Goal: Task Accomplishment & Management: Complete application form

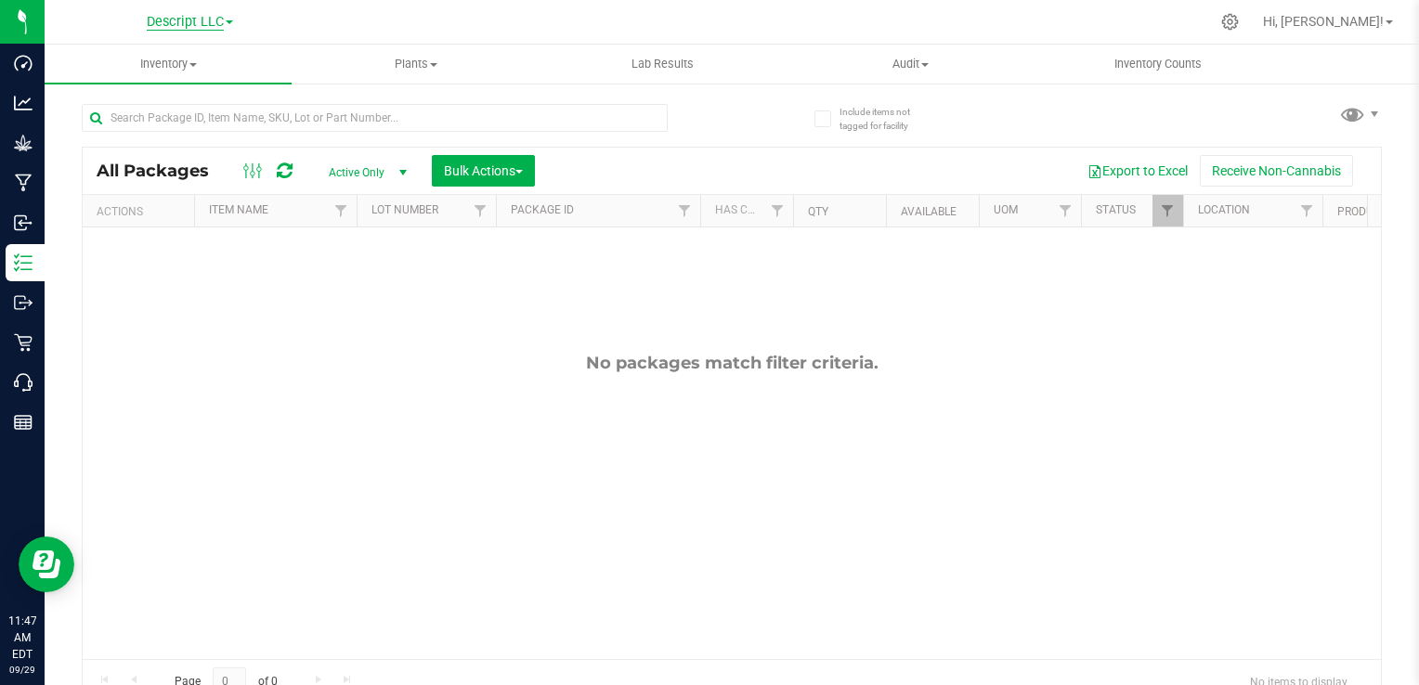
click at [223, 19] on span "Descript LLC" at bounding box center [185, 22] width 77 height 17
click at [213, 122] on link "Green [PERSON_NAME] Venture LLC." at bounding box center [189, 114] width 271 height 25
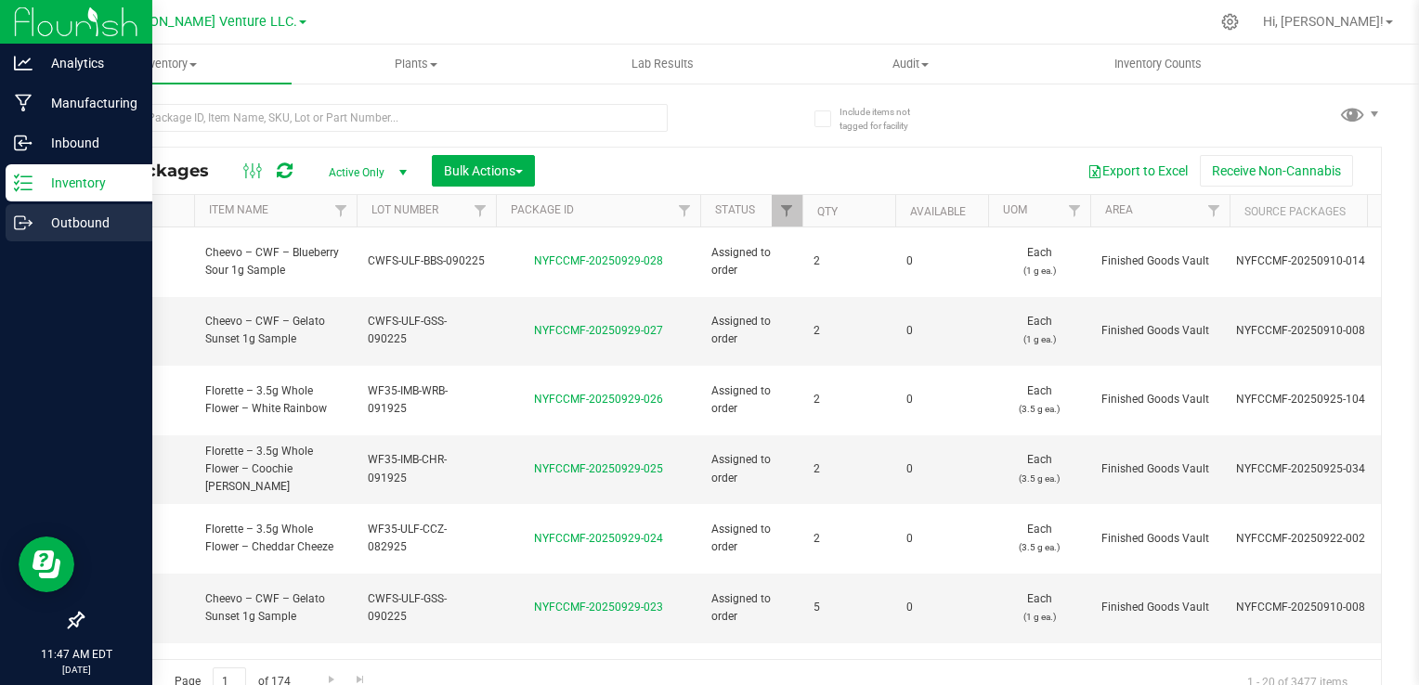
type input "[DATE]"
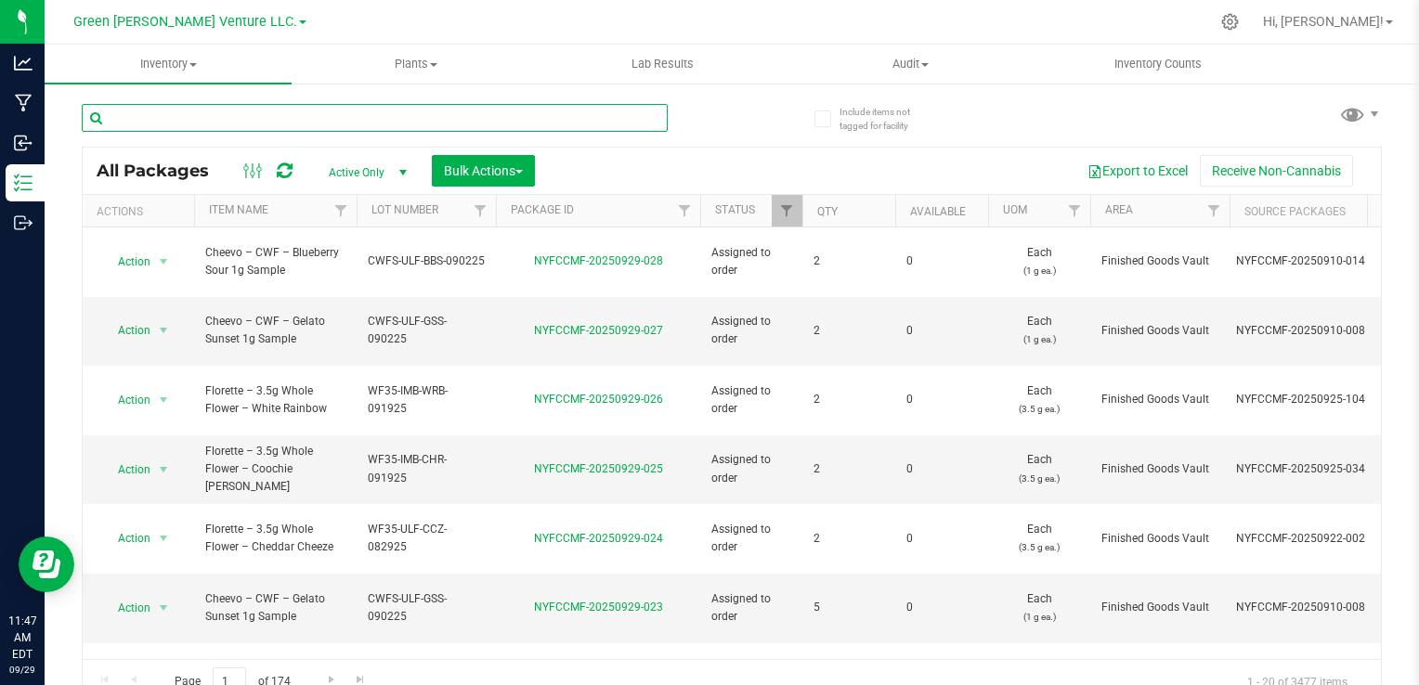
click at [317, 121] on input "text" at bounding box center [375, 118] width 586 height 28
type input "R&D"
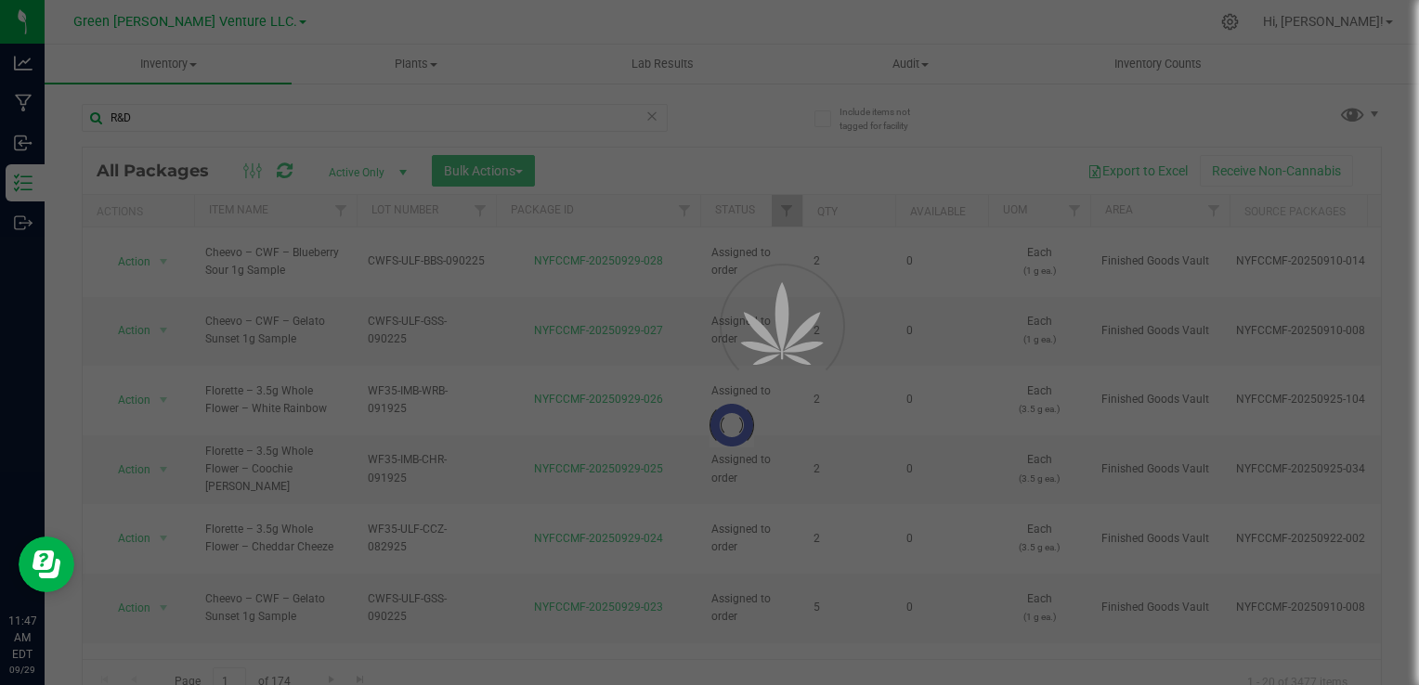
click at [747, 102] on div at bounding box center [709, 342] width 1419 height 685
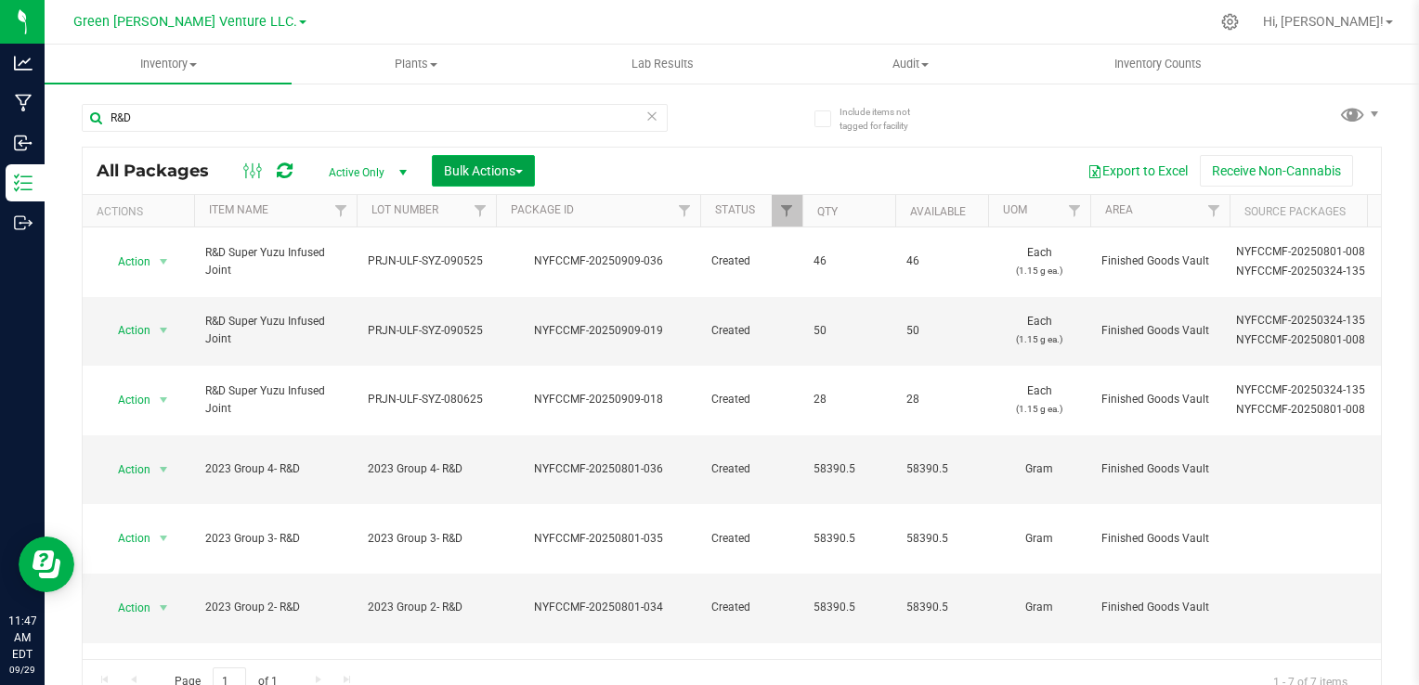
click at [509, 174] on span "Bulk Actions" at bounding box center [483, 170] width 79 height 15
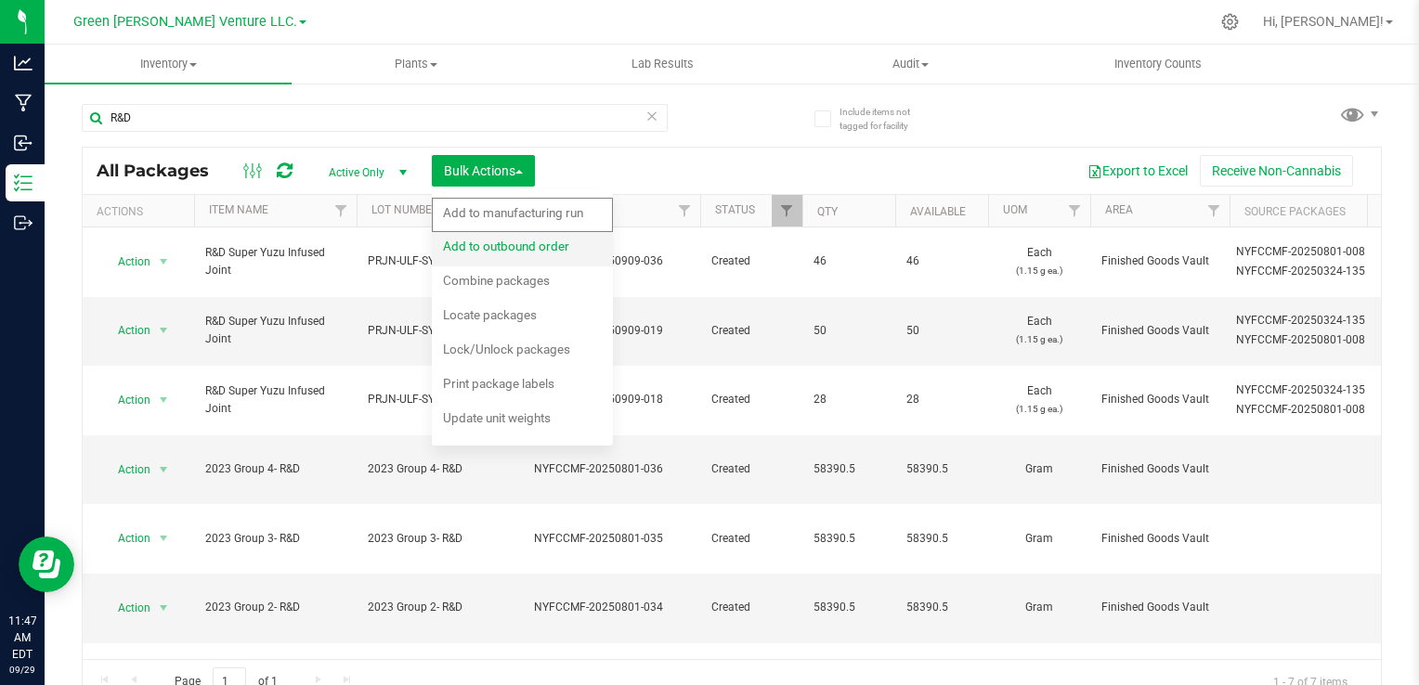
click at [542, 251] on span "Add to outbound order" at bounding box center [506, 246] width 126 height 15
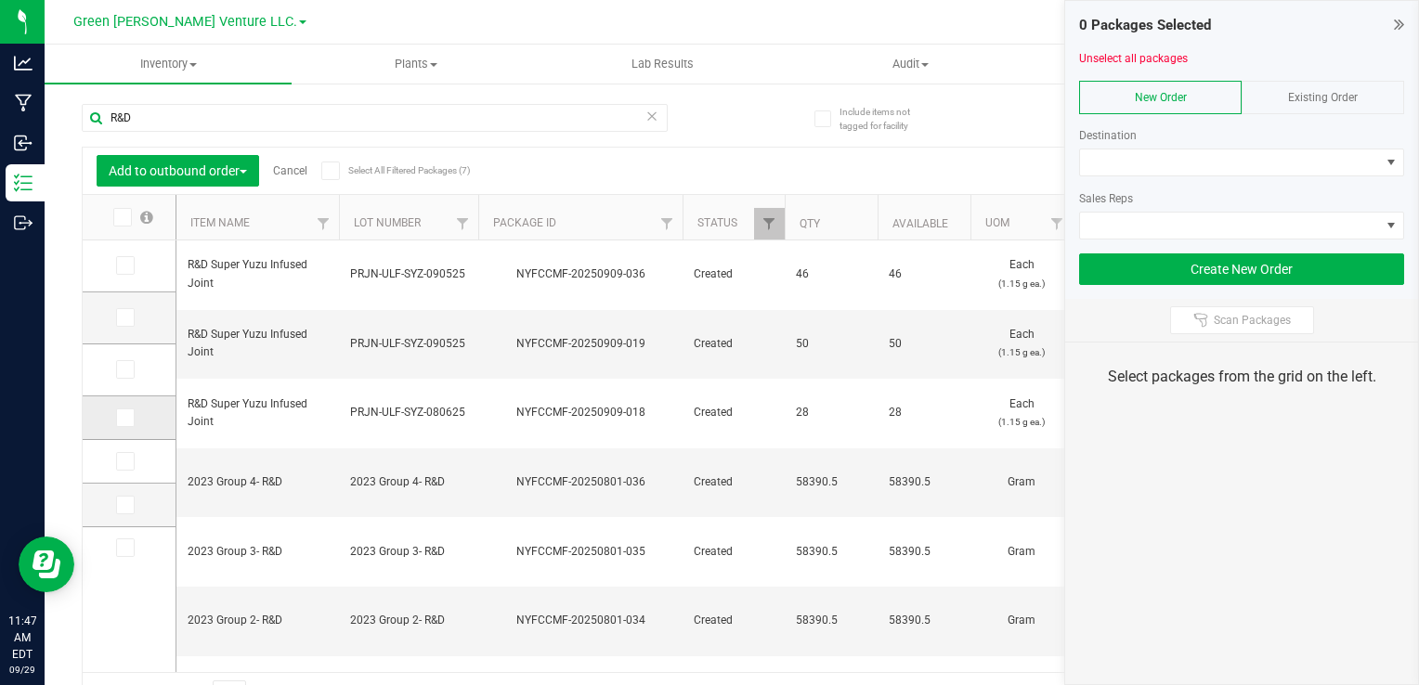
click at [130, 414] on span at bounding box center [125, 418] width 19 height 19
click at [0, 0] on input "checkbox" at bounding box center [0, 0] width 0 height 0
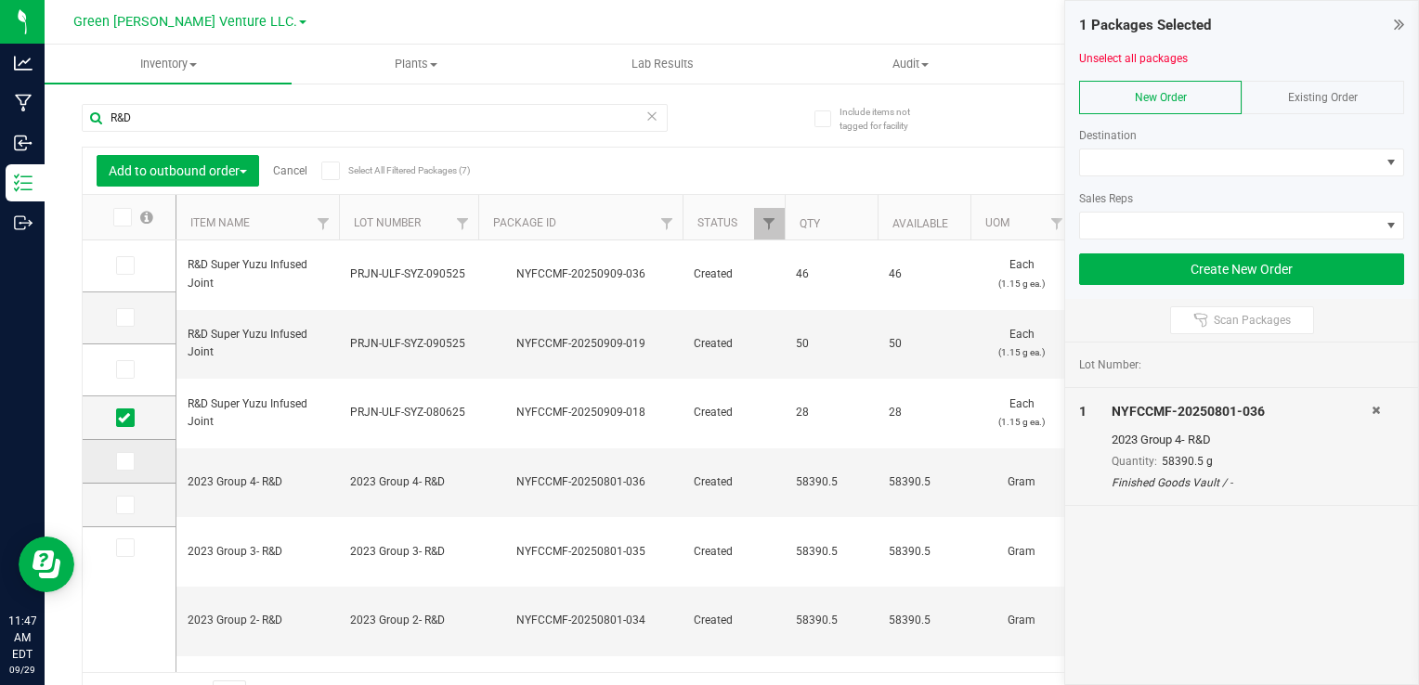
click at [126, 461] on icon at bounding box center [124, 461] width 12 height 0
click at [0, 0] on input "checkbox" at bounding box center [0, 0] width 0 height 0
click at [126, 505] on icon at bounding box center [124, 505] width 12 height 0
click at [0, 0] on input "checkbox" at bounding box center [0, 0] width 0 height 0
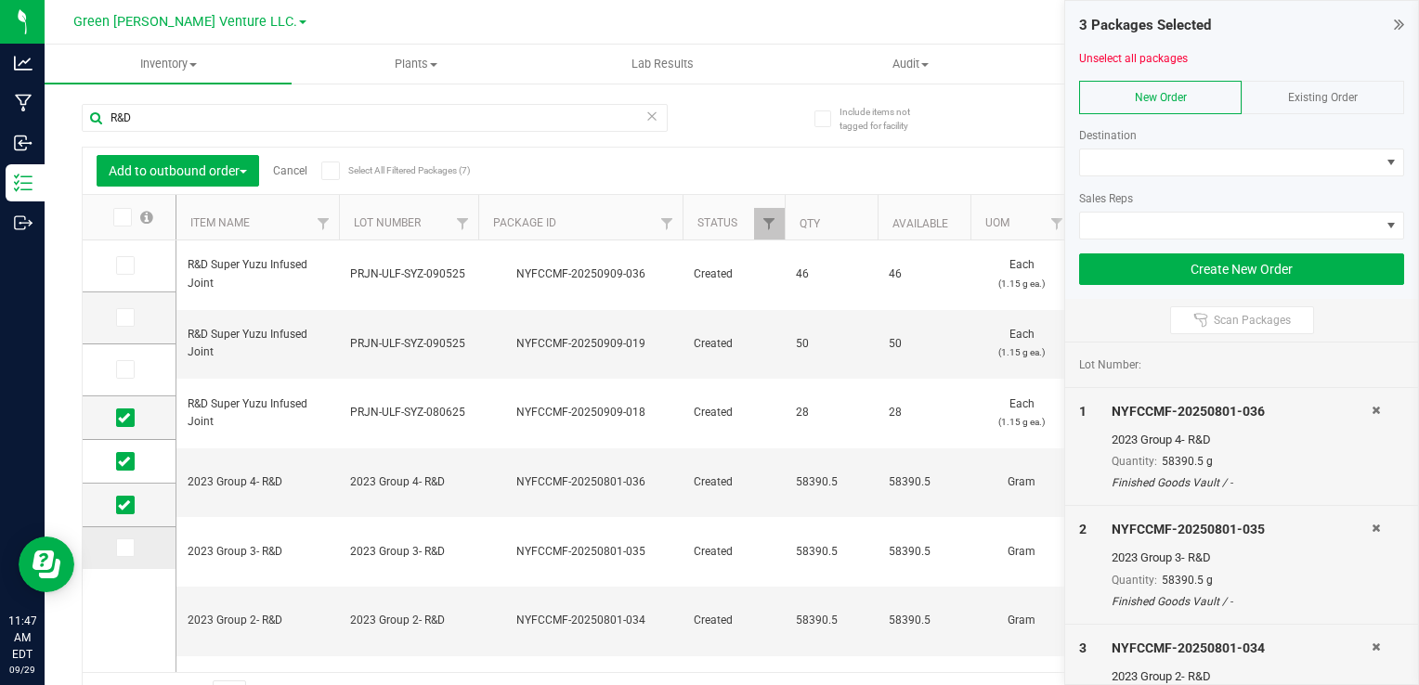
click at [123, 562] on td at bounding box center [129, 548] width 93 height 42
click at [130, 551] on span at bounding box center [125, 548] width 19 height 19
click at [0, 0] on input "checkbox" at bounding box center [0, 0] width 0 height 0
click at [1288, 167] on span at bounding box center [1230, 162] width 300 height 26
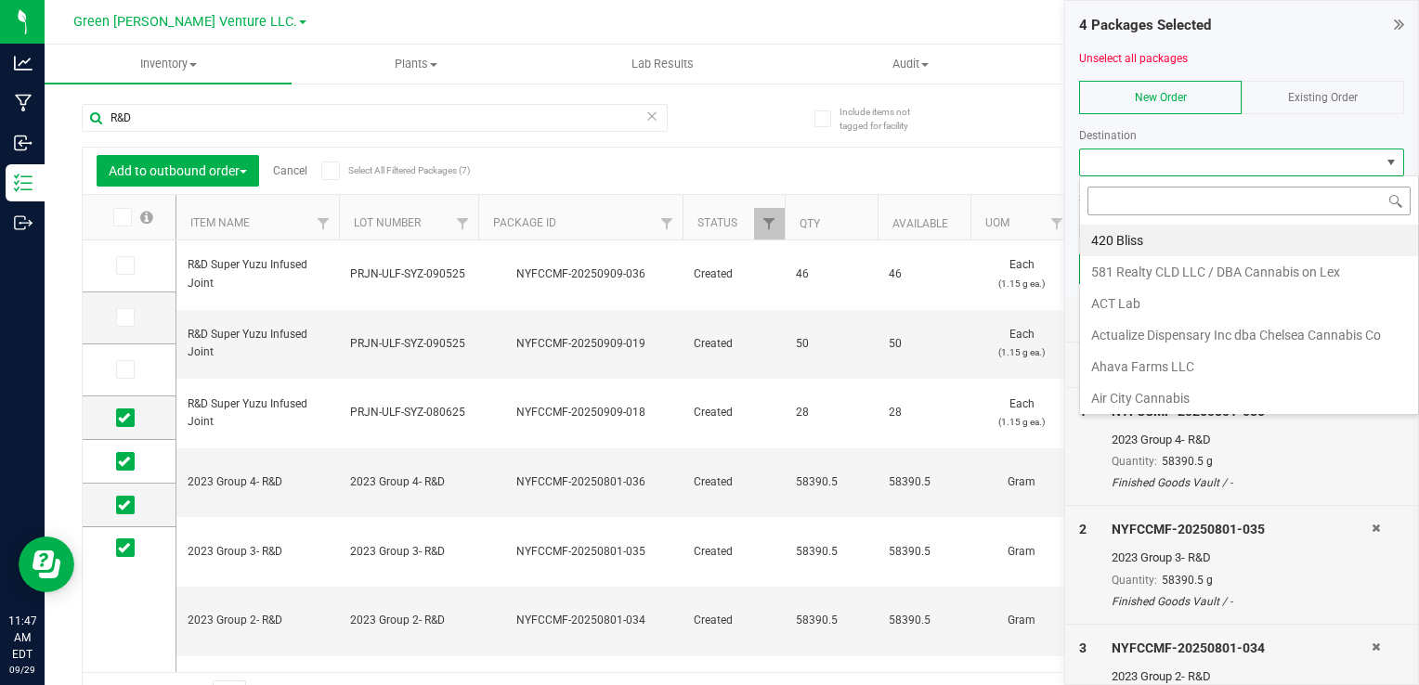
scroll to position [27, 325]
click at [1296, 165] on span at bounding box center [1230, 162] width 300 height 26
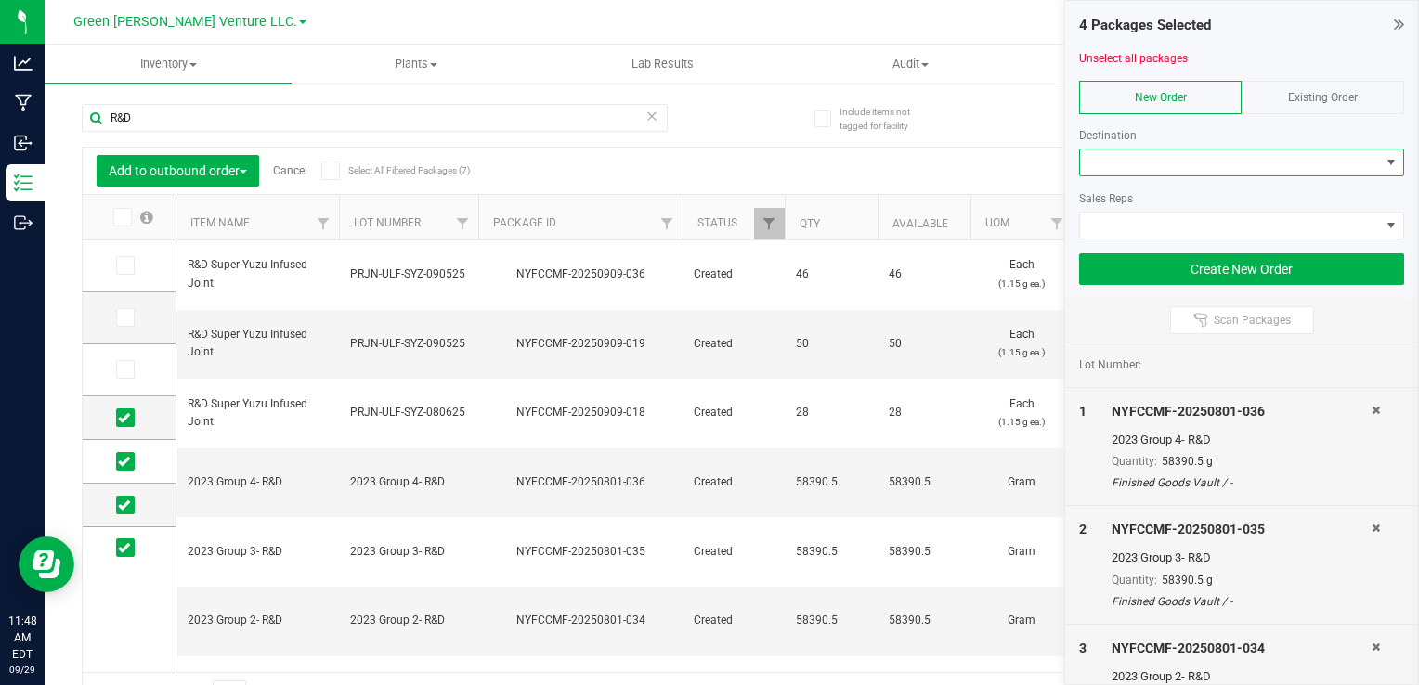
click at [1400, 28] on icon at bounding box center [1399, 24] width 10 height 19
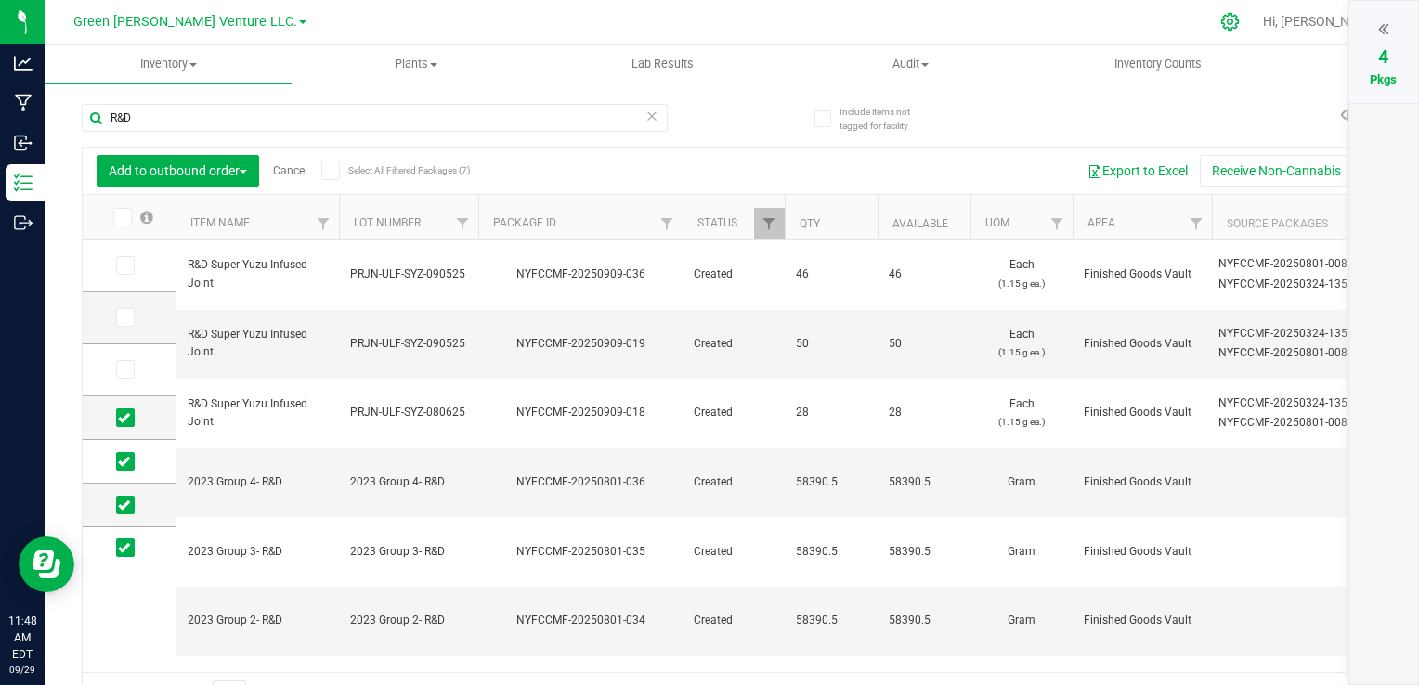
click at [1240, 19] on icon at bounding box center [1229, 21] width 19 height 19
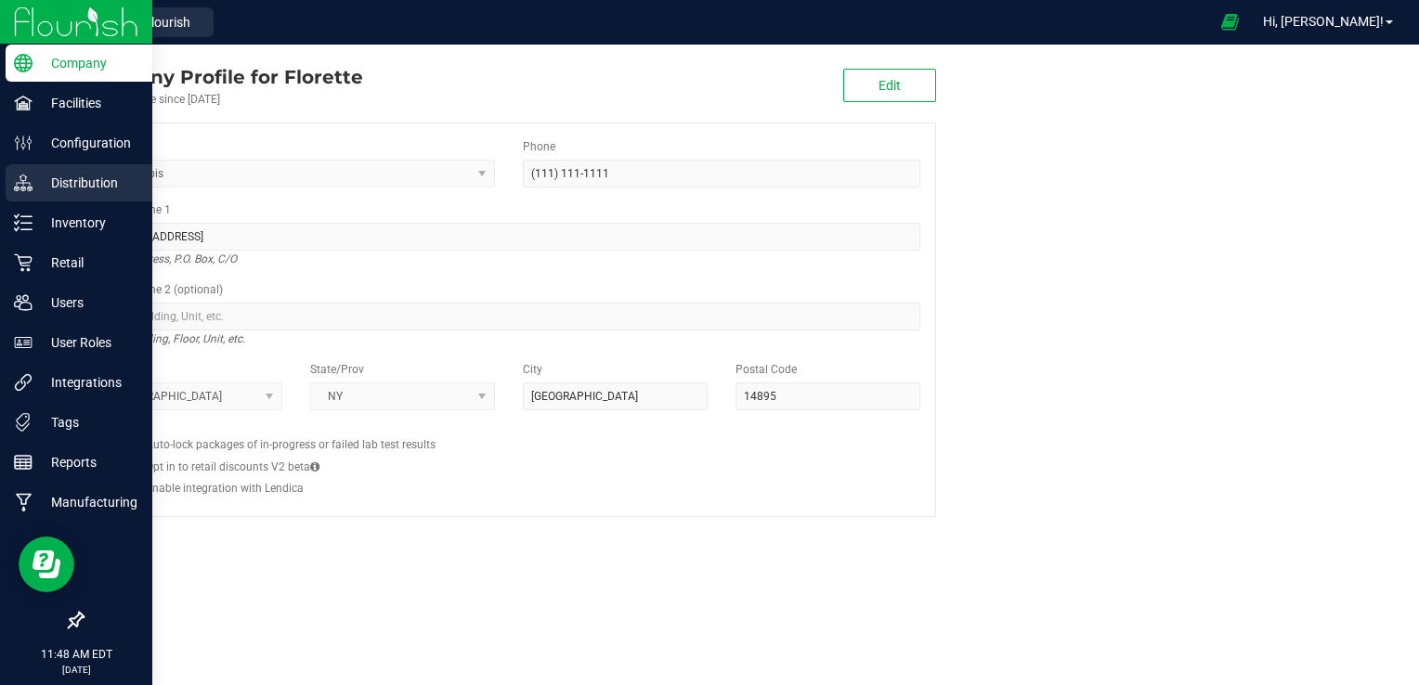
click at [80, 179] on p "Distribution" at bounding box center [87, 183] width 111 height 22
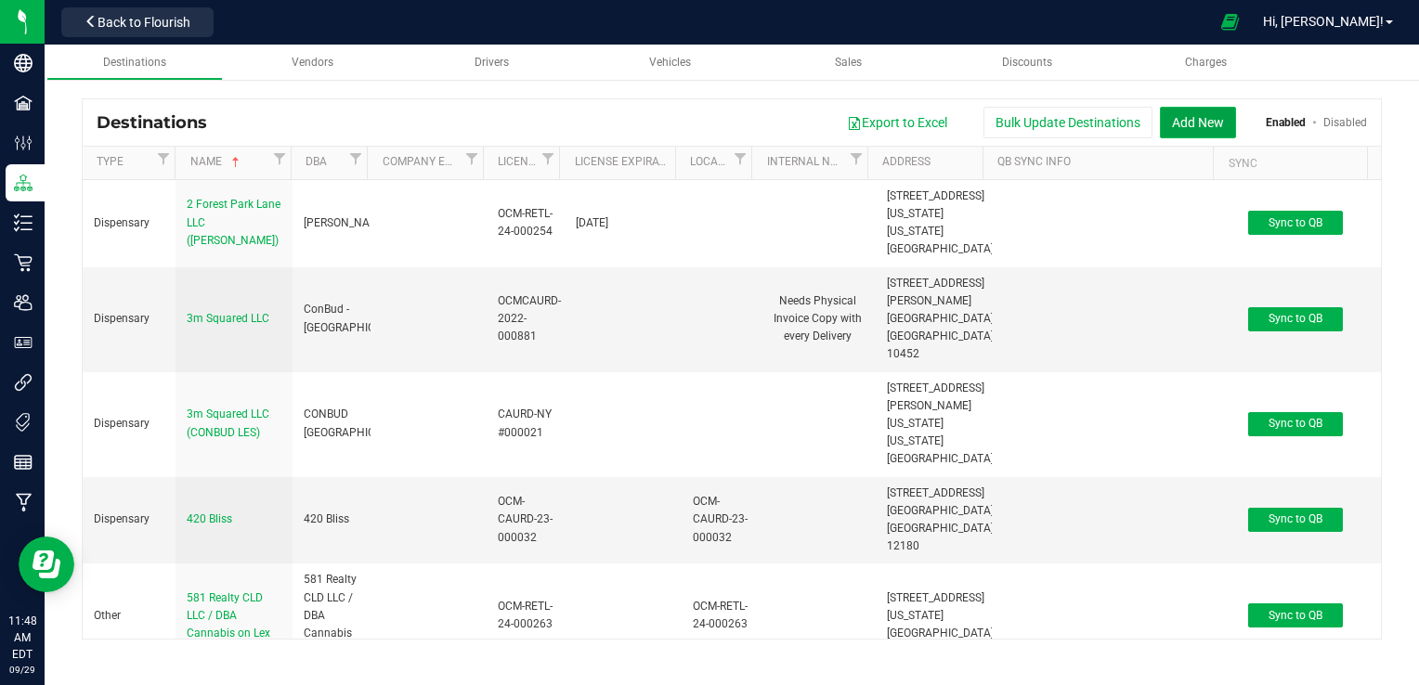
click at [1193, 122] on button "Add New" at bounding box center [1198, 123] width 76 height 32
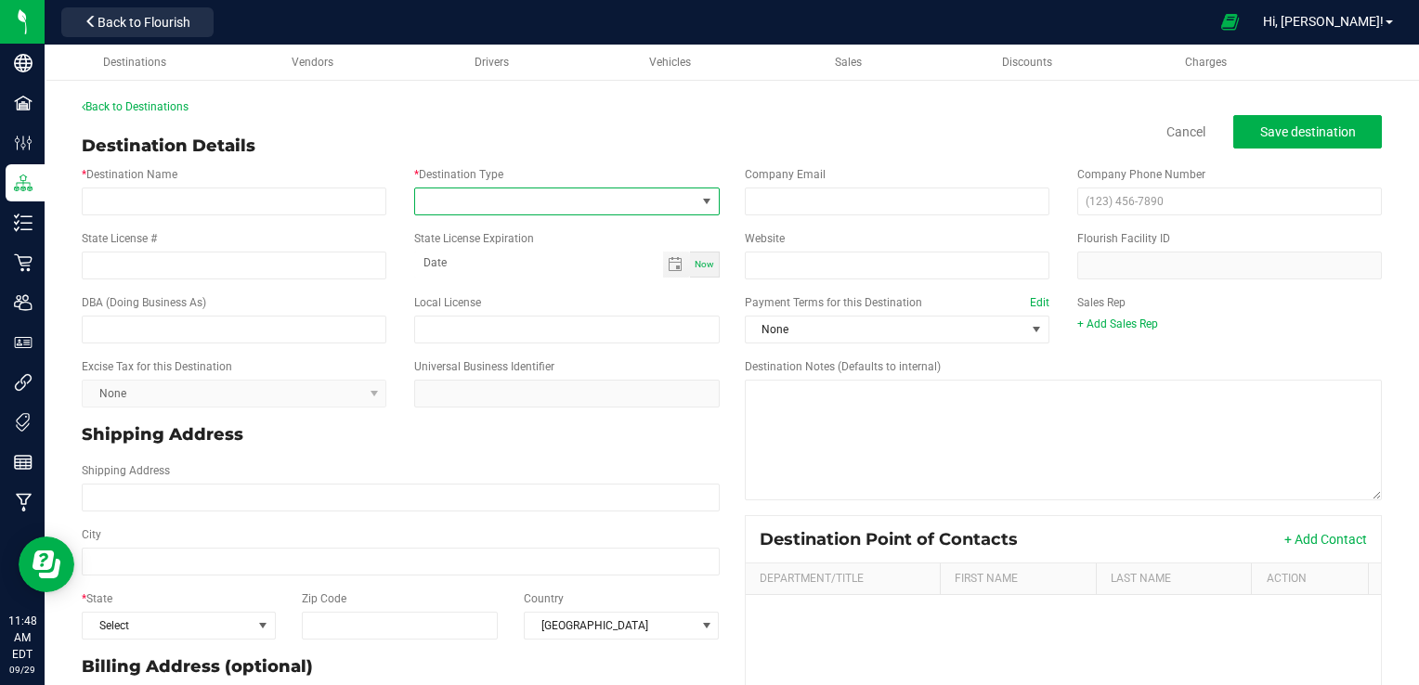
click at [513, 198] on span at bounding box center [554, 201] width 279 height 26
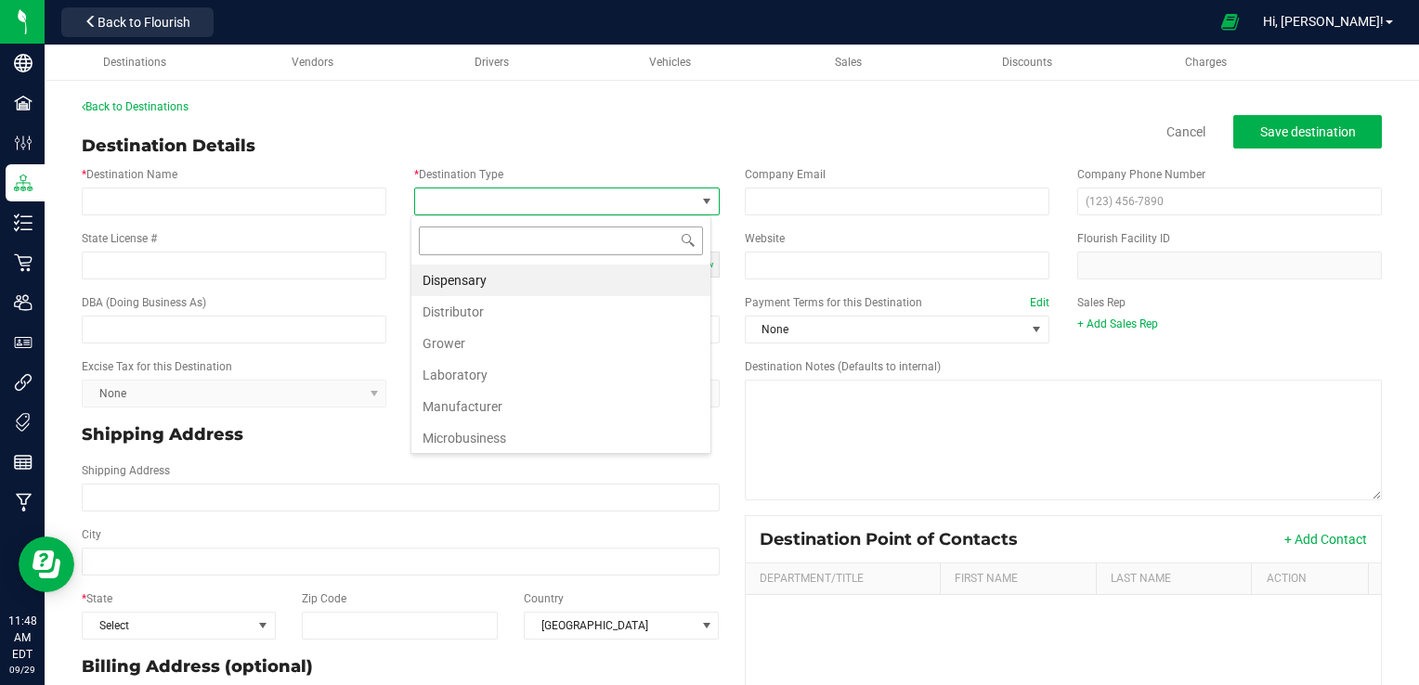
scroll to position [27, 301]
click at [567, 409] on li "Manufacturer" at bounding box center [560, 407] width 299 height 32
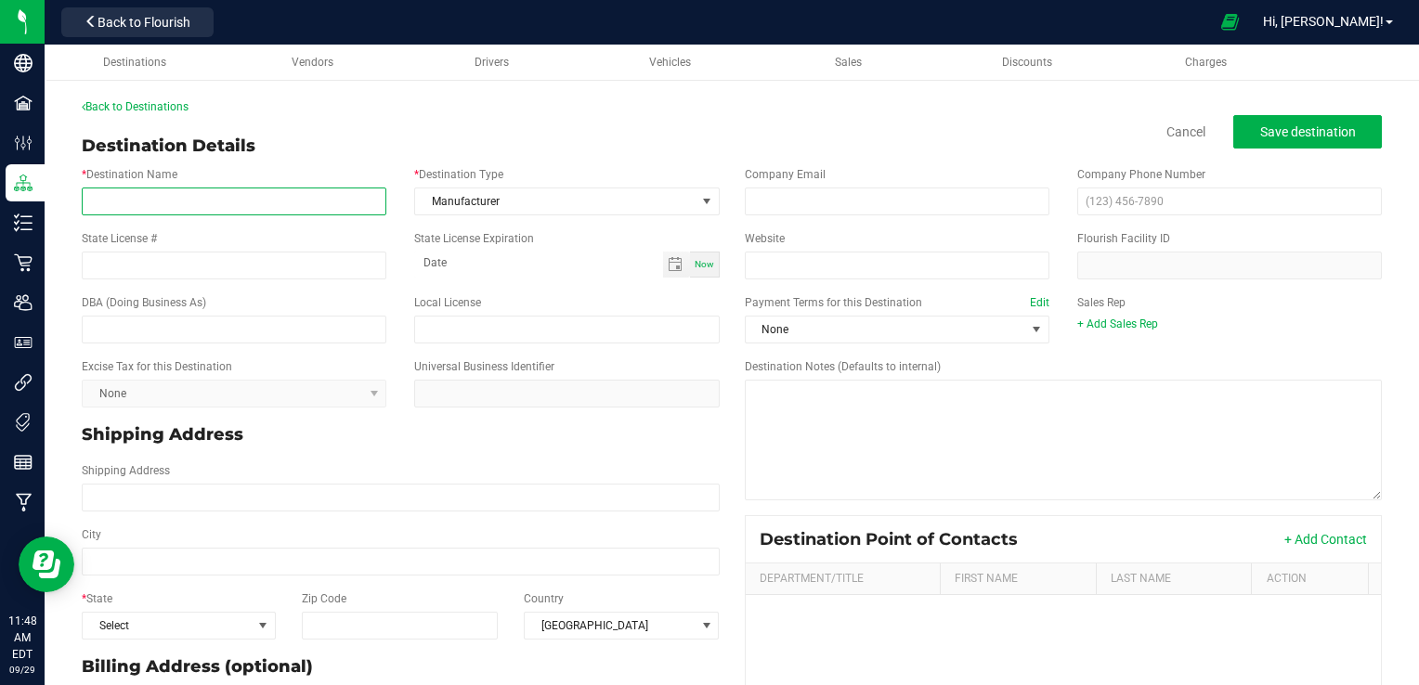
click at [266, 205] on input "* Destination Name" at bounding box center [234, 202] width 305 height 28
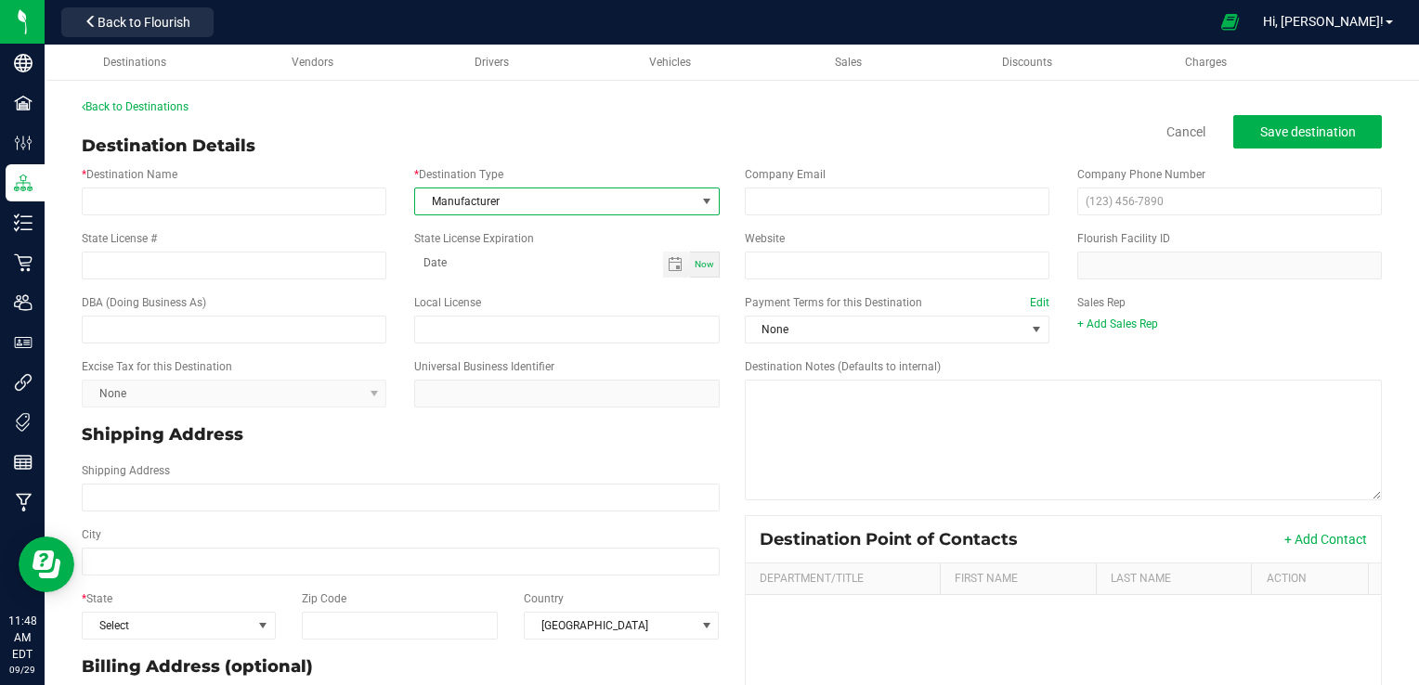
click at [563, 189] on span "Manufacturer" at bounding box center [554, 201] width 279 height 26
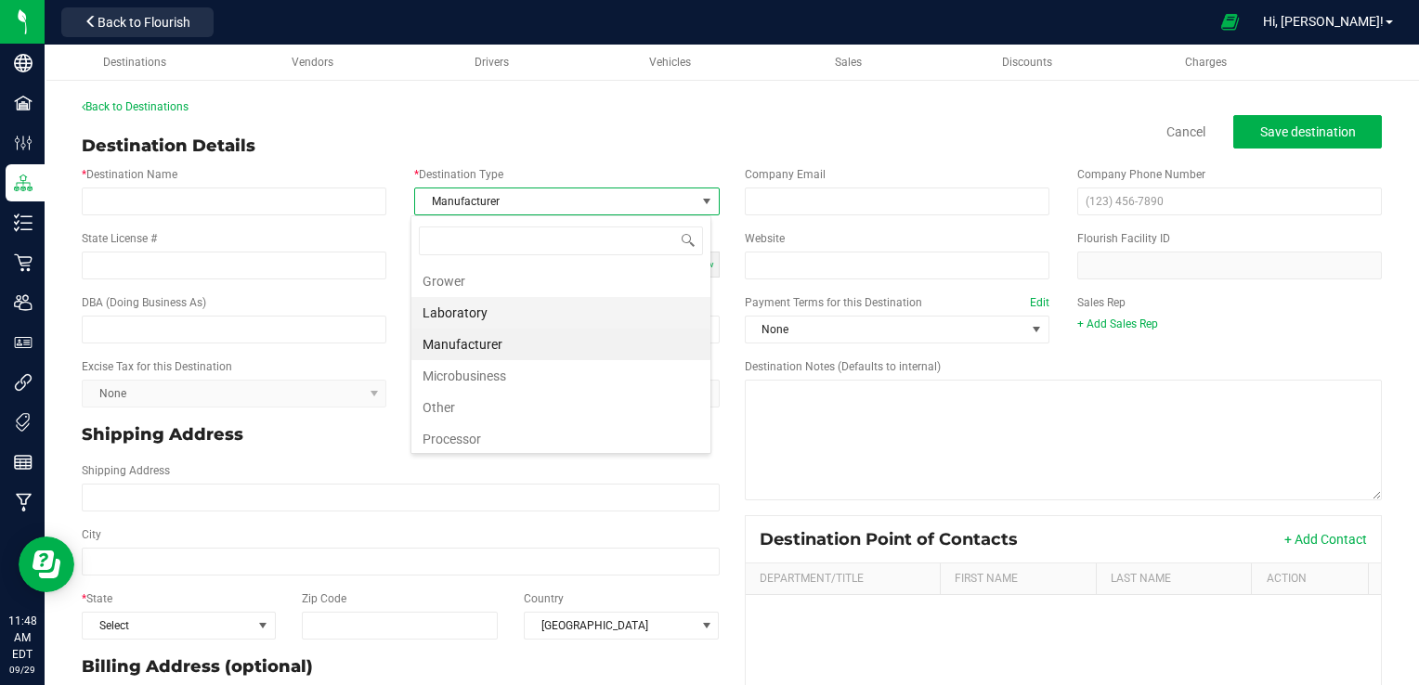
scroll to position [63, 0]
click at [506, 431] on li "Processor" at bounding box center [560, 438] width 299 height 32
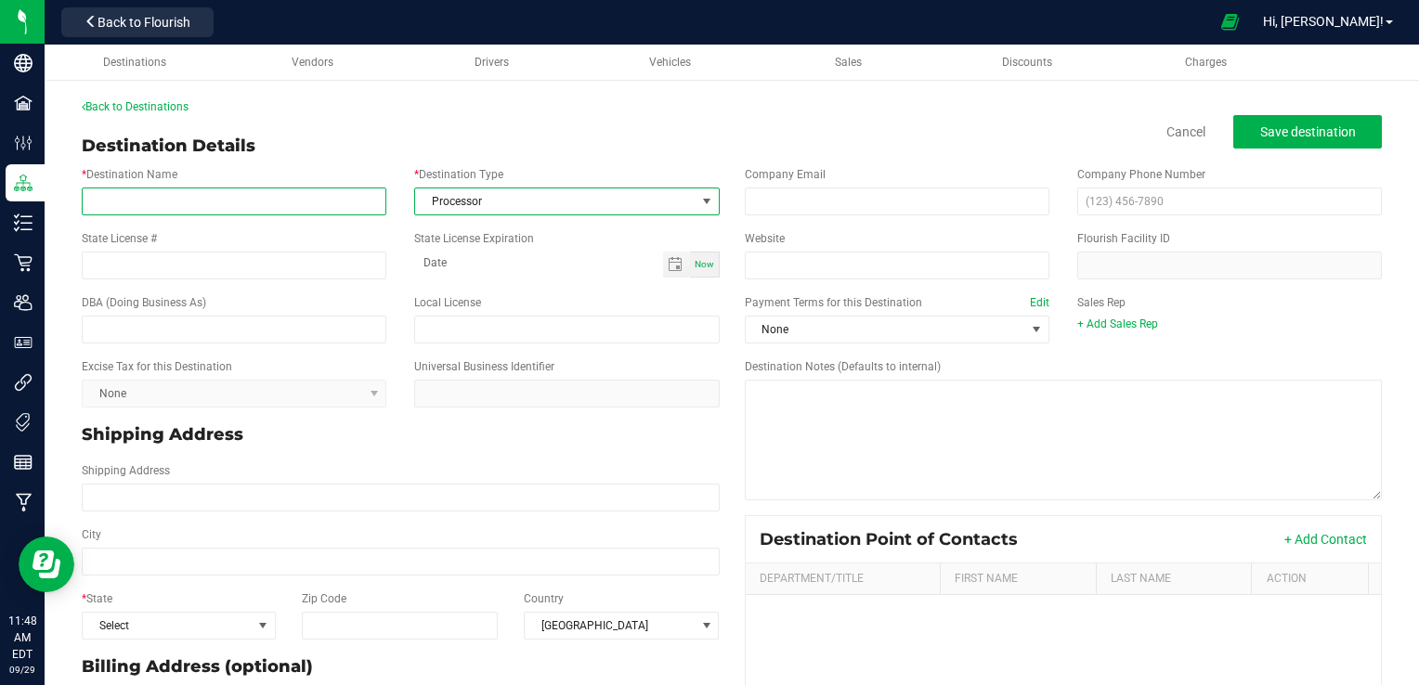
click at [273, 199] on input "* Destination Name" at bounding box center [234, 202] width 305 height 28
type input "NYHO Labs LLC"
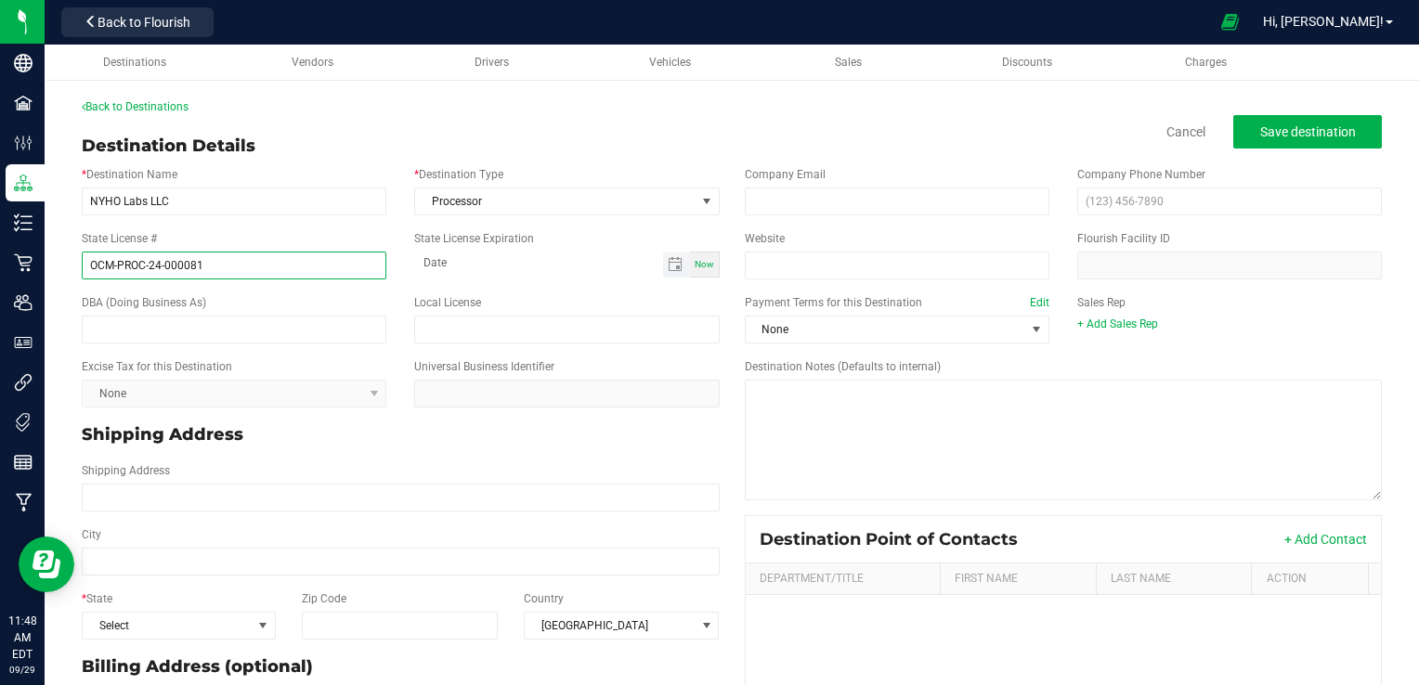
type input "OCM-PROC-24-000081"
type input "month-day-year"
click at [547, 265] on input "month-day-year" at bounding box center [538, 263] width 248 height 23
click at [509, 280] on div "State License # OCM-PROC-24-000081 State License Expiration Now" at bounding box center [401, 255] width 666 height 64
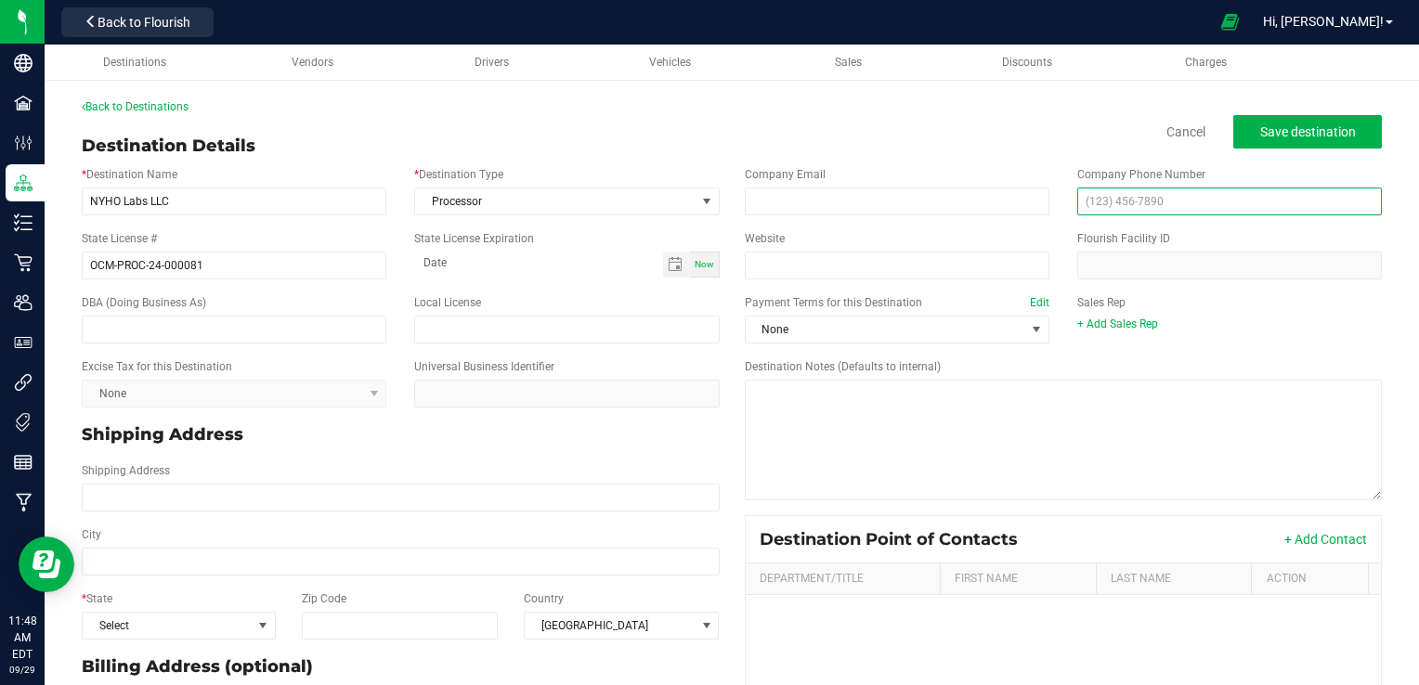
click at [1123, 203] on input "text" at bounding box center [1229, 202] width 305 height 28
type input "[PHONE_NUMBER]"
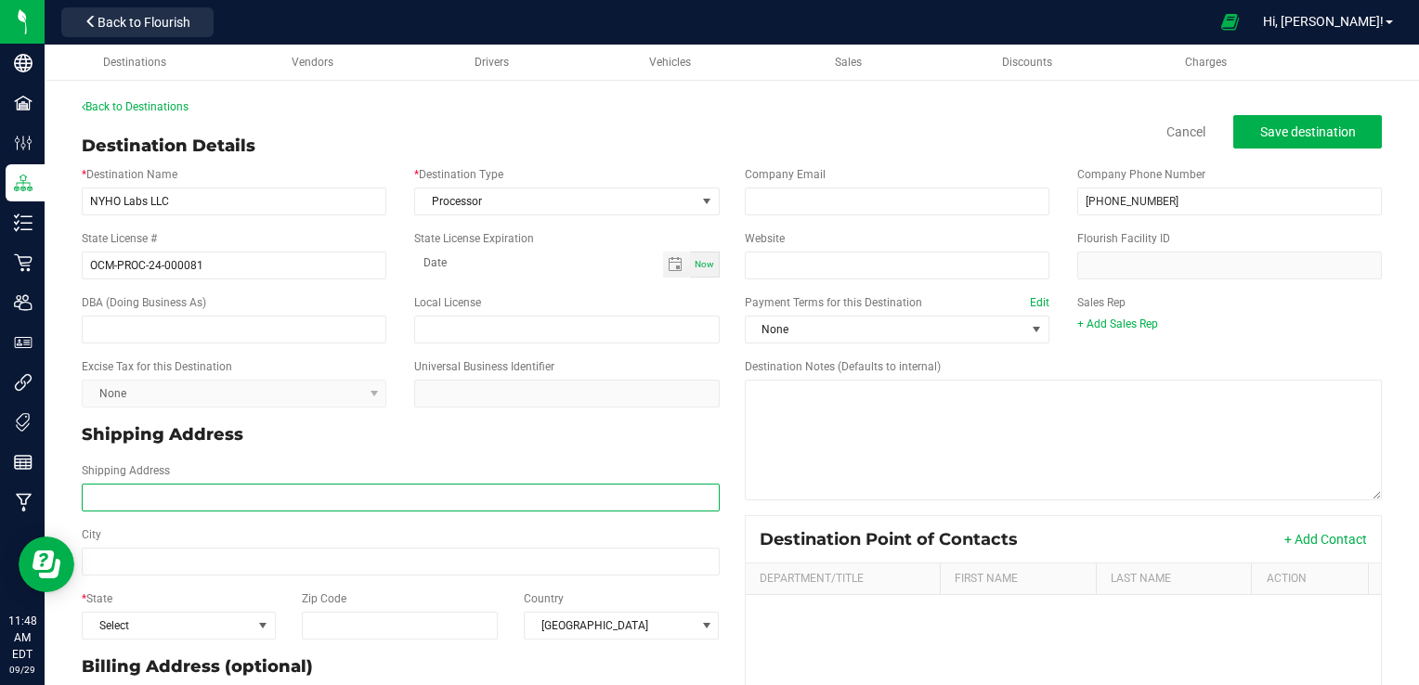
click at [219, 496] on input "Shipping Address" at bounding box center [401, 498] width 638 height 28
type input "[STREET_ADDRESS]"
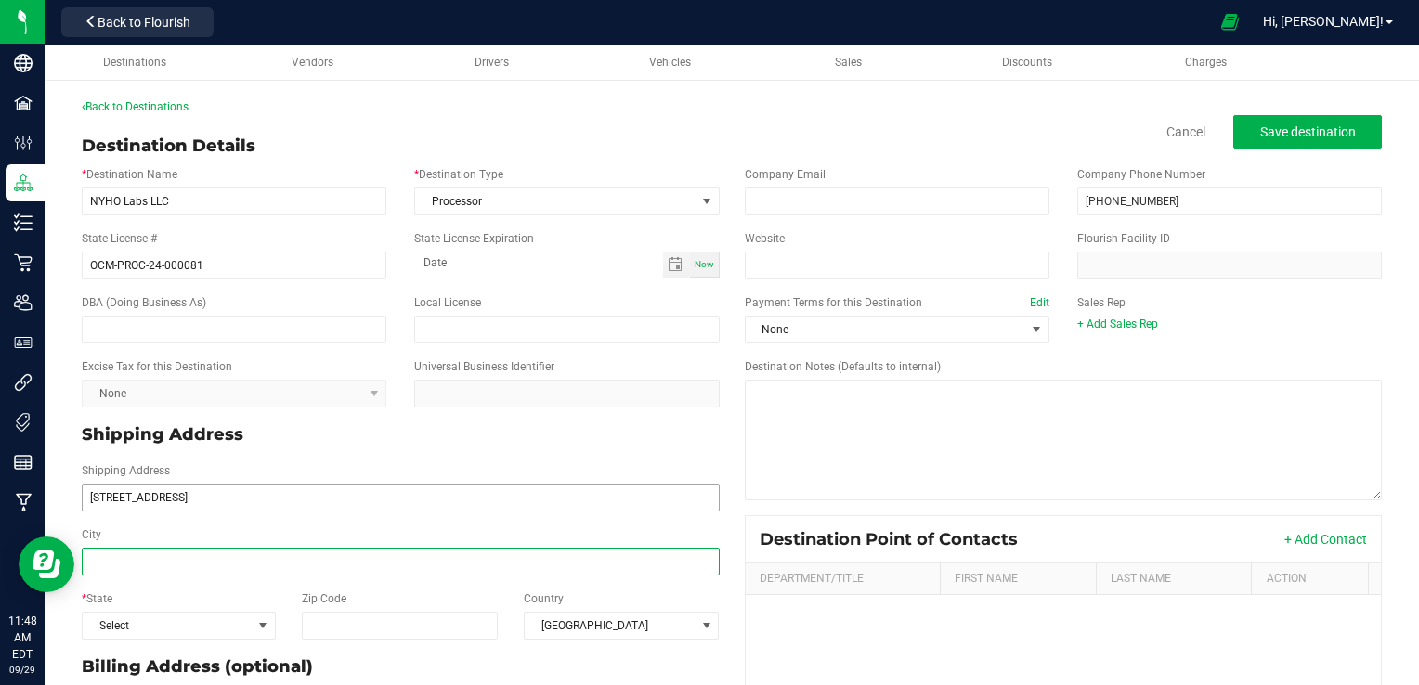
type input "[STREET_ADDRESS]"
type input "Cortland"
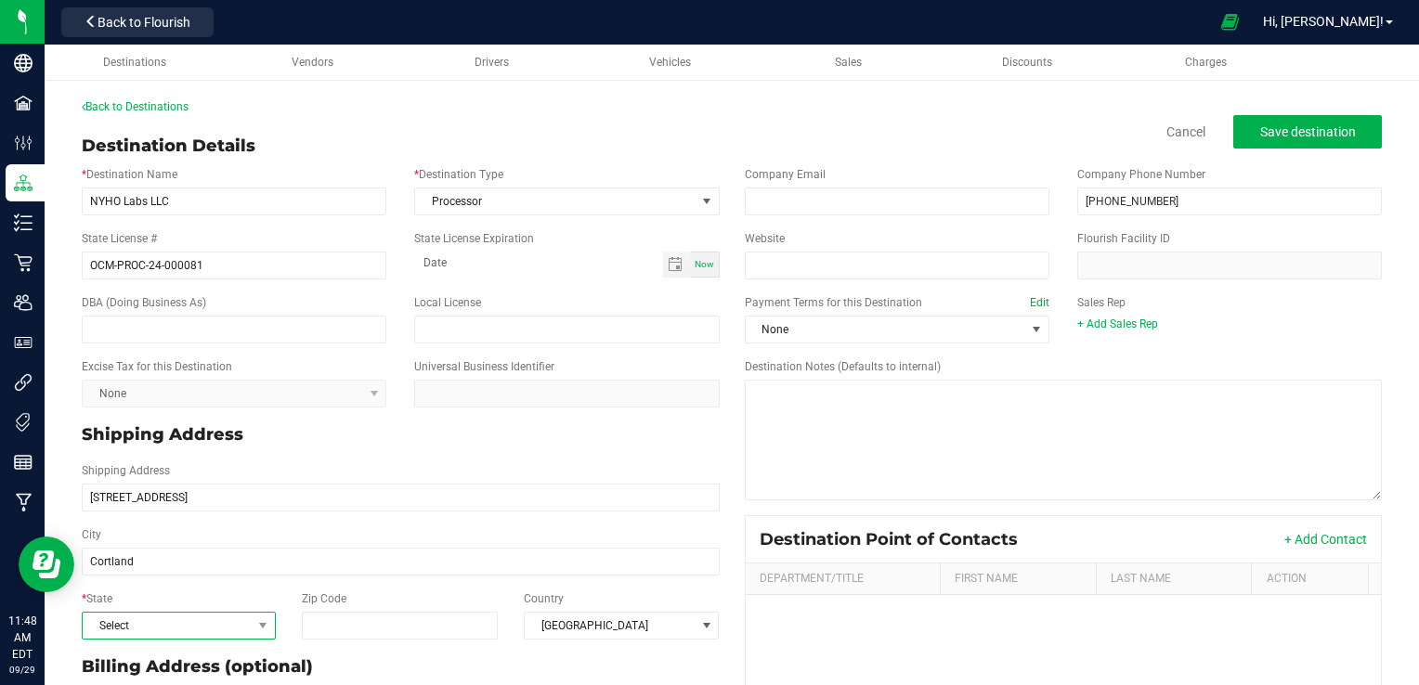
type input "Cortland"
click at [222, 620] on span "Select" at bounding box center [167, 626] width 169 height 26
click at [168, 474] on li "NY" at bounding box center [177, 490] width 189 height 32
click at [420, 626] on input "Zip Code" at bounding box center [399, 626] width 195 height 28
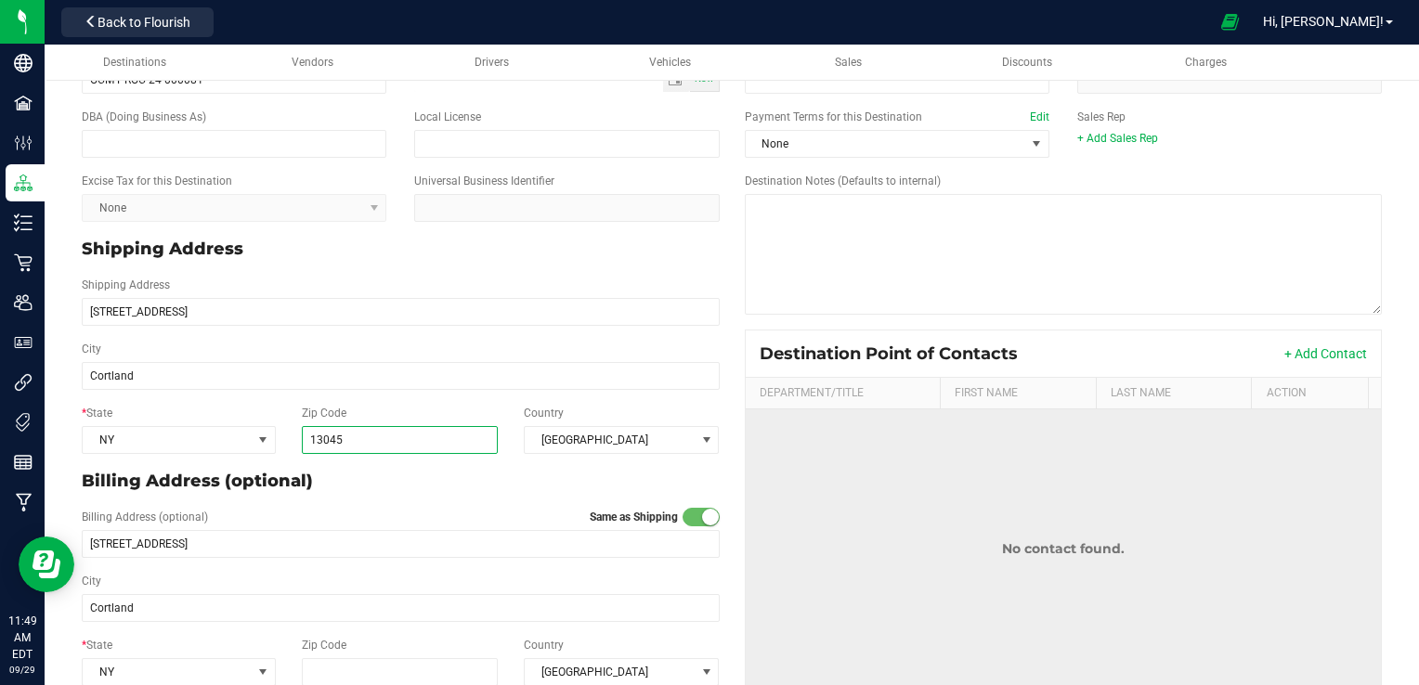
scroll to position [215, 0]
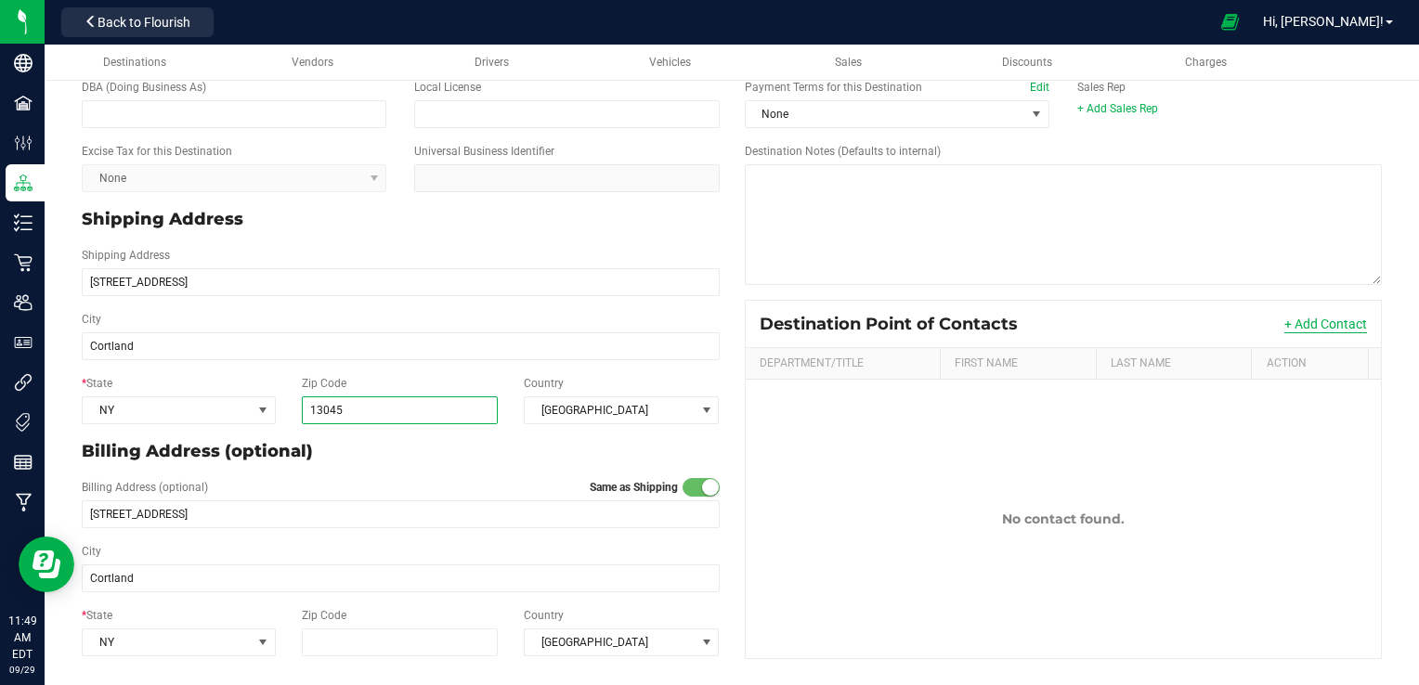
type input "13045"
click at [1344, 325] on button "+ Add Contact" at bounding box center [1325, 324] width 83 height 19
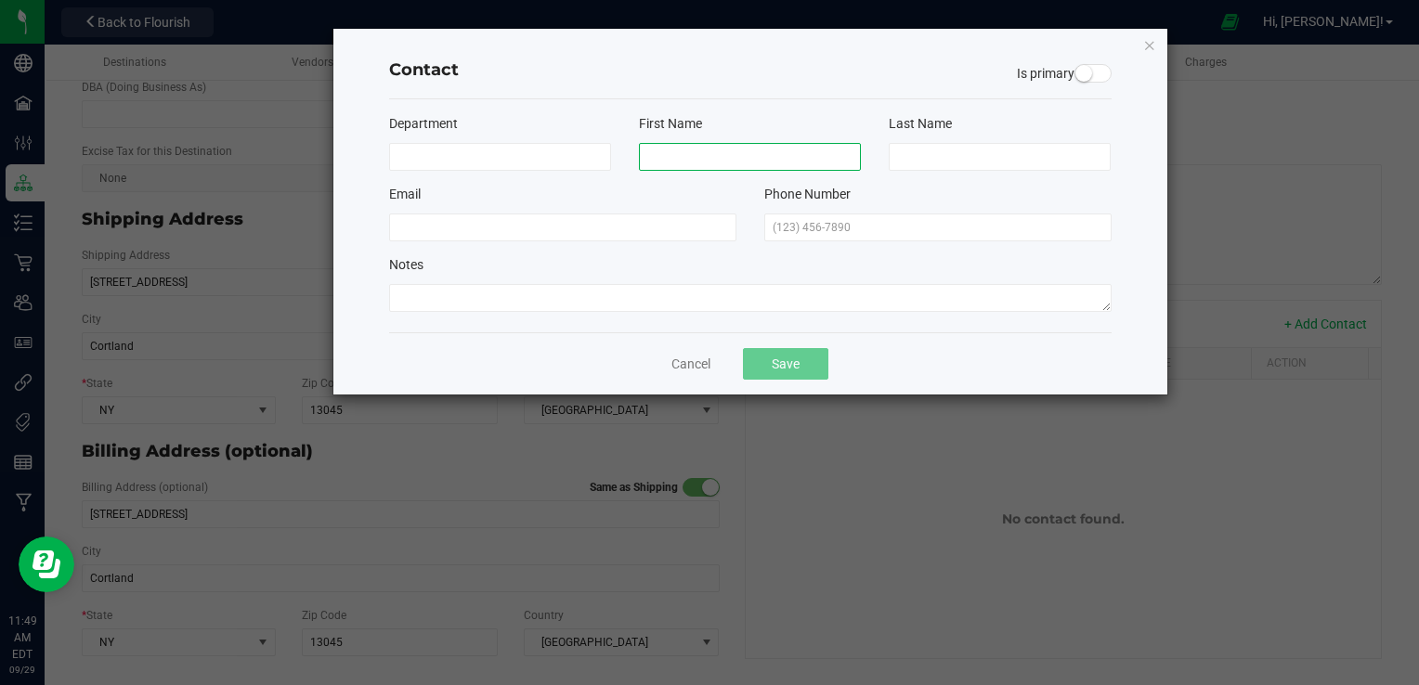
click at [682, 157] on input at bounding box center [750, 157] width 222 height 28
type input "[PERSON_NAME]"
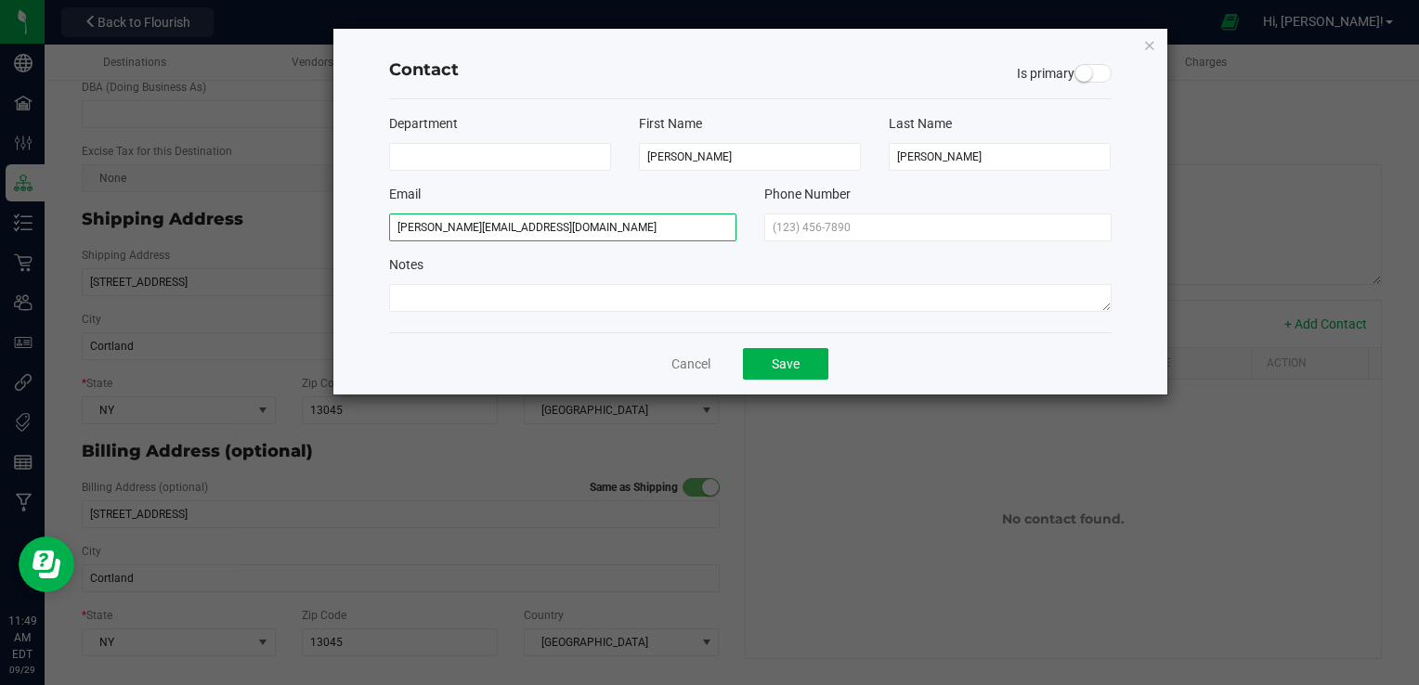
type input "[PERSON_NAME][EMAIL_ADDRESS][DOMAIN_NAME]"
click at [1095, 75] on span at bounding box center [1092, 73] width 37 height 19
click at [791, 370] on button "Save" at bounding box center [785, 364] width 85 height 32
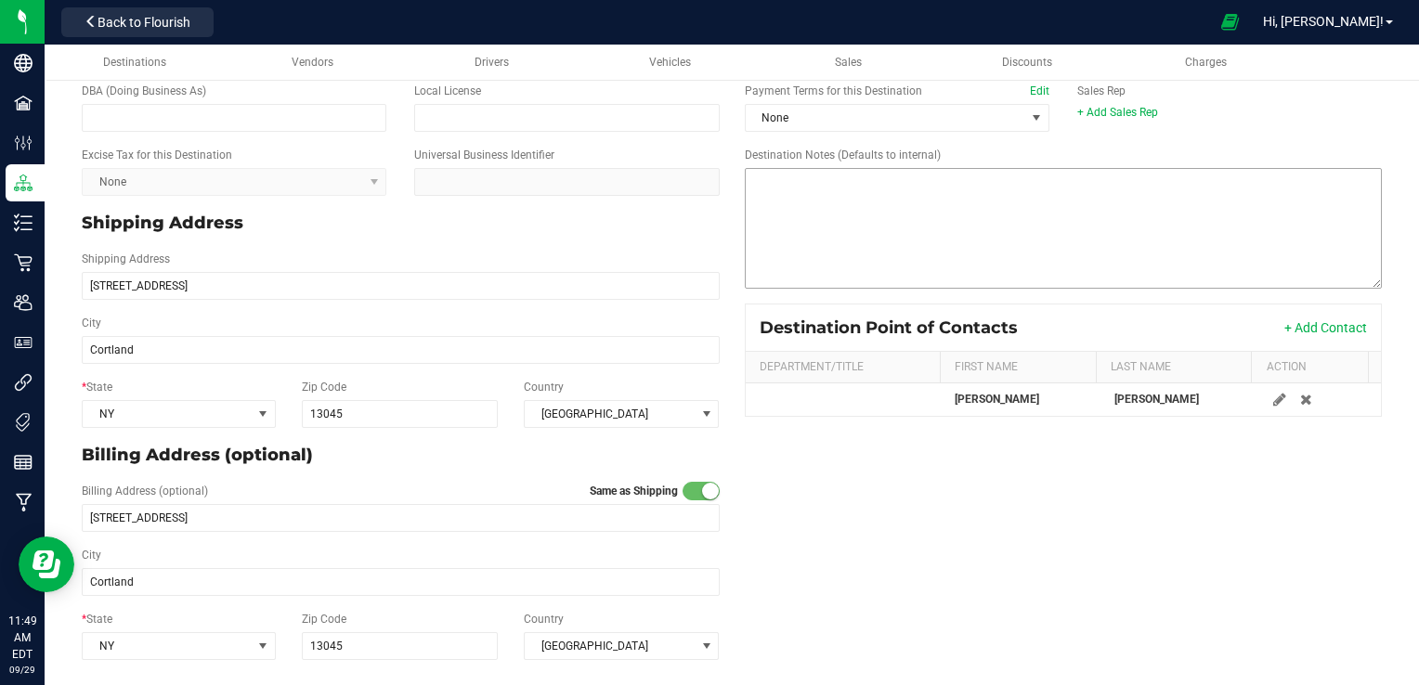
scroll to position [0, 0]
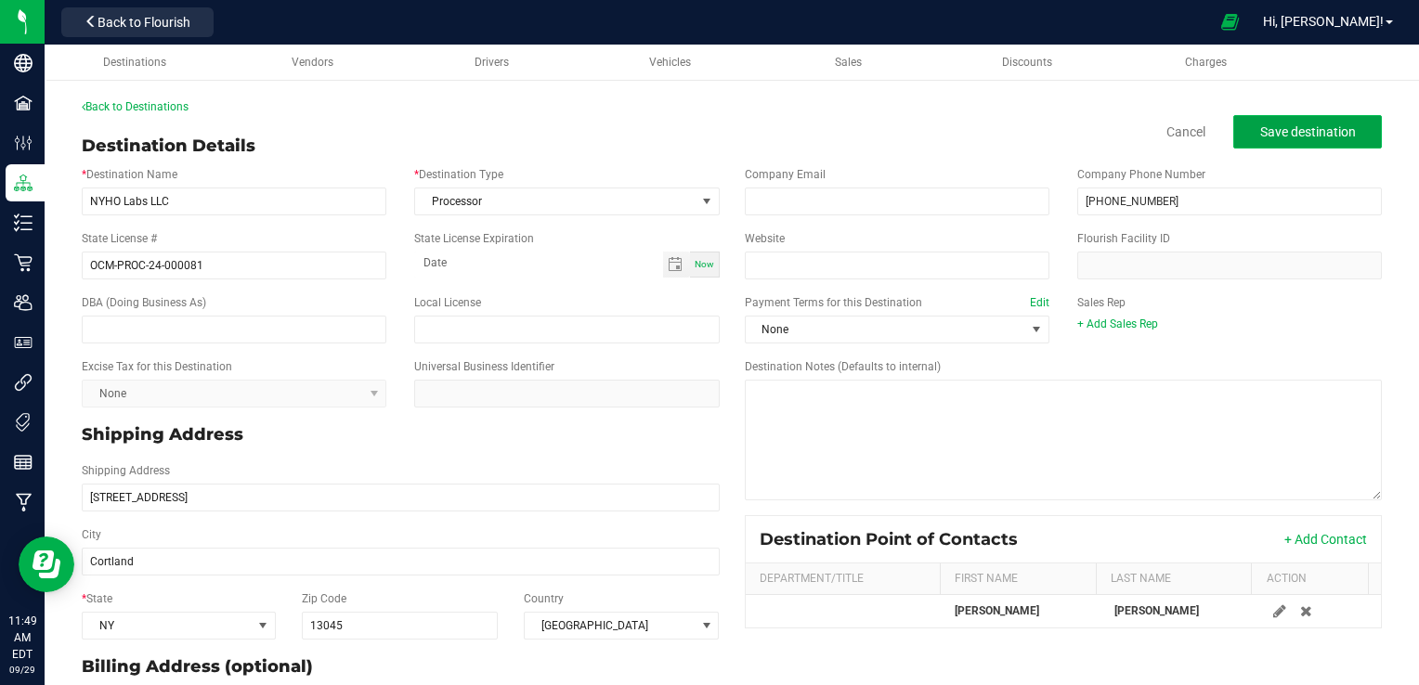
click at [1288, 132] on span "Save destination" at bounding box center [1308, 131] width 96 height 15
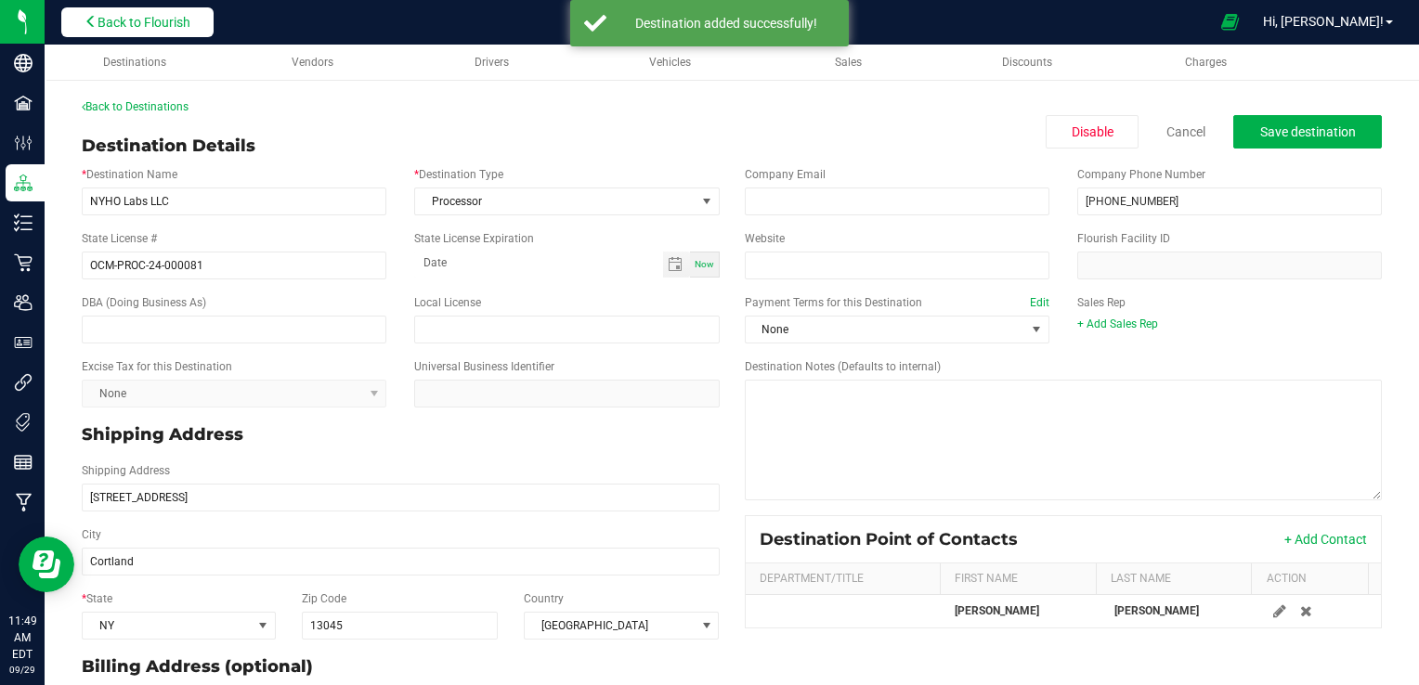
click at [181, 22] on span "Back to Flourish" at bounding box center [143, 22] width 93 height 15
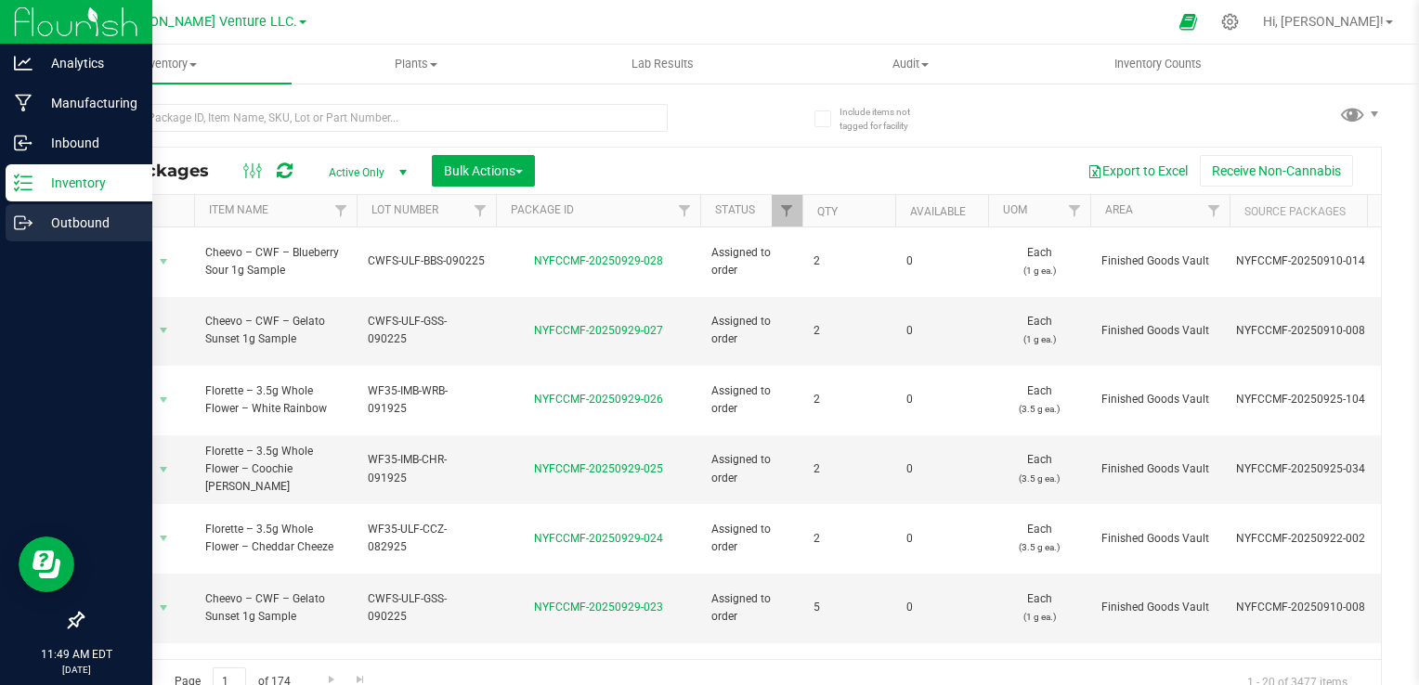
click at [36, 221] on p "Outbound" at bounding box center [87, 223] width 111 height 22
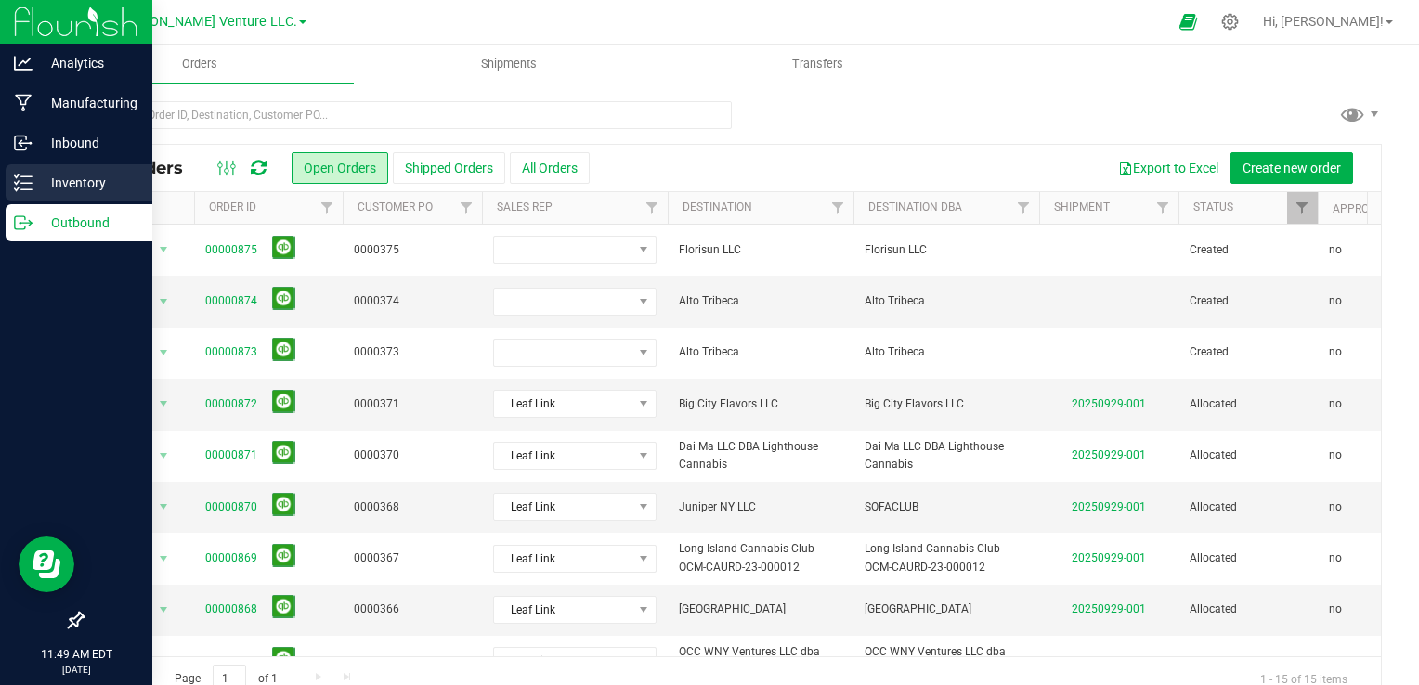
click at [10, 180] on div "Inventory" at bounding box center [79, 182] width 147 height 37
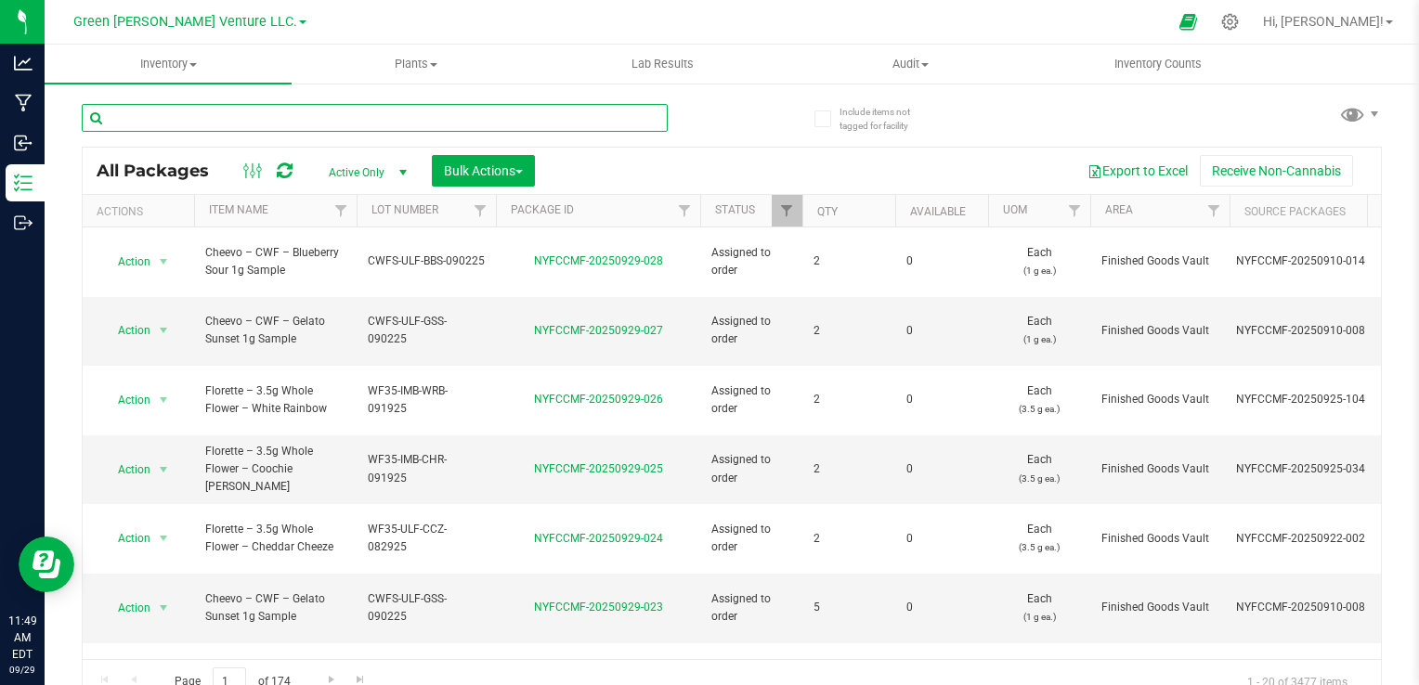
click at [393, 122] on input "text" at bounding box center [375, 118] width 586 height 28
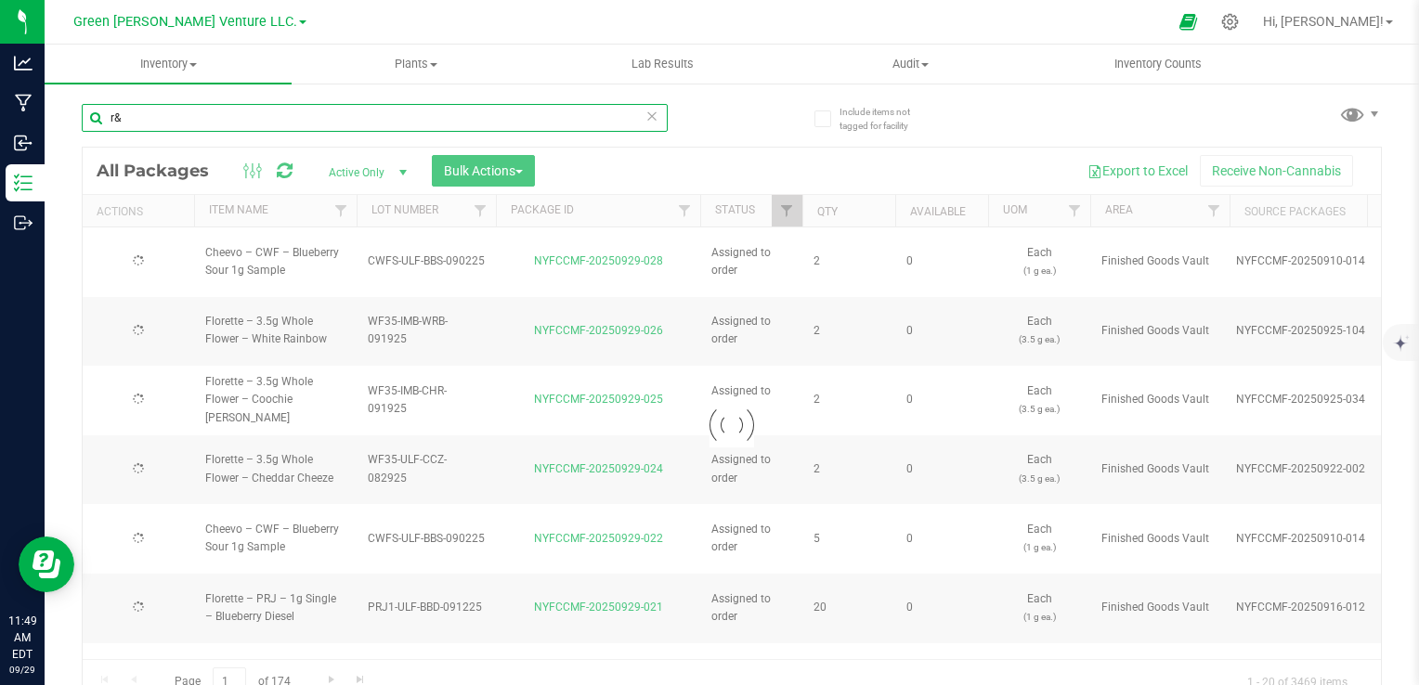
type input "r&D"
type input "[DATE]"
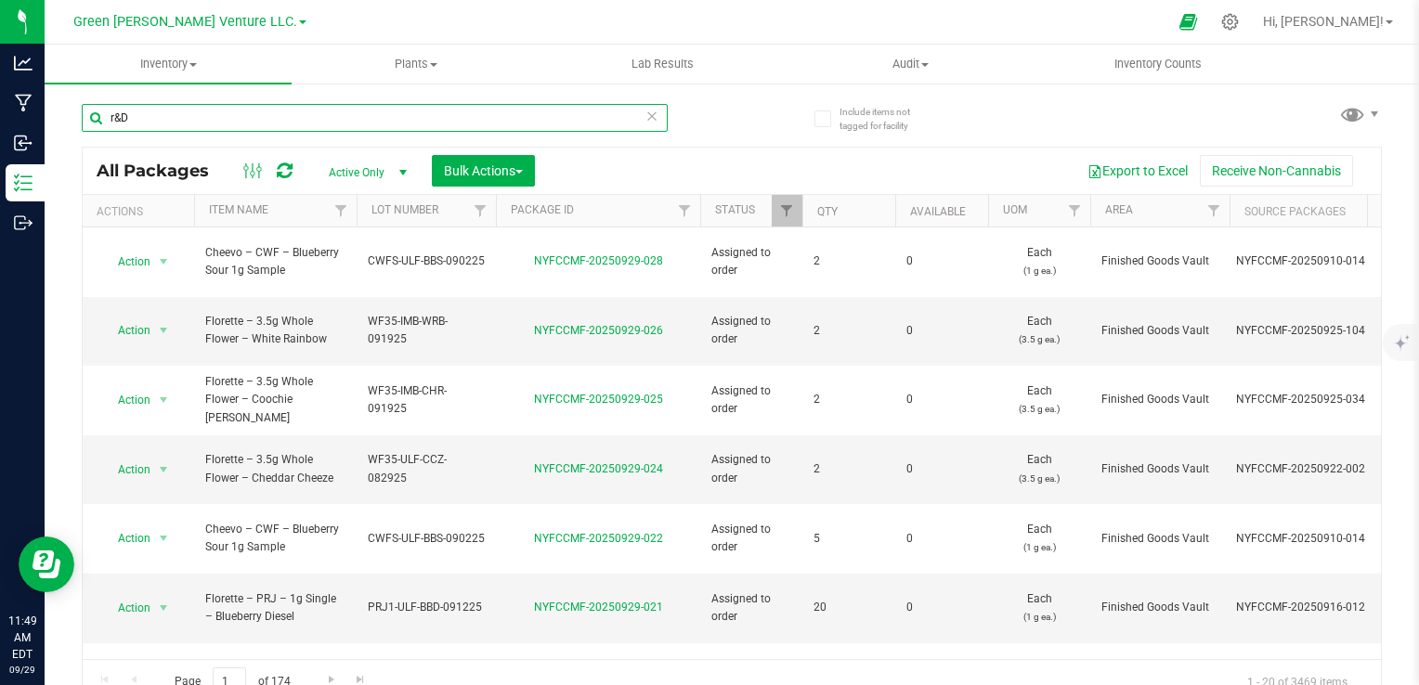
type input "r&D"
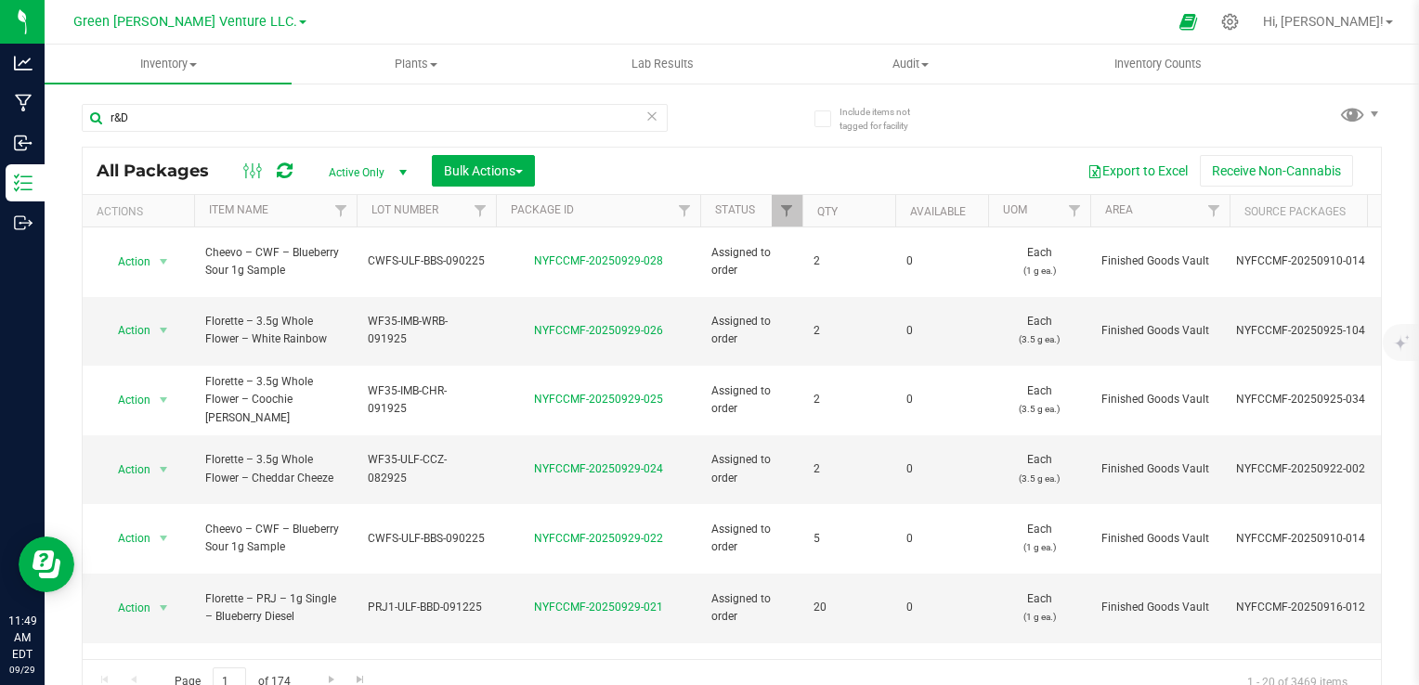
click at [650, 148] on div "All Packages Active Only Active Only Lab Samples Locked All Bulk Actions Add to…" at bounding box center [732, 171] width 1298 height 46
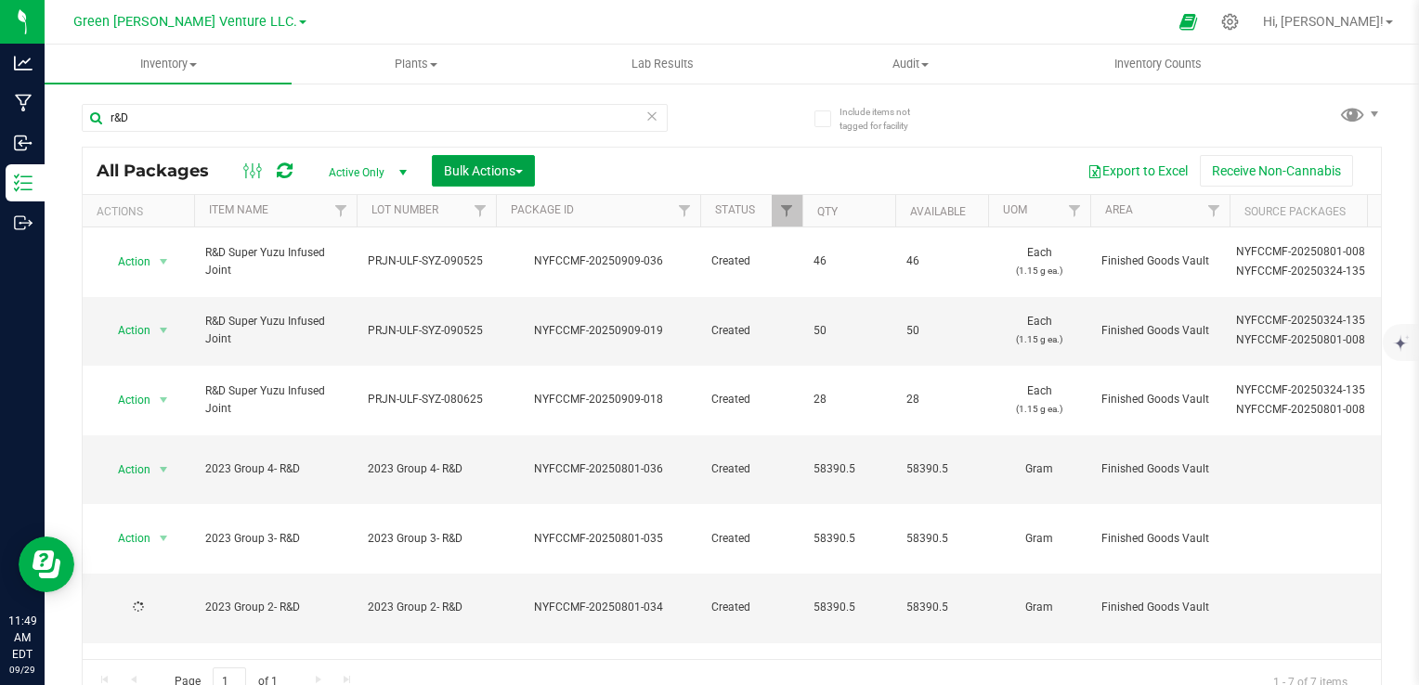
click at [492, 165] on span "Bulk Actions" at bounding box center [483, 170] width 79 height 15
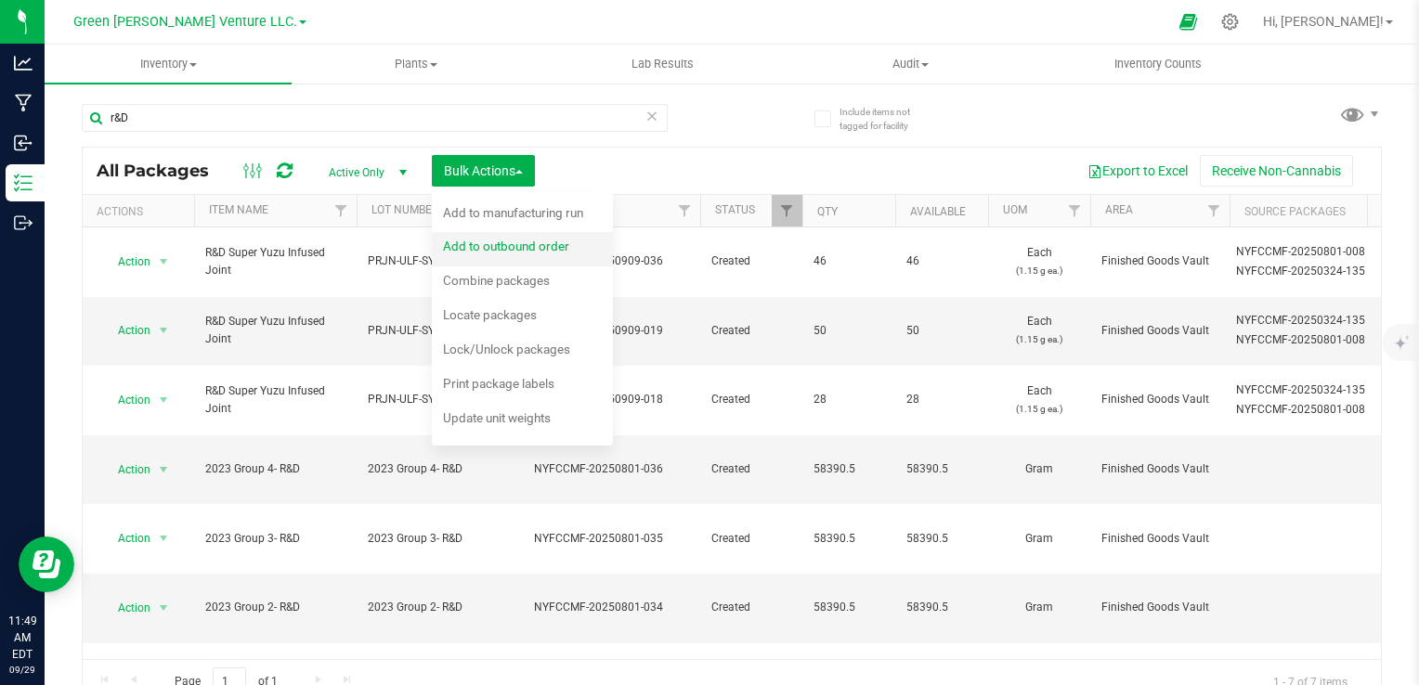
click at [546, 255] on div "Add to outbound order" at bounding box center [518, 249] width 151 height 30
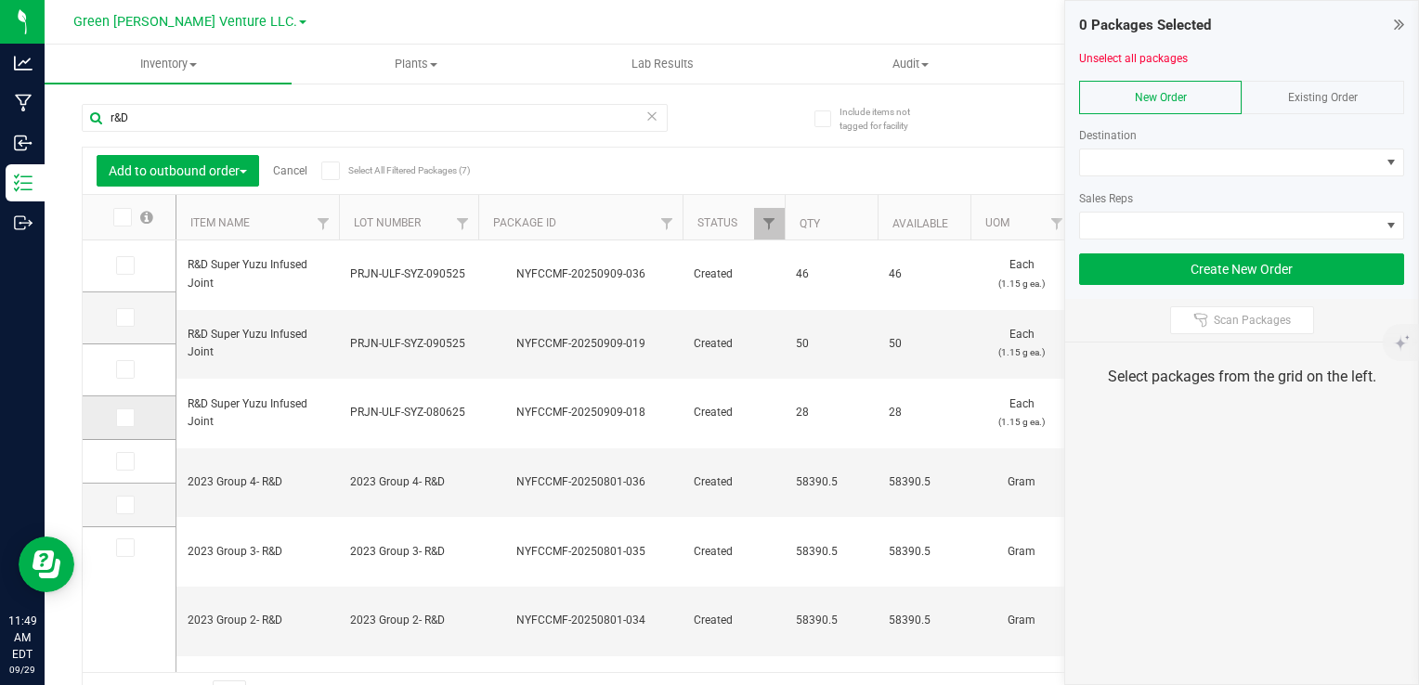
click at [126, 418] on icon at bounding box center [124, 418] width 12 height 0
click at [0, 0] on input "checkbox" at bounding box center [0, 0] width 0 height 0
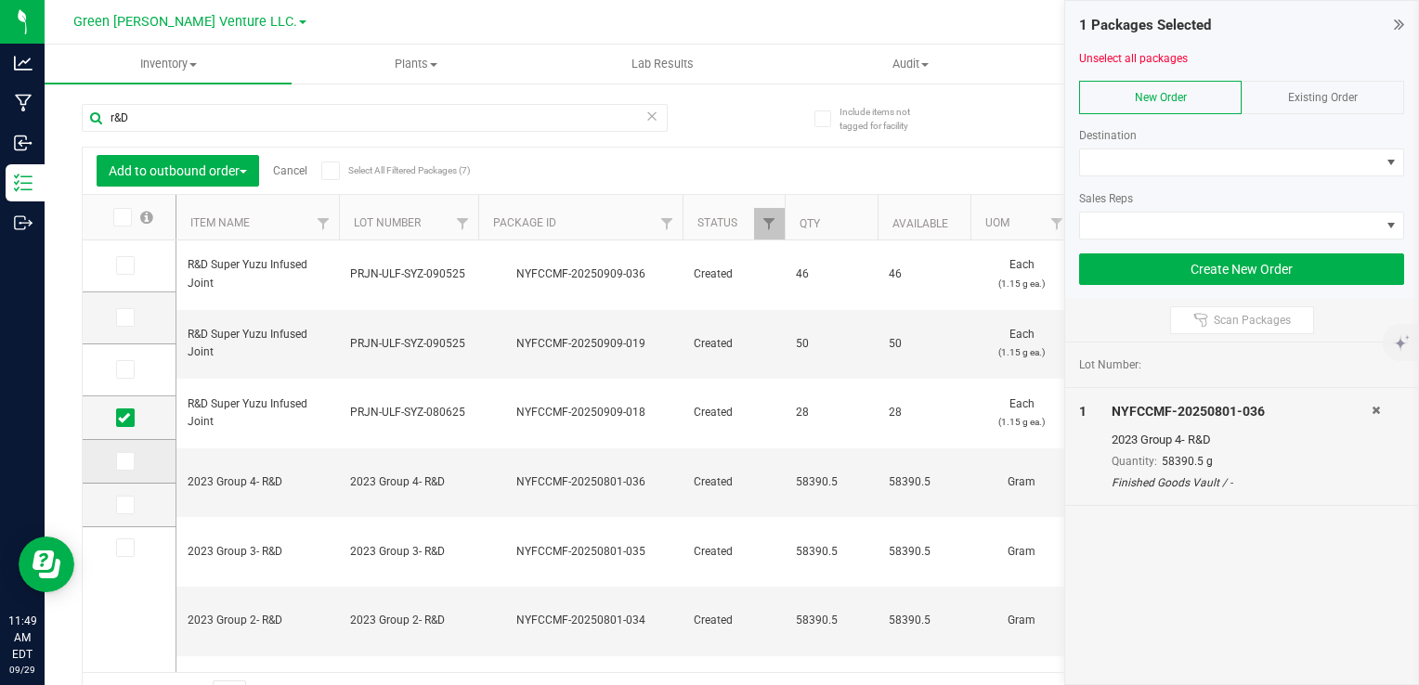
click at [125, 461] on icon at bounding box center [124, 461] width 12 height 0
click at [0, 0] on input "checkbox" at bounding box center [0, 0] width 0 height 0
click at [123, 505] on icon at bounding box center [124, 505] width 12 height 0
click at [0, 0] on input "checkbox" at bounding box center [0, 0] width 0 height 0
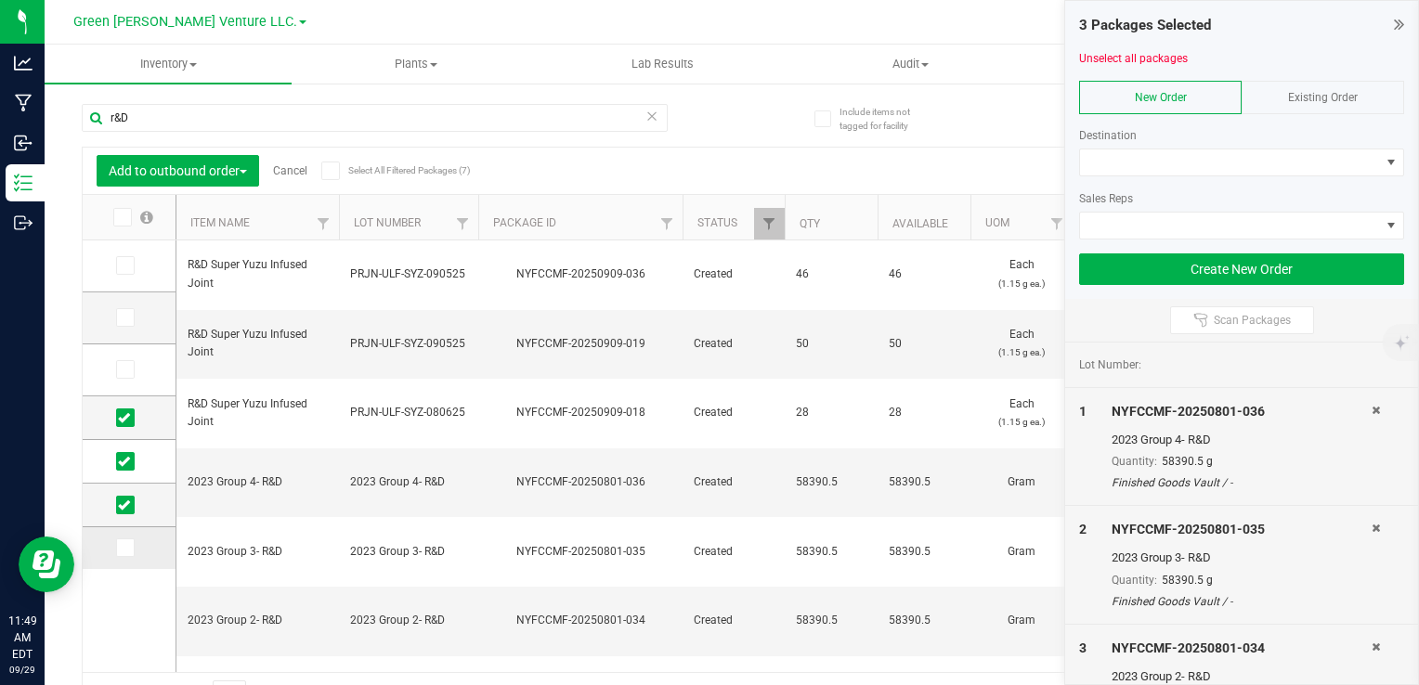
click at [125, 559] on td at bounding box center [129, 548] width 93 height 42
click at [1233, 160] on span at bounding box center [1230, 162] width 300 height 26
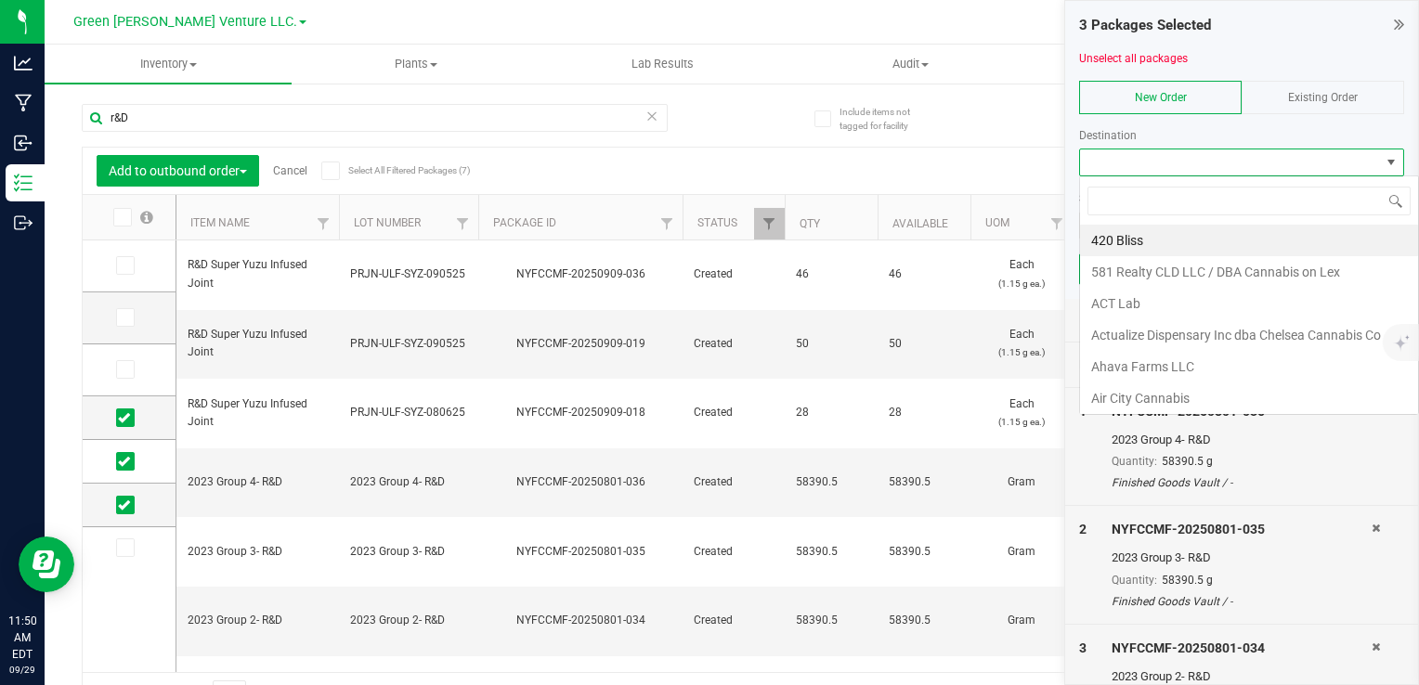
scroll to position [27, 325]
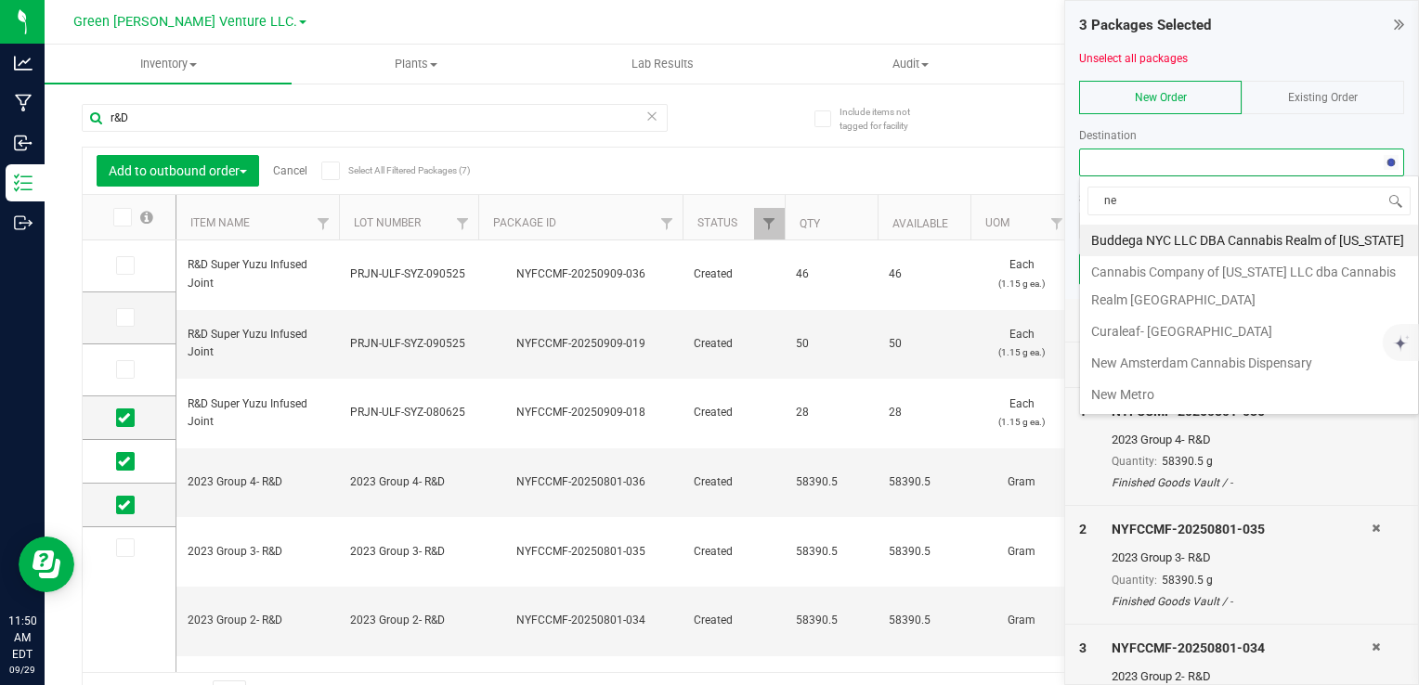
type input "n"
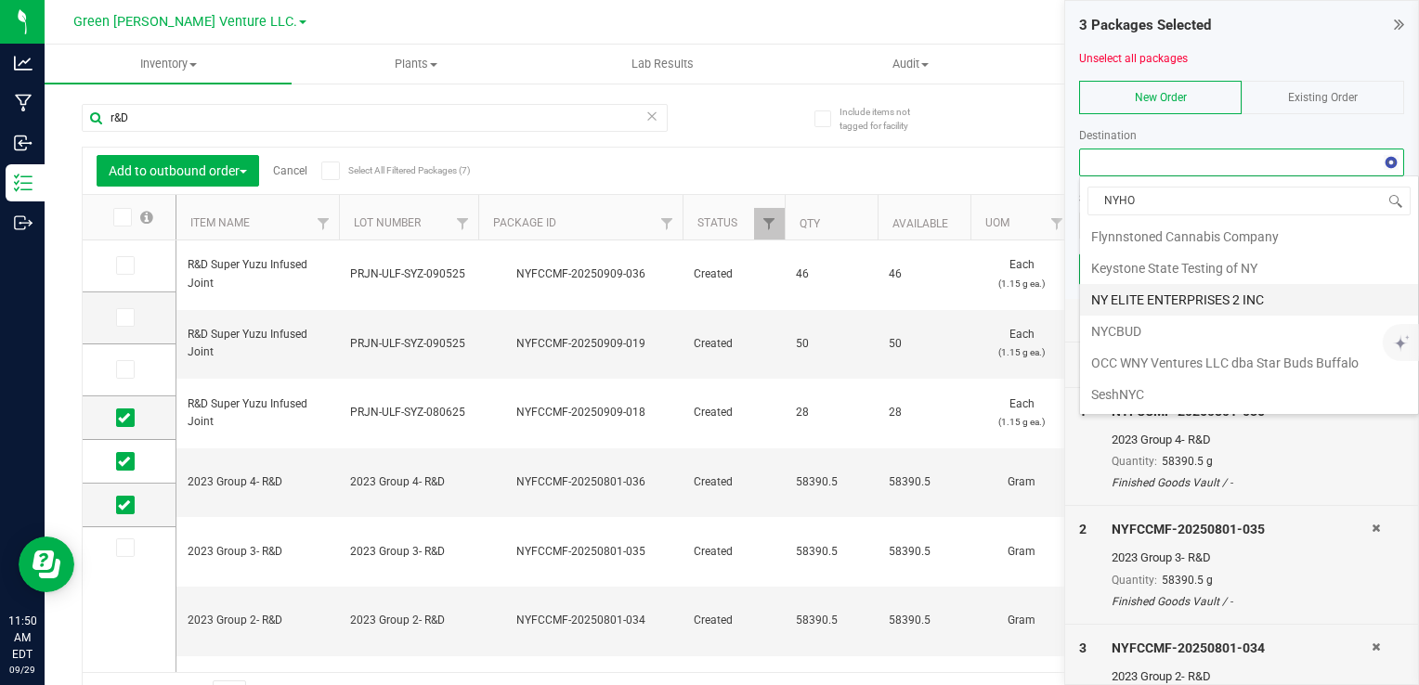
scroll to position [0, 0]
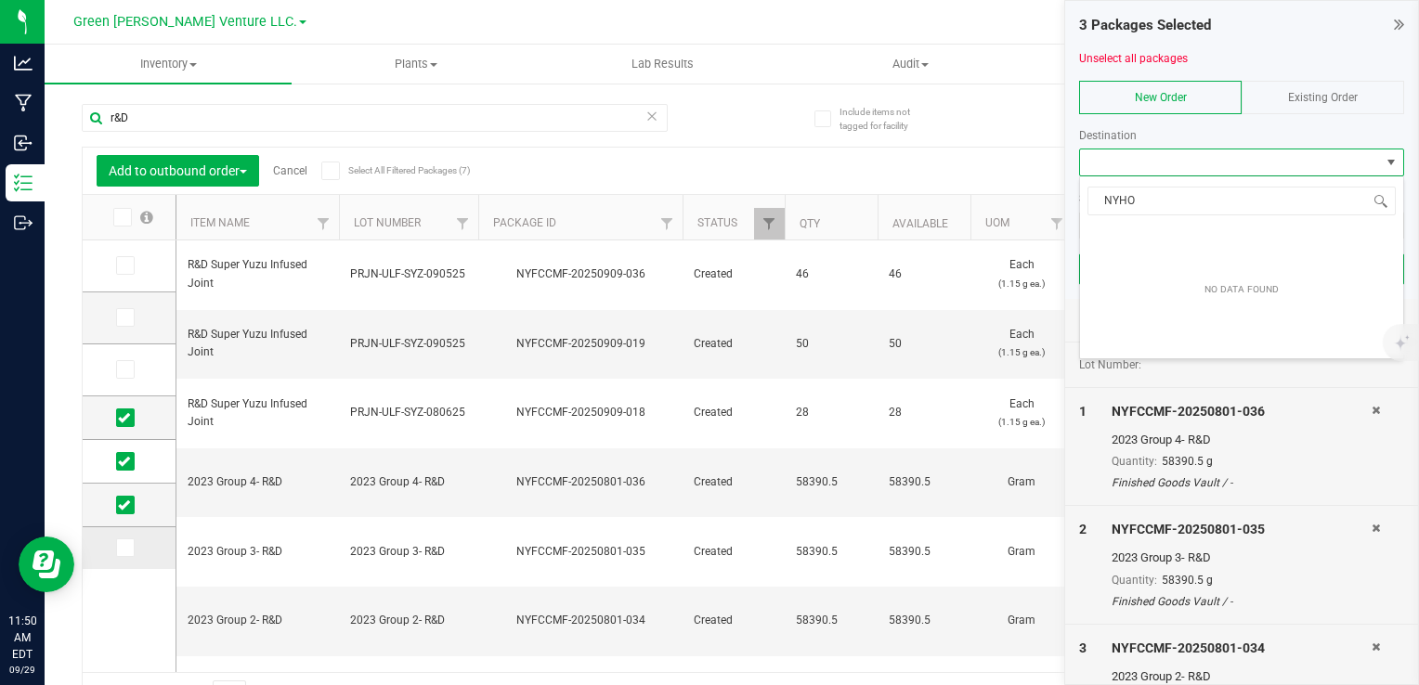
type input "NYHO"
click at [123, 548] on icon at bounding box center [124, 548] width 12 height 0
click at [0, 0] on input "checkbox" at bounding box center [0, 0] width 0 height 0
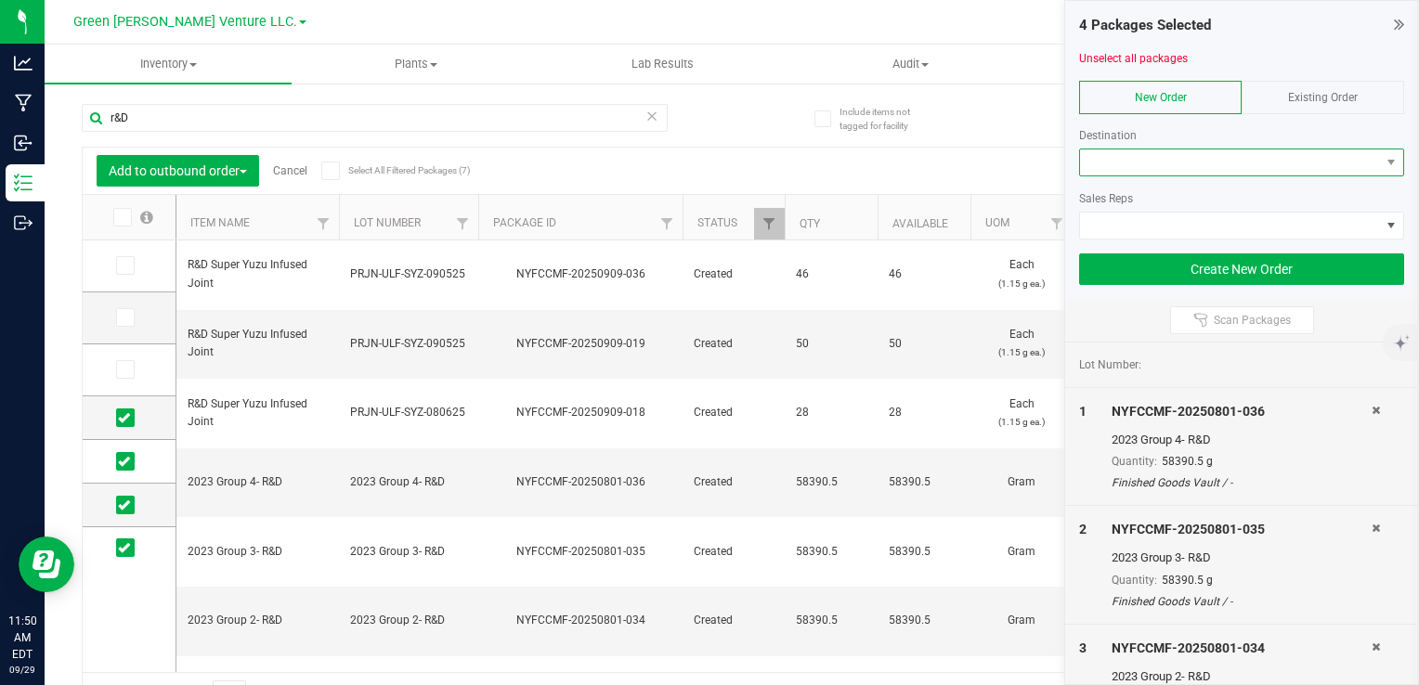
click at [1220, 165] on span at bounding box center [1230, 162] width 300 height 26
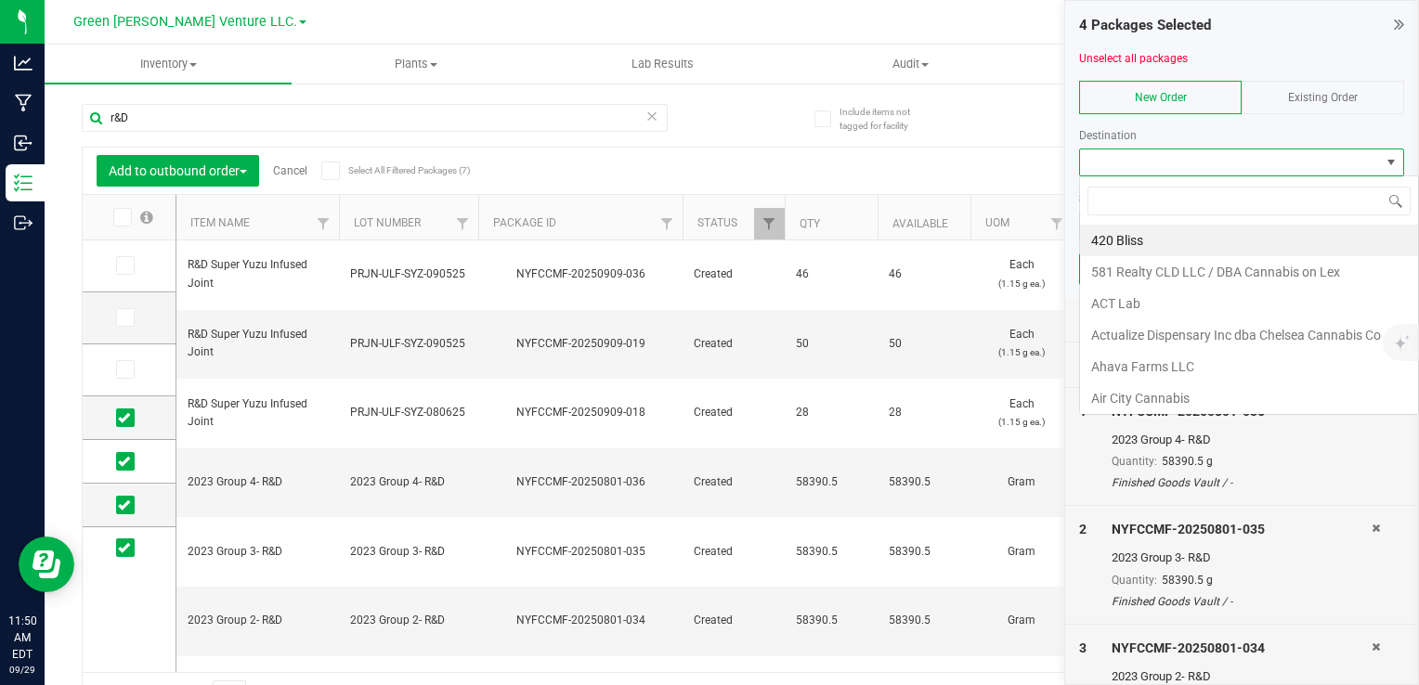
scroll to position [27, 325]
click at [1032, 147] on div "Add to outbound order Cancel Select All Filtered Packages (7) Add to manufactur…" at bounding box center [732, 432] width 1300 height 571
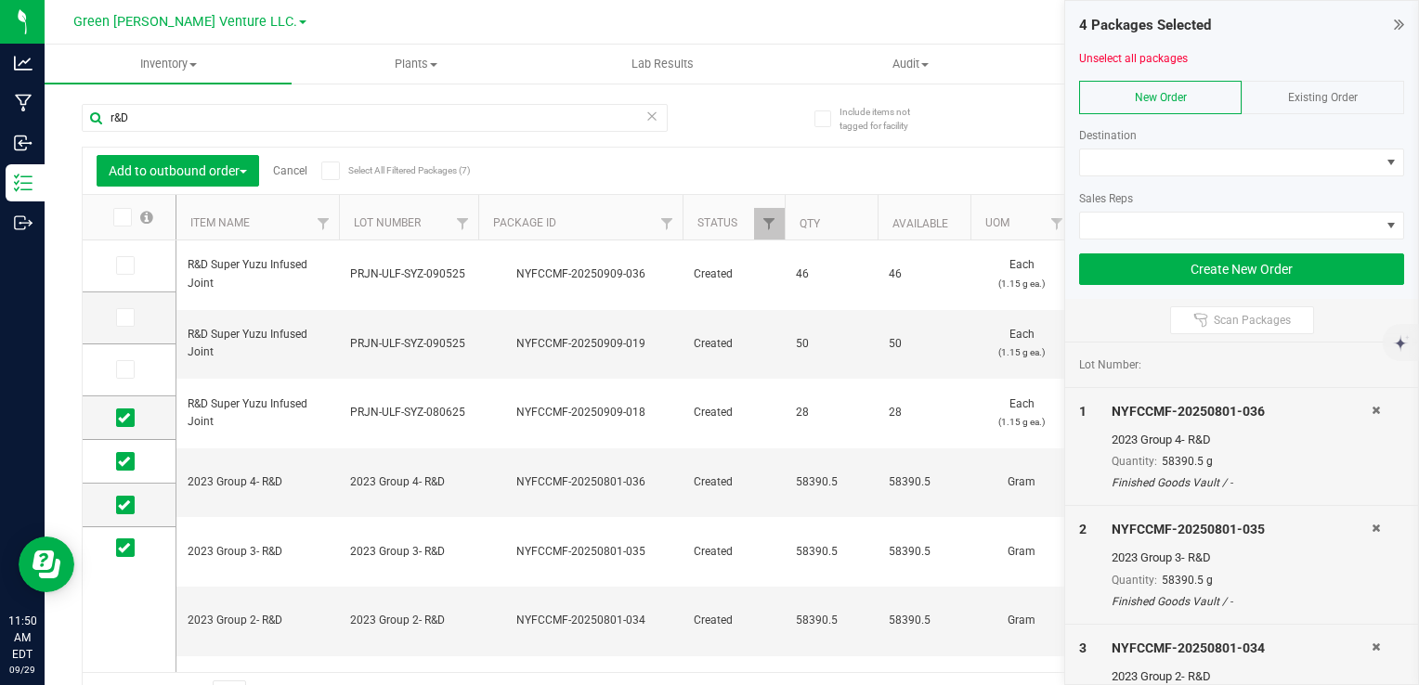
click at [1396, 24] on icon at bounding box center [1399, 24] width 10 height 19
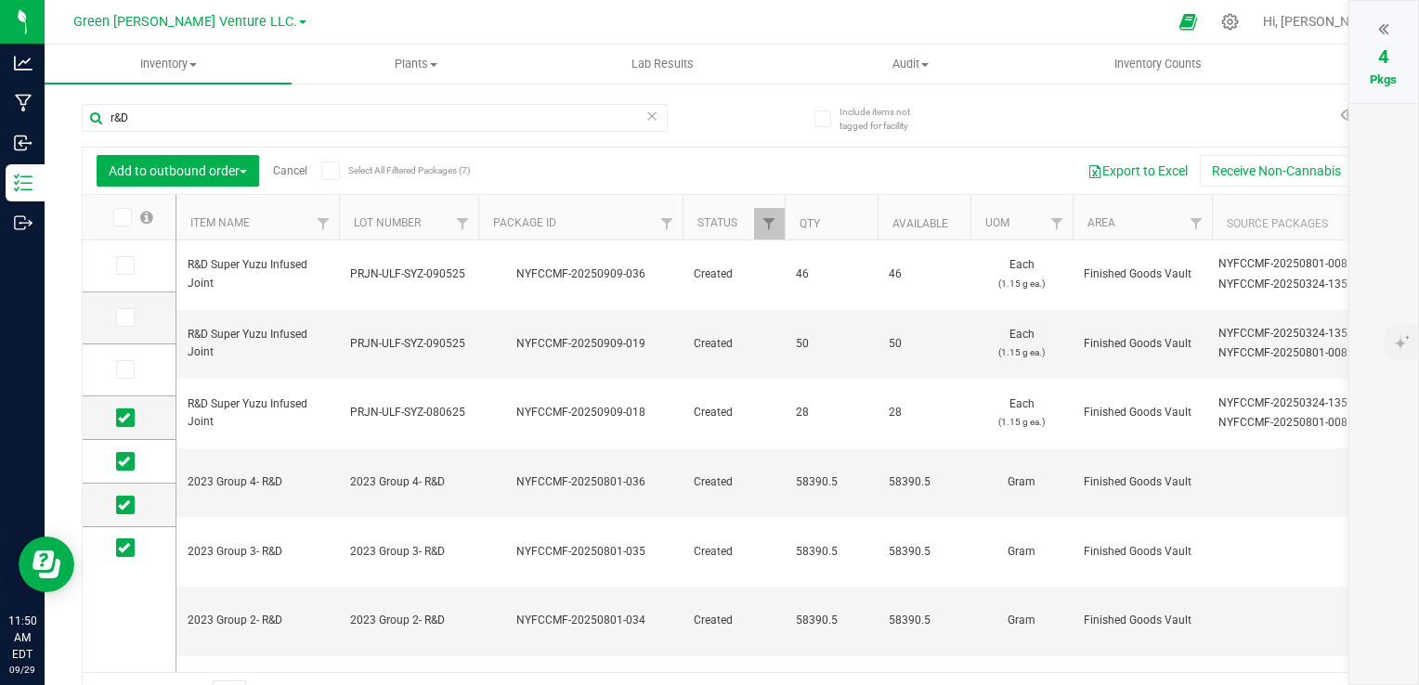
click at [280, 168] on link "Cancel" at bounding box center [290, 170] width 34 height 13
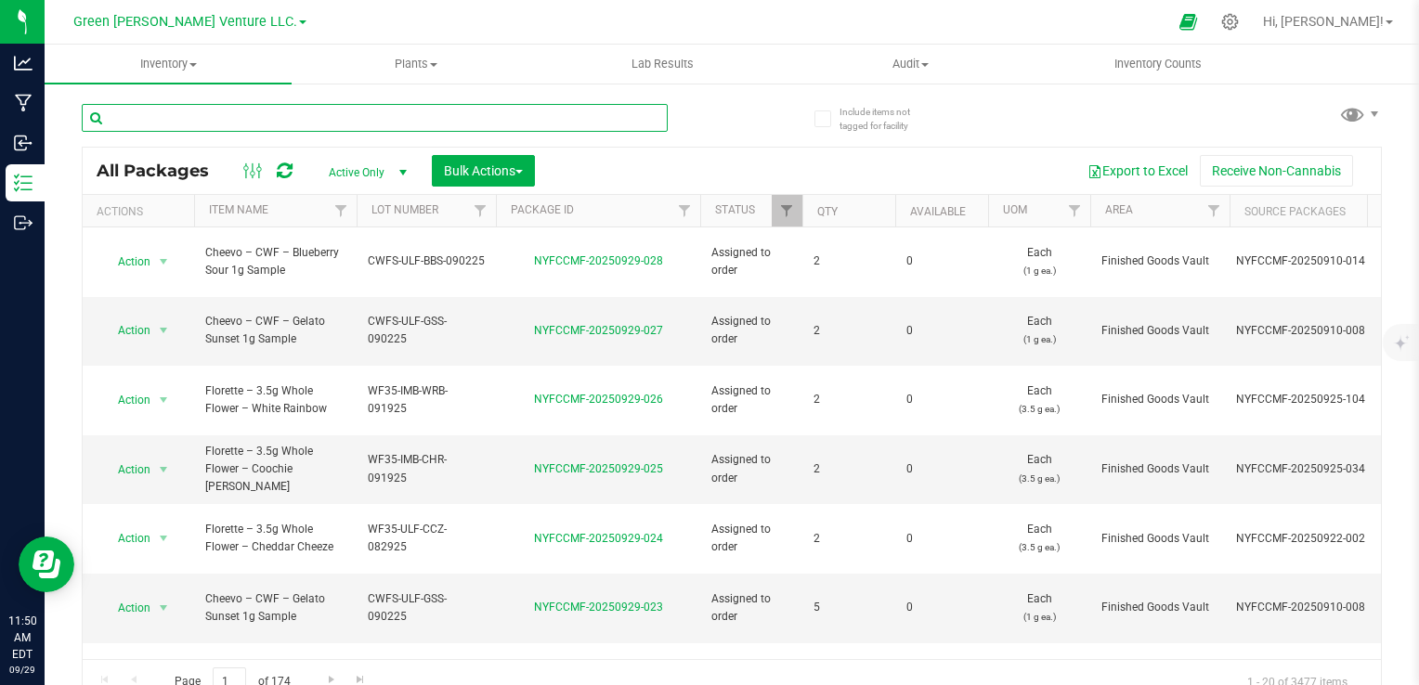
click at [318, 113] on input "text" at bounding box center [375, 118] width 586 height 28
type input "r"
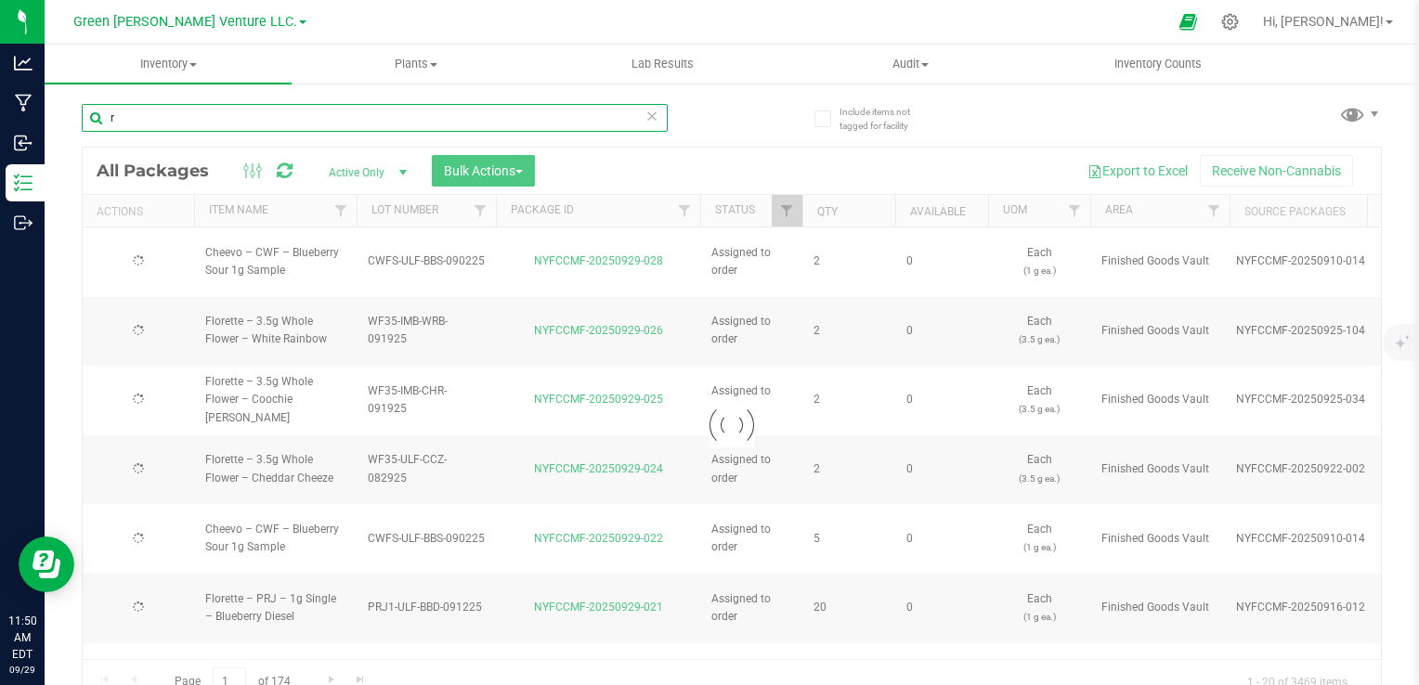
type input "[DATE]"
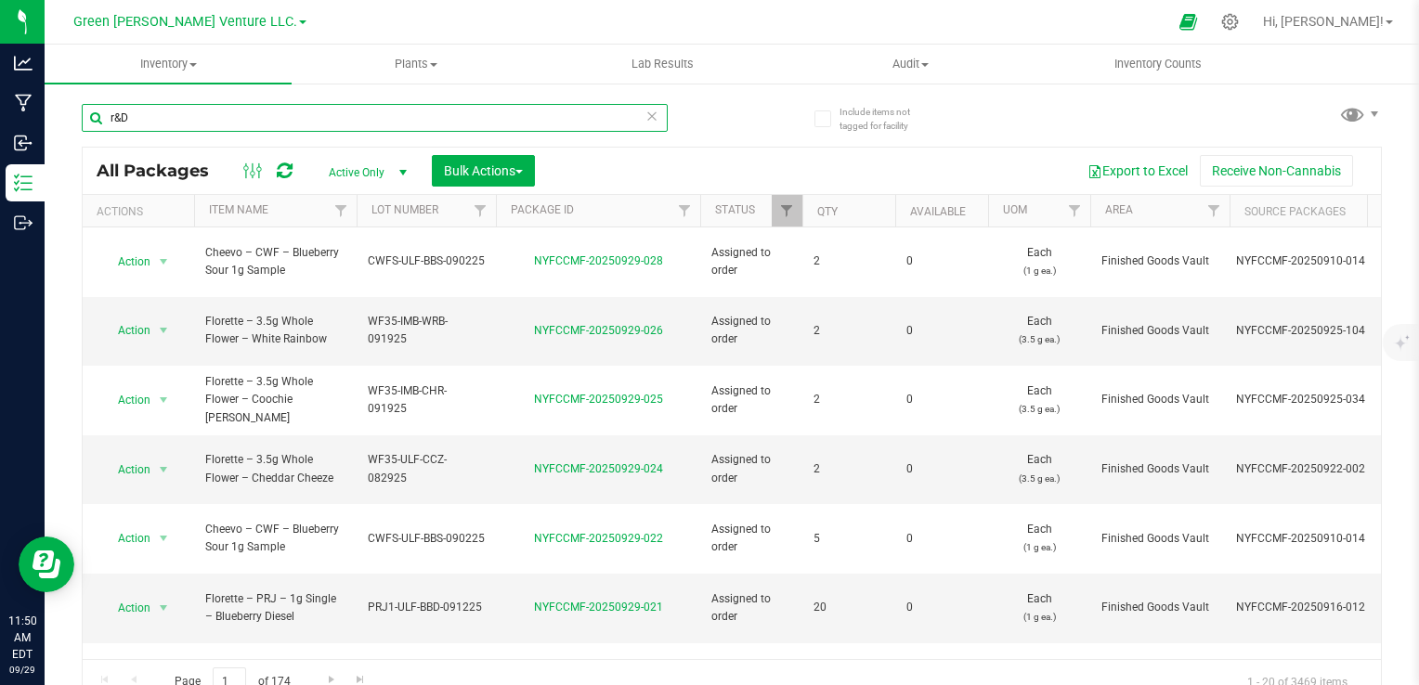
type input "r&D"
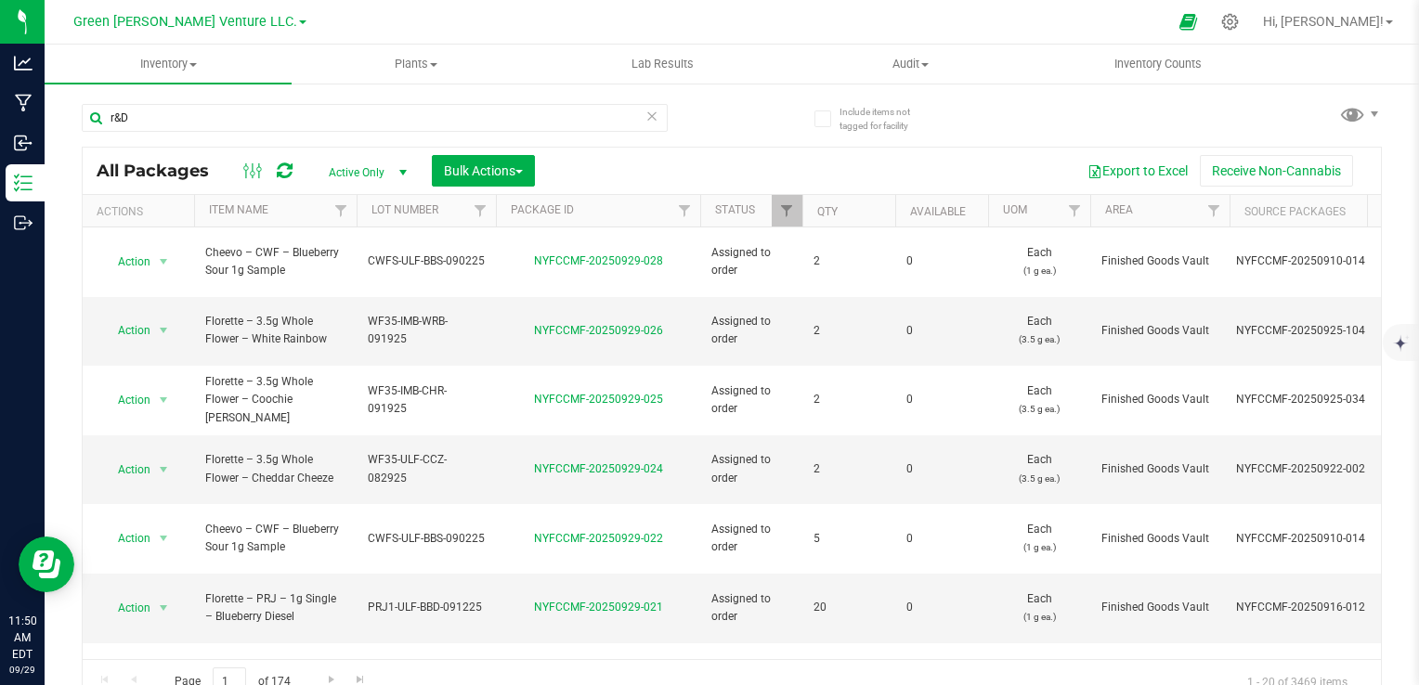
click at [691, 136] on div "r&D" at bounding box center [407, 116] width 650 height 59
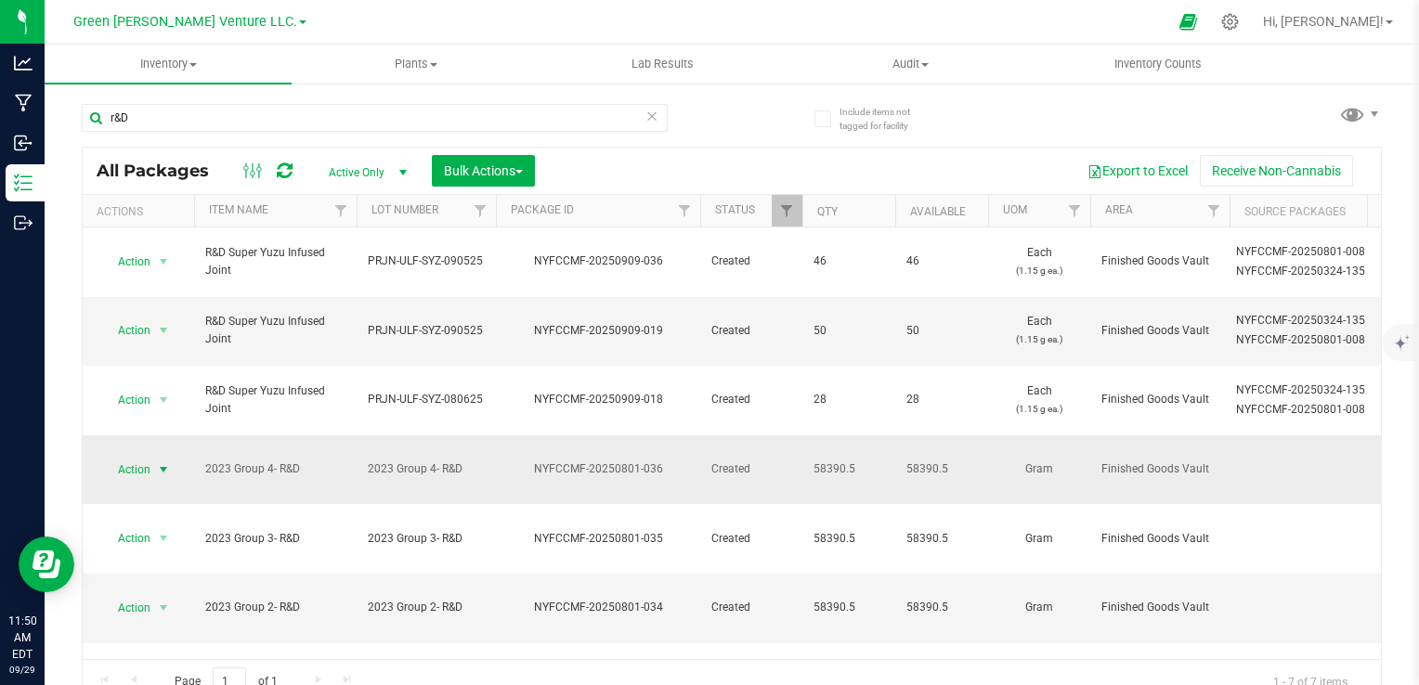
click at [142, 457] on span "Action" at bounding box center [126, 470] width 50 height 26
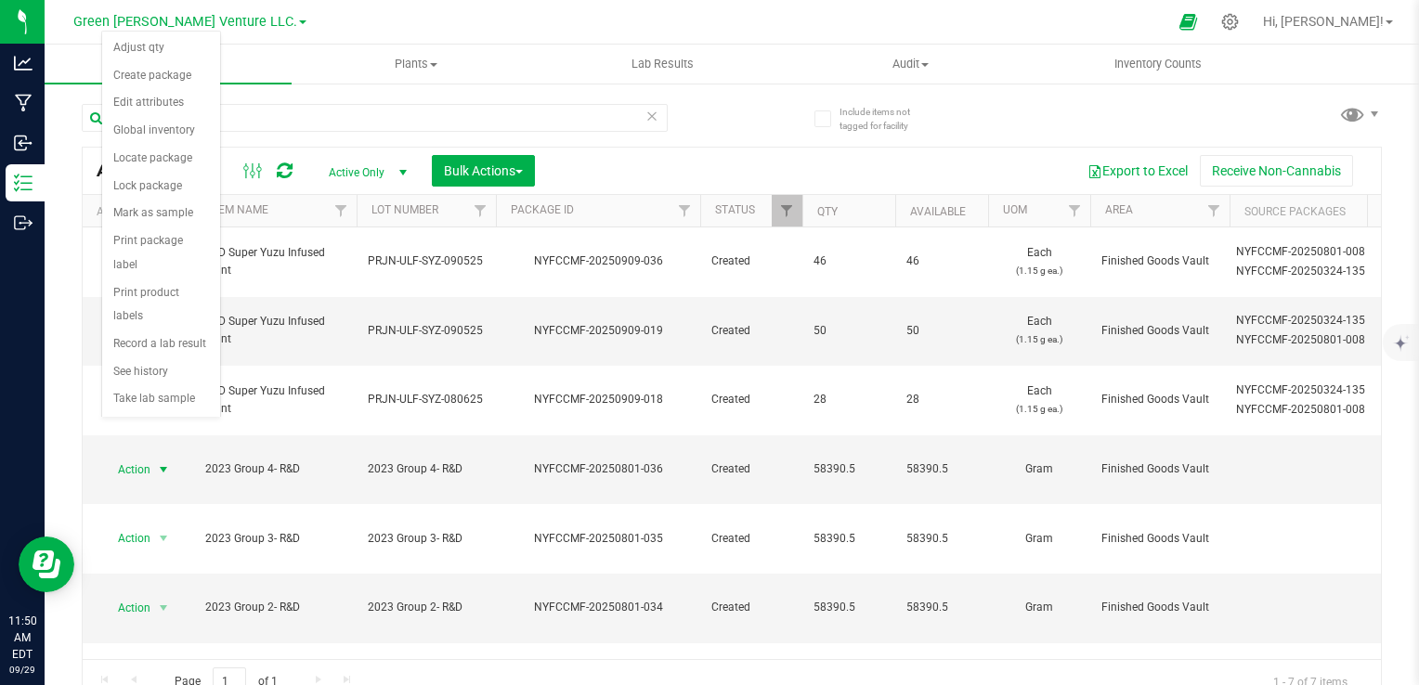
click at [239, 566] on div "Action Action Adjust qty Create package Edit attributes Global inventory Locate…" at bounding box center [732, 443] width 1298 height 432
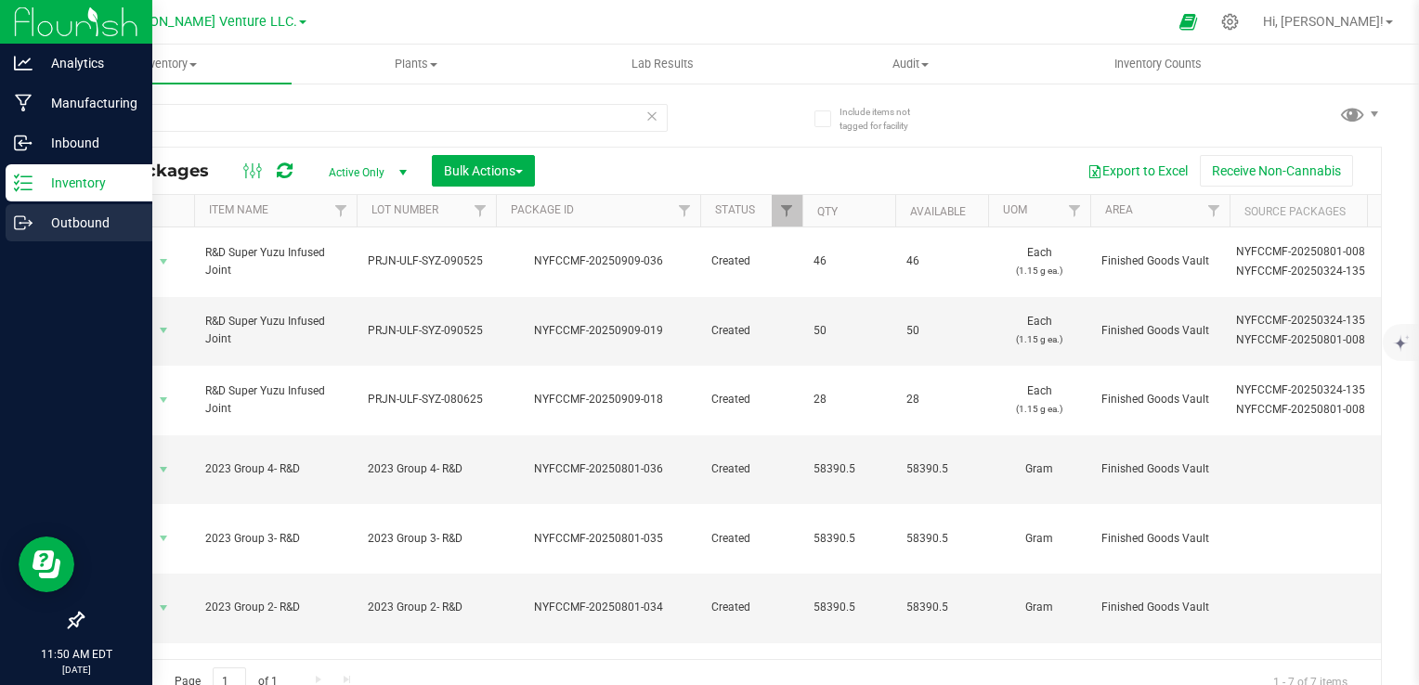
click at [33, 221] on p "Outbound" at bounding box center [87, 223] width 111 height 22
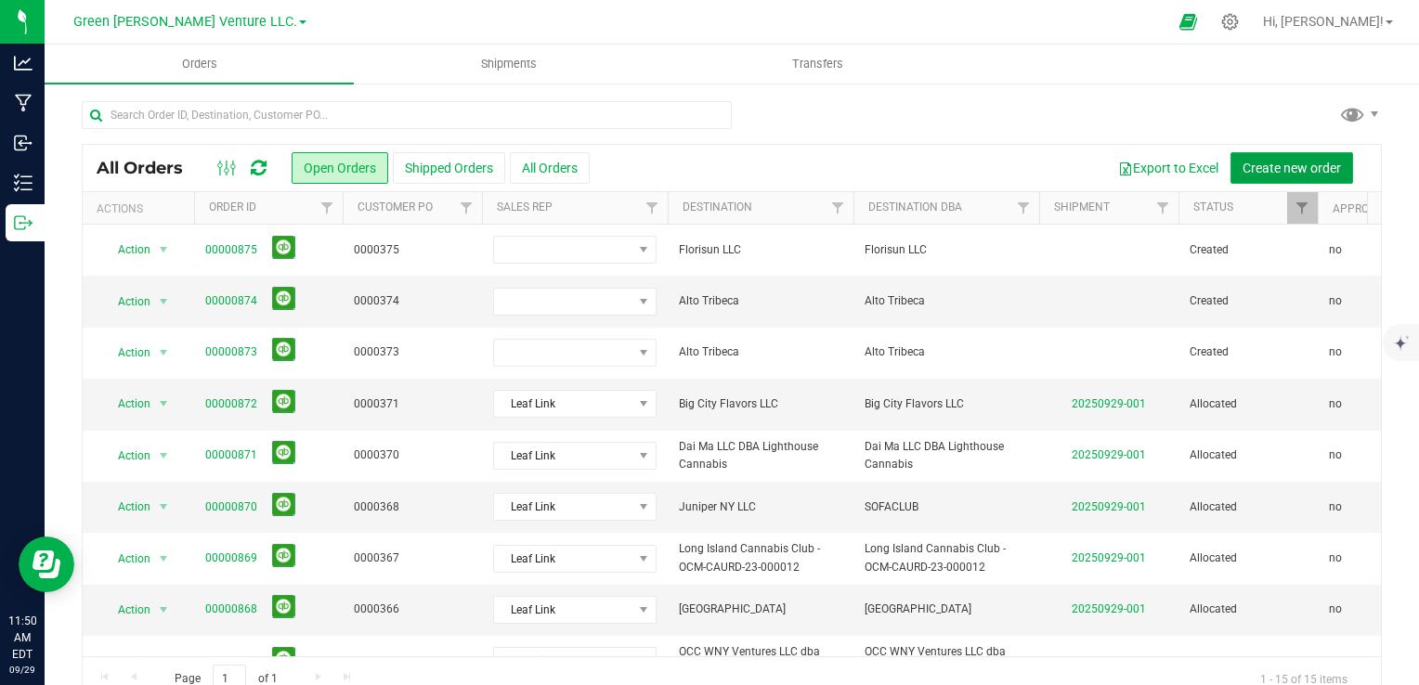
click at [1252, 169] on span "Create new order" at bounding box center [1291, 168] width 98 height 15
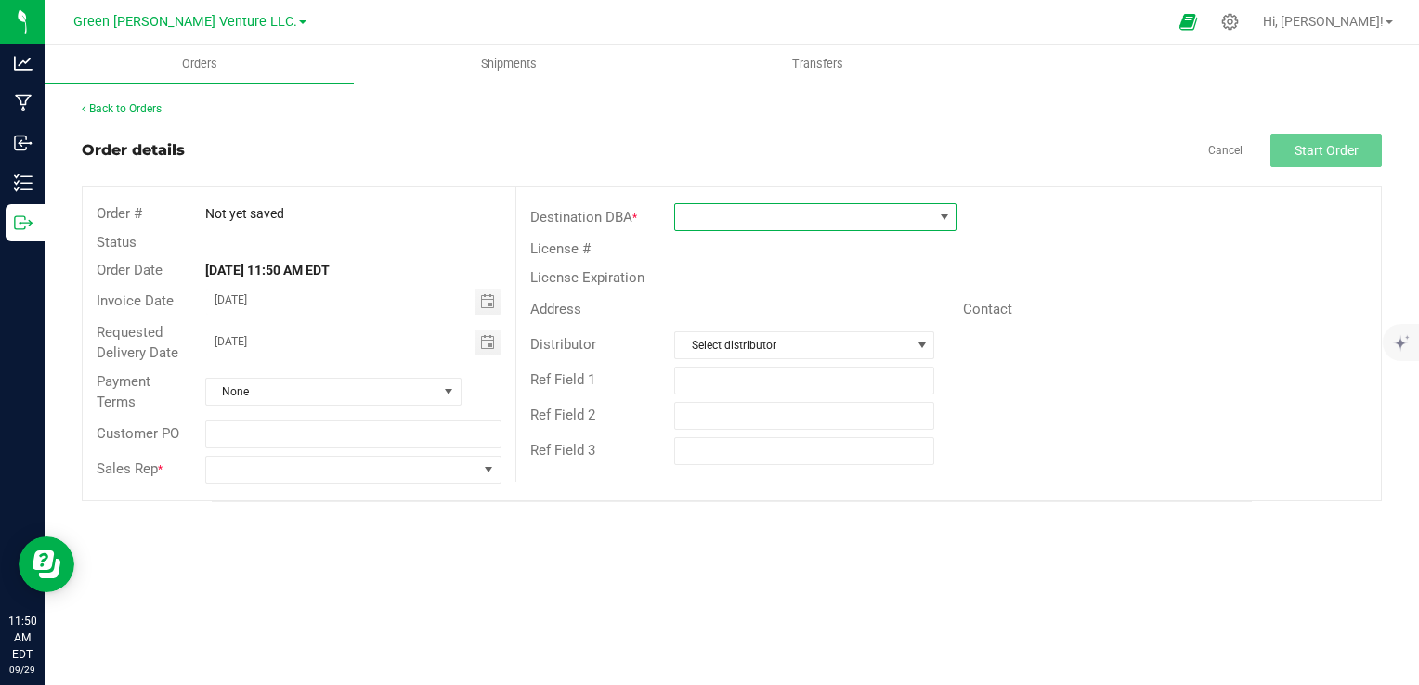
click at [717, 215] on span at bounding box center [803, 217] width 257 height 26
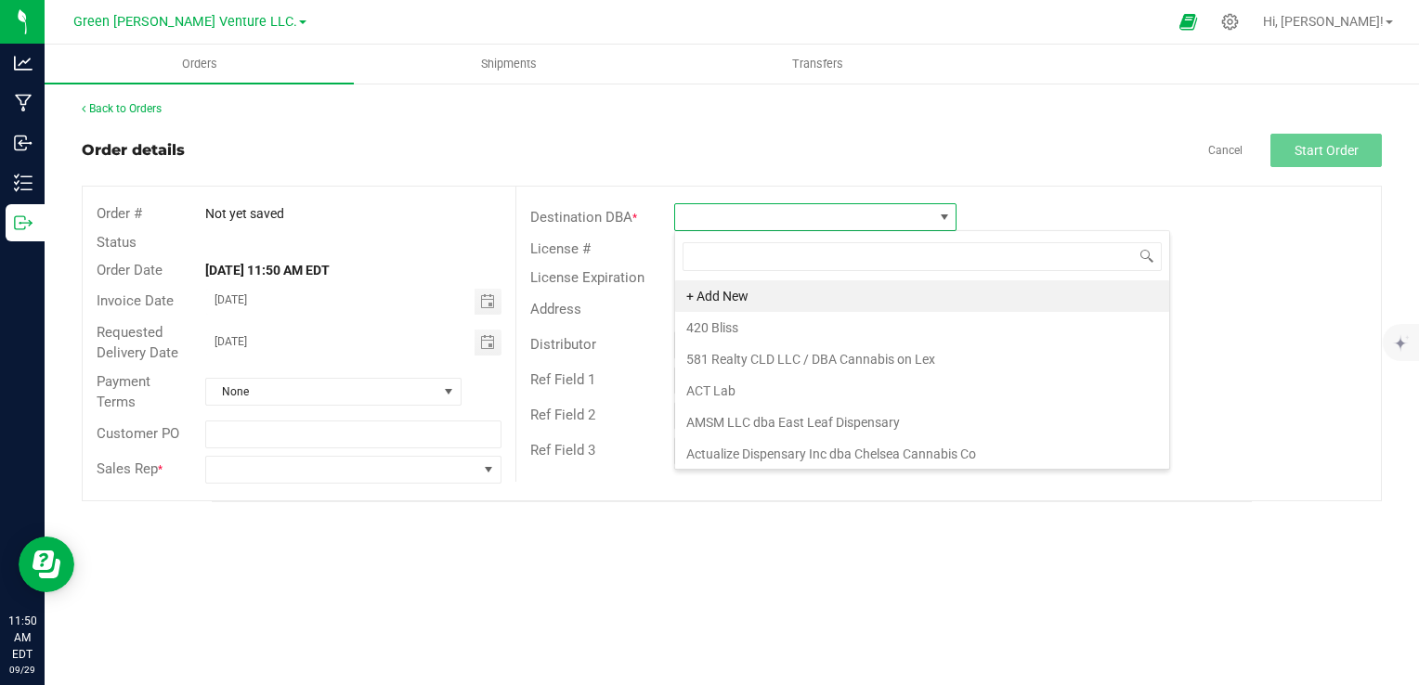
scroll to position [27, 282]
type input "NYH"
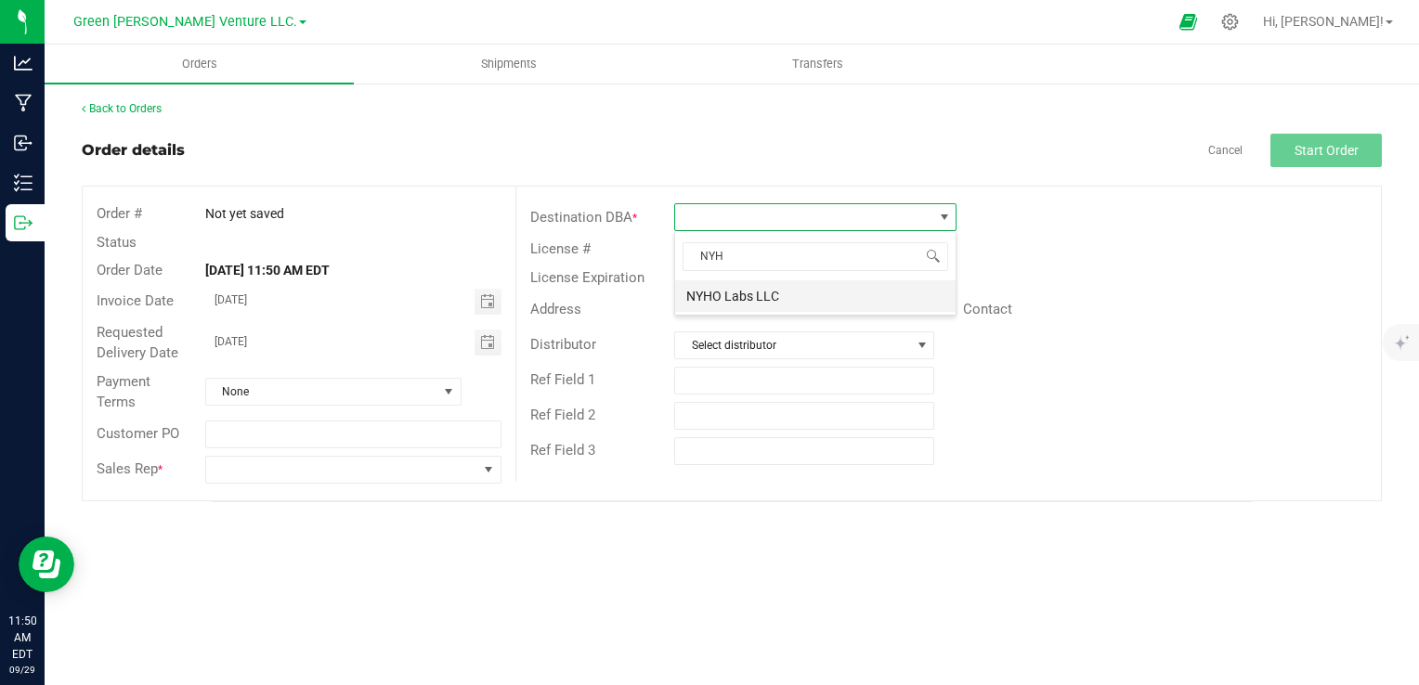
click at [784, 290] on li "NYHO Labs LLC" at bounding box center [815, 296] width 280 height 32
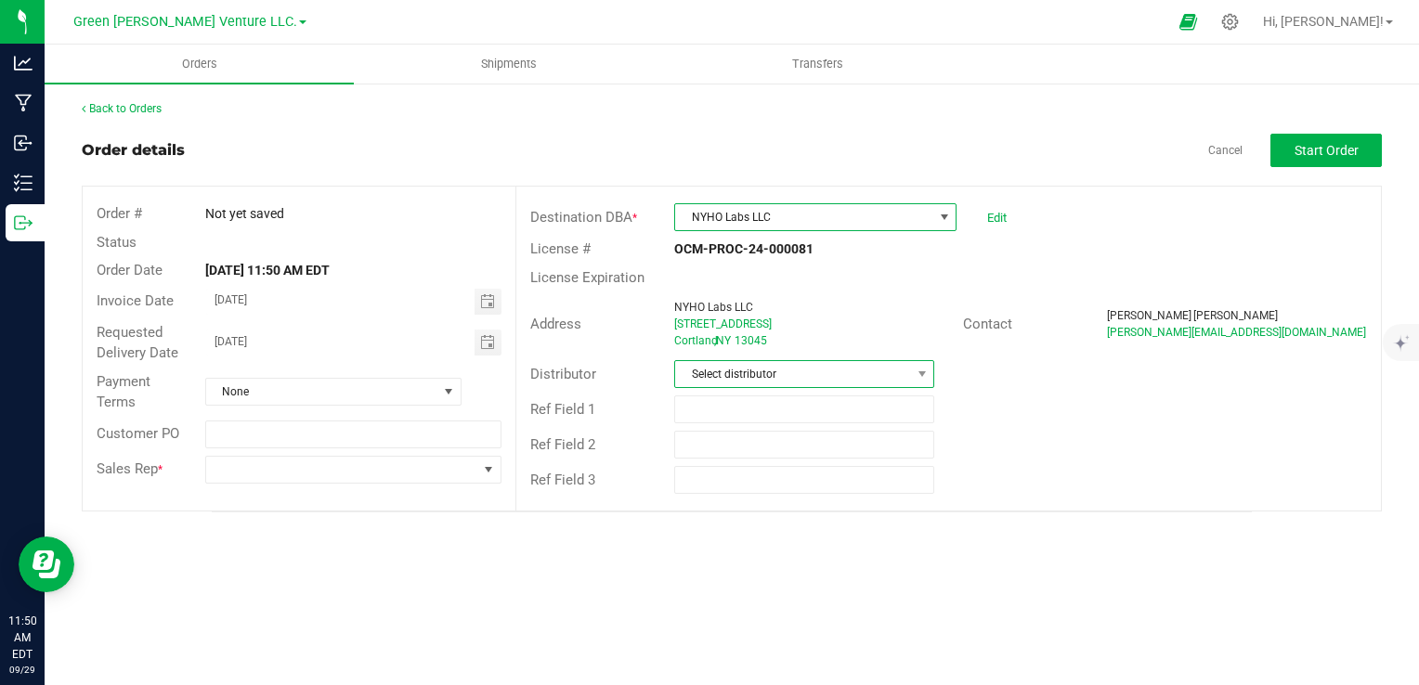
click at [786, 366] on span "Select distributor" at bounding box center [792, 374] width 235 height 26
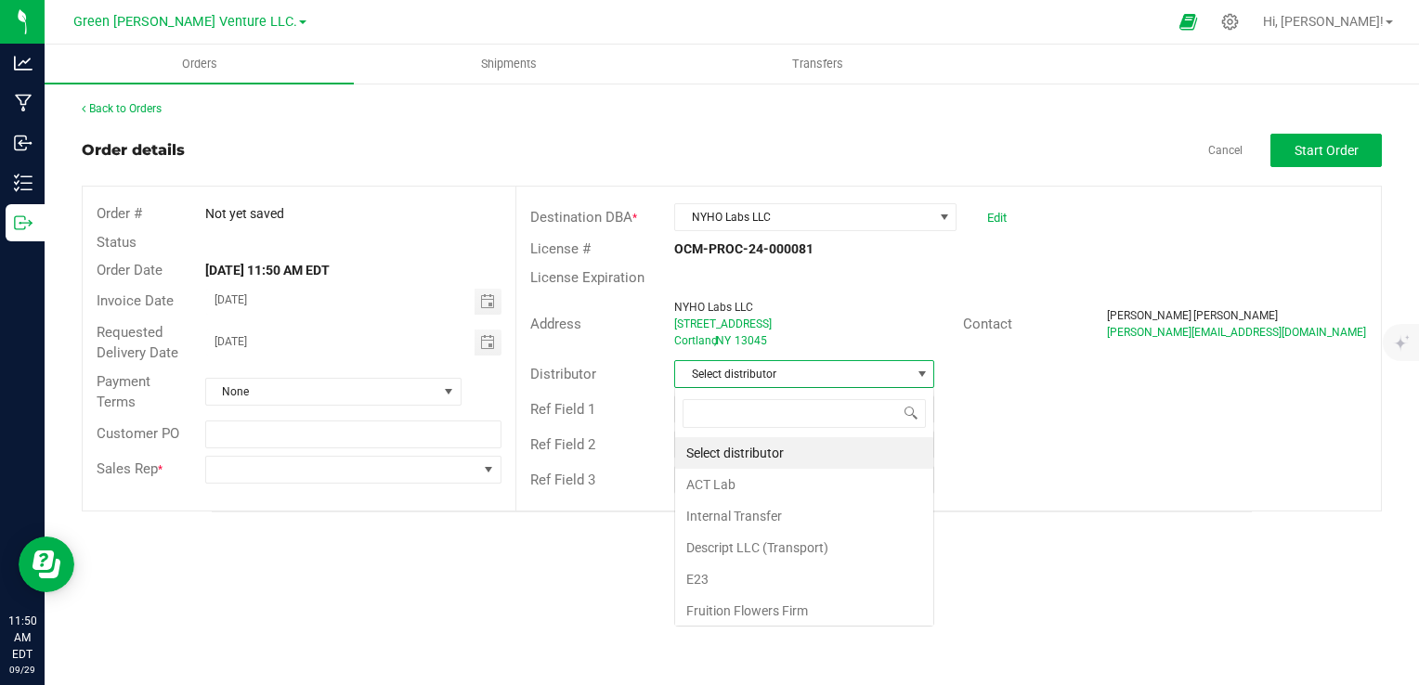
scroll to position [27, 260]
click at [709, 572] on li "E23" at bounding box center [804, 580] width 258 height 32
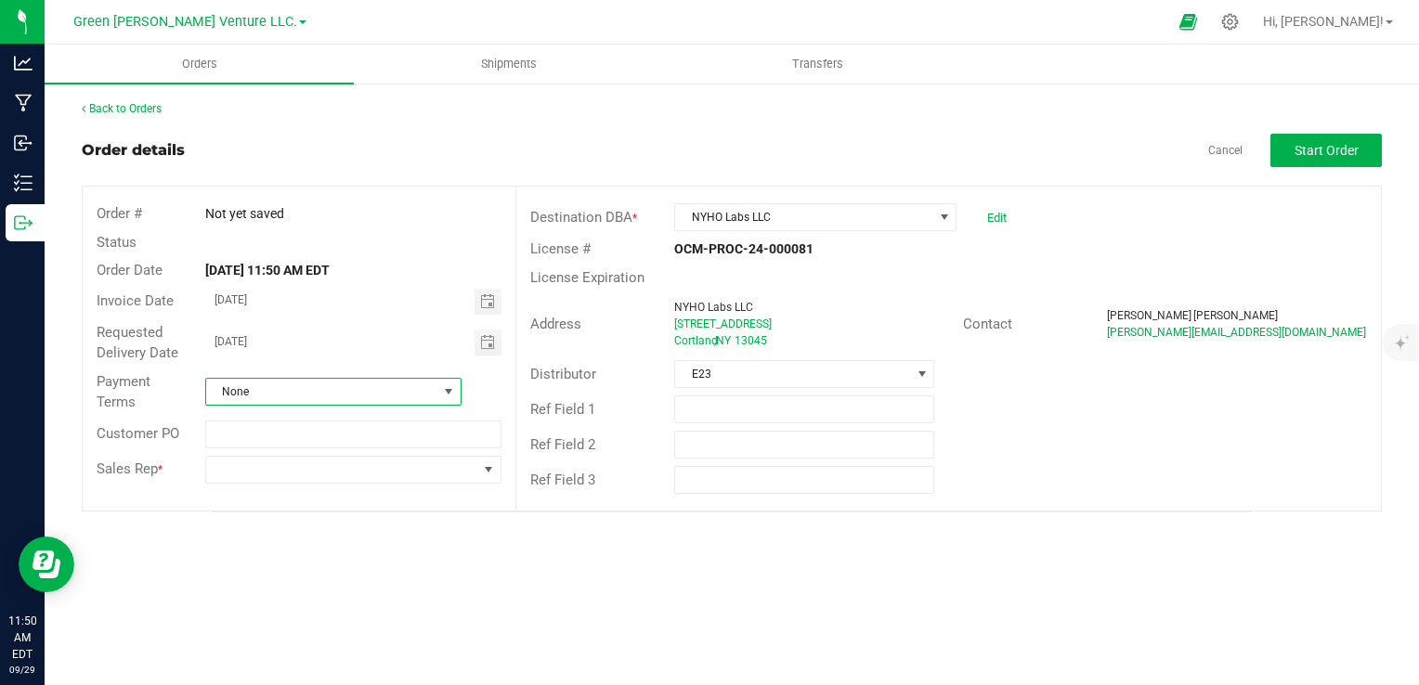
click at [367, 391] on span "None" at bounding box center [321, 392] width 231 height 26
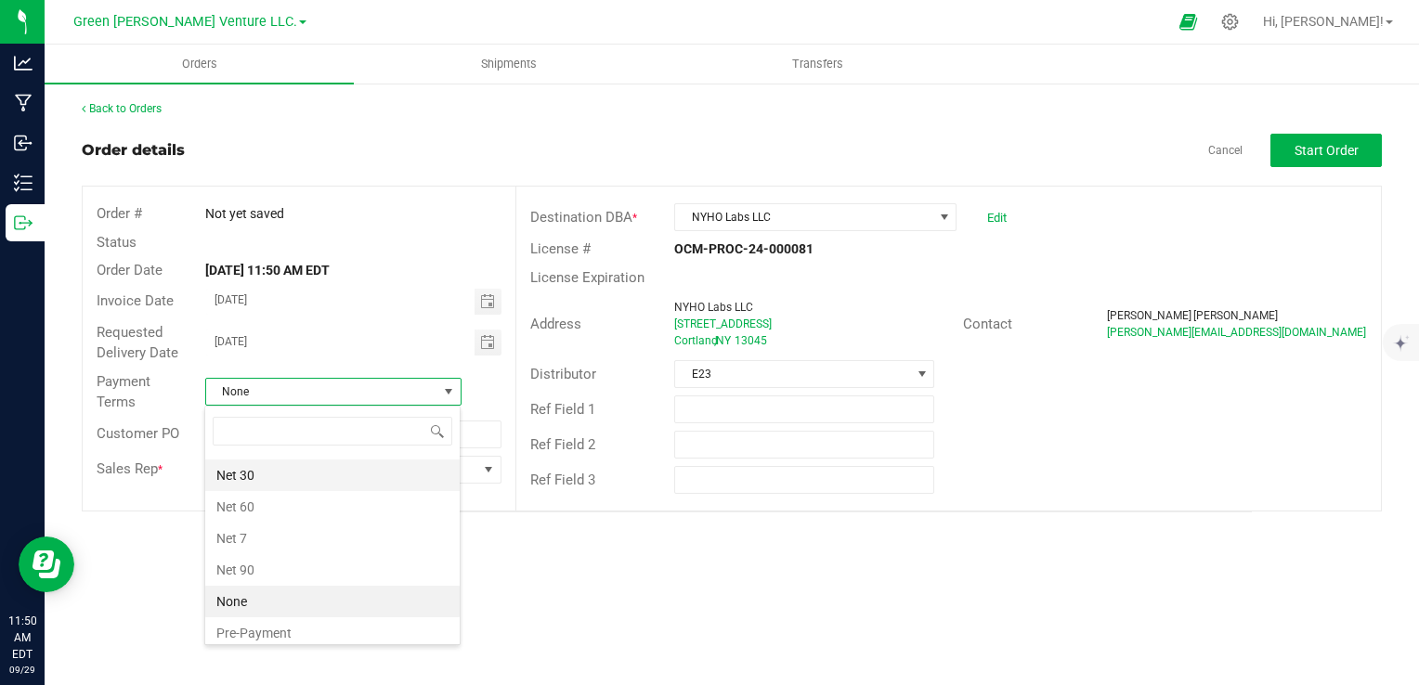
scroll to position [282, 0]
click at [290, 591] on li "None" at bounding box center [332, 599] width 254 height 32
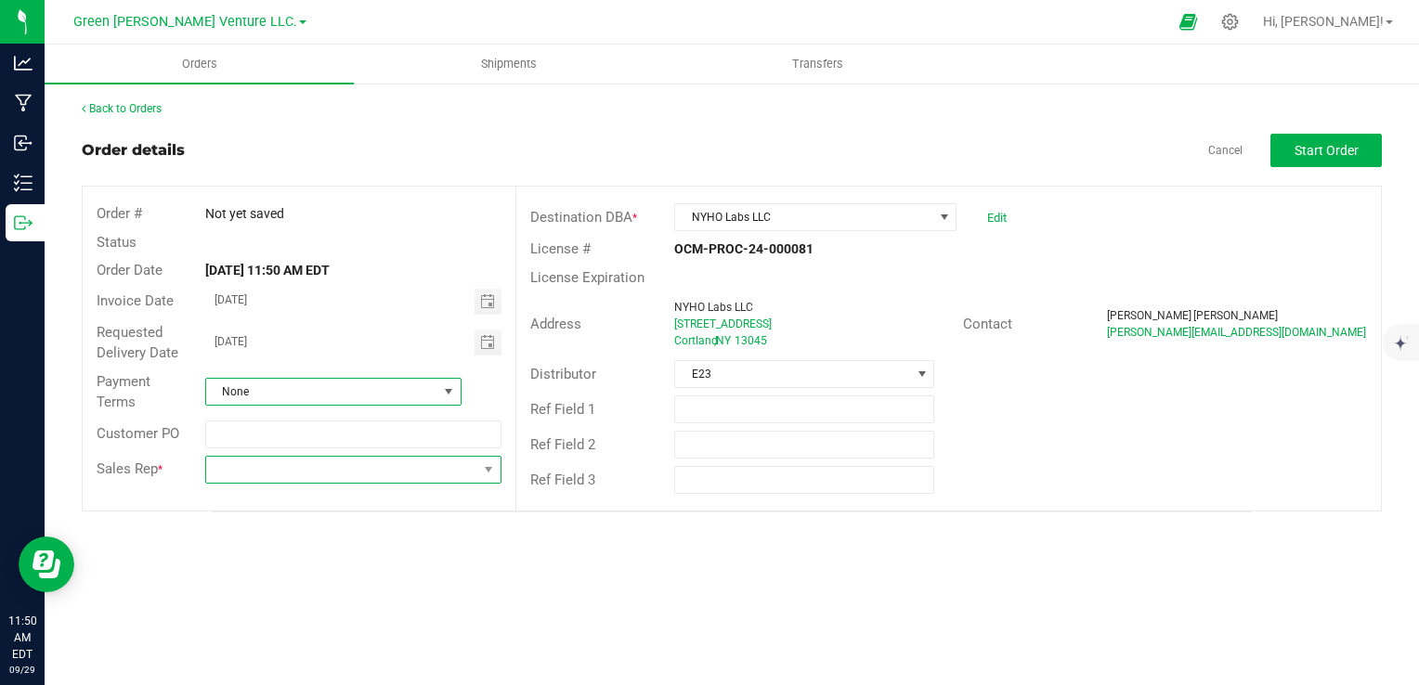
click at [323, 467] on span at bounding box center [342, 470] width 272 height 26
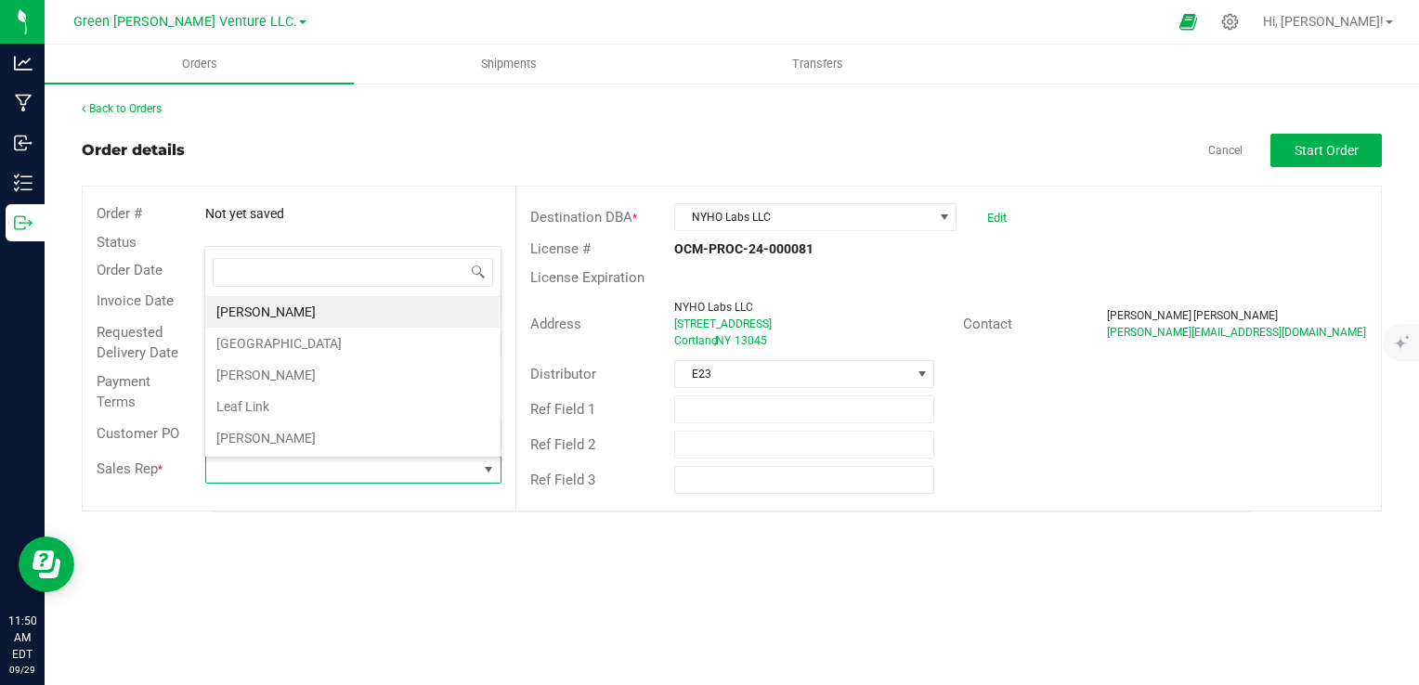
scroll to position [27, 292]
click at [357, 376] on li "[PERSON_NAME]" at bounding box center [352, 375] width 295 height 32
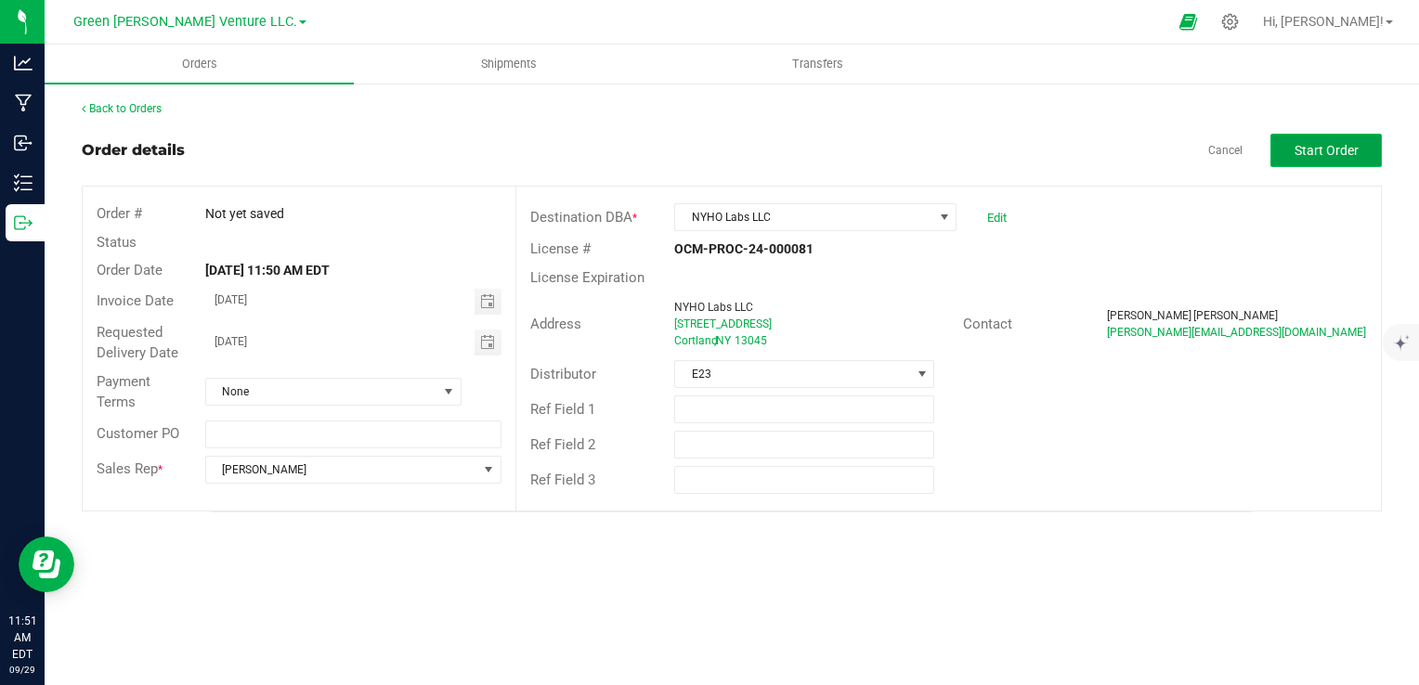
click at [1305, 148] on span "Start Order" at bounding box center [1326, 150] width 64 height 15
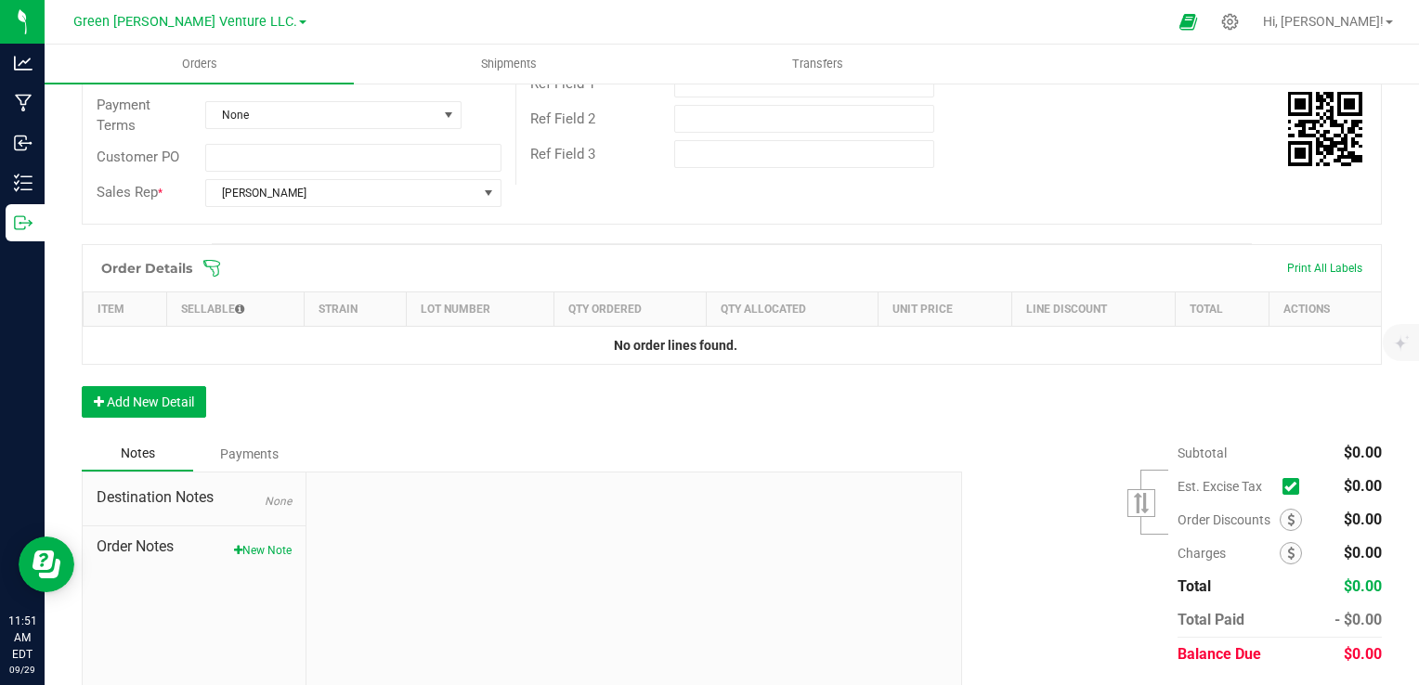
scroll to position [371, 0]
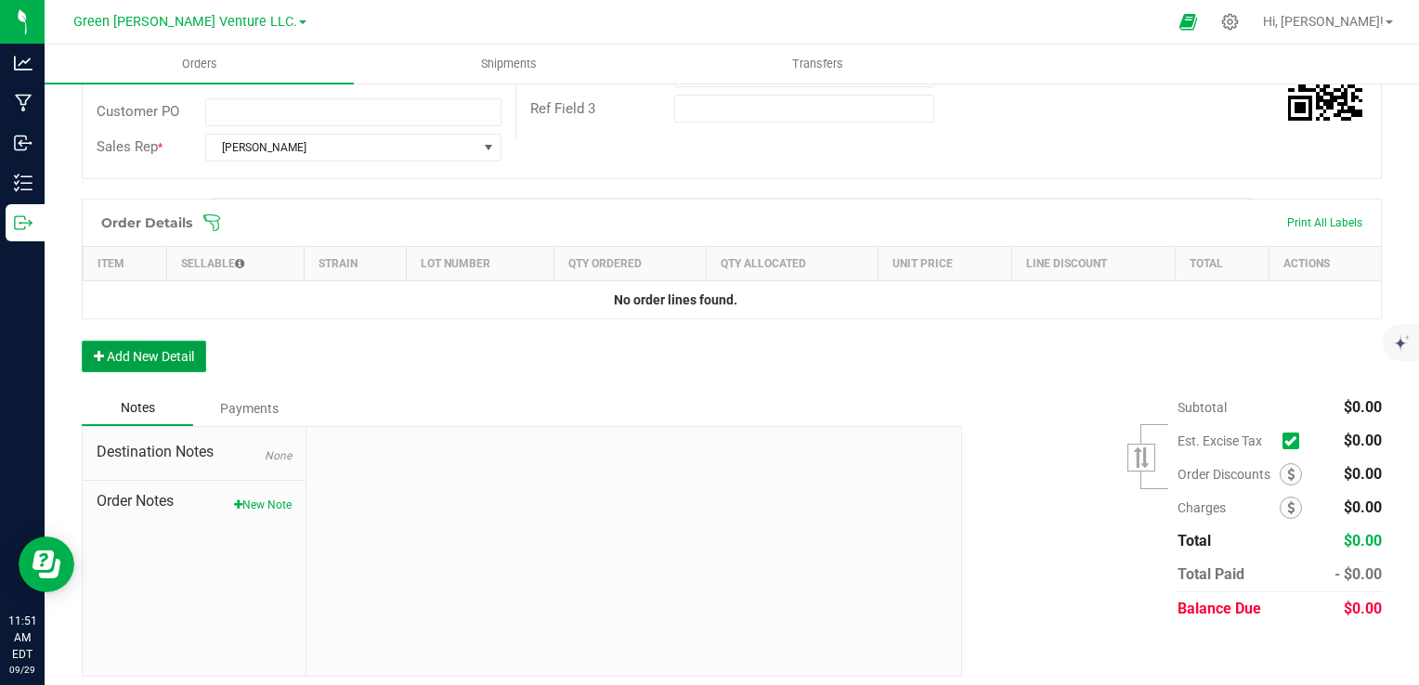
click at [183, 356] on button "Add New Detail" at bounding box center [144, 357] width 124 height 32
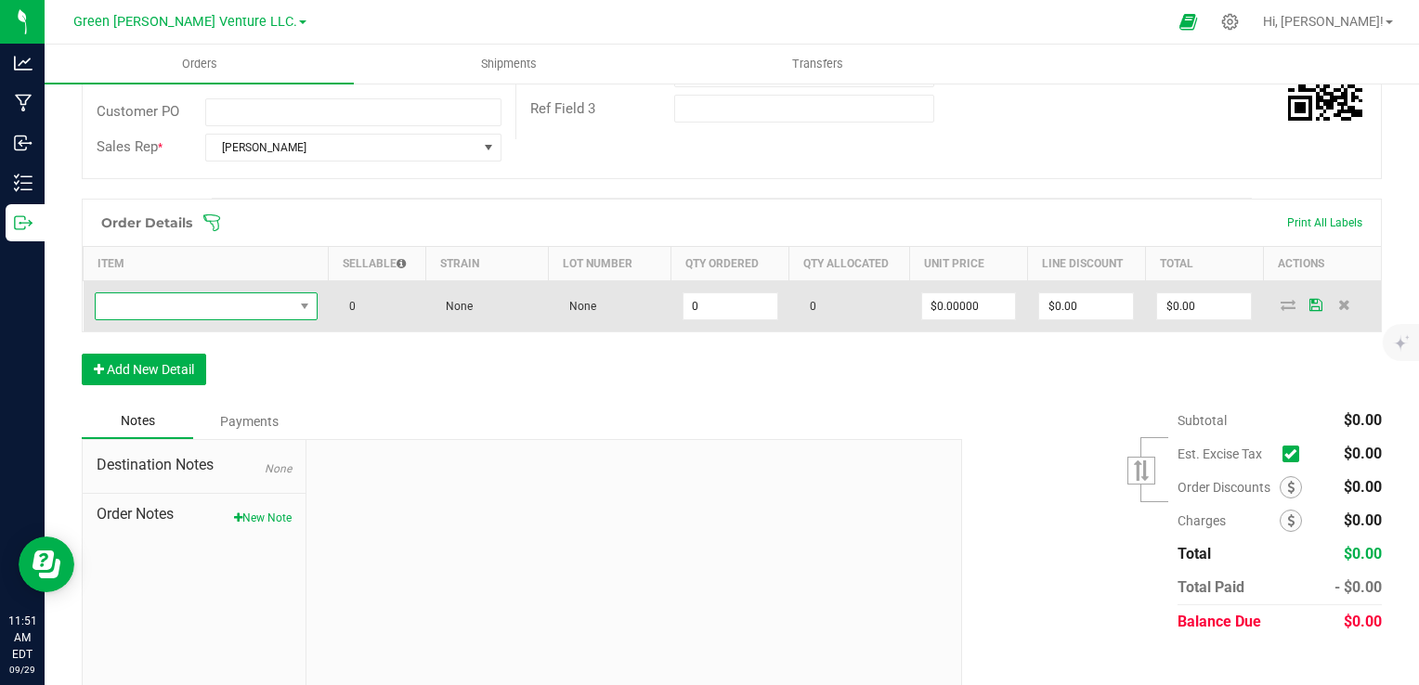
click at [232, 303] on span "NO DATA FOUND" at bounding box center [195, 306] width 198 height 26
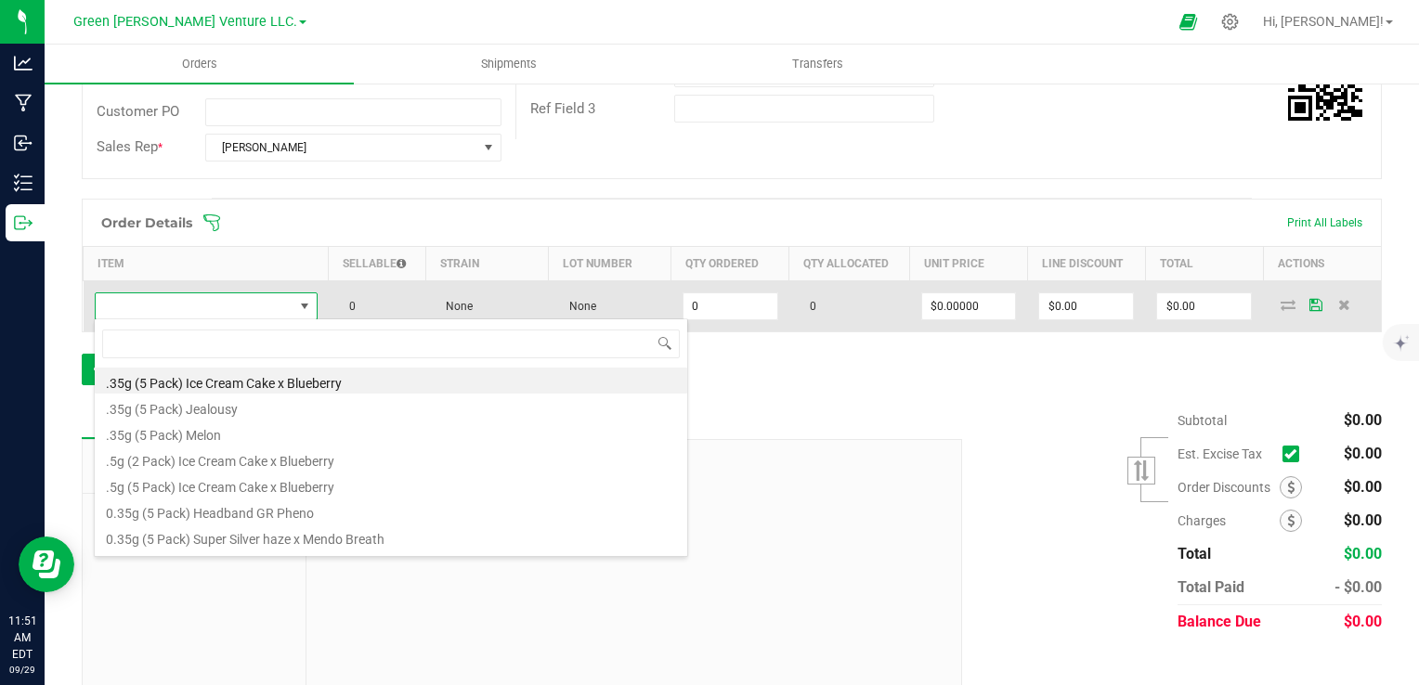
scroll to position [27, 217]
type input "R&D"
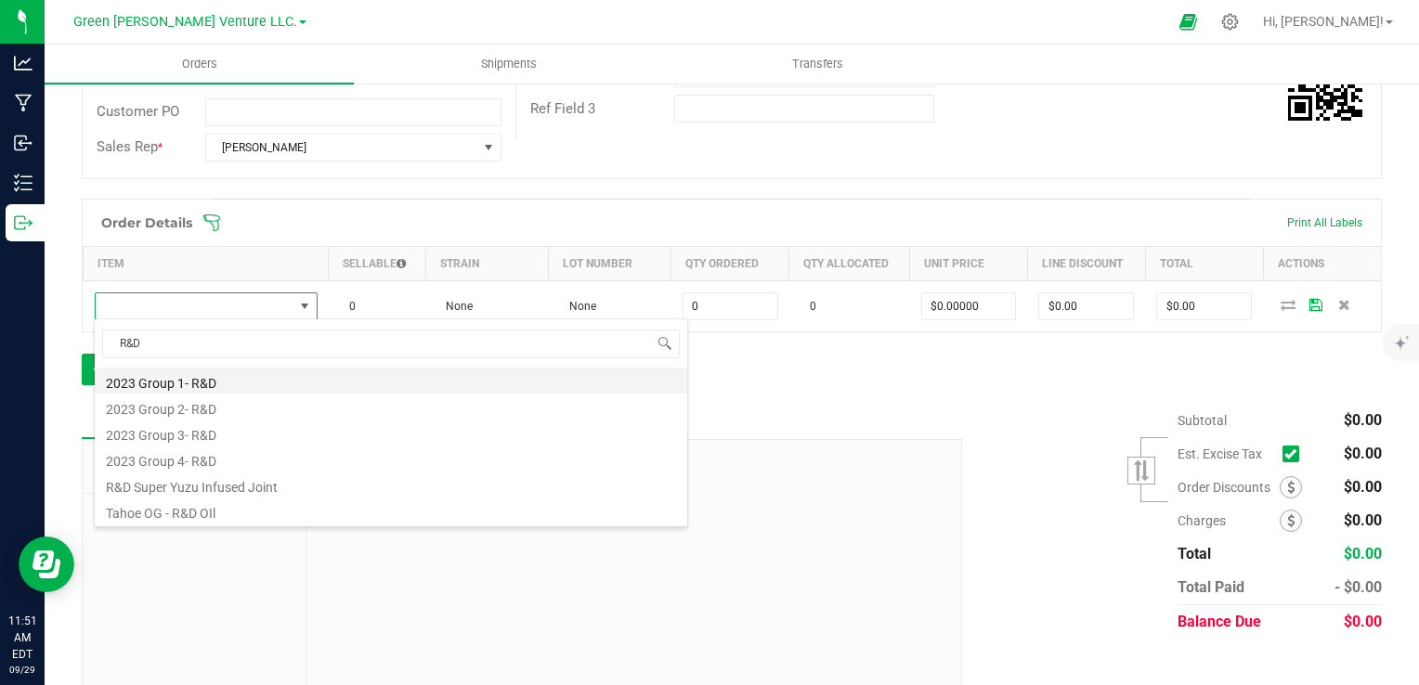
click at [275, 384] on li "2023 Group 1- R&D" at bounding box center [391, 381] width 592 height 26
type input "0.0000 g"
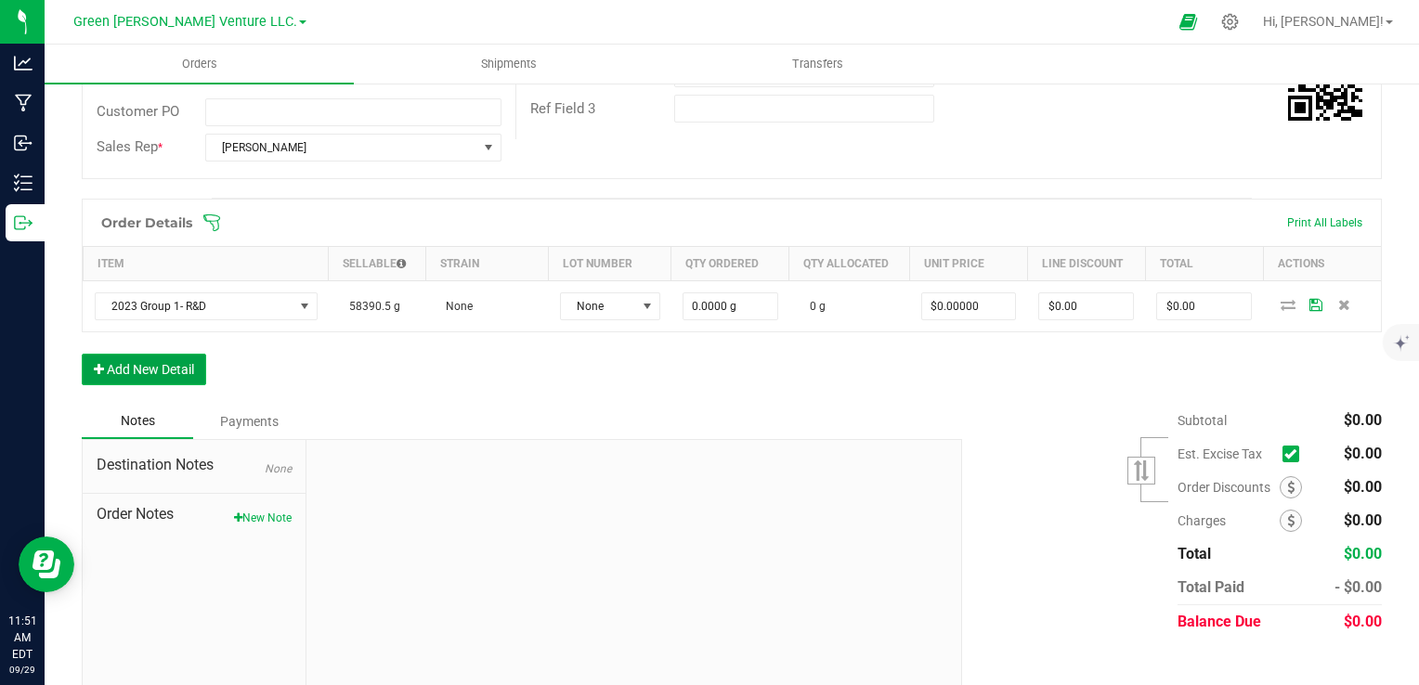
click at [172, 369] on button "Add New Detail" at bounding box center [144, 370] width 124 height 32
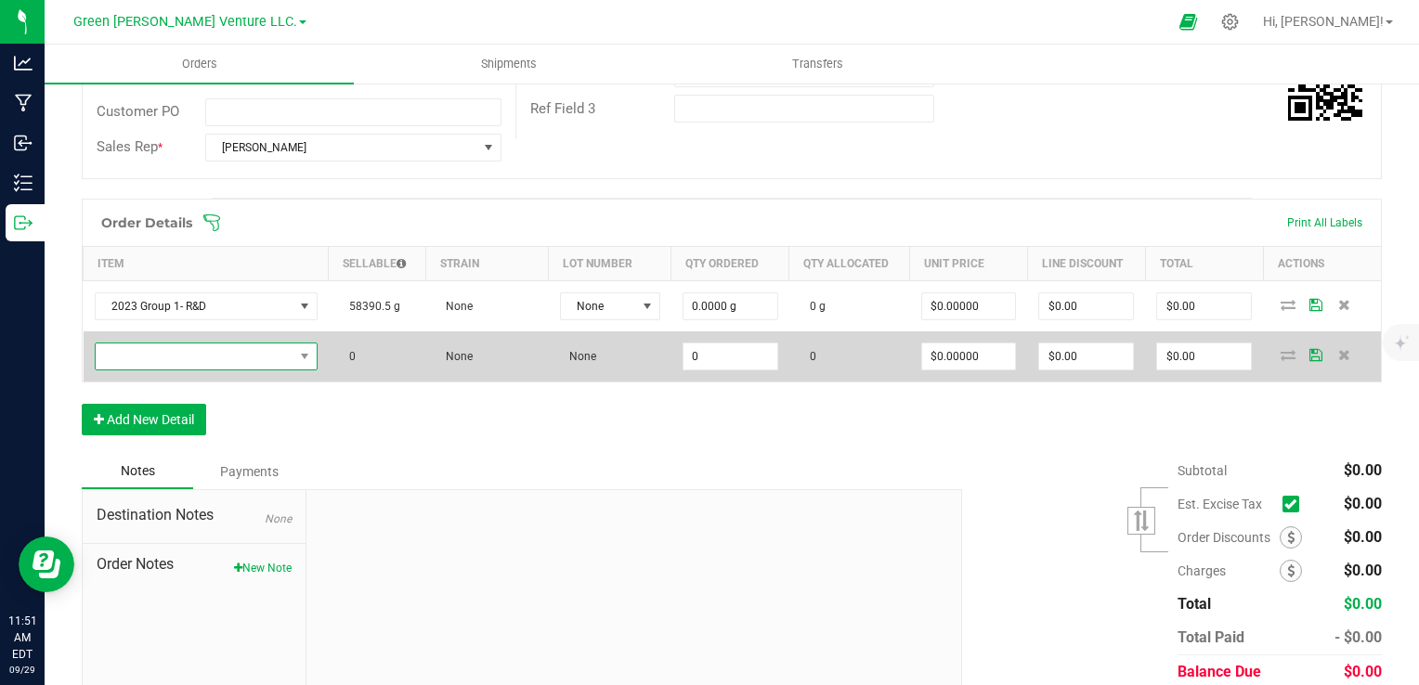
click at [229, 354] on span "NO DATA FOUND" at bounding box center [195, 357] width 198 height 26
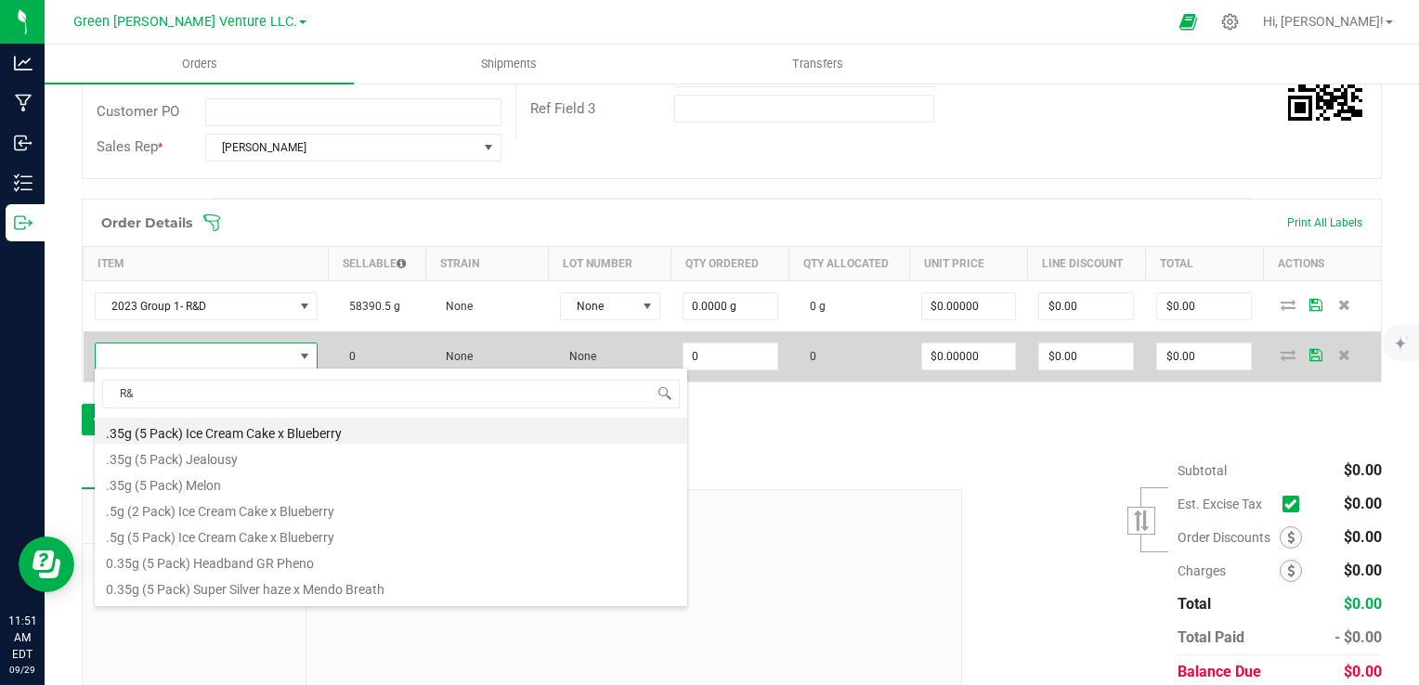
type input "R&D"
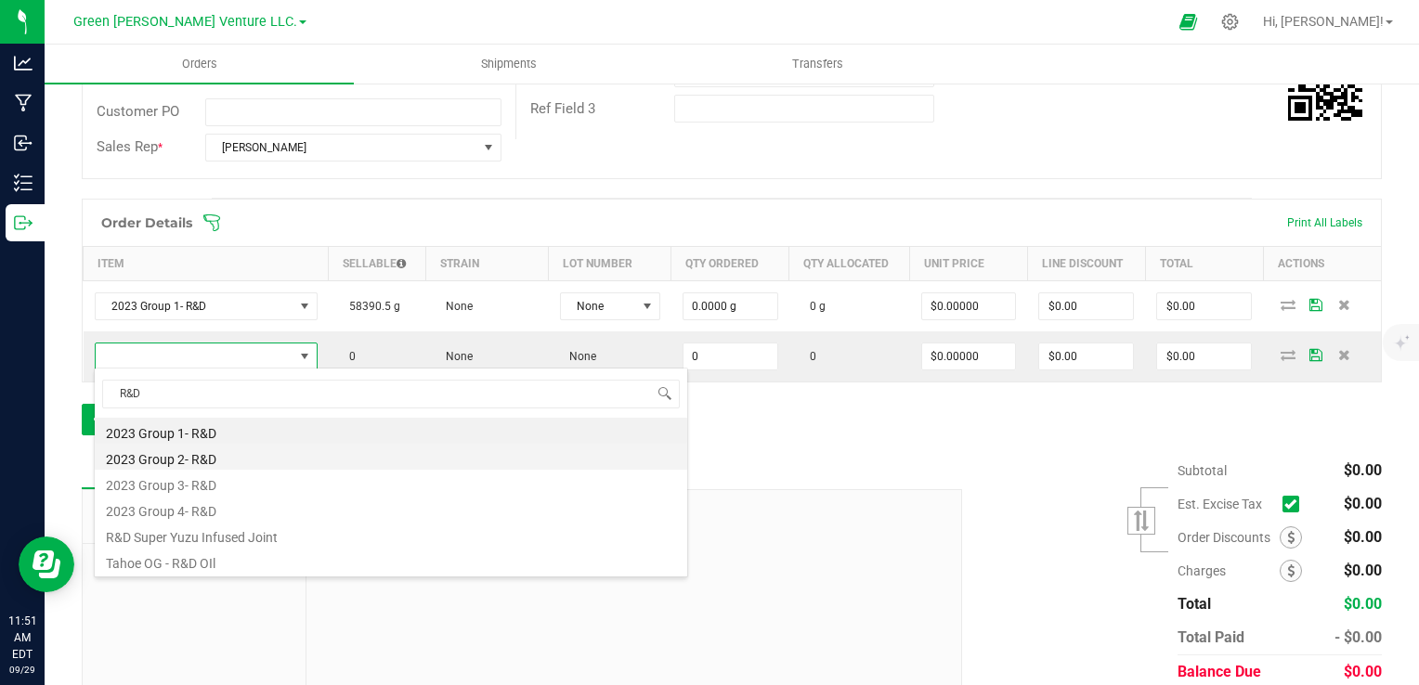
click at [233, 458] on li "2023 Group 2- R&D" at bounding box center [391, 457] width 592 height 26
type input "0.0000 g"
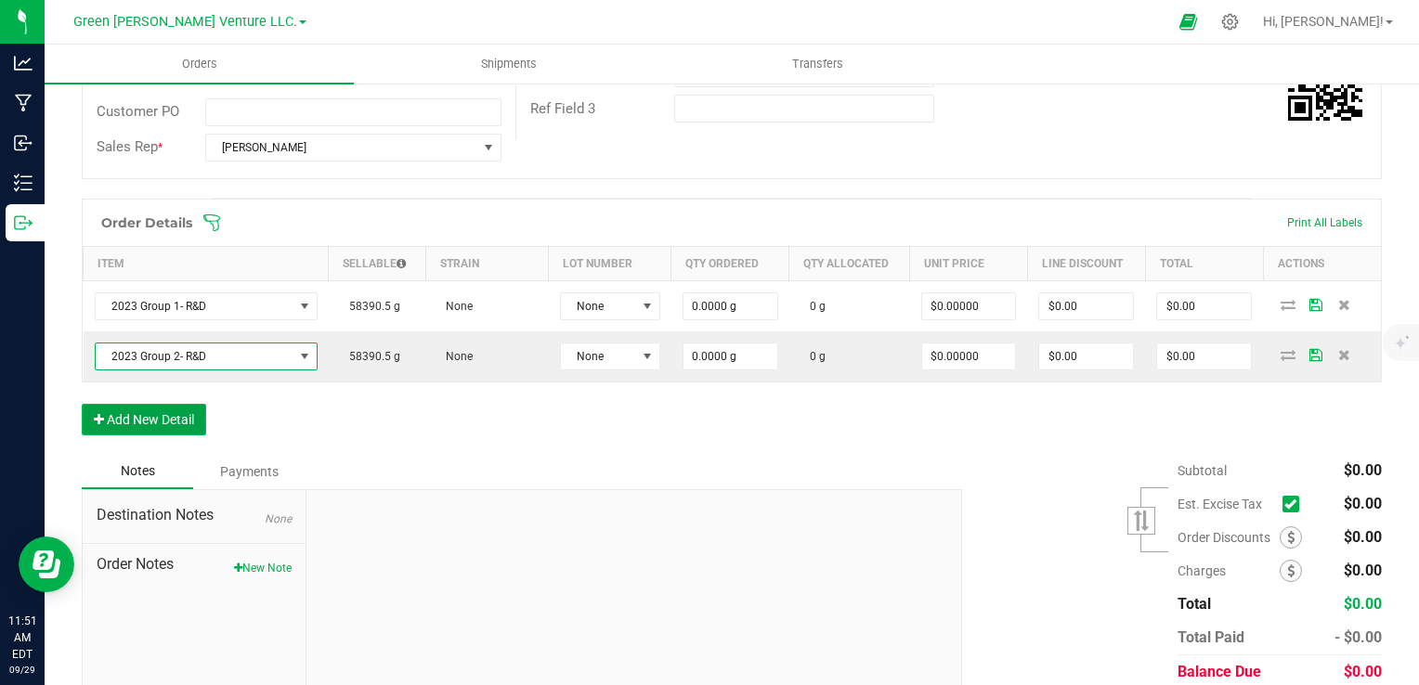
click at [166, 418] on button "Add New Detail" at bounding box center [144, 420] width 124 height 32
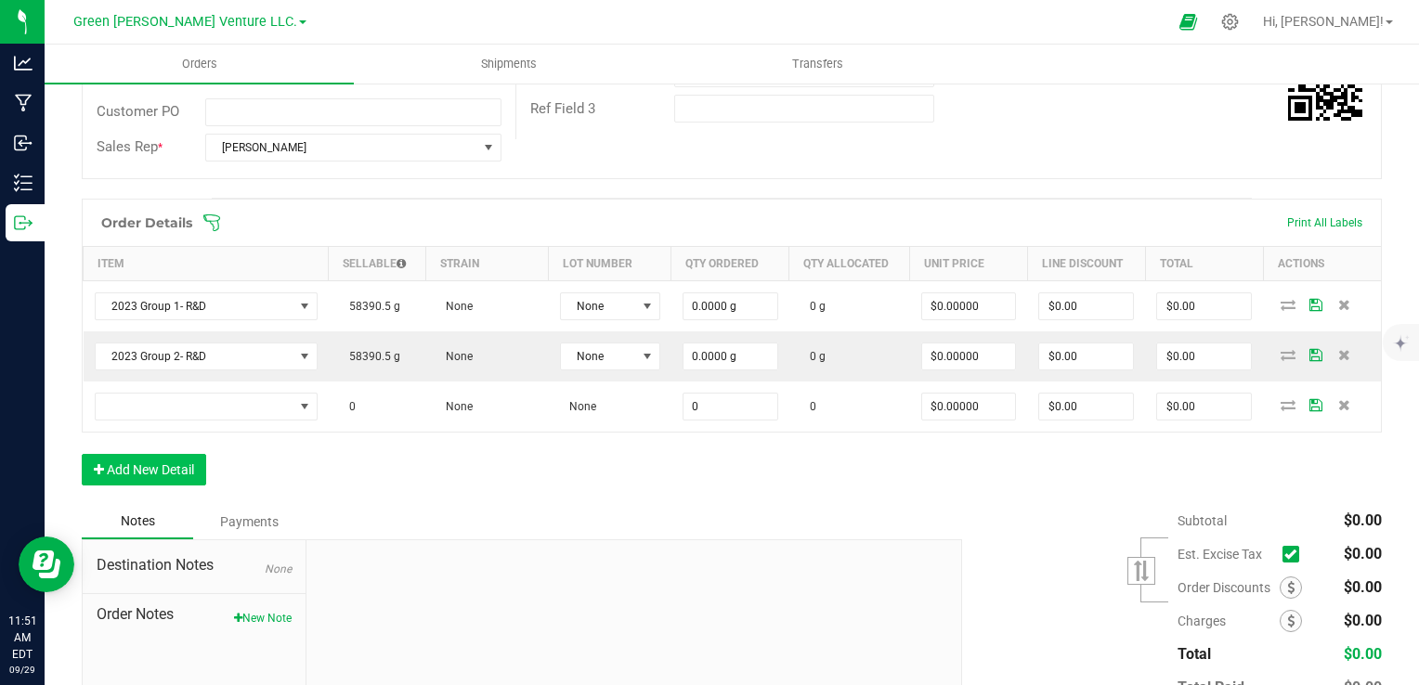
click at [166, 418] on td at bounding box center [206, 407] width 245 height 50
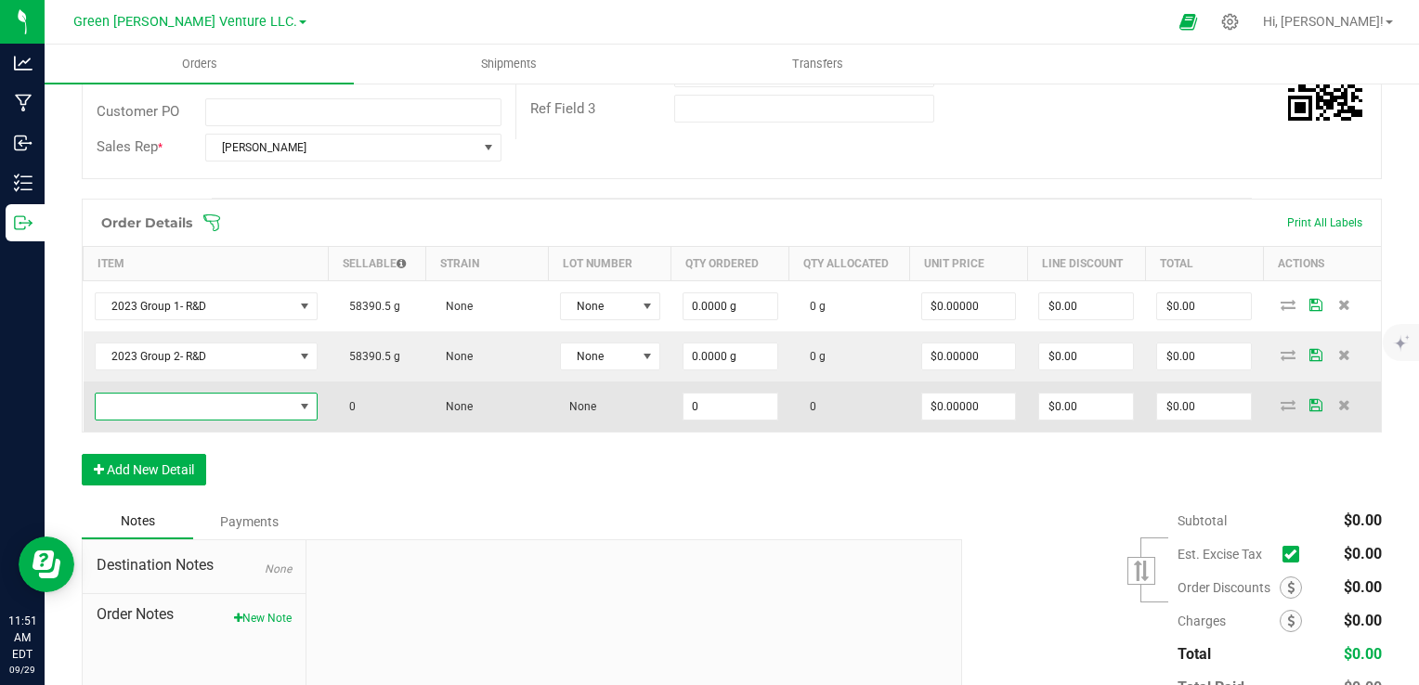
click at [173, 410] on span "NO DATA FOUND" at bounding box center [195, 407] width 198 height 26
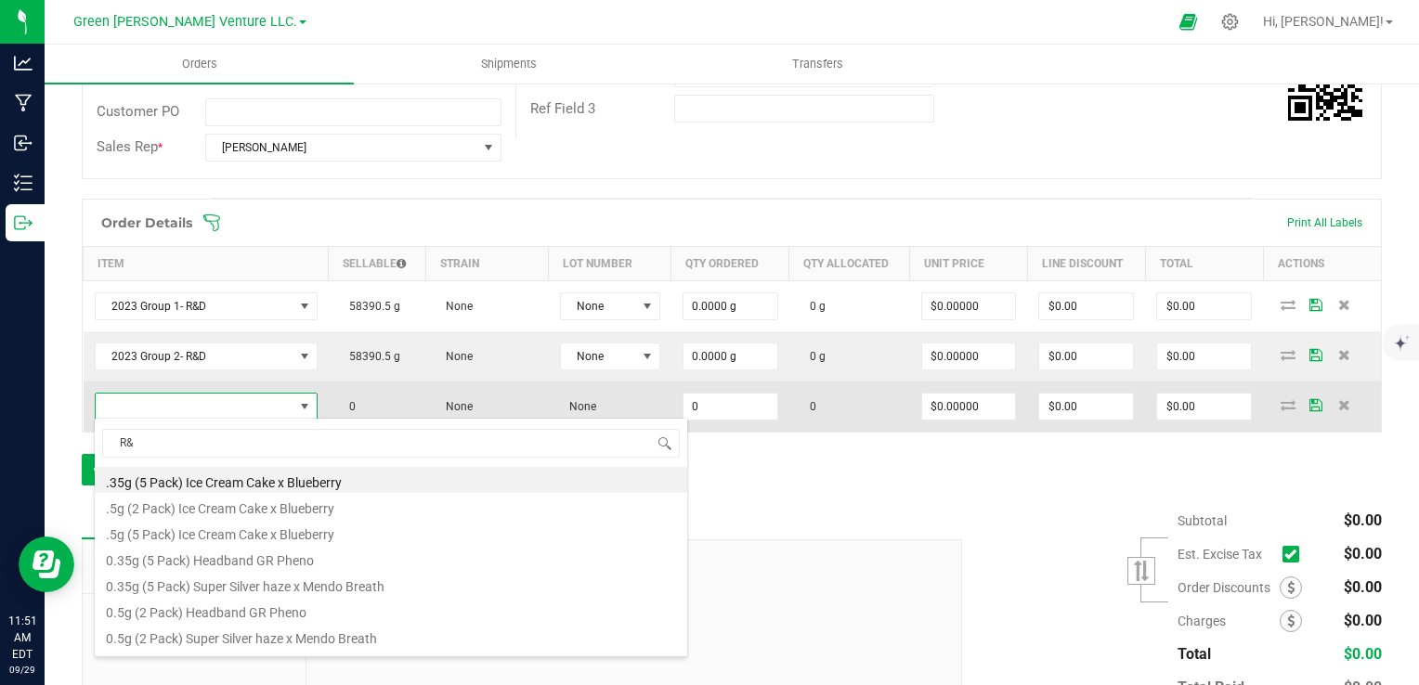
type input "R&D"
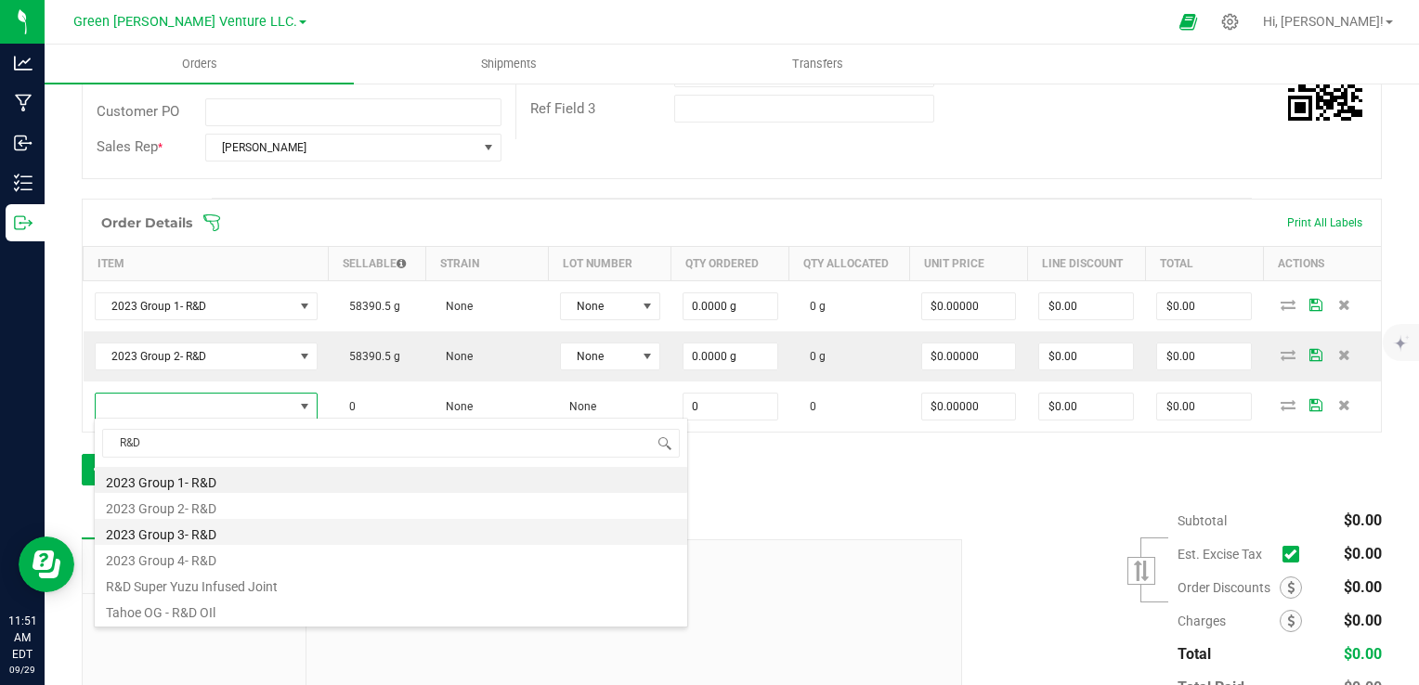
click at [208, 533] on li "2023 Group 3- R&D" at bounding box center [391, 532] width 592 height 26
type input "0.0000 g"
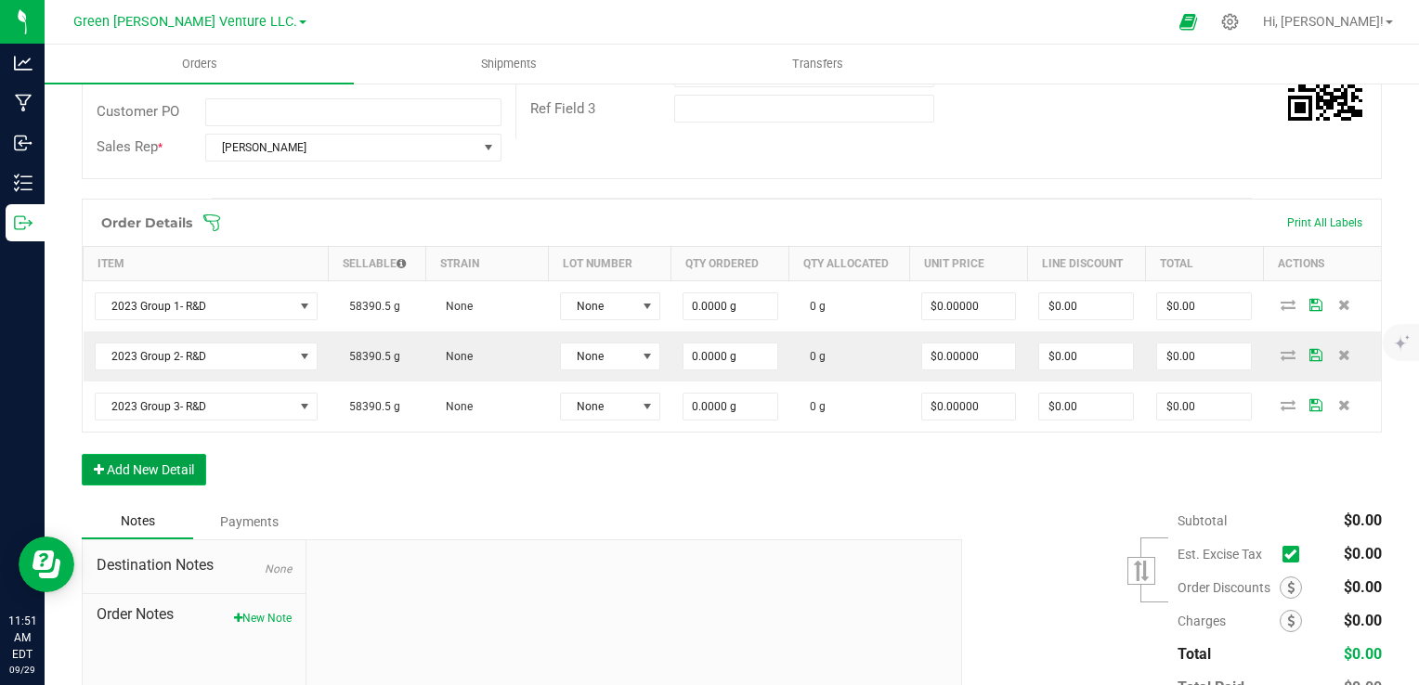
click at [180, 461] on button "Add New Detail" at bounding box center [144, 470] width 124 height 32
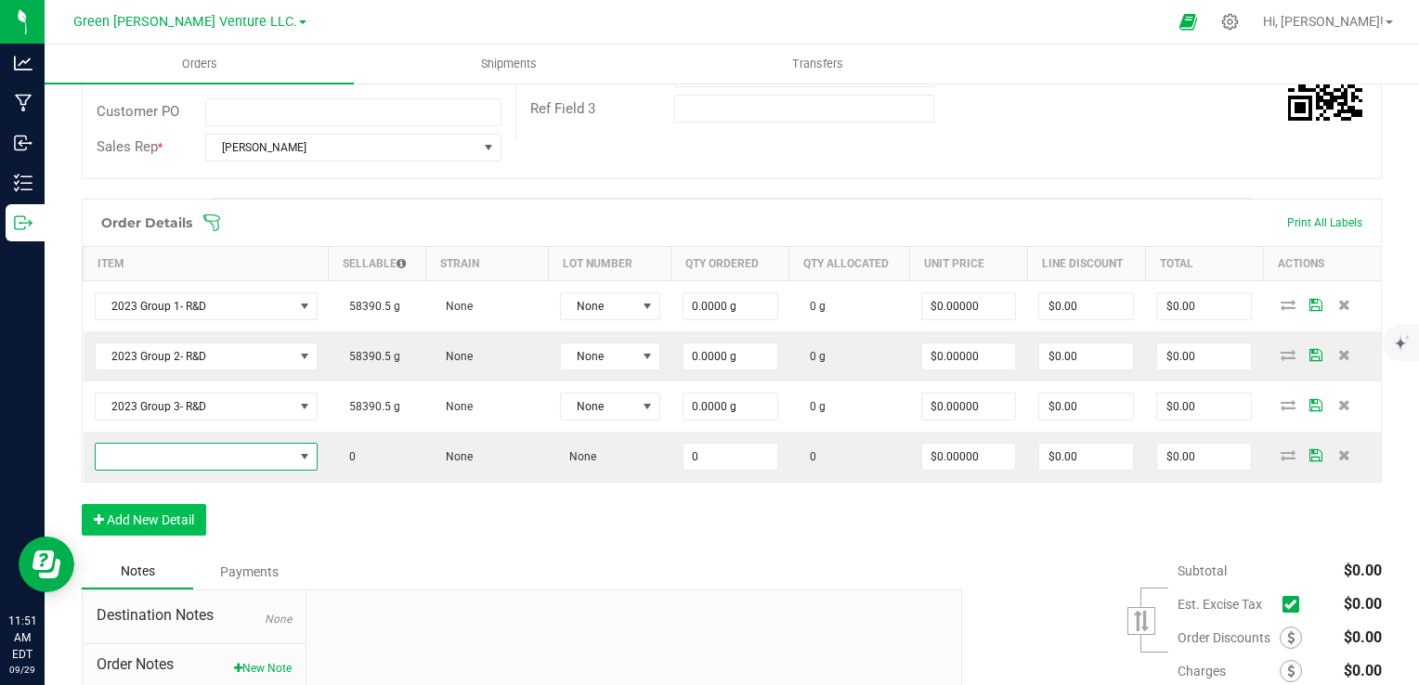
click at [210, 451] on span "NO DATA FOUND" at bounding box center [195, 457] width 198 height 26
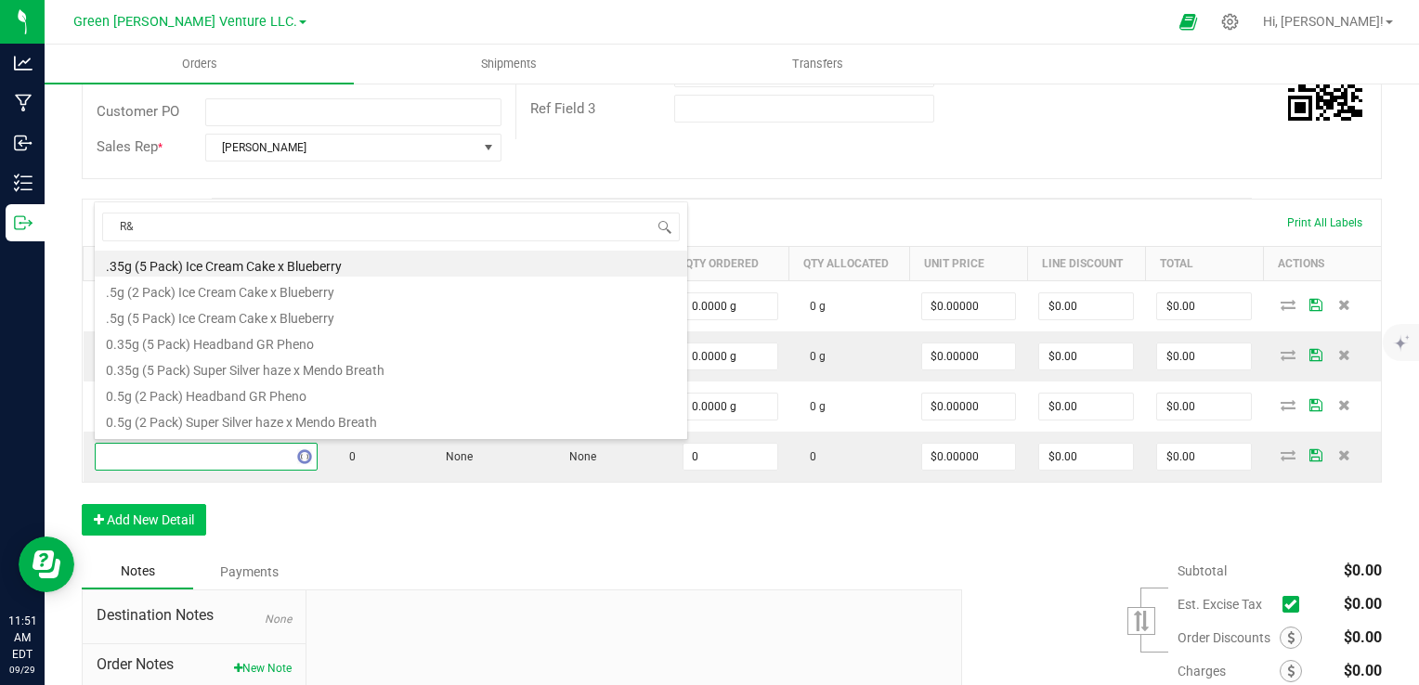
type input "R&D"
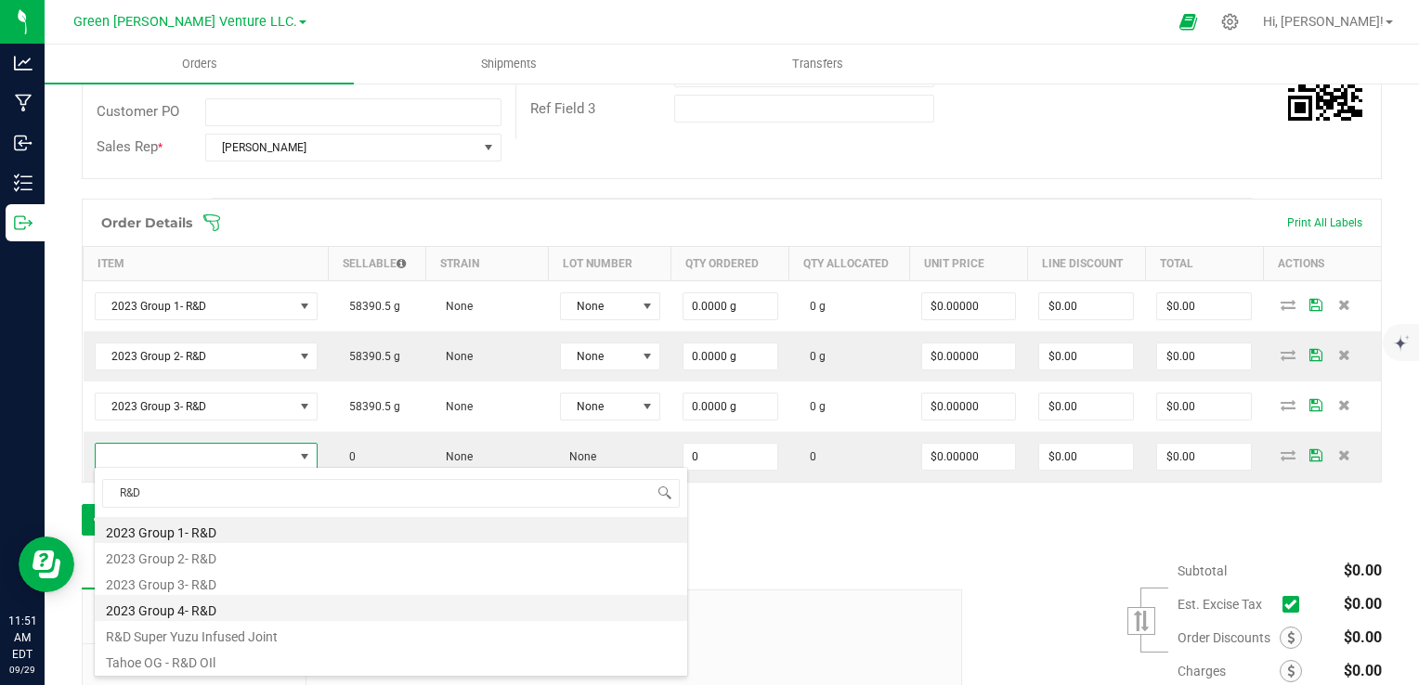
click at [253, 613] on li "2023 Group 4- R&D" at bounding box center [391, 608] width 592 height 26
type input "0.0000 g"
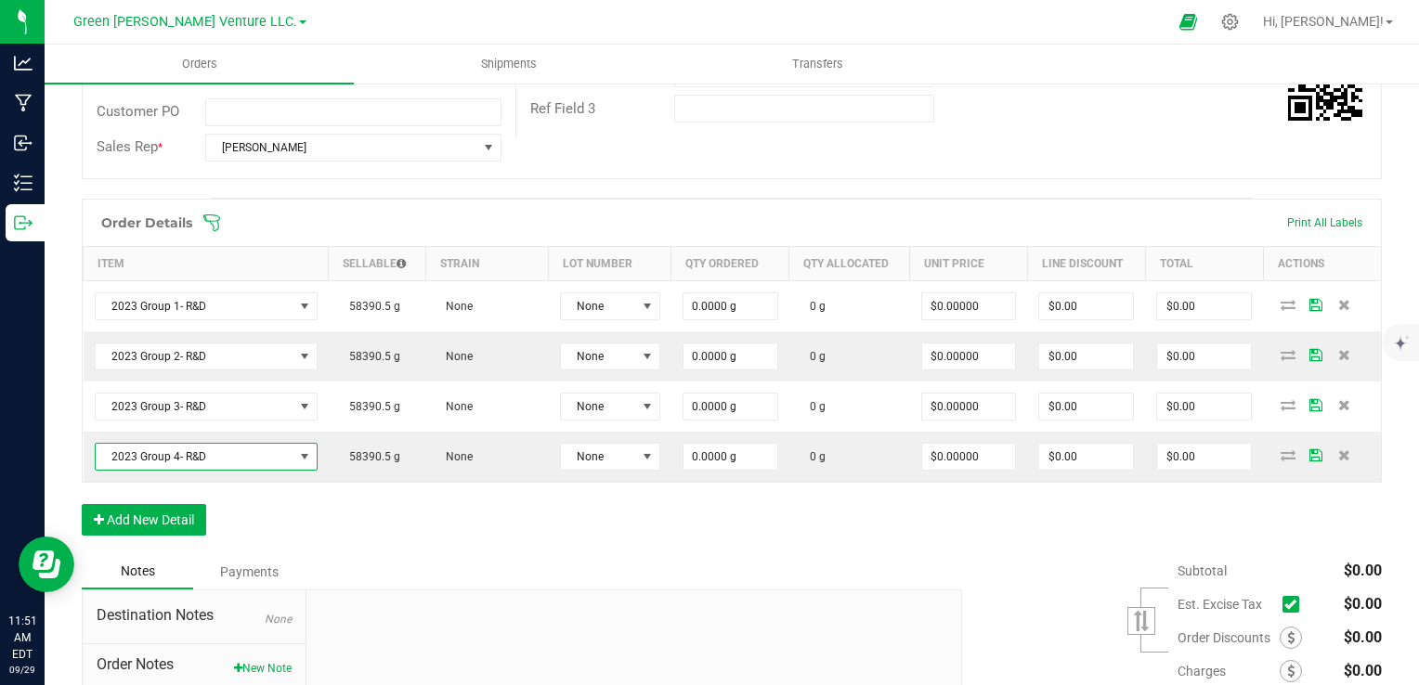
click at [516, 517] on div "Order Details Print All Labels Item Sellable Strain Lot Number Qty Ordered Qty …" at bounding box center [732, 377] width 1300 height 356
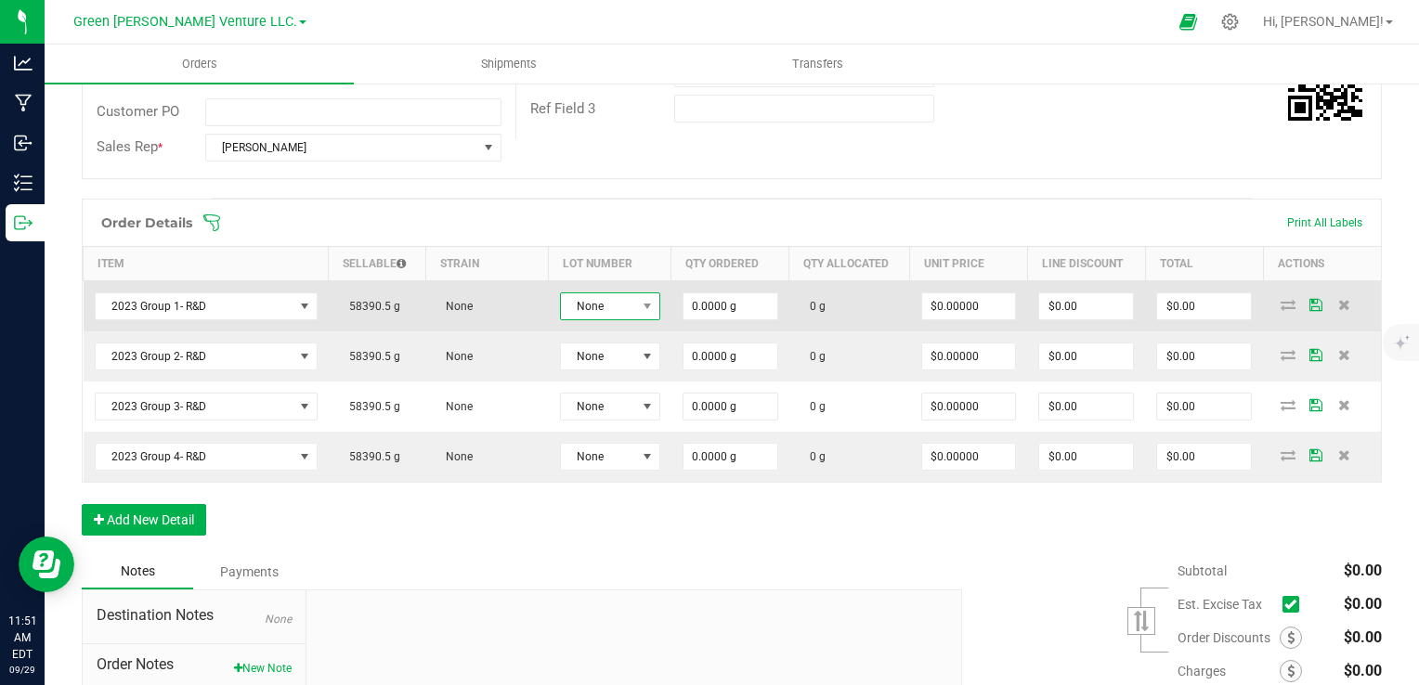
click at [617, 298] on span "None" at bounding box center [598, 306] width 75 height 26
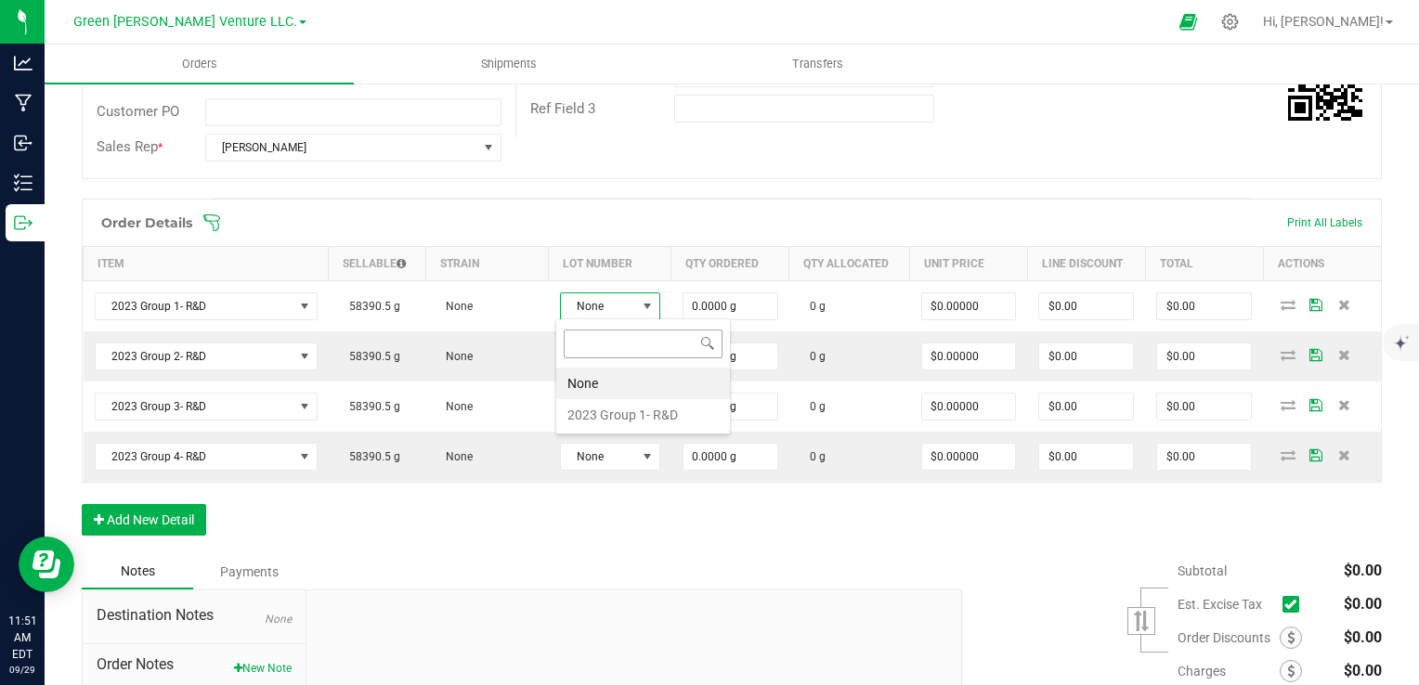
scroll to position [27, 99]
click at [605, 410] on R\&D "2023 Group 1- R&D" at bounding box center [643, 415] width 174 height 32
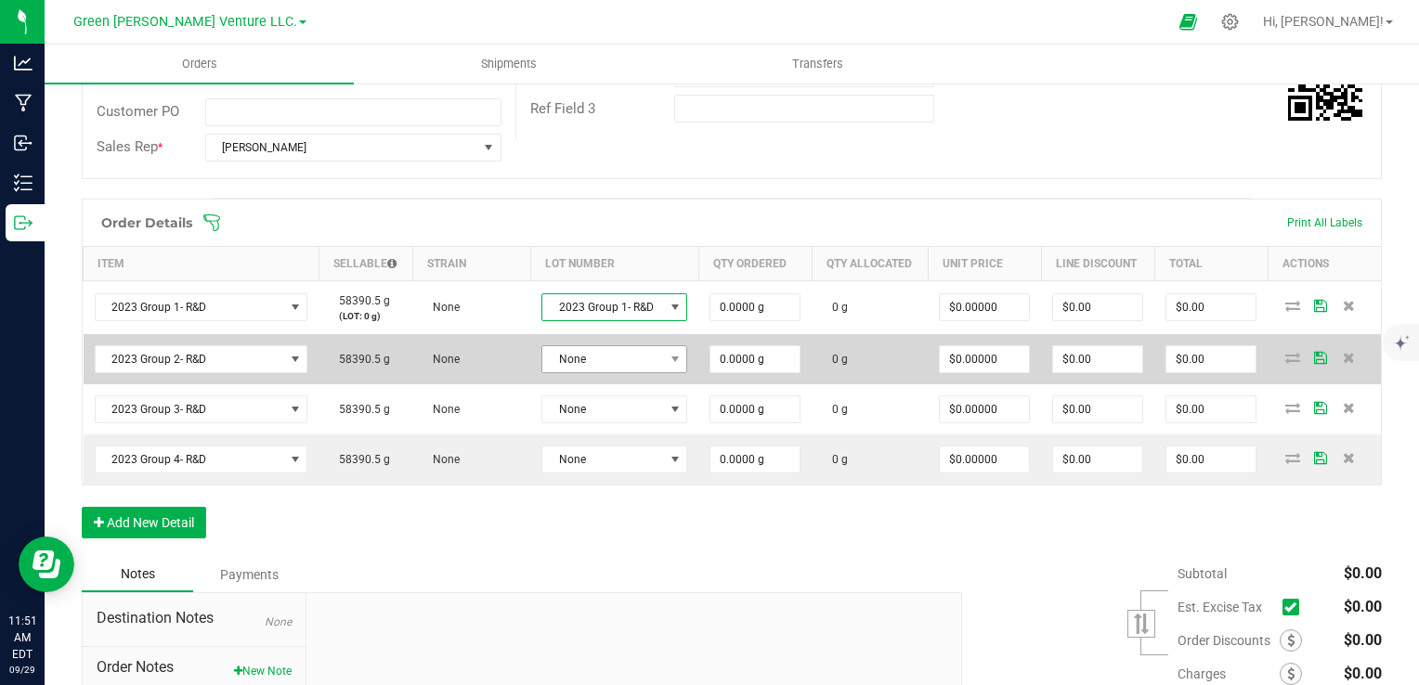
click at [611, 334] on td "2023 Group 1- R&D" at bounding box center [614, 307] width 168 height 54
click at [620, 372] on span "None" at bounding box center [611, 359] width 120 height 26
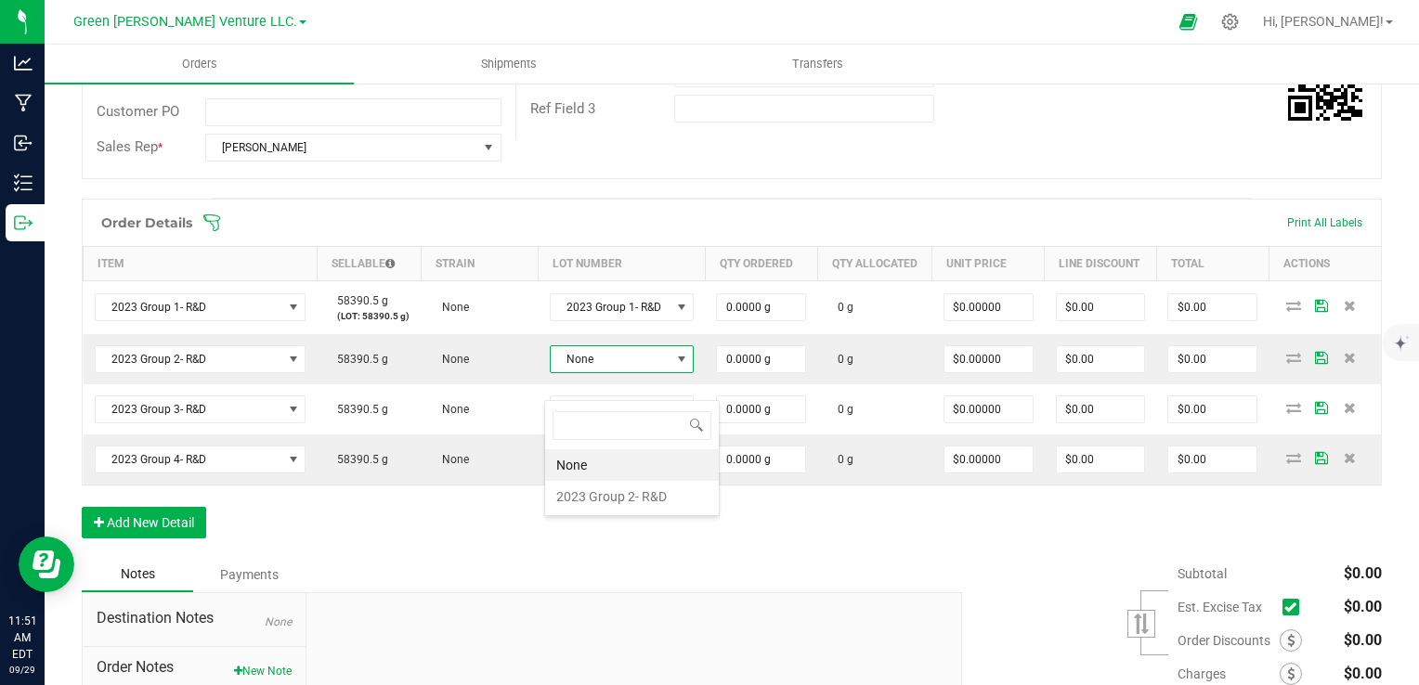
scroll to position [27, 141]
click at [605, 493] on R\&D "2023 Group 2- R&D" at bounding box center [632, 497] width 174 height 32
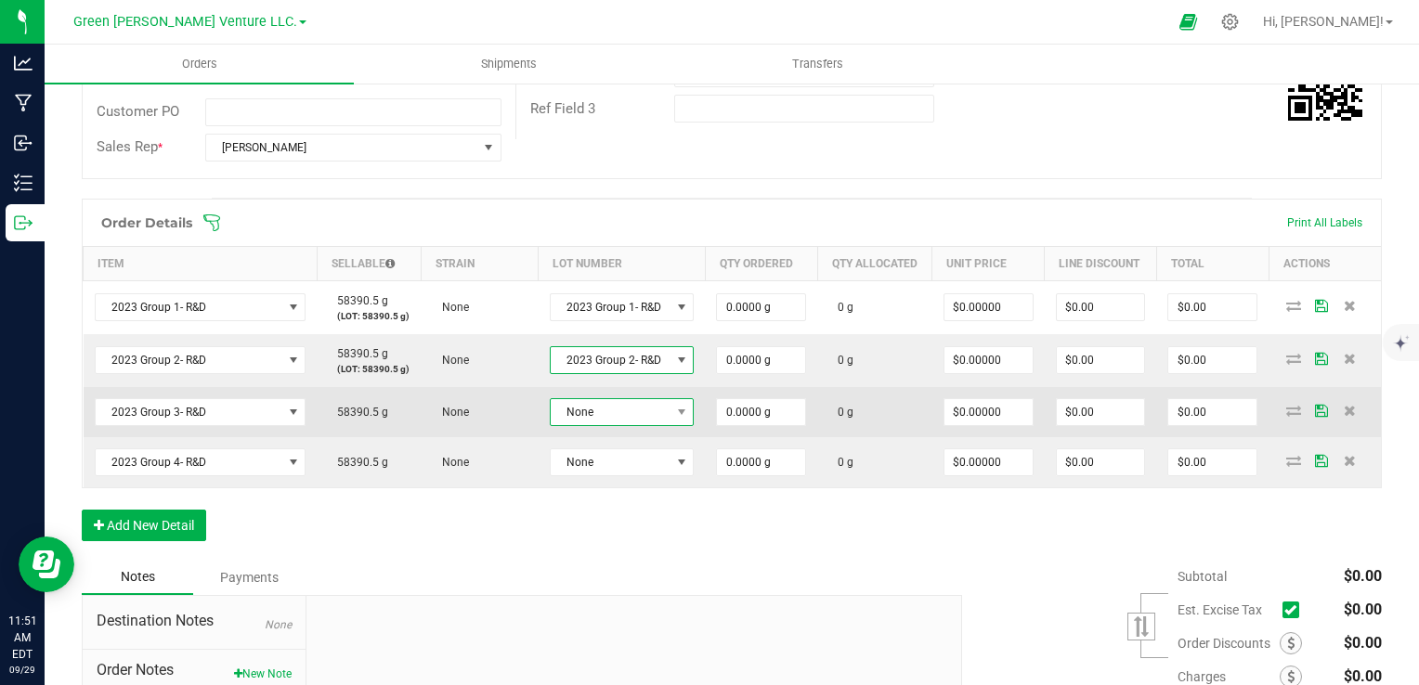
click at [604, 425] on span "None" at bounding box center [611, 412] width 120 height 26
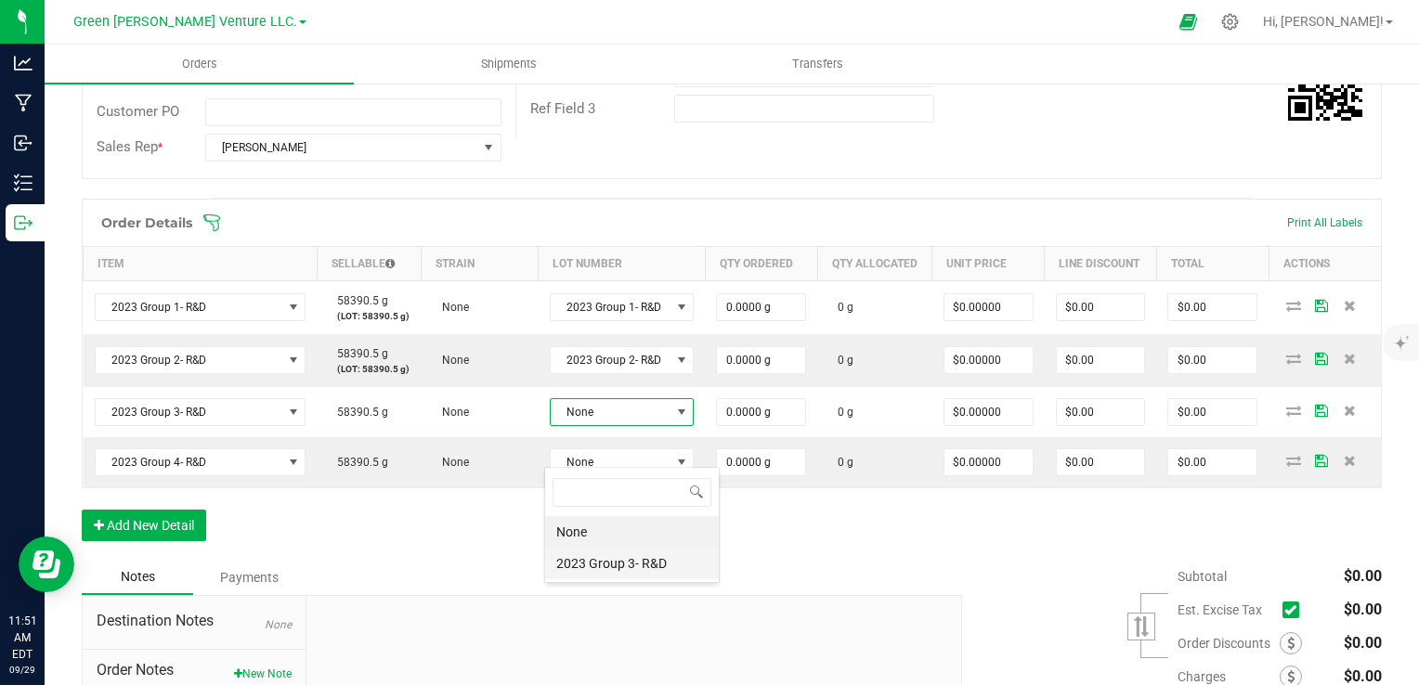
click at [605, 565] on R\&D "2023 Group 3- R&D" at bounding box center [632, 564] width 174 height 32
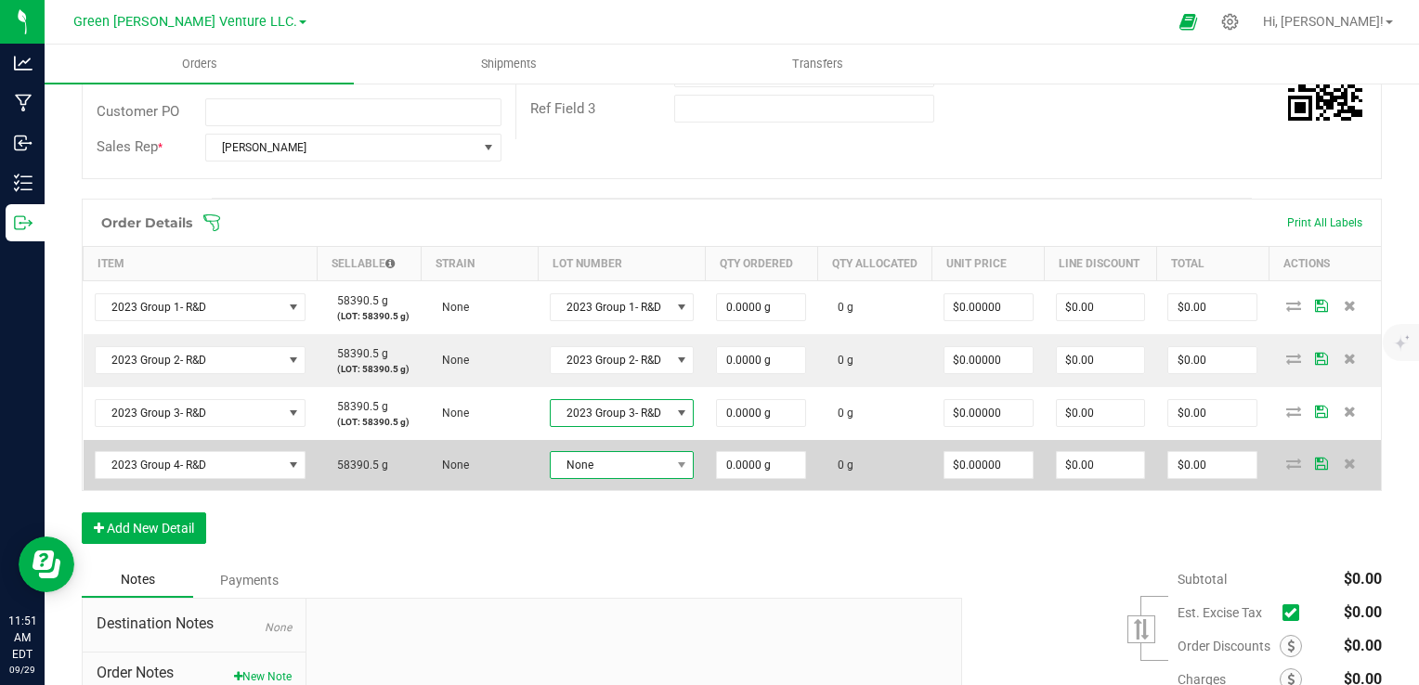
click at [604, 478] on span "None" at bounding box center [611, 465] width 120 height 26
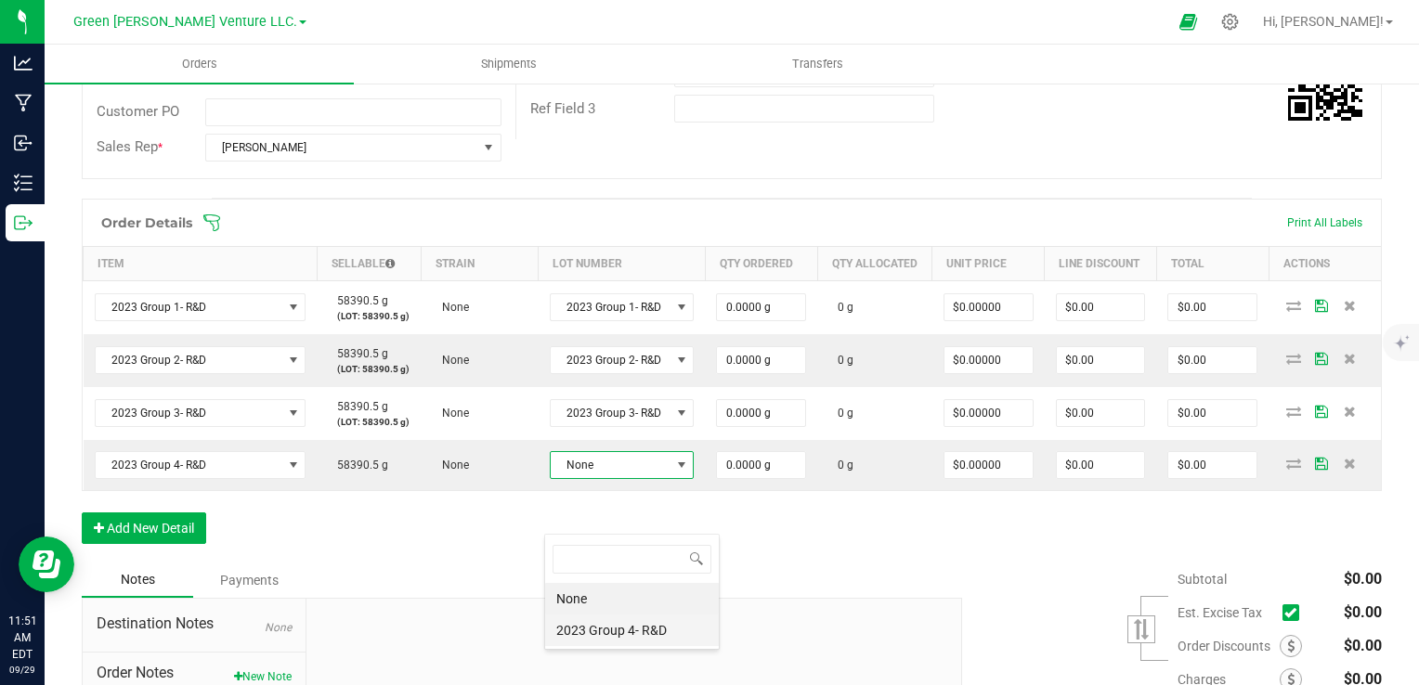
click at [623, 630] on R\&D "2023 Group 4- R&D" at bounding box center [632, 631] width 174 height 32
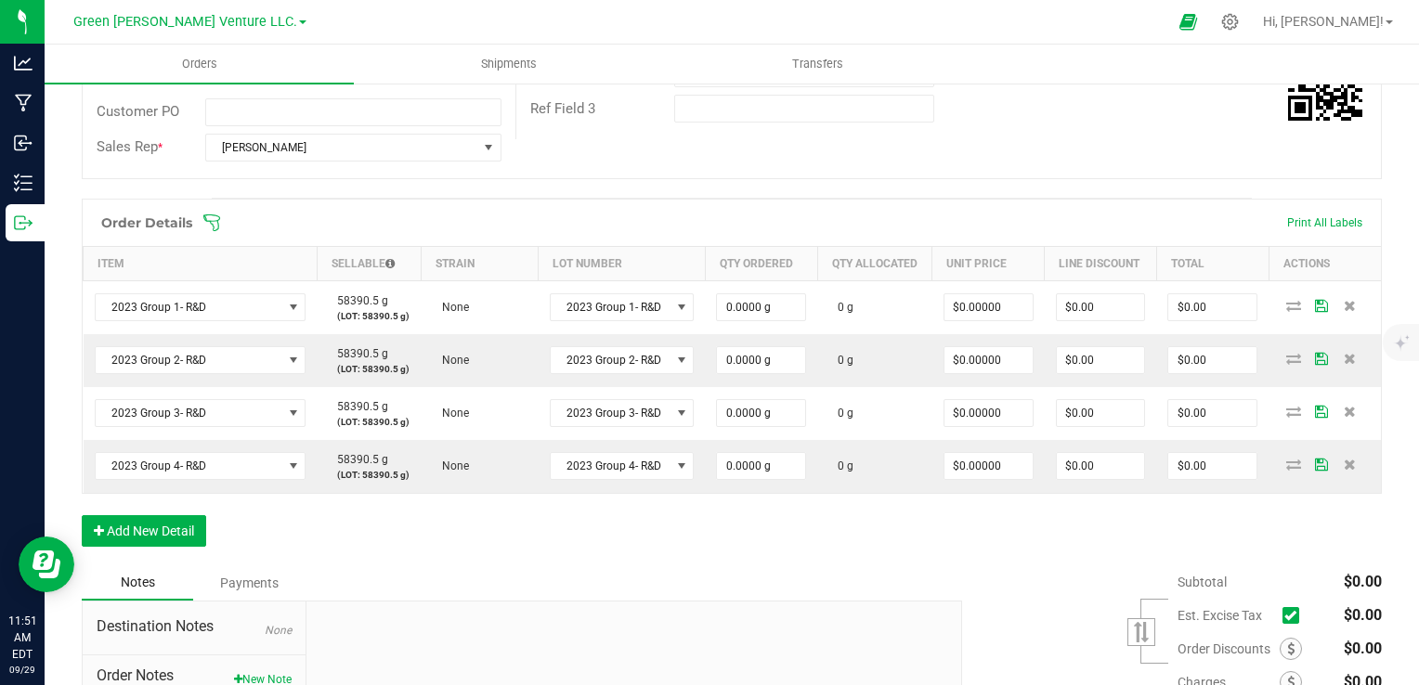
click at [655, 565] on div "Order Details Print All Labels Item Sellable Strain Lot Number Qty Ordered Qty …" at bounding box center [732, 382] width 1300 height 367
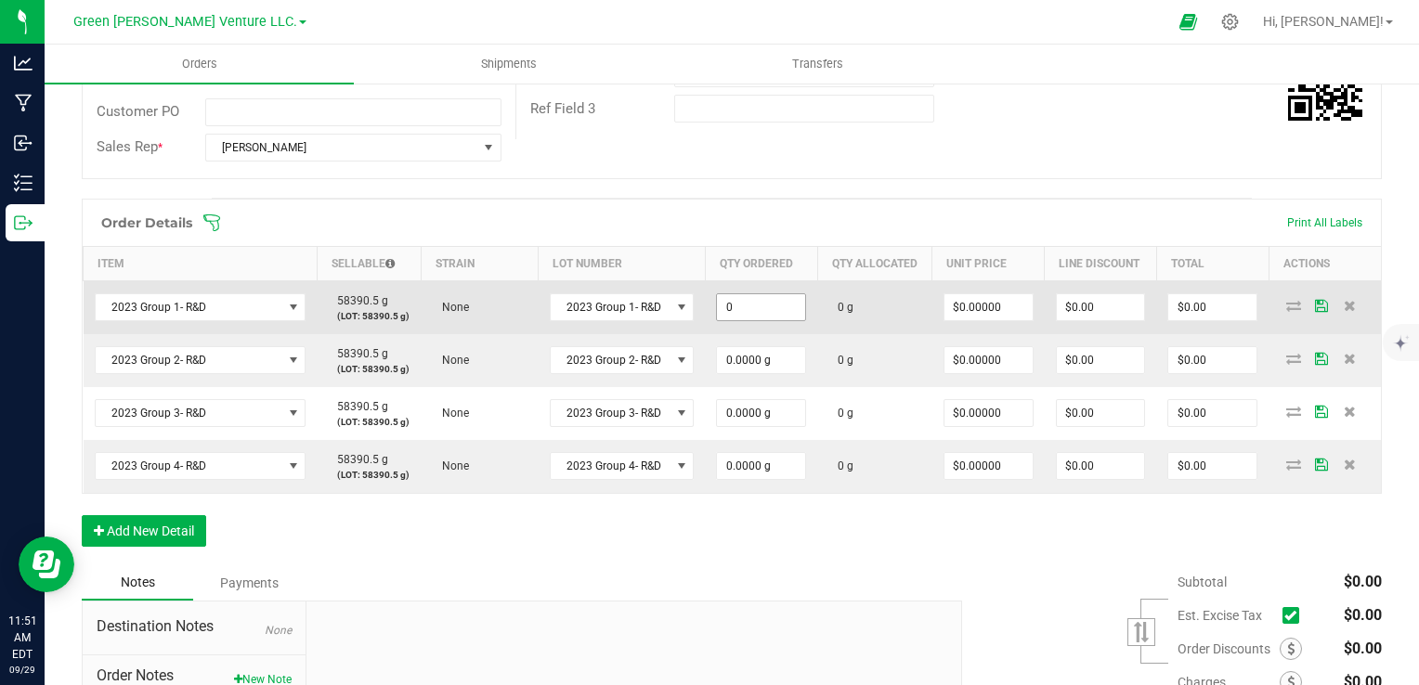
click at [760, 320] on input "0" at bounding box center [761, 307] width 88 height 26
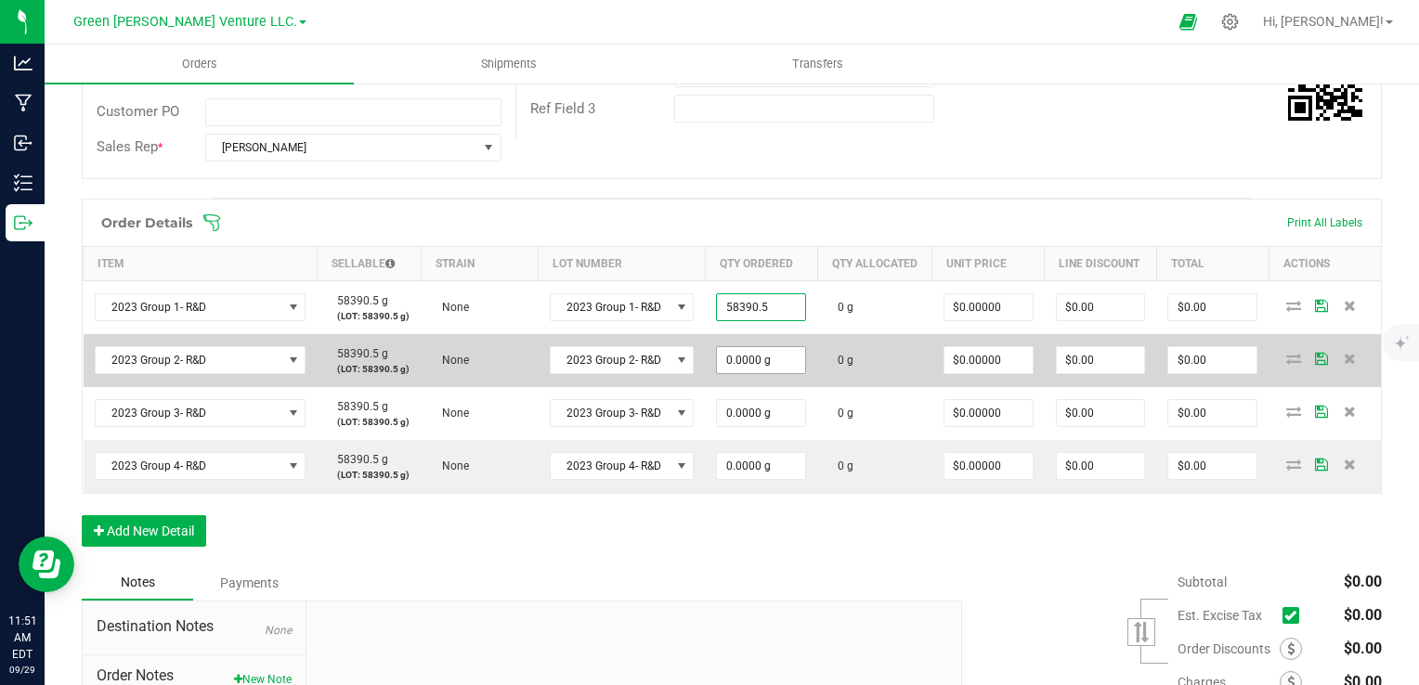
type input "58390.5000 g"
click at [763, 373] on input "0" at bounding box center [761, 360] width 88 height 26
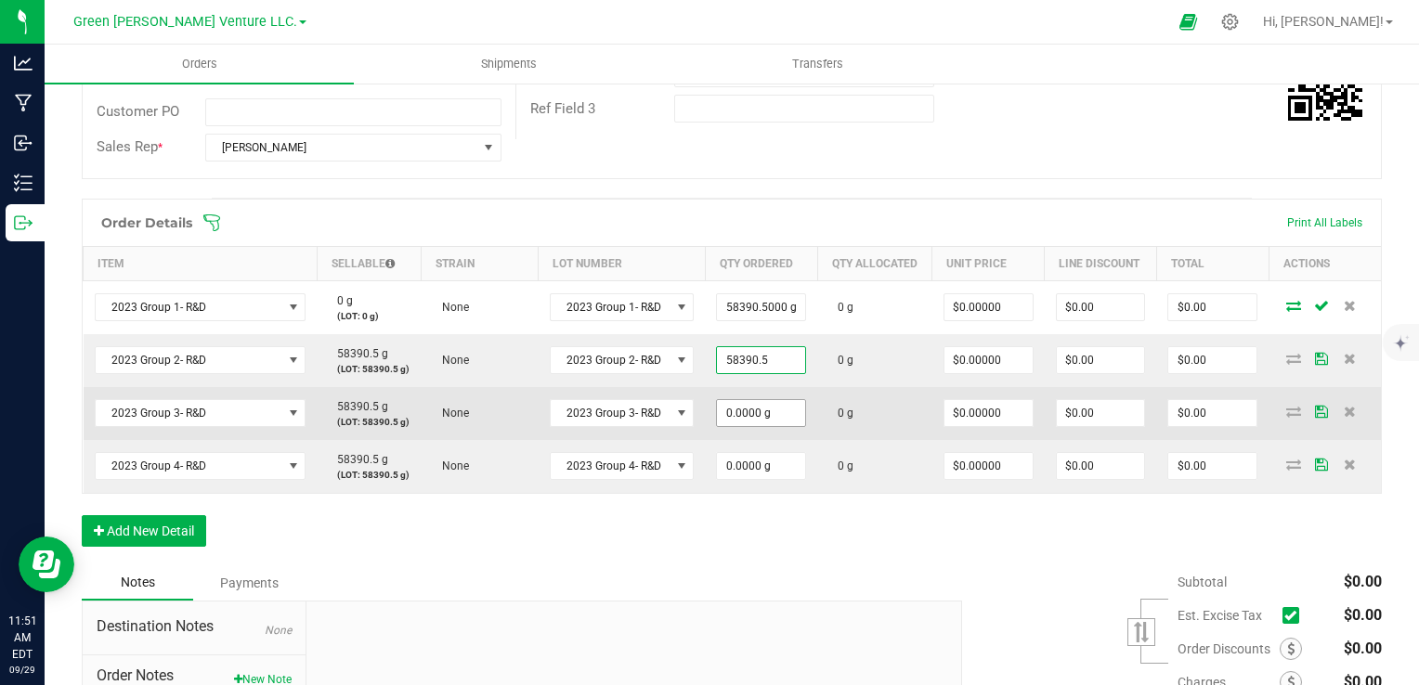
type input "58390.5000 g"
click at [780, 426] on input "0" at bounding box center [761, 413] width 88 height 26
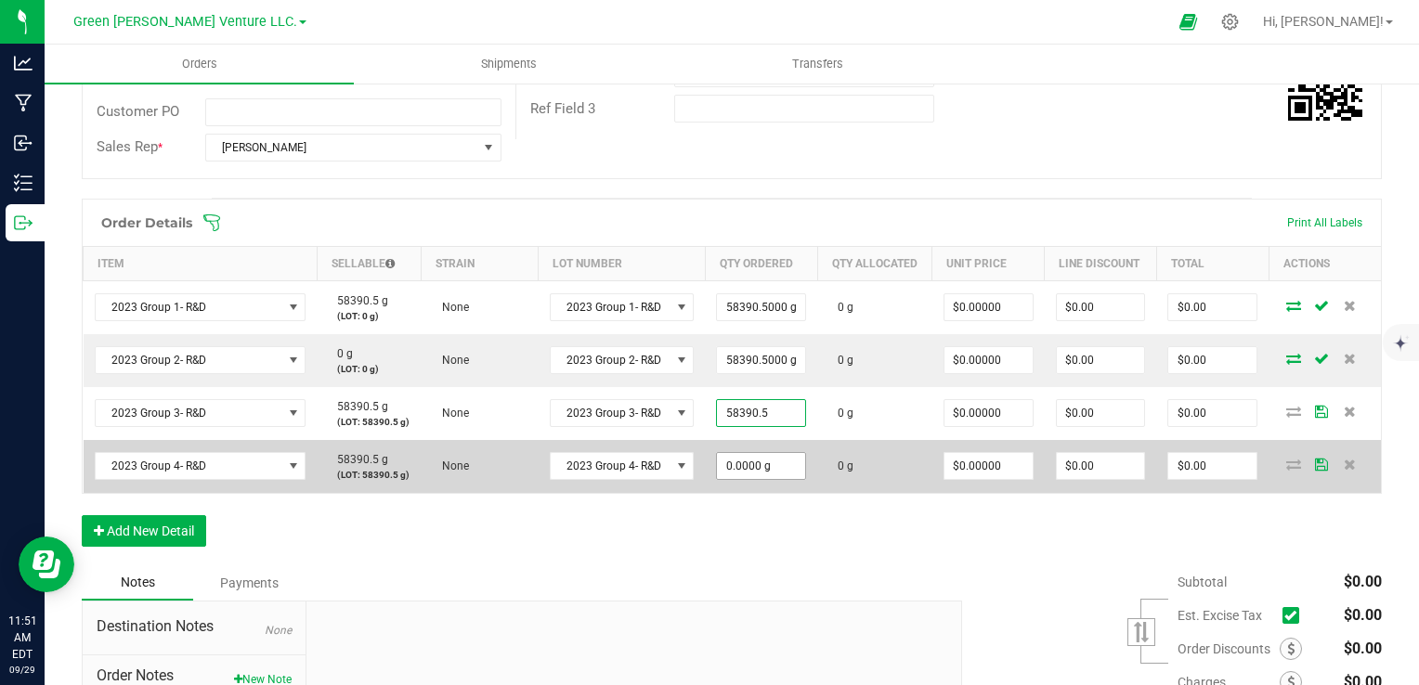
type input "58390.5000 g"
click at [772, 479] on input "0" at bounding box center [761, 466] width 88 height 26
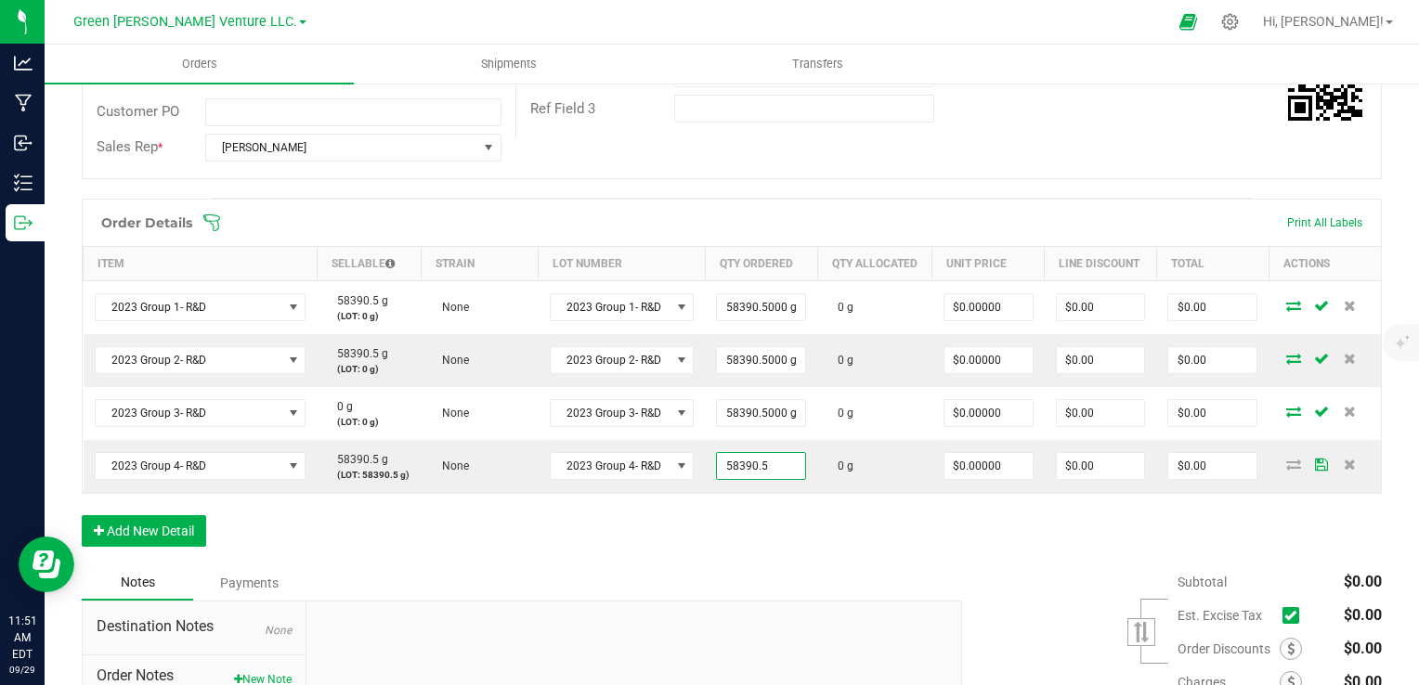
type input "58390.5000 g"
click at [801, 557] on div "Order Details Print All Labels Item Sellable Strain Lot Number Qty Ordered Qty …" at bounding box center [732, 382] width 1300 height 367
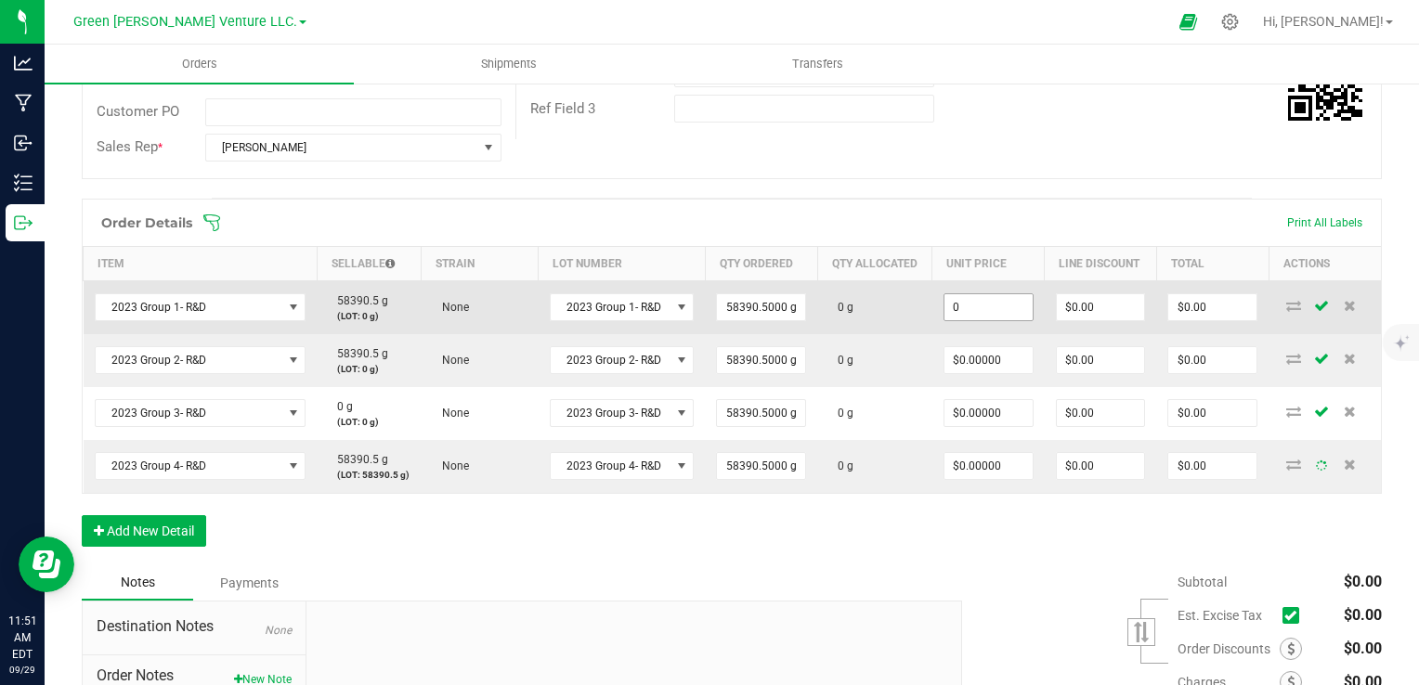
click at [1003, 329] on td "0" at bounding box center [988, 307] width 112 height 54
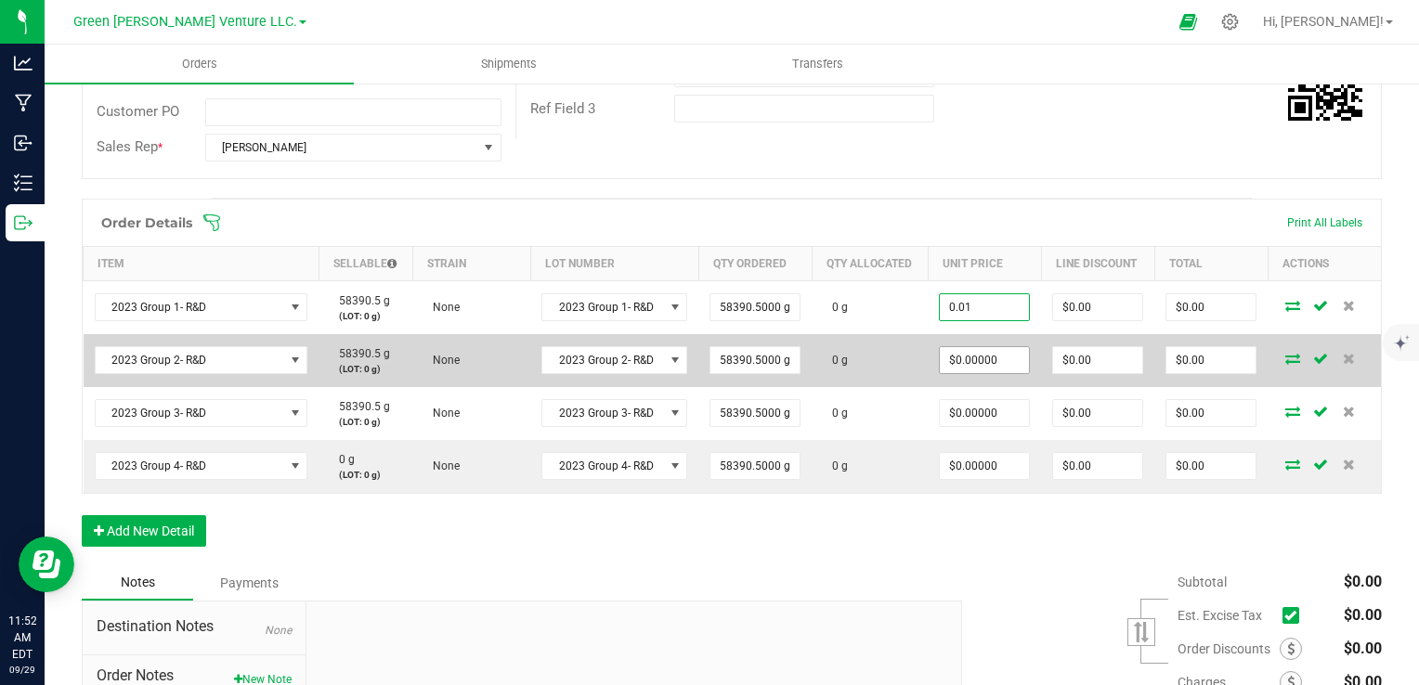
type input "$0.01000"
type input "$583.91"
click at [1010, 367] on input "0" at bounding box center [984, 360] width 89 height 26
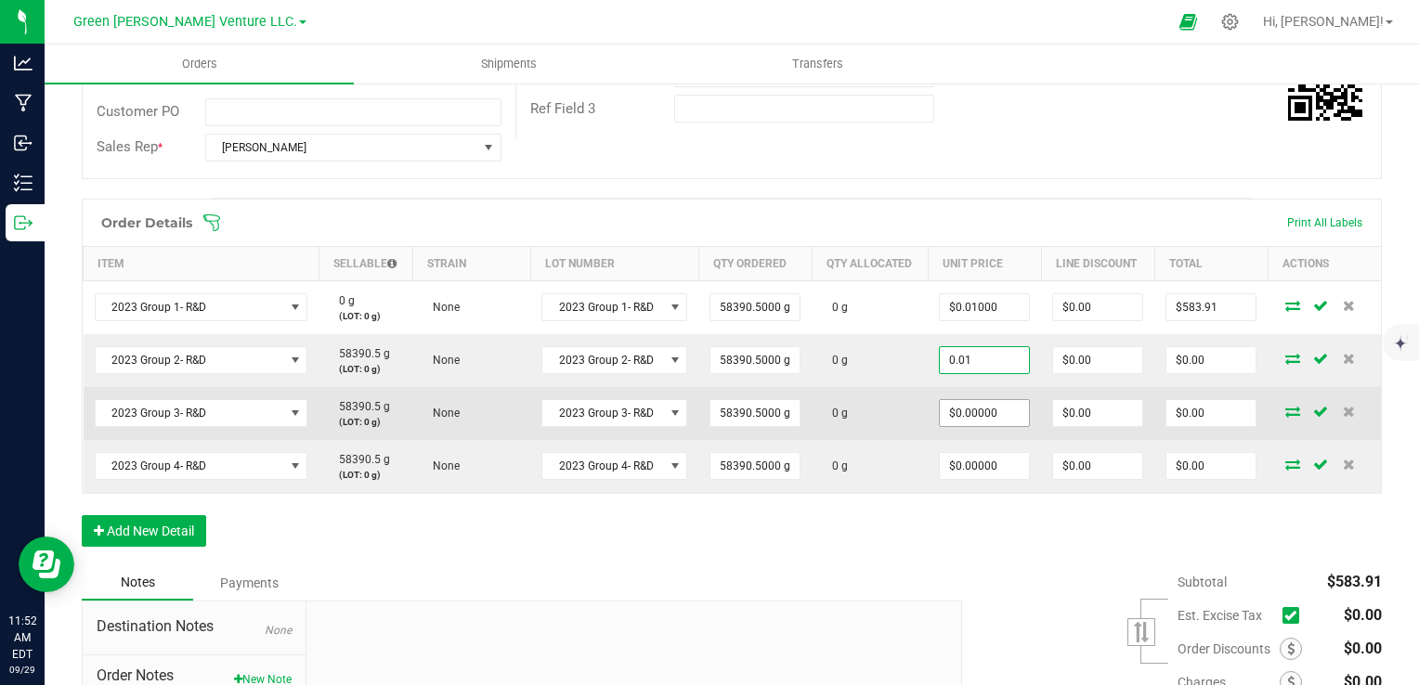
type input "$0.01000"
type input "$583.91"
click at [994, 406] on input "0" at bounding box center [984, 413] width 89 height 26
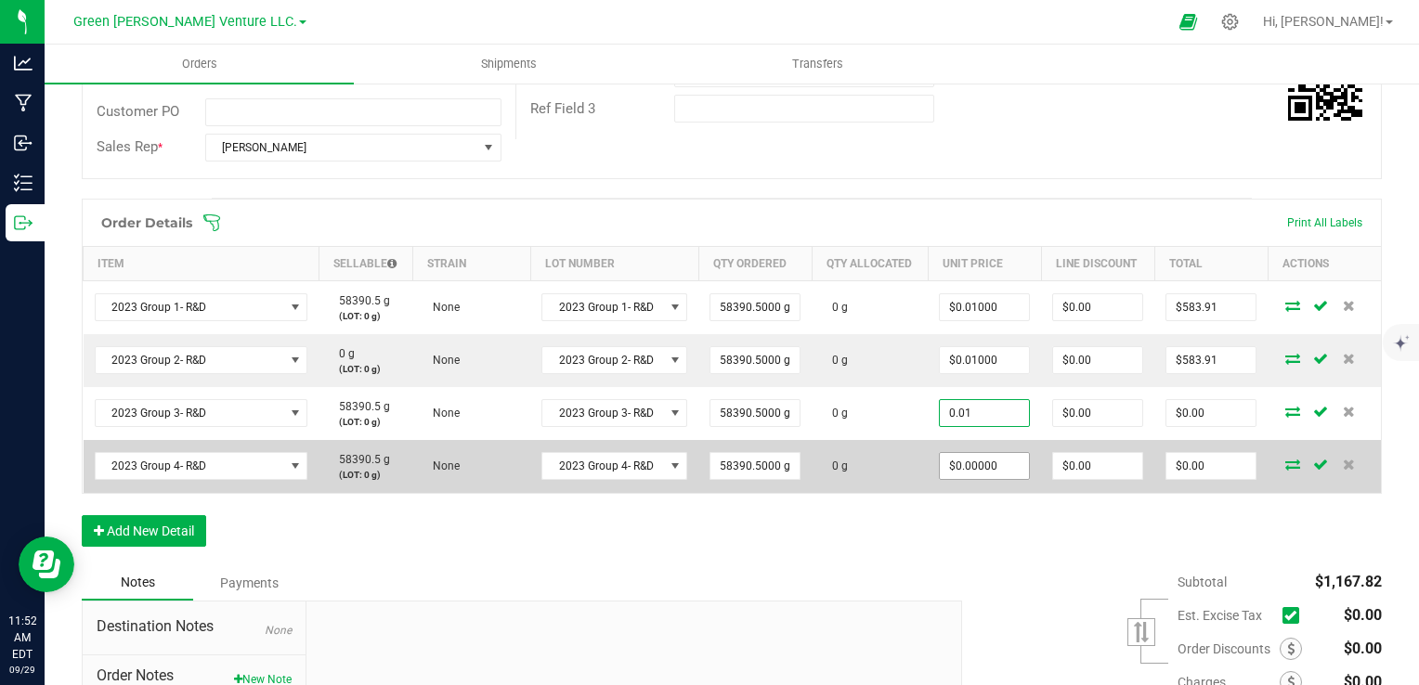
type input "$0.01000"
type input "$583.91"
click at [982, 461] on input "0" at bounding box center [984, 466] width 89 height 26
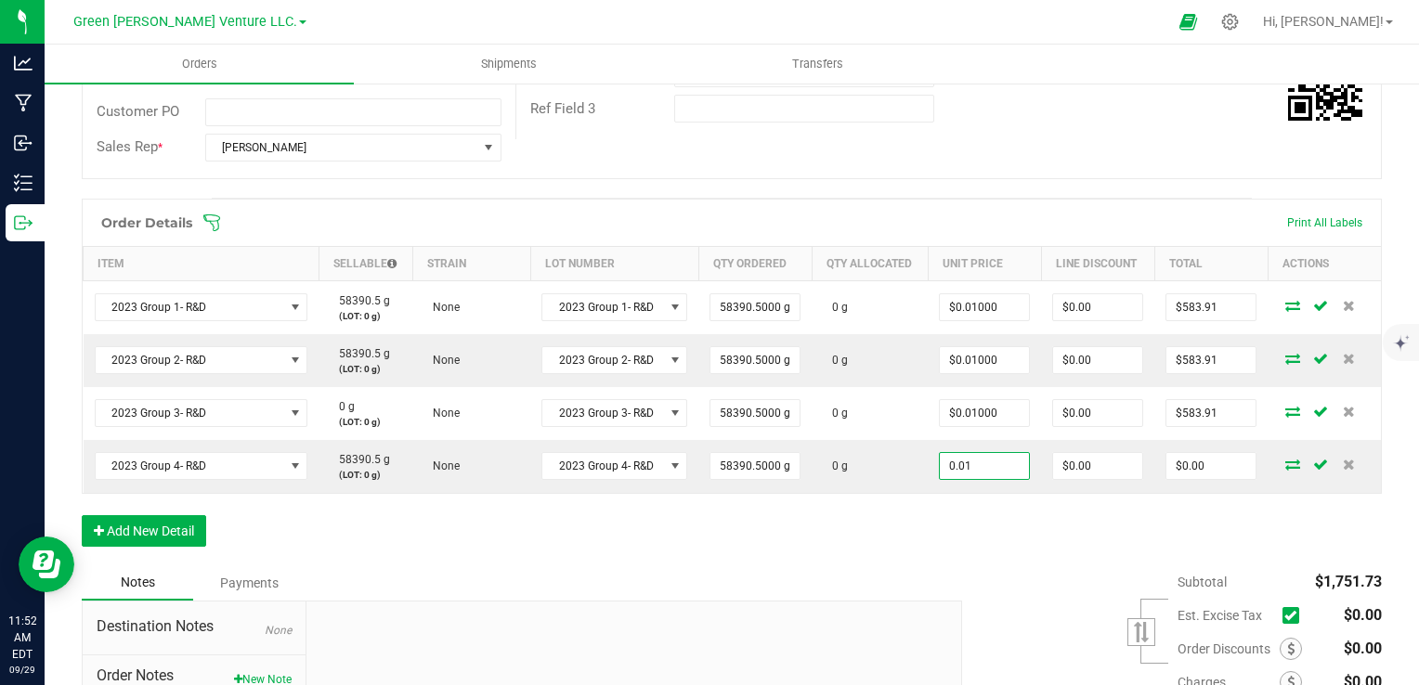
type input "$0.01000"
type input "$583.91"
click at [936, 554] on div "Order Details Print All Labels Item Sellable Strain Lot Number Qty Ordered Qty …" at bounding box center [732, 382] width 1300 height 367
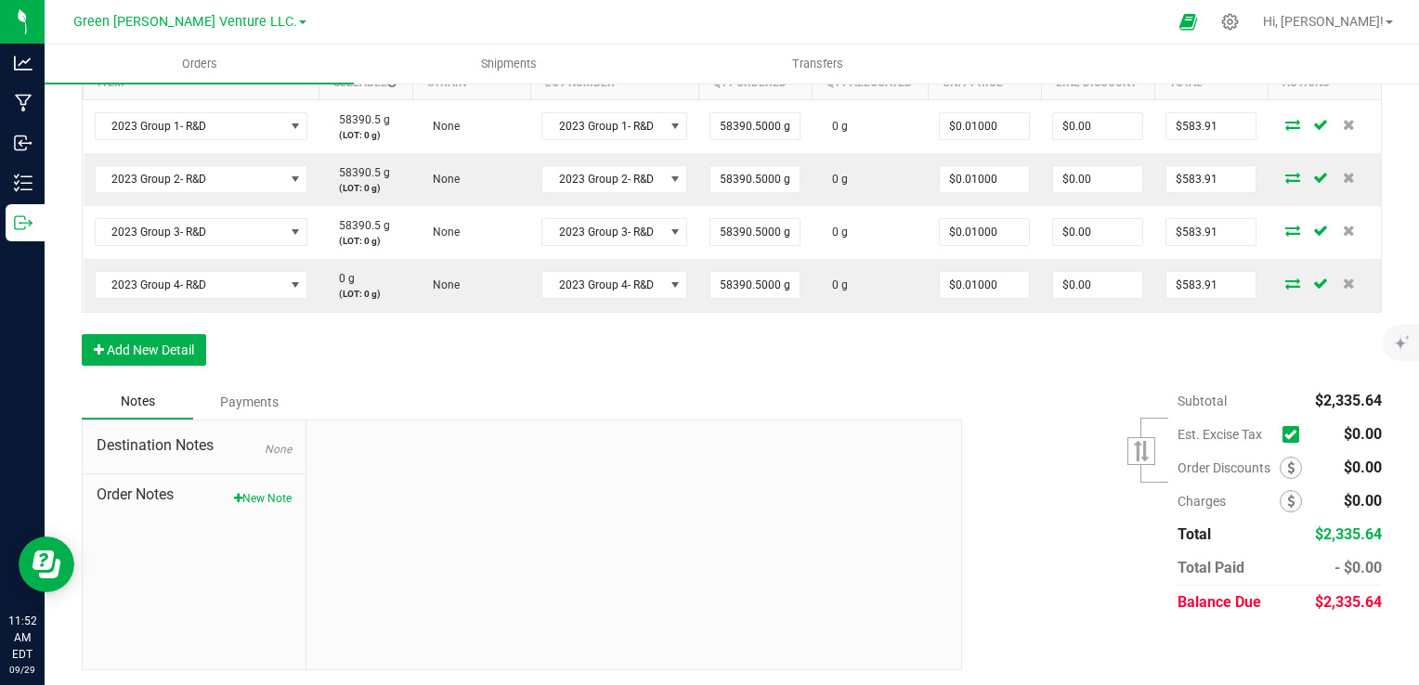
scroll to position [0, 0]
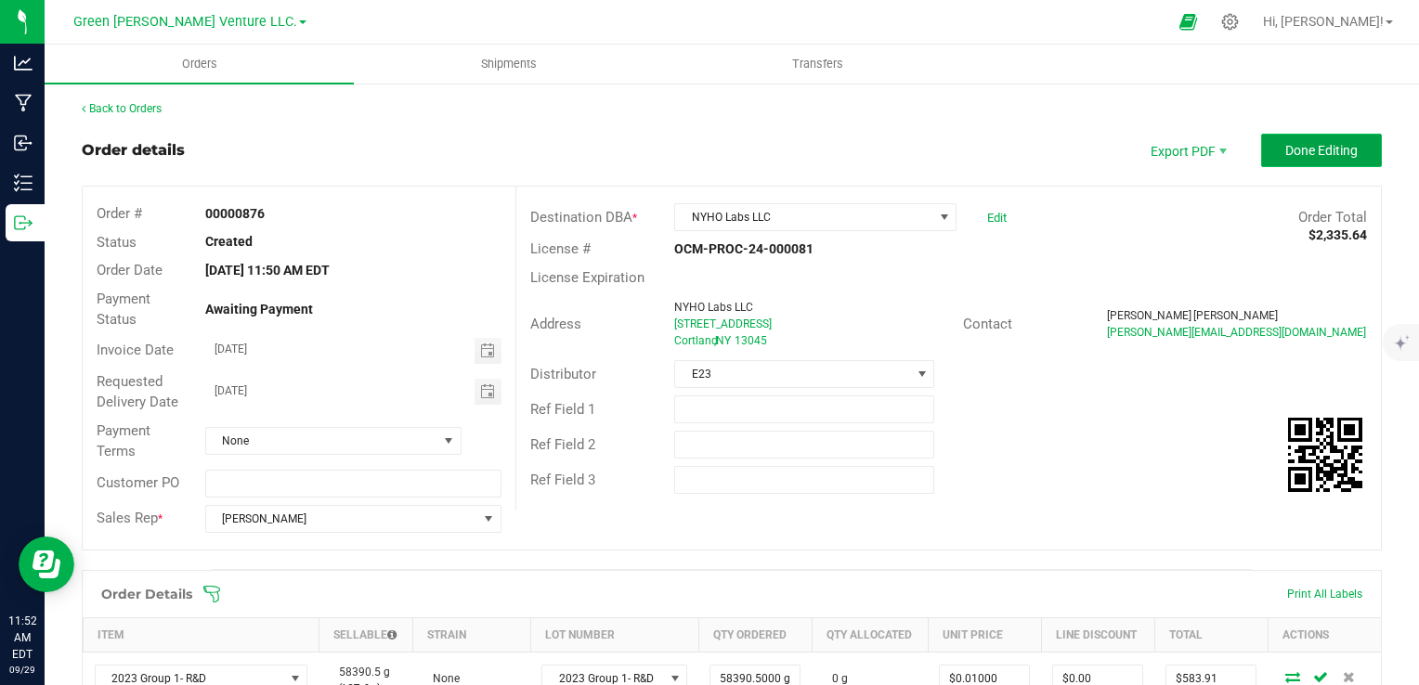
click at [1310, 151] on span "Done Editing" at bounding box center [1321, 150] width 72 height 15
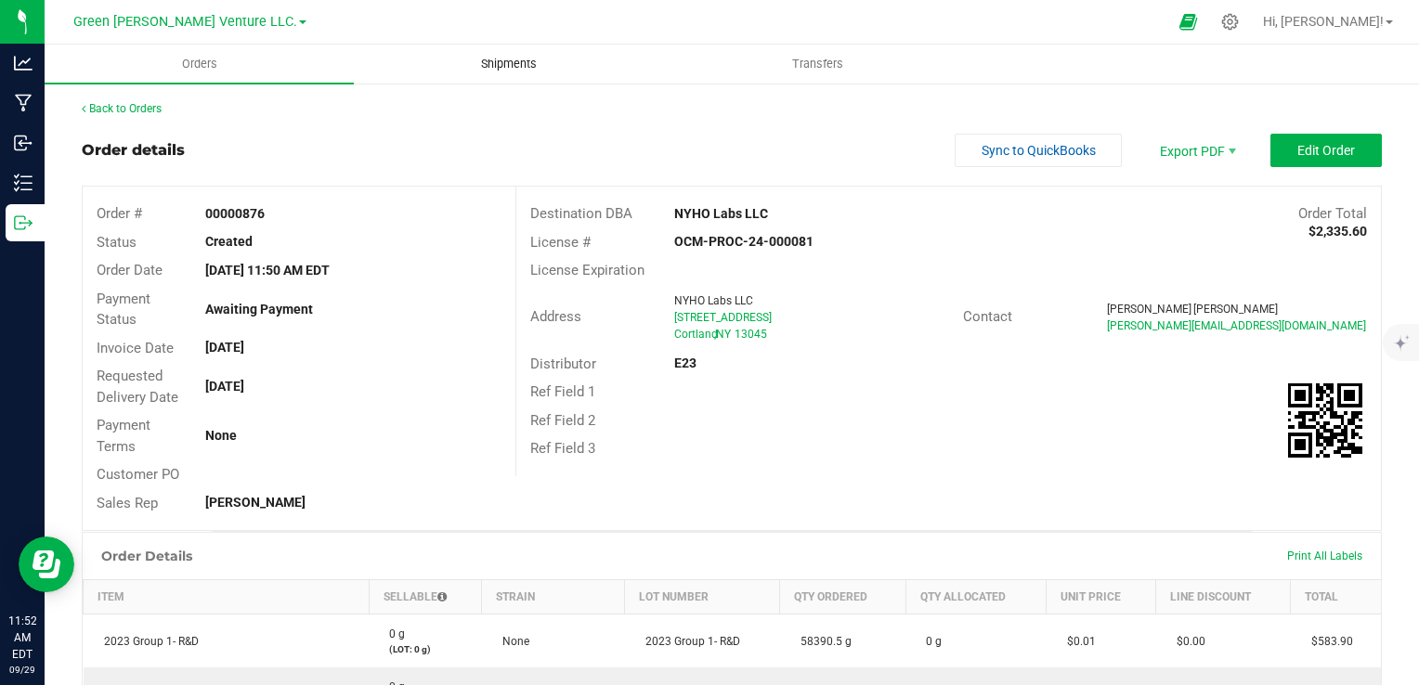
click at [464, 65] on span "Shipments" at bounding box center [509, 64] width 106 height 17
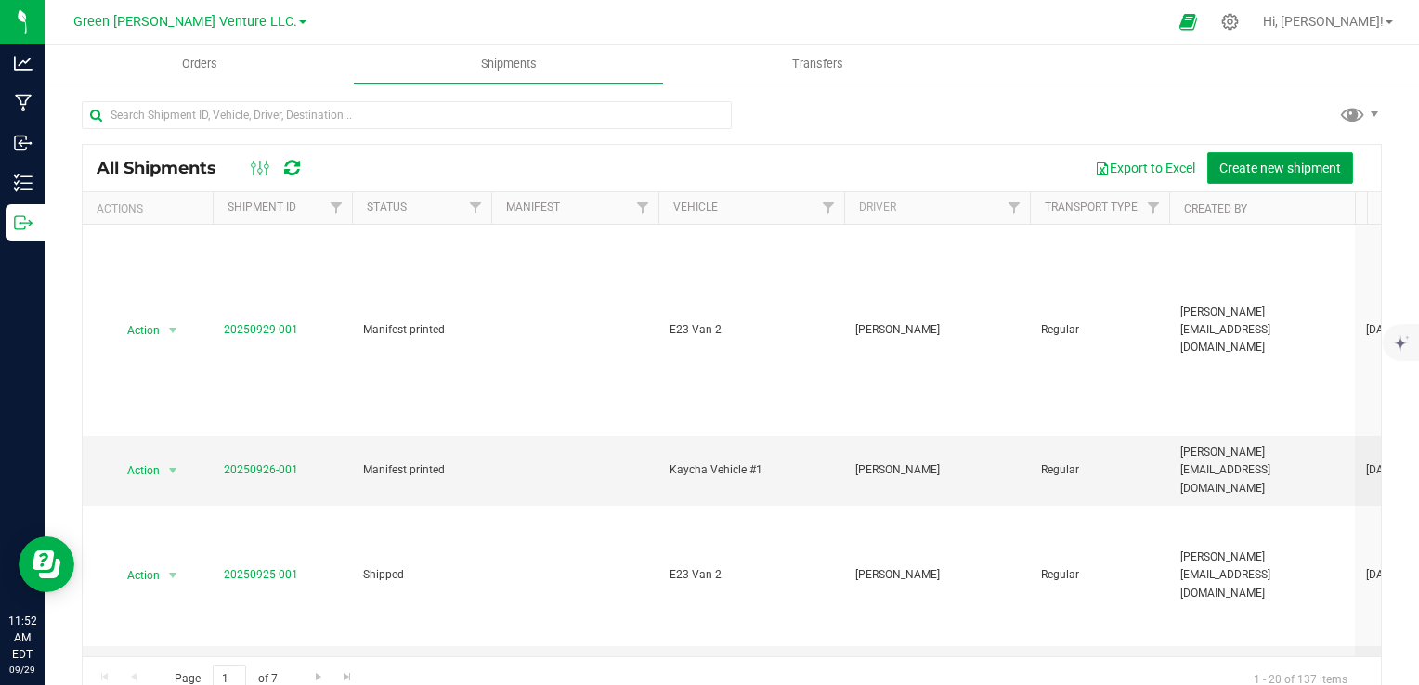
click at [1234, 155] on button "Create new shipment" at bounding box center [1280, 168] width 146 height 32
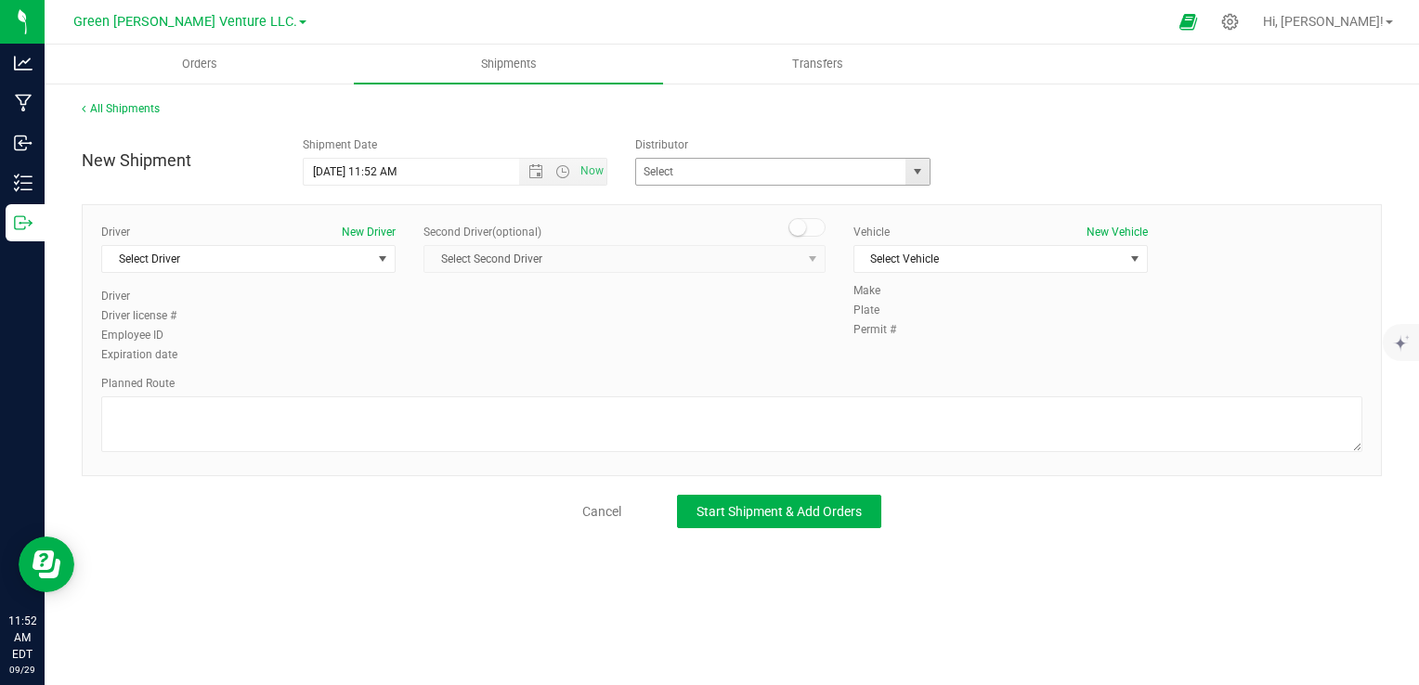
click at [922, 173] on span "select" at bounding box center [917, 171] width 15 height 15
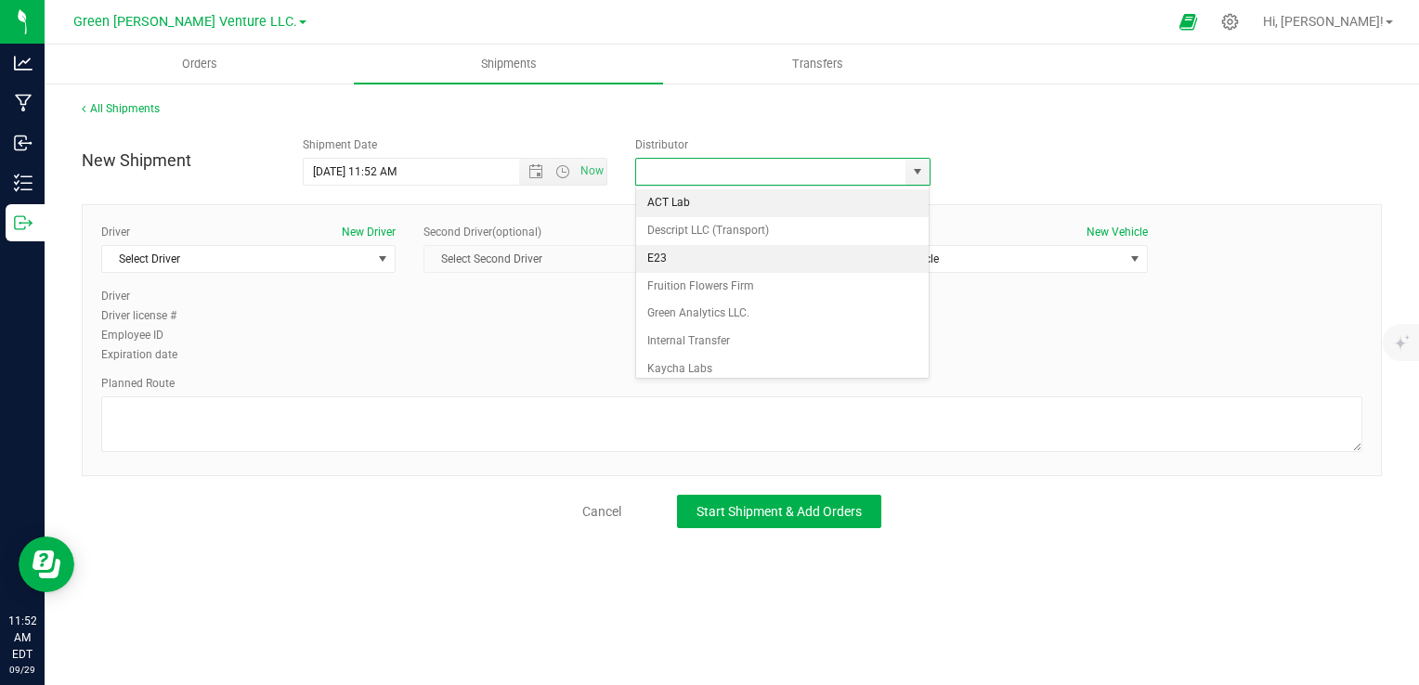
click at [799, 262] on li "E23" at bounding box center [782, 259] width 293 height 28
type input "E23"
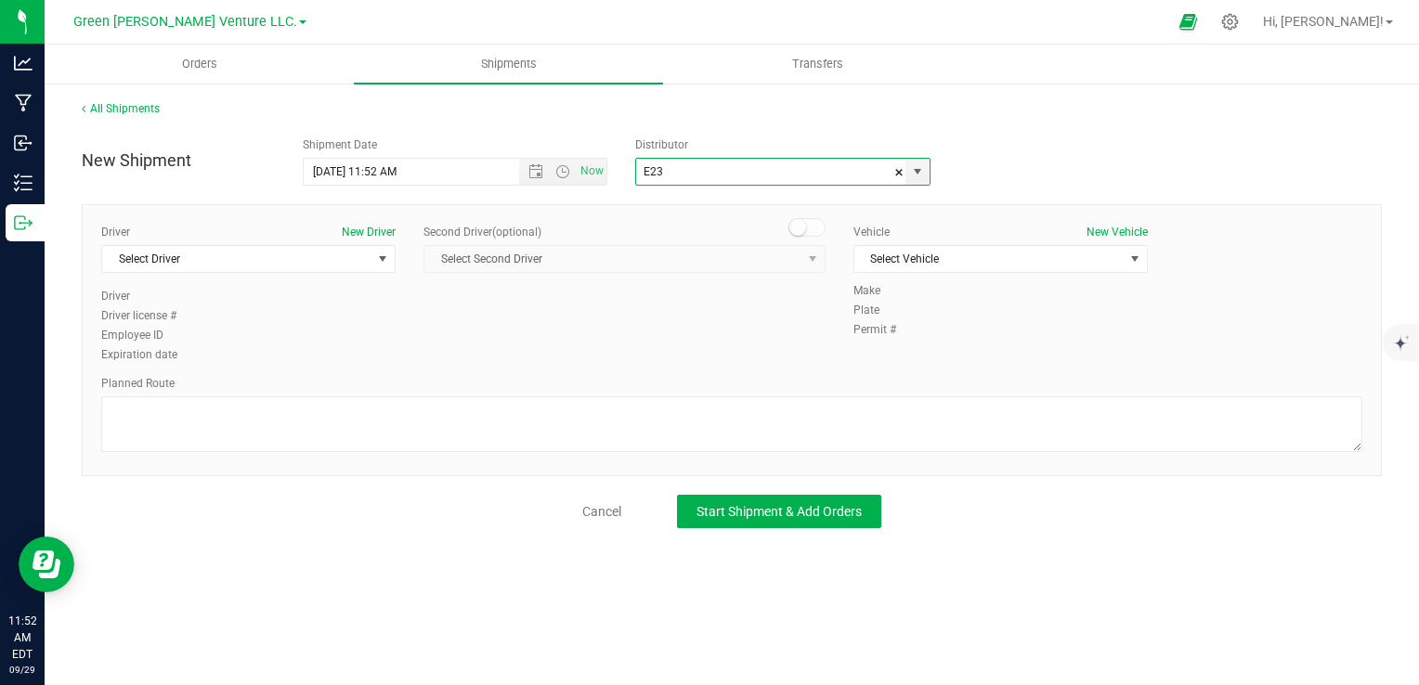
click at [569, 340] on div "Driver New Driver Select Driver Select Driver [PERSON_NAME] [PERSON_NAME] [PERS…" at bounding box center [731, 295] width 1289 height 142
click at [380, 261] on span "select" at bounding box center [382, 259] width 15 height 15
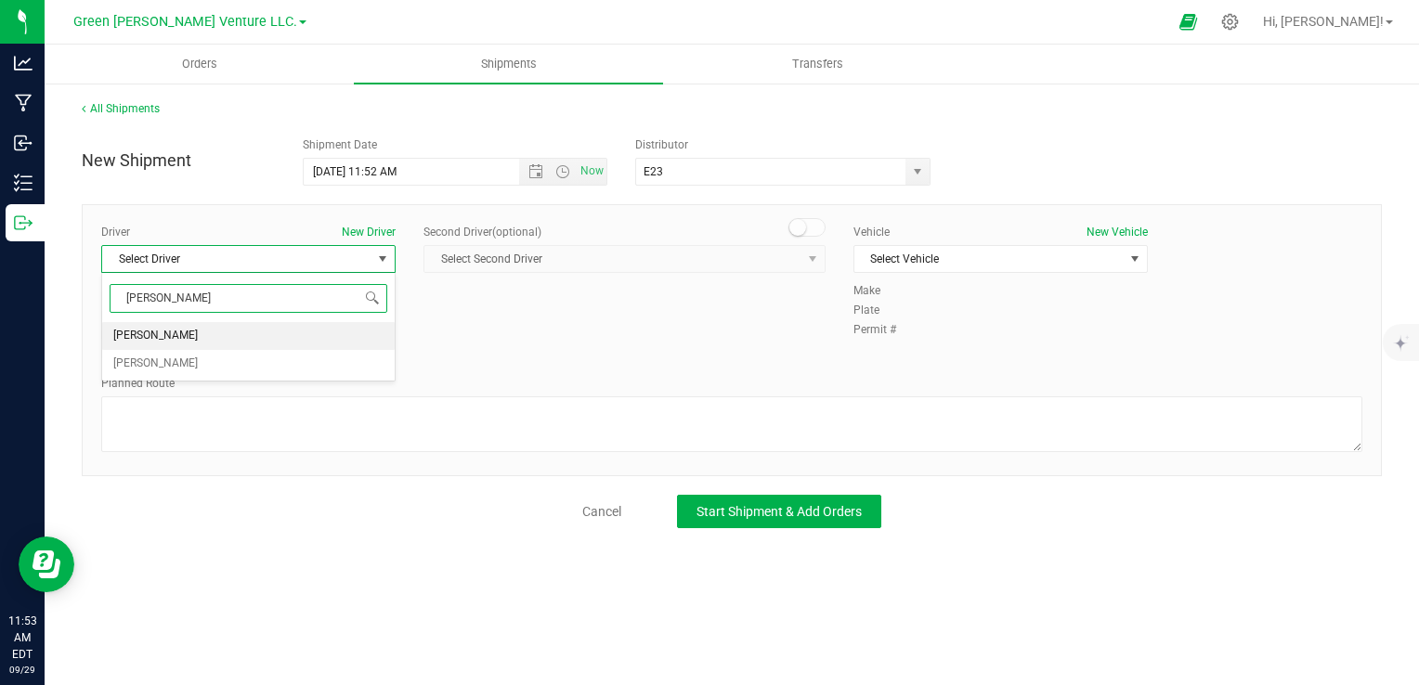
click at [306, 337] on li "[PERSON_NAME]" at bounding box center [248, 336] width 292 height 28
type input "[PERSON_NAME]"
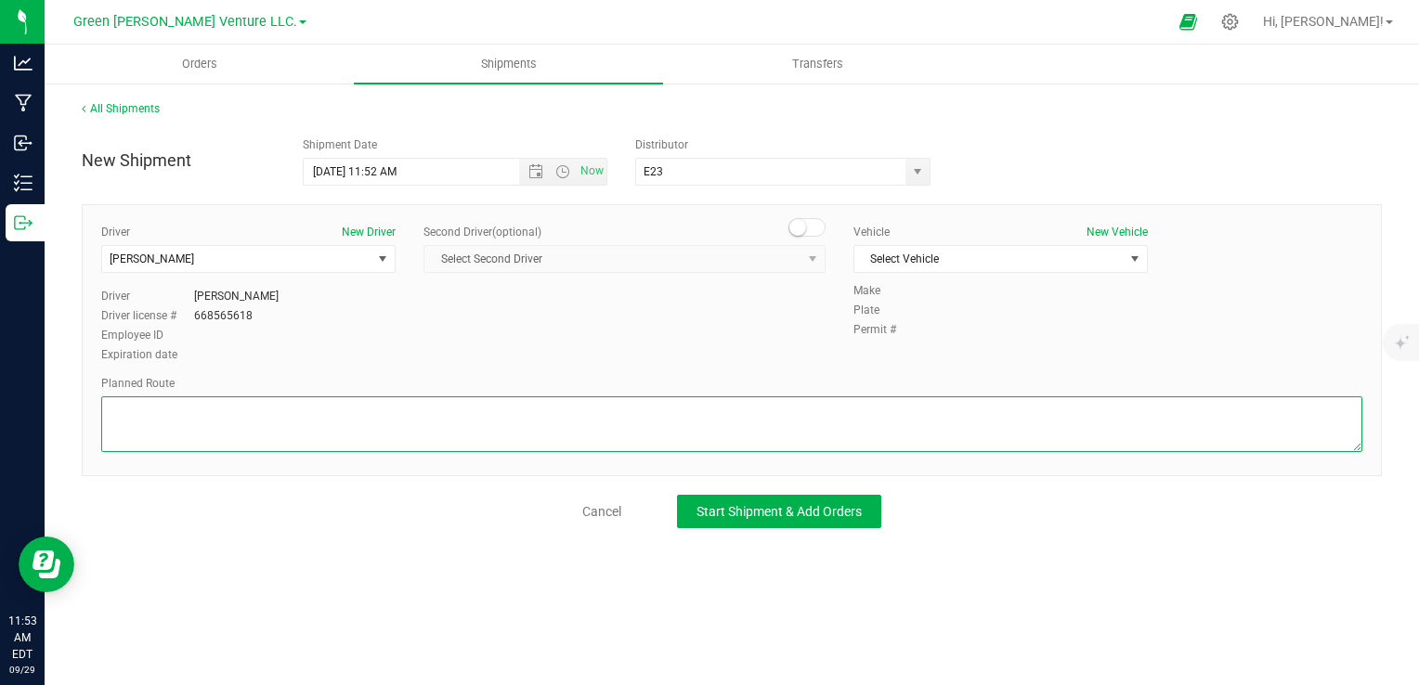
click at [279, 412] on textarea at bounding box center [731, 424] width 1261 height 56
type textarea "Randomized Route TBD by E23"
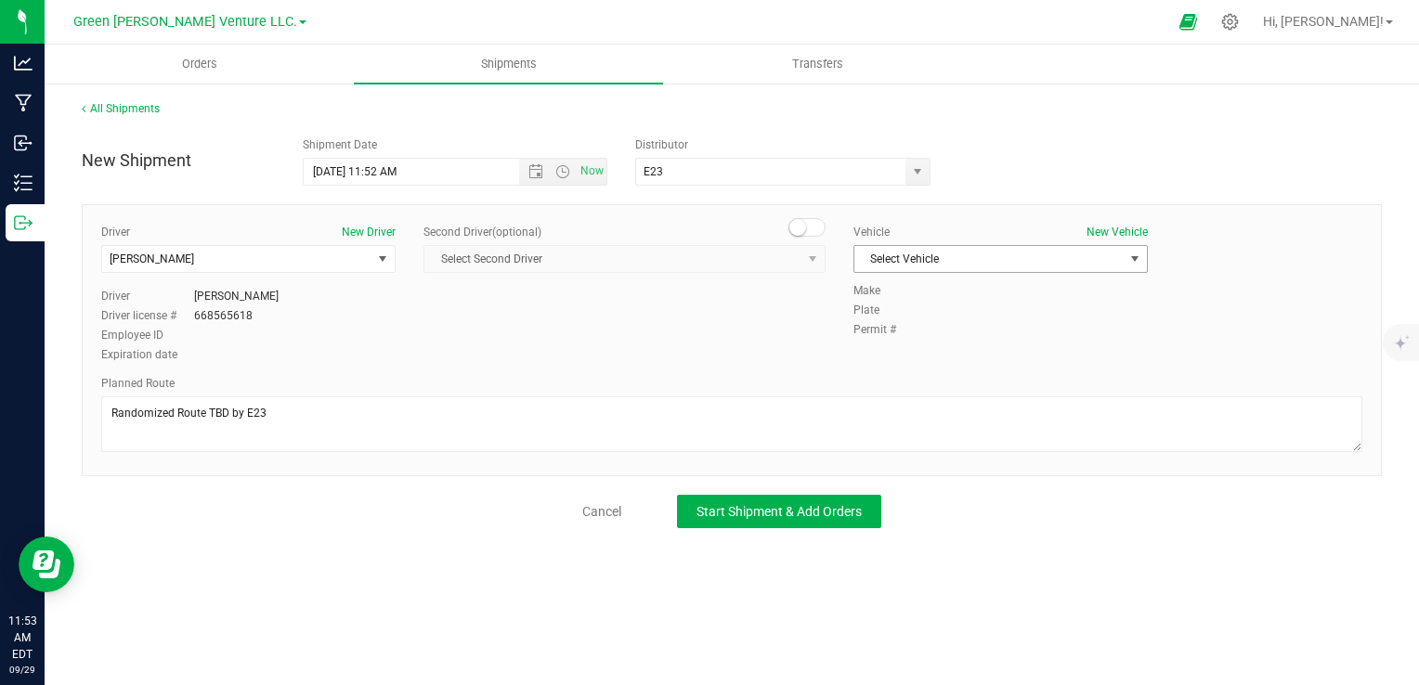
click at [1054, 262] on span "Select Vehicle" at bounding box center [988, 259] width 269 height 26
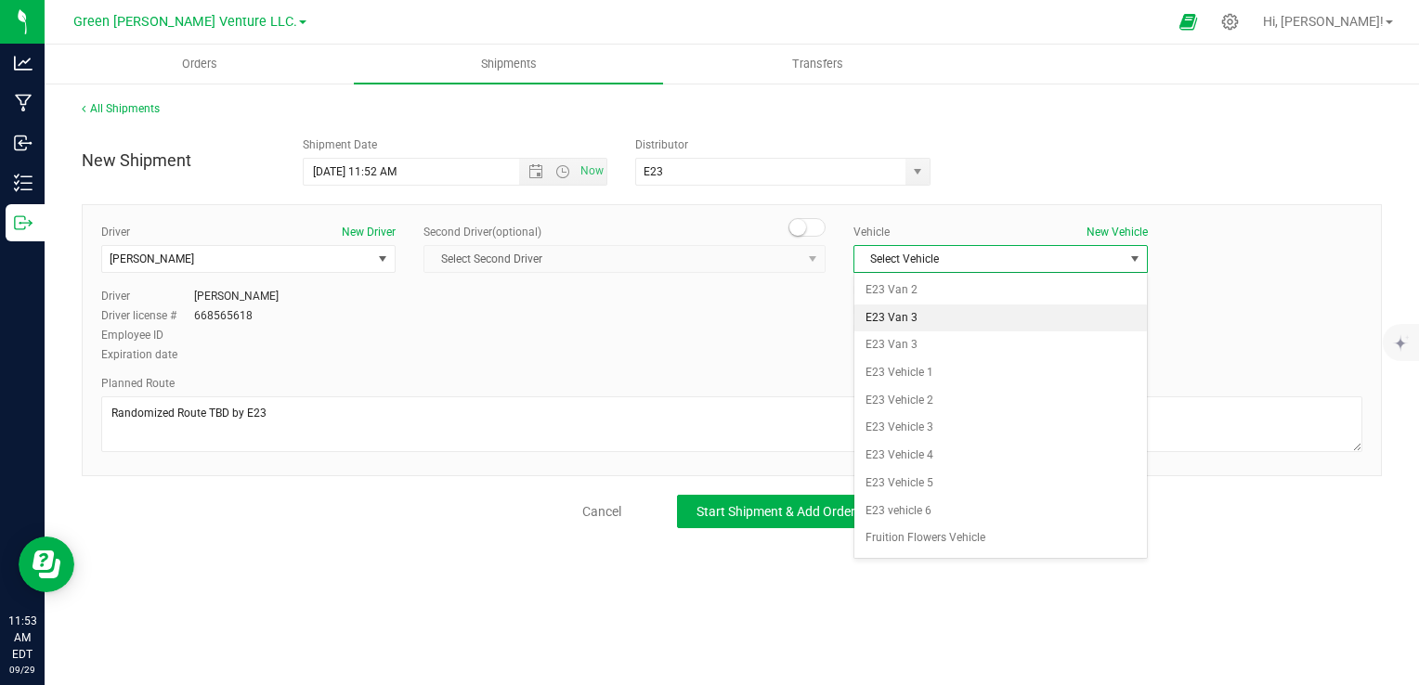
click at [983, 315] on li "E23 Van 3" at bounding box center [1000, 319] width 292 height 28
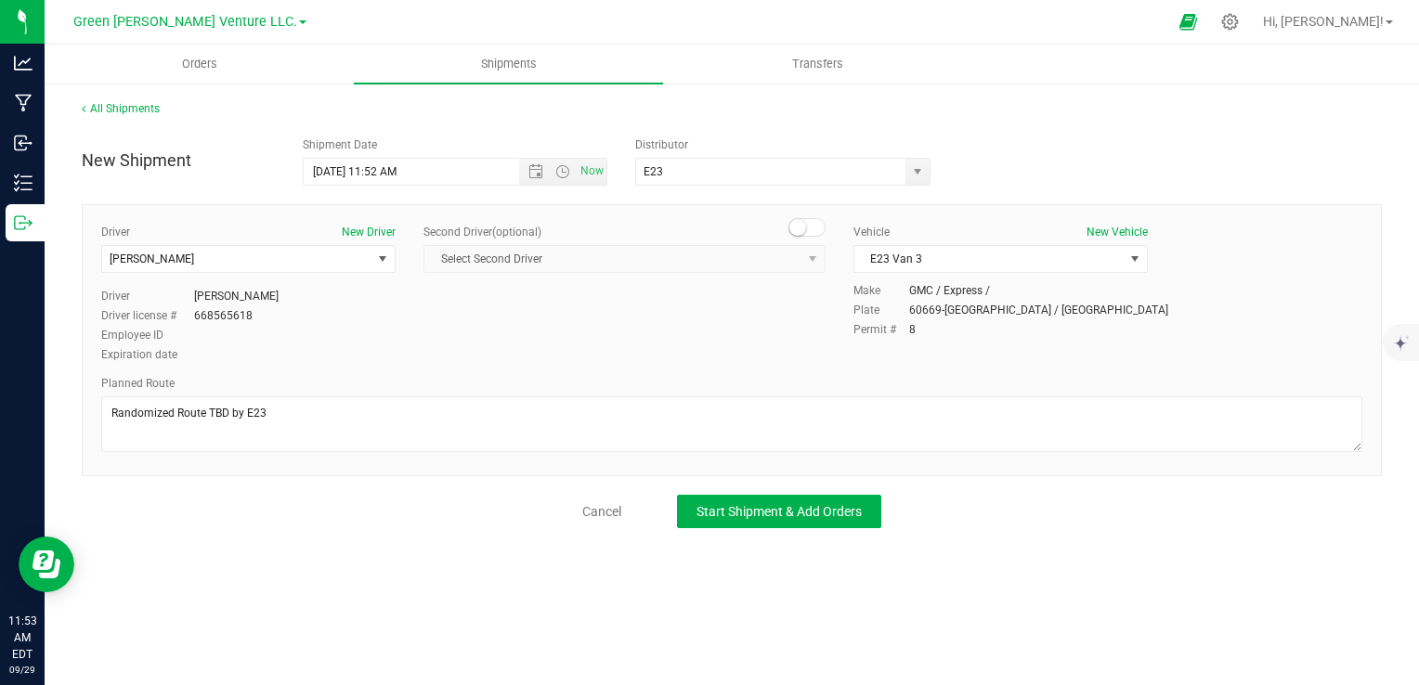
click at [711, 332] on div "Driver New Driver [PERSON_NAME] Select Driver [PERSON_NAME] [PERSON_NAME] Drive…" at bounding box center [731, 295] width 1289 height 142
click at [769, 507] on span "Start Shipment & Add Orders" at bounding box center [778, 511] width 165 height 15
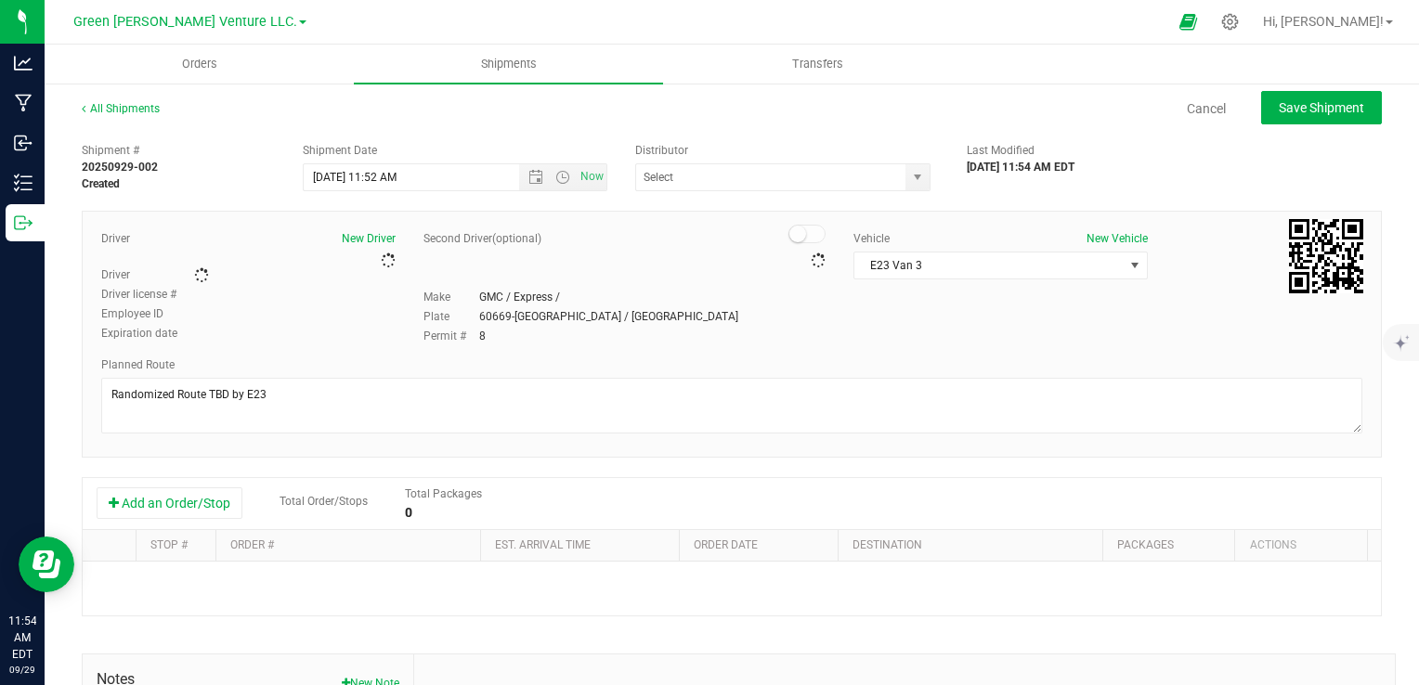
type input "E23"
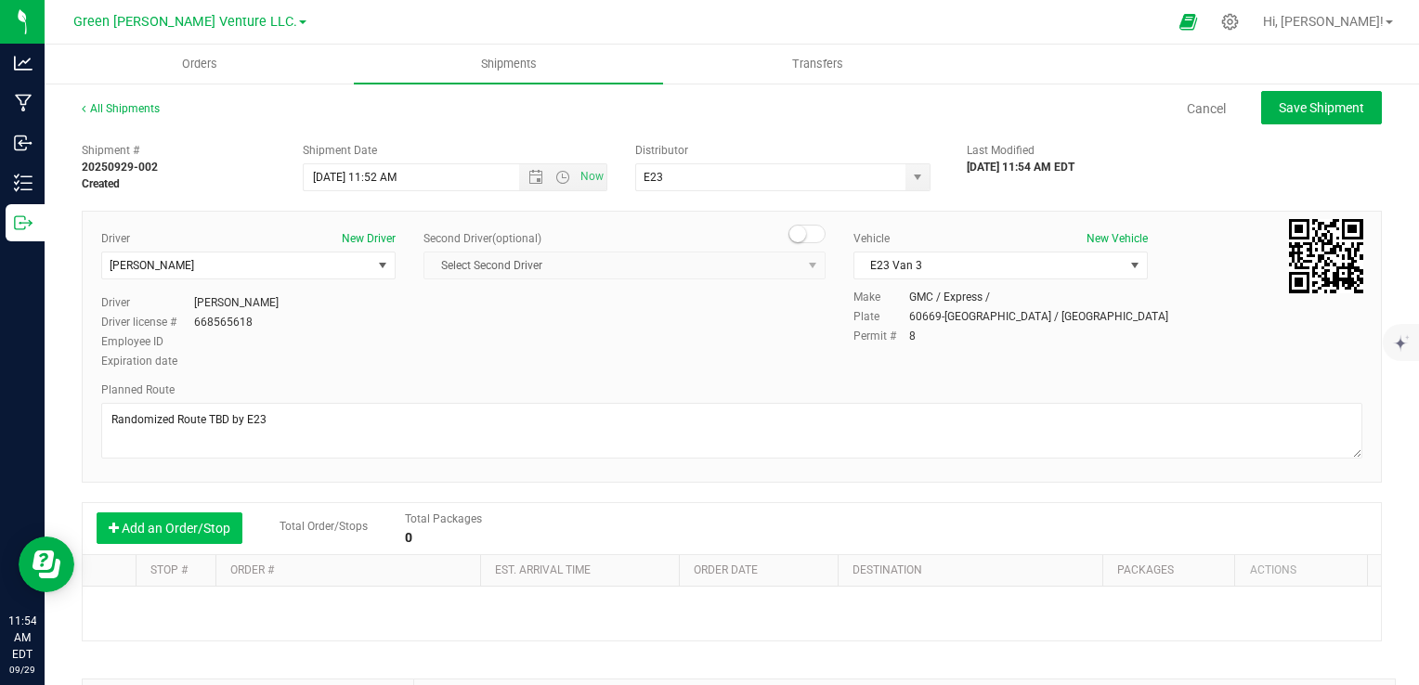
click at [196, 525] on button "Add an Order/Stop" at bounding box center [170, 529] width 146 height 32
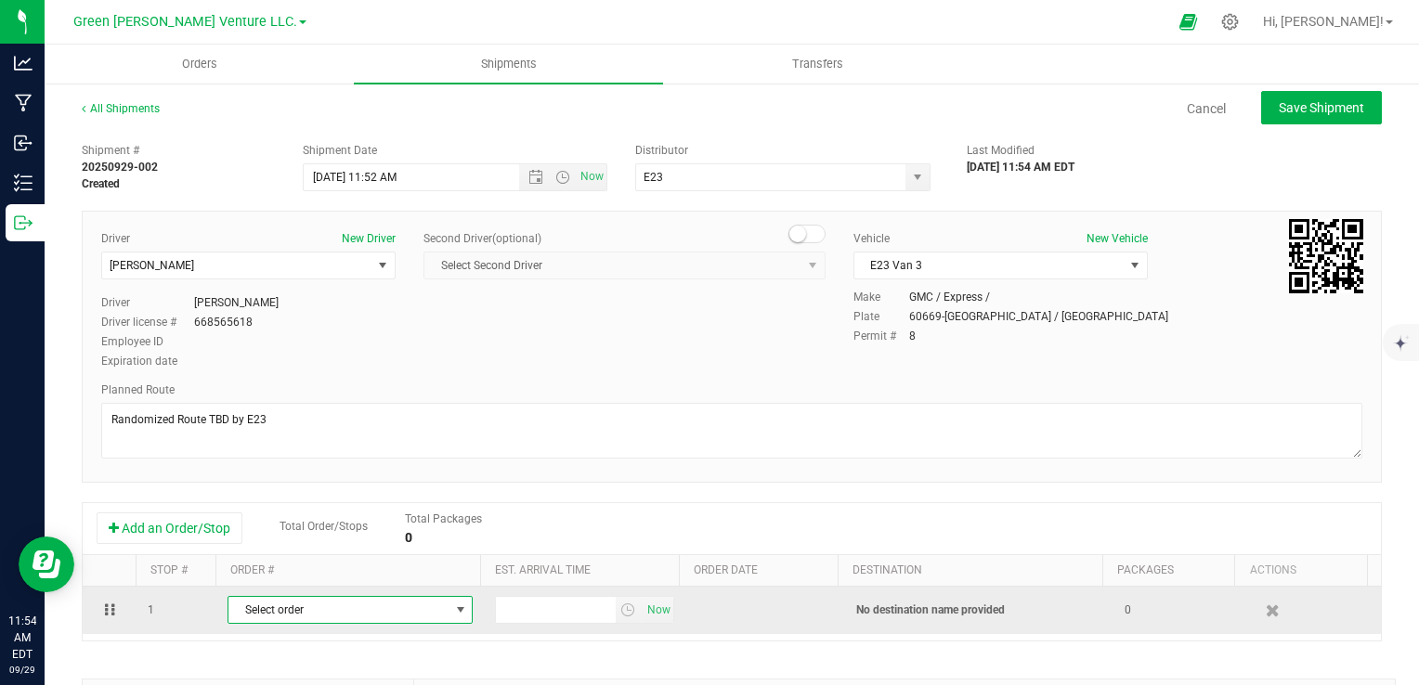
click at [360, 617] on span "Select order" at bounding box center [338, 610] width 220 height 26
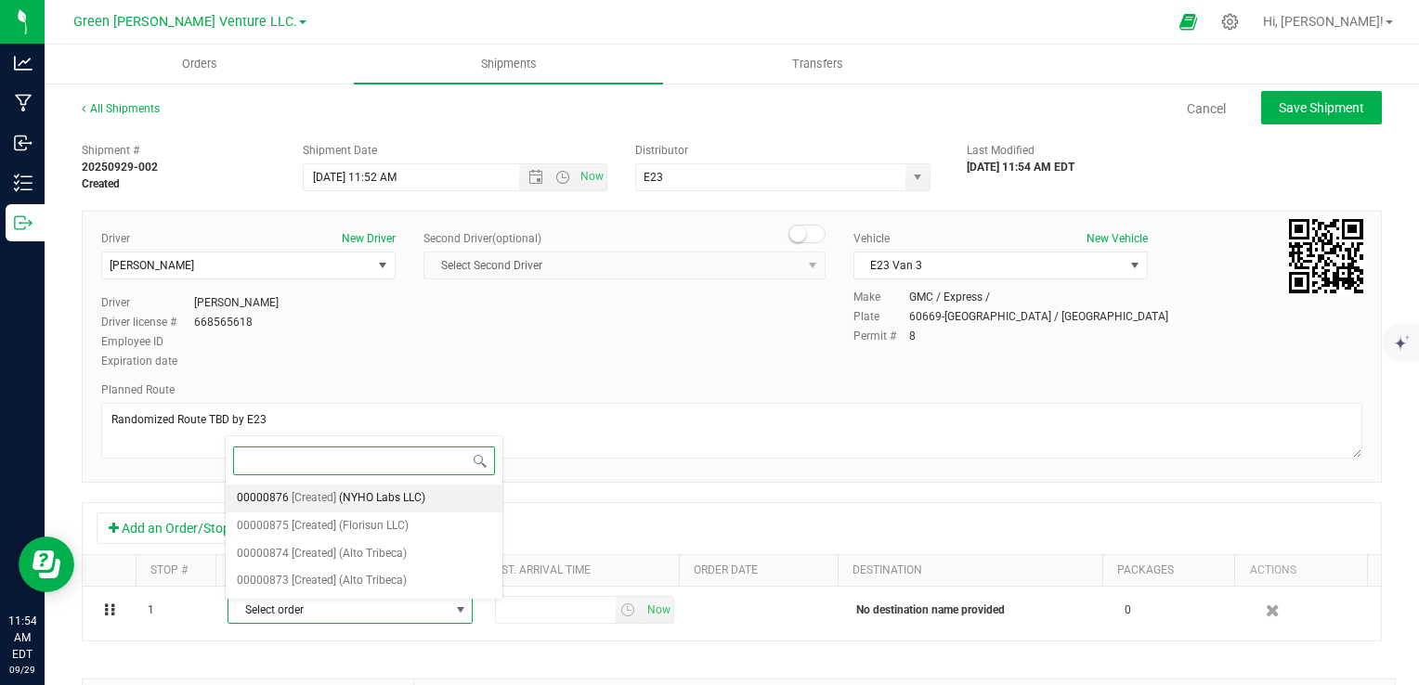
click at [390, 501] on span "(NYHO Labs LLC)" at bounding box center [382, 499] width 86 height 24
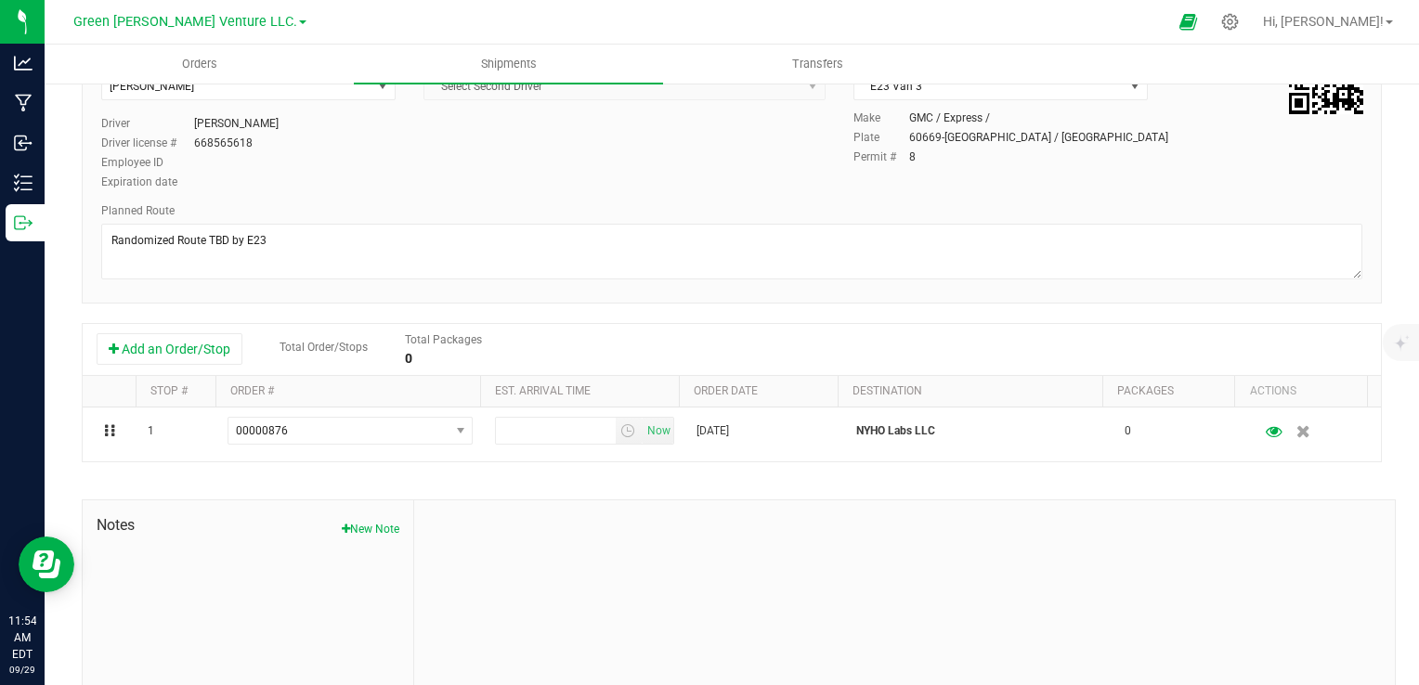
scroll to position [186, 0]
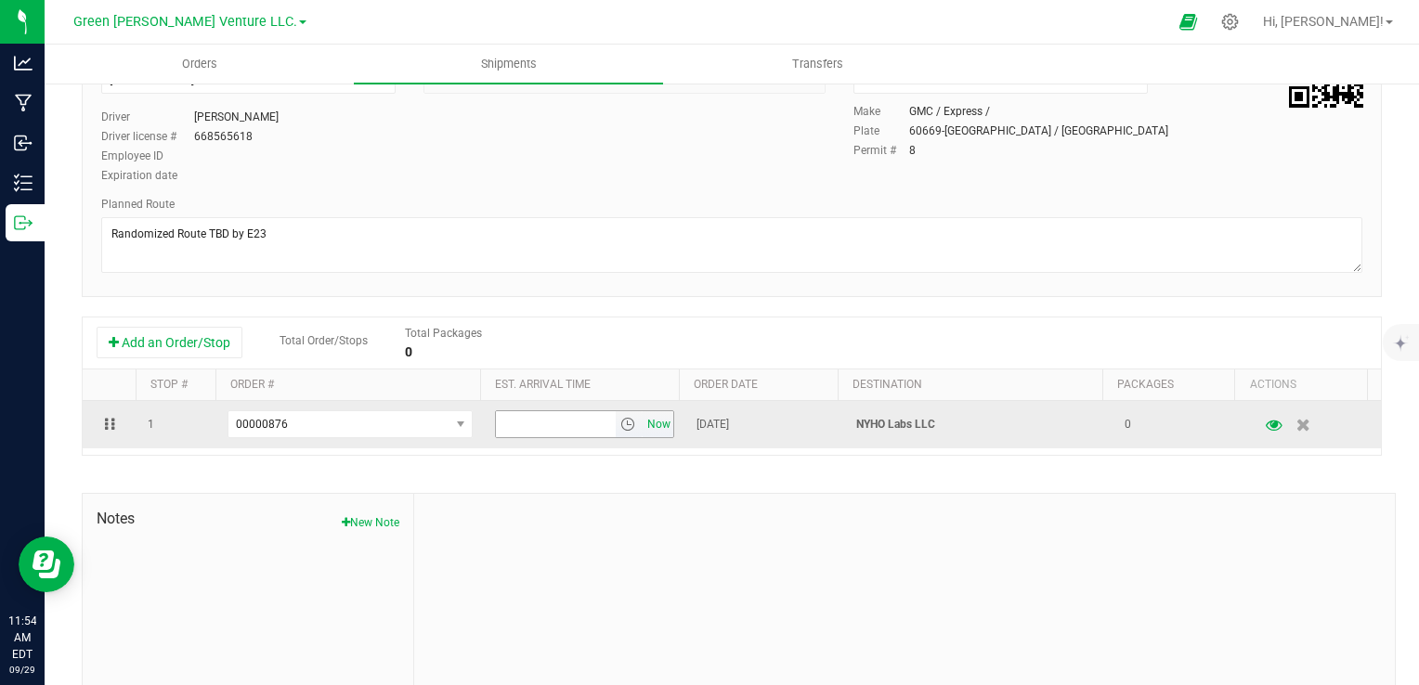
click at [650, 426] on span "Now" at bounding box center [659, 424] width 32 height 27
drag, startPoint x: 563, startPoint y: 423, endPoint x: 427, endPoint y: 422, distance: 135.6
click at [427, 422] on tr "1 00000876 00000876 00000875 00000874 00000873 11:54 AM Now [DATE] NYHO Labs LL…" at bounding box center [732, 424] width 1298 height 47
type input "4:00 PM"
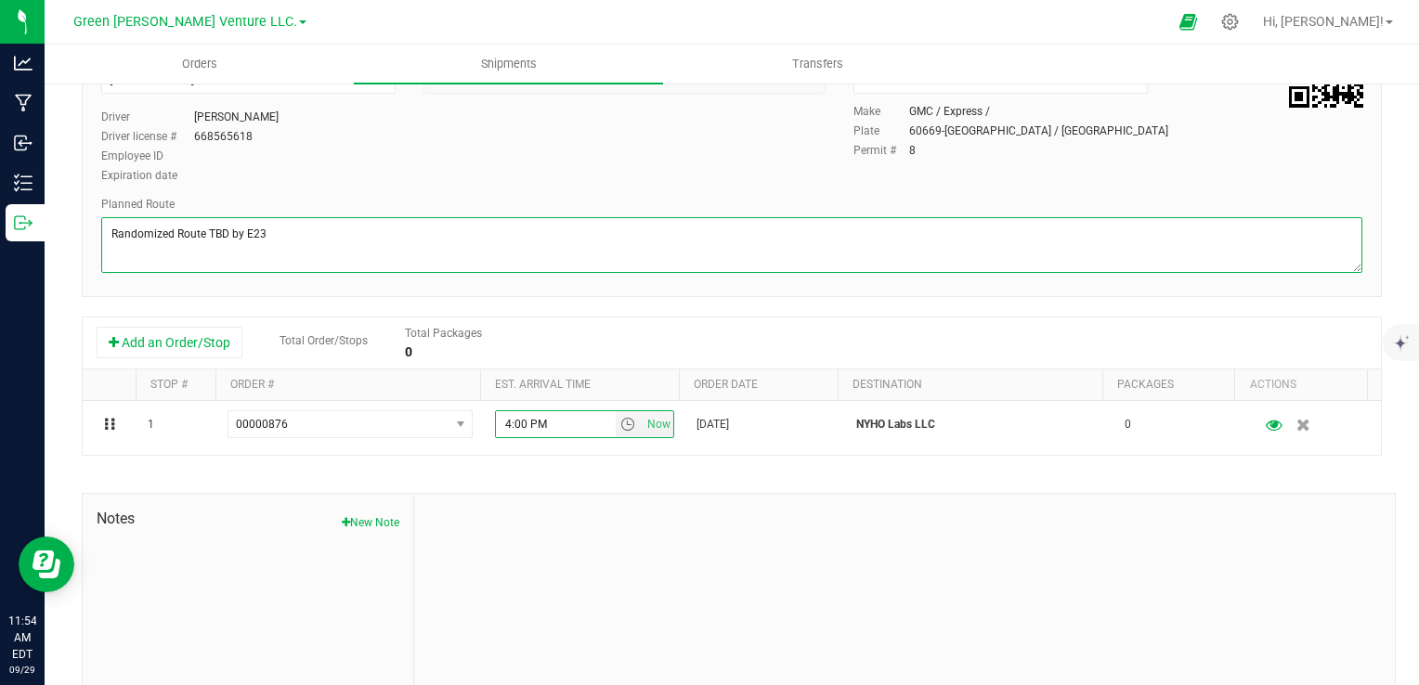
click at [625, 229] on textarea at bounding box center [731, 245] width 1261 height 56
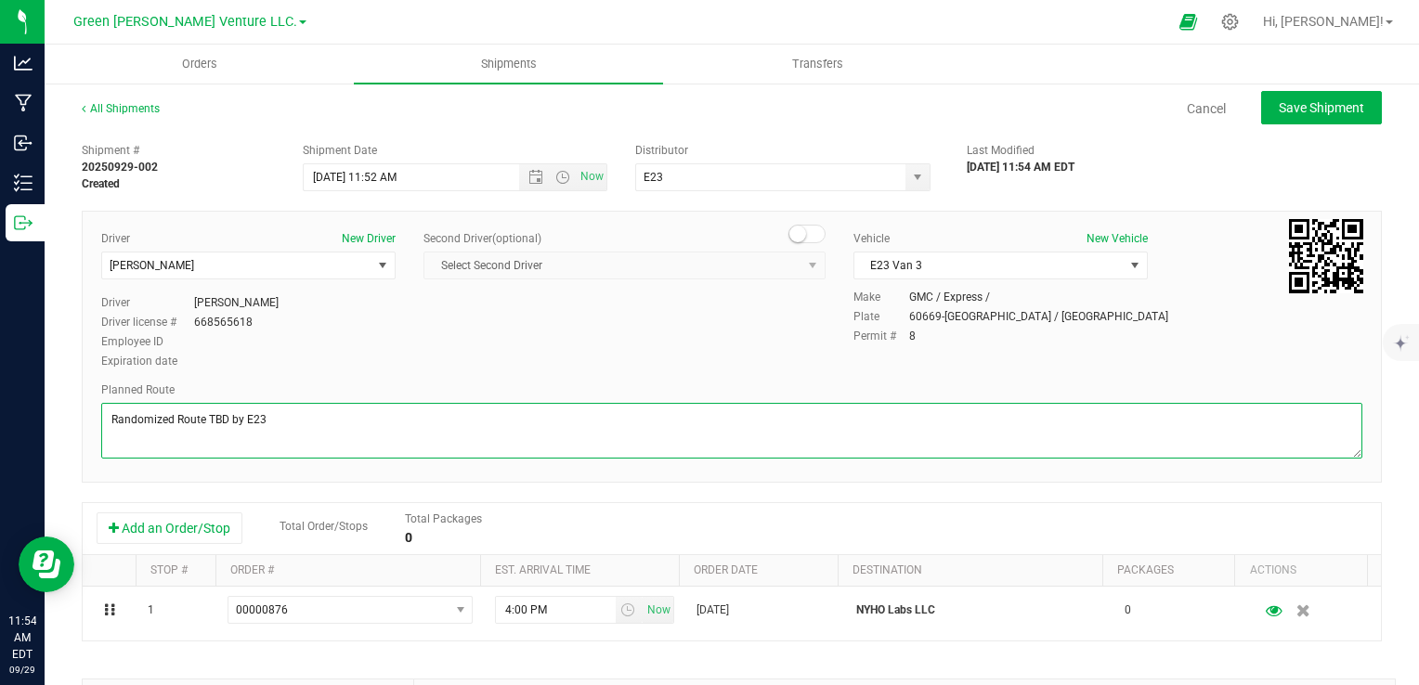
scroll to position [0, 0]
click at [531, 180] on span "Open the date view" at bounding box center [535, 177] width 15 height 15
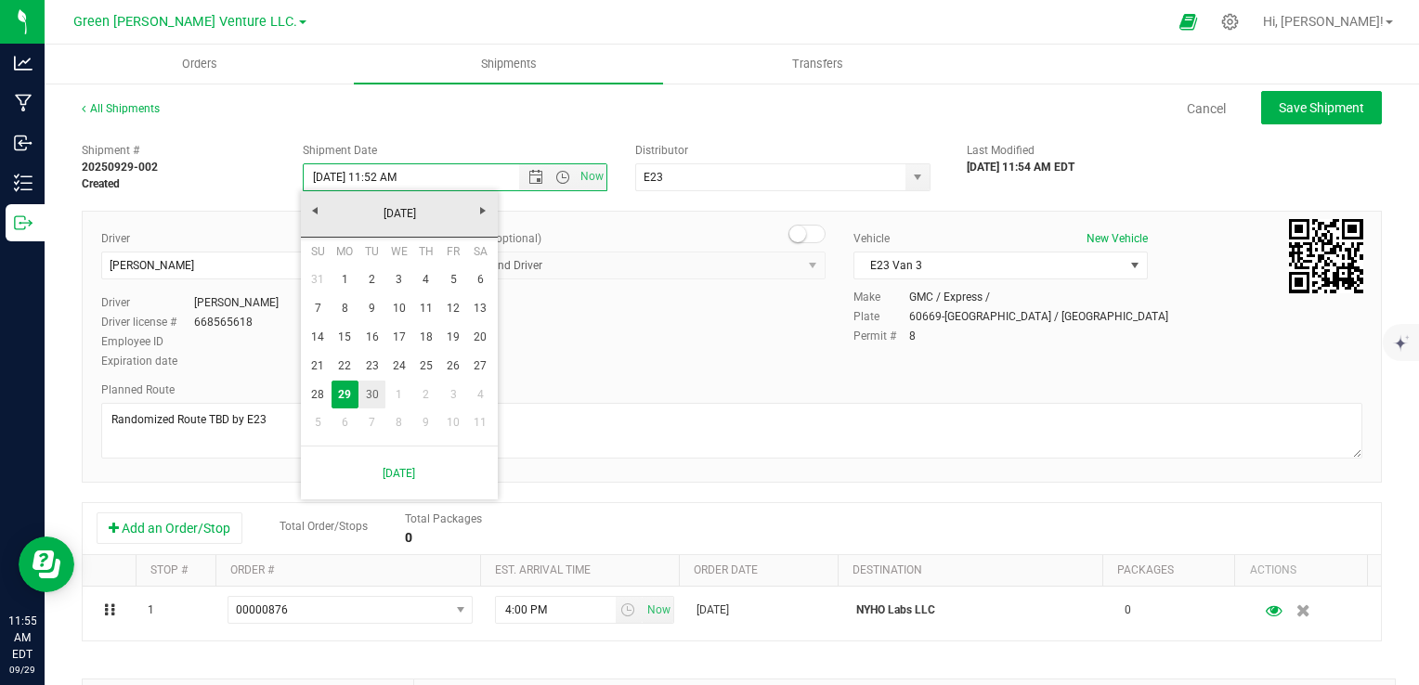
click at [371, 392] on link "30" at bounding box center [371, 395] width 27 height 29
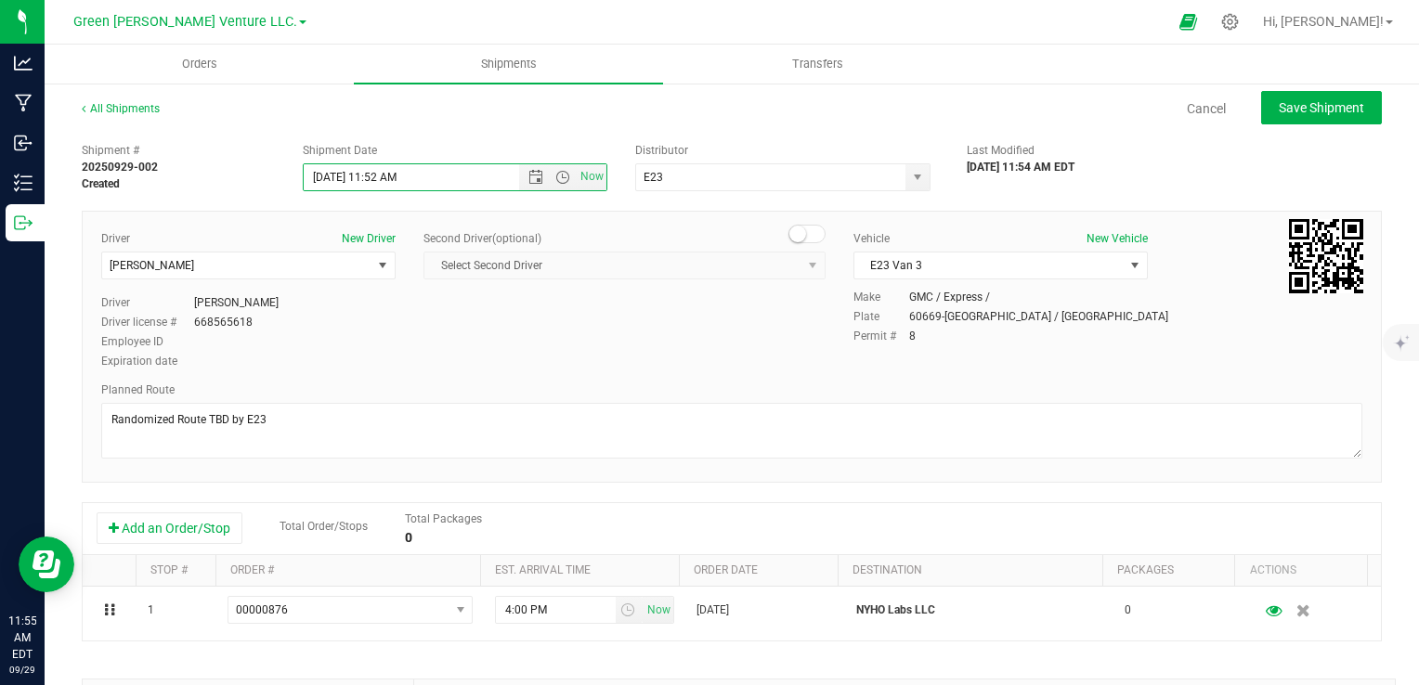
click at [645, 390] on div "Planned Route" at bounding box center [731, 390] width 1261 height 17
click at [1302, 113] on span "Save Shipment" at bounding box center [1321, 107] width 85 height 15
type input "[DATE] 3:52 PM"
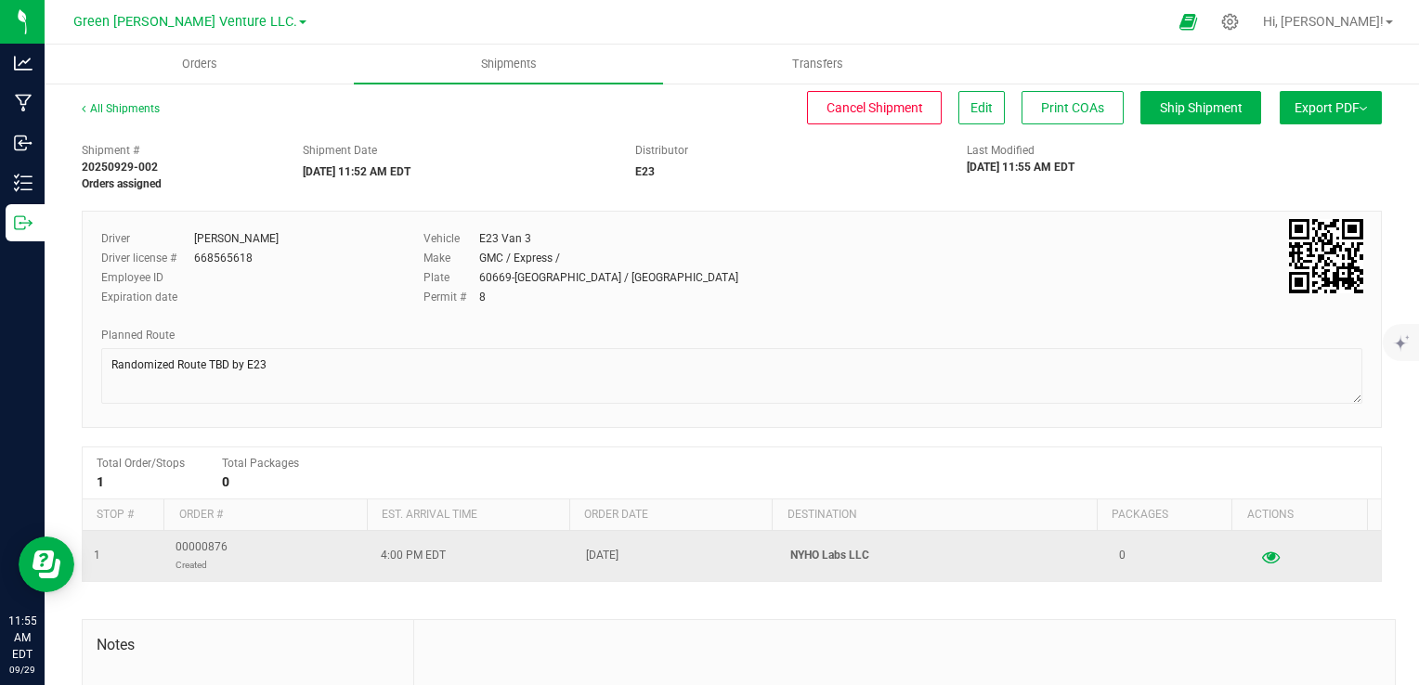
click at [1262, 558] on icon "button" at bounding box center [1271, 556] width 18 height 13
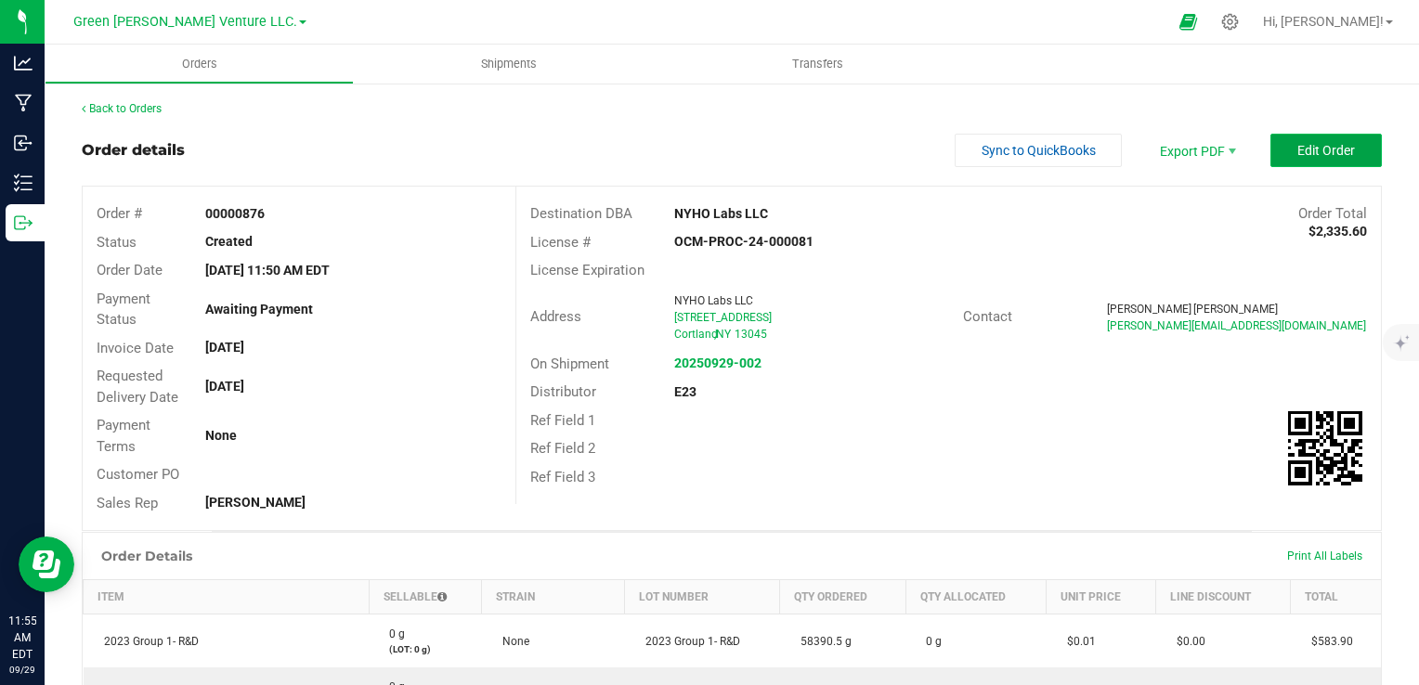
click at [1311, 149] on span "Edit Order" at bounding box center [1326, 150] width 58 height 15
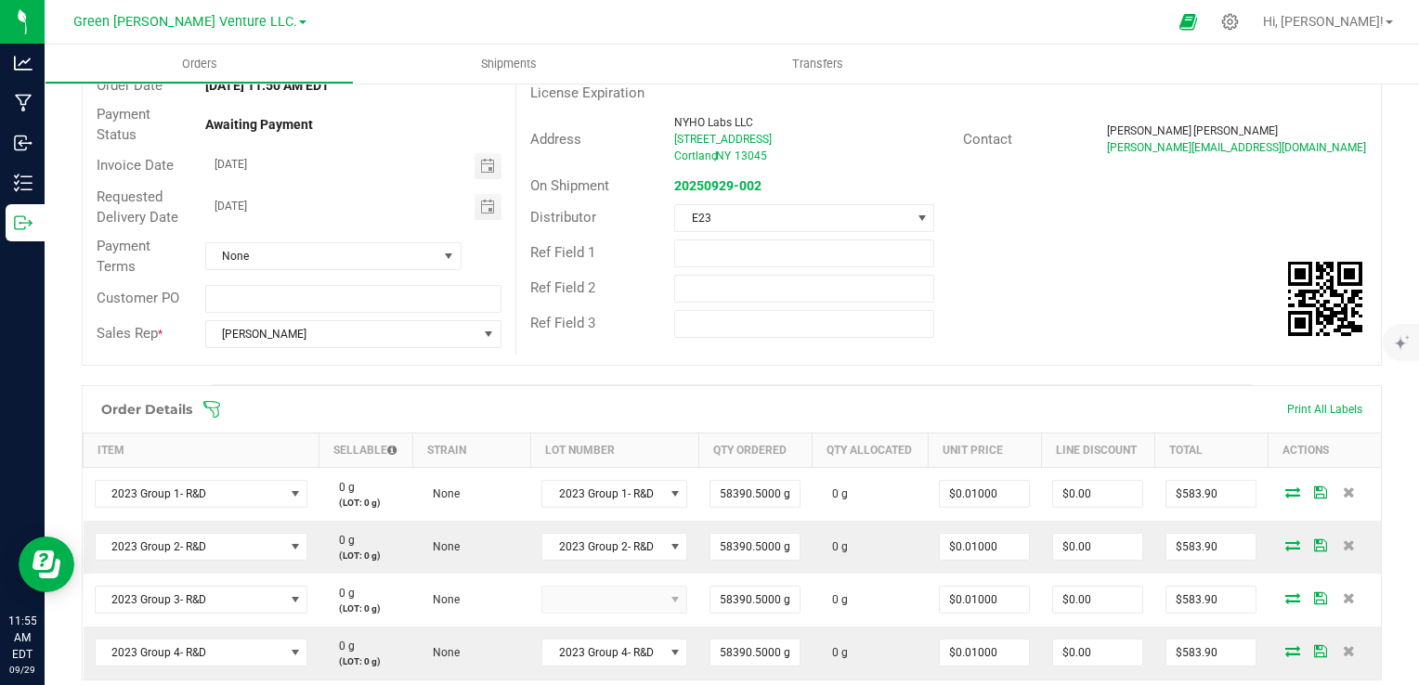
scroll to position [186, 0]
click at [216, 406] on icon at bounding box center [211, 408] width 19 height 19
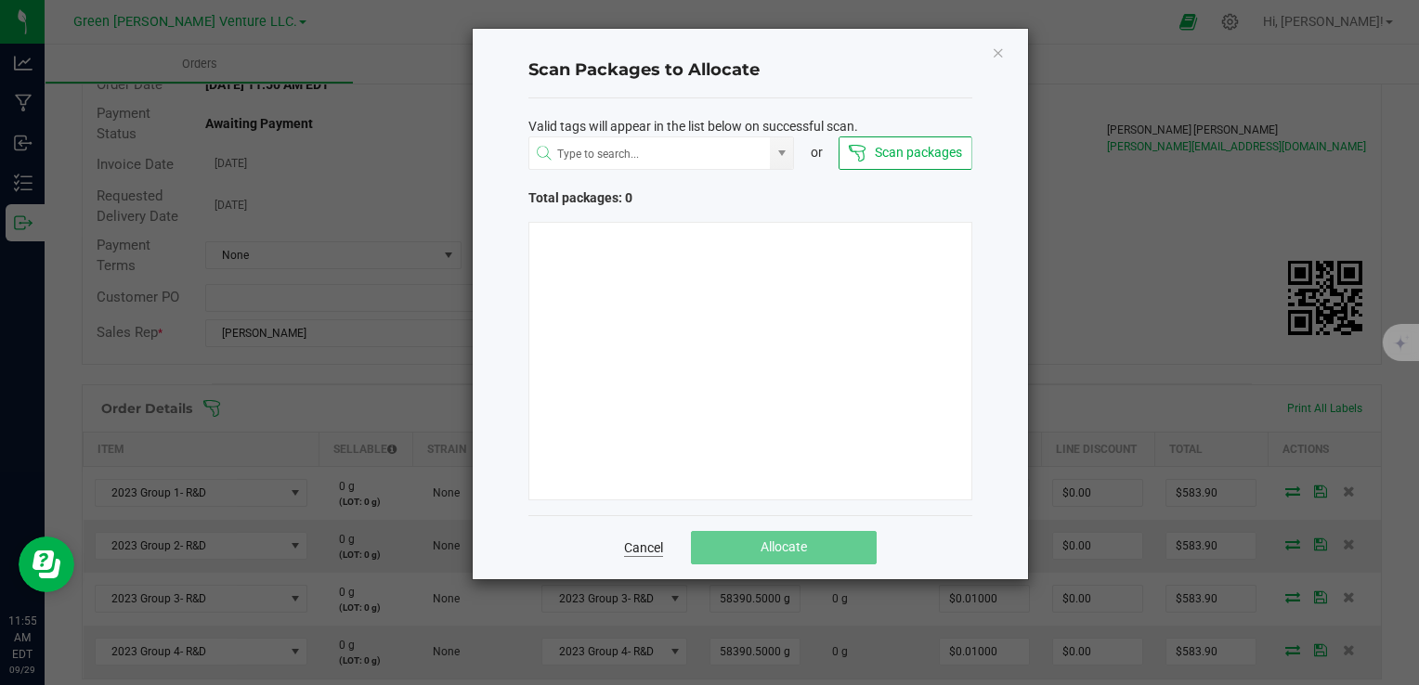
click at [634, 550] on link "Cancel" at bounding box center [643, 548] width 39 height 19
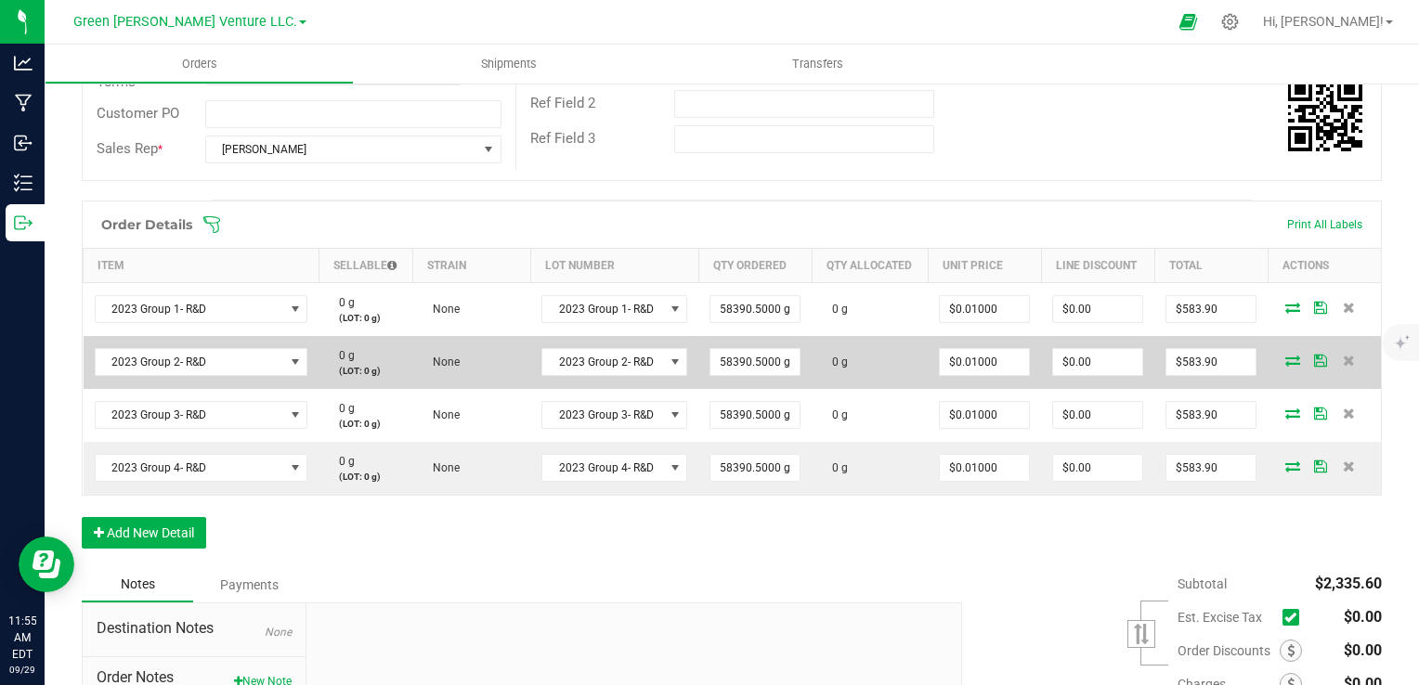
scroll to position [371, 0]
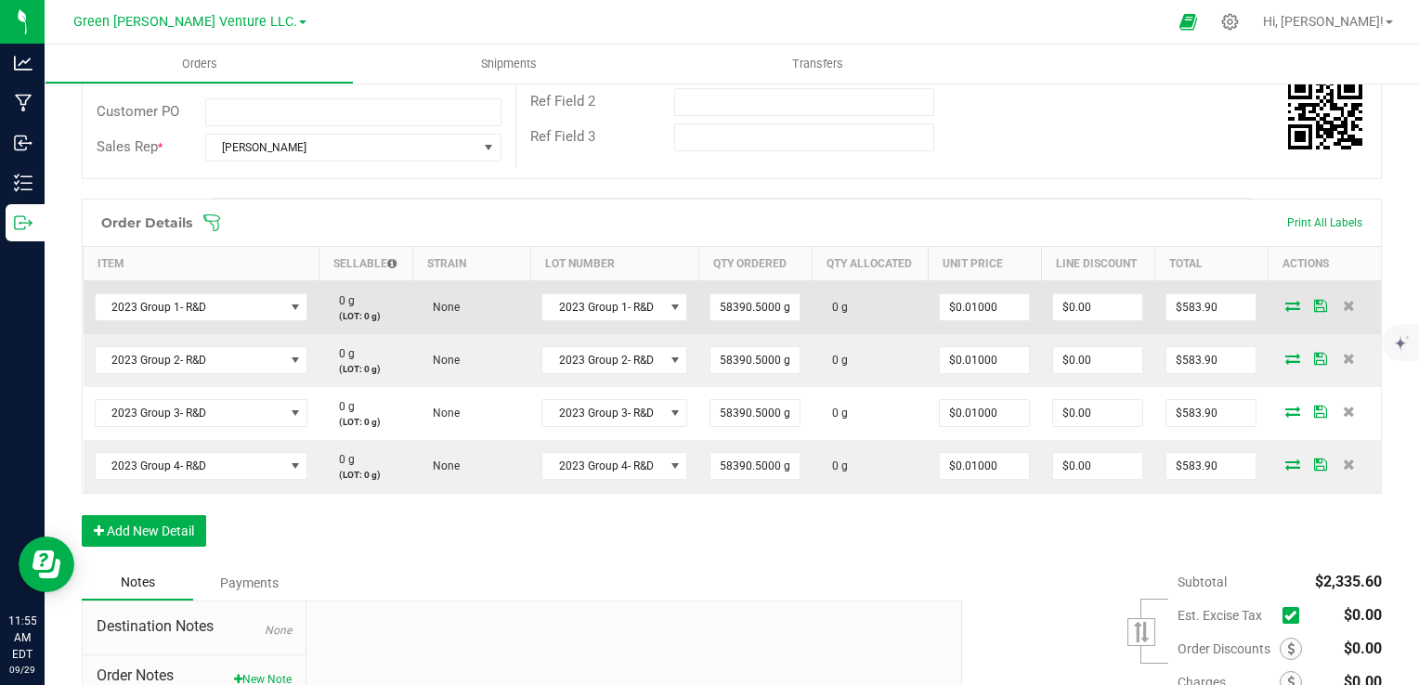
click at [1285, 305] on icon at bounding box center [1292, 305] width 15 height 11
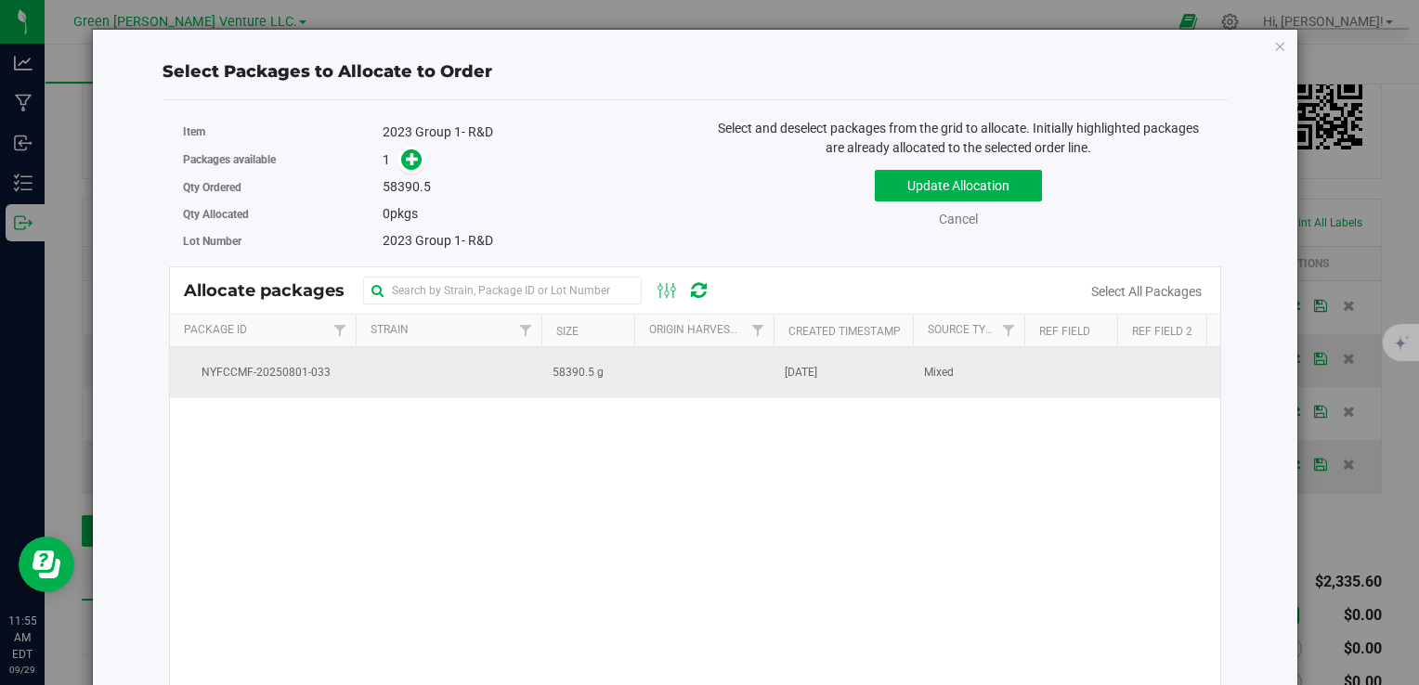
drag, startPoint x: 395, startPoint y: 377, endPoint x: 497, endPoint y: 360, distance: 103.5
click at [395, 377] on td at bounding box center [449, 372] width 186 height 50
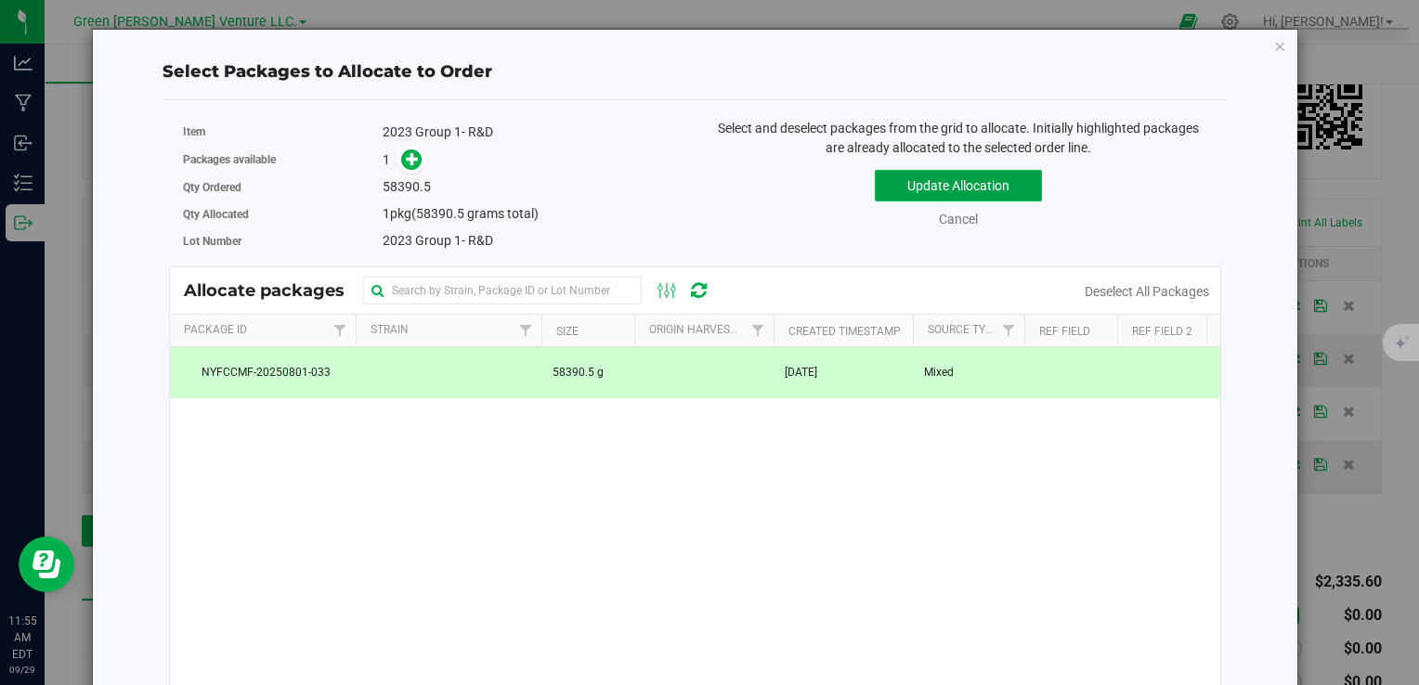
click at [903, 185] on button "Update Allocation" at bounding box center [958, 186] width 167 height 32
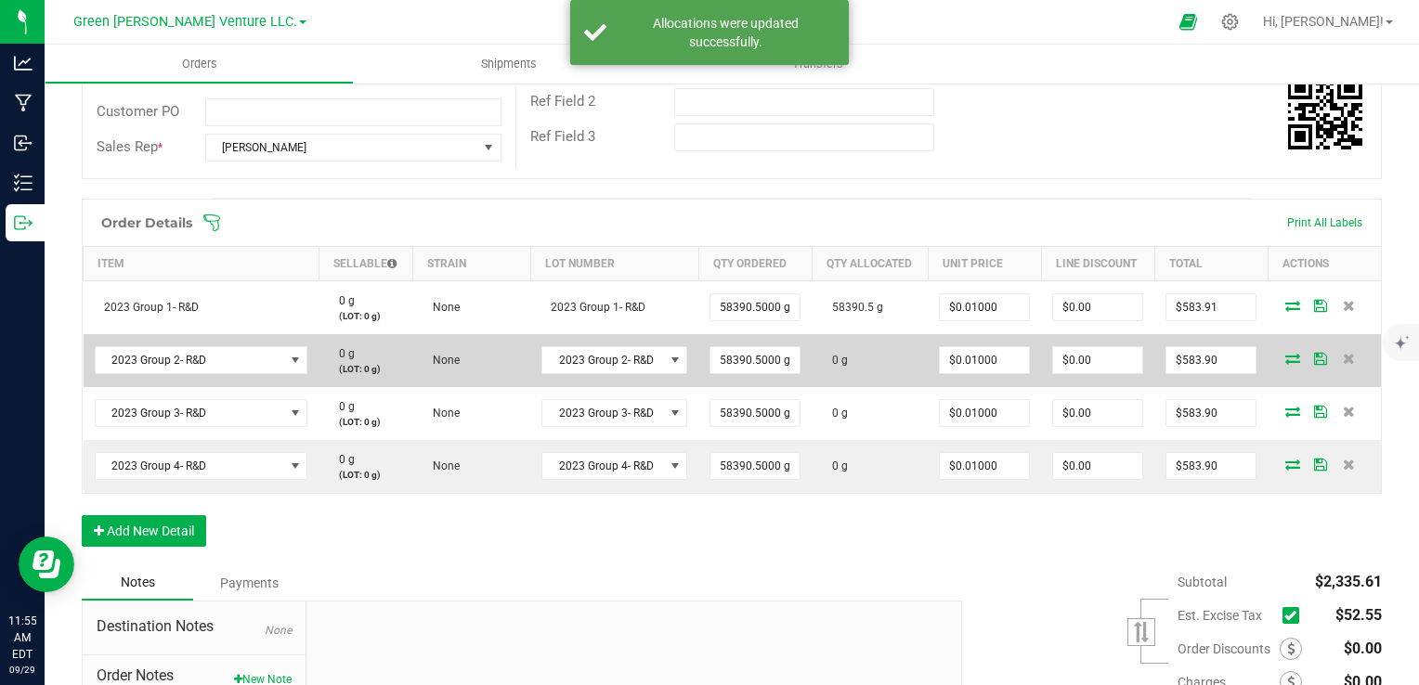
click at [1285, 354] on icon at bounding box center [1292, 358] width 15 height 11
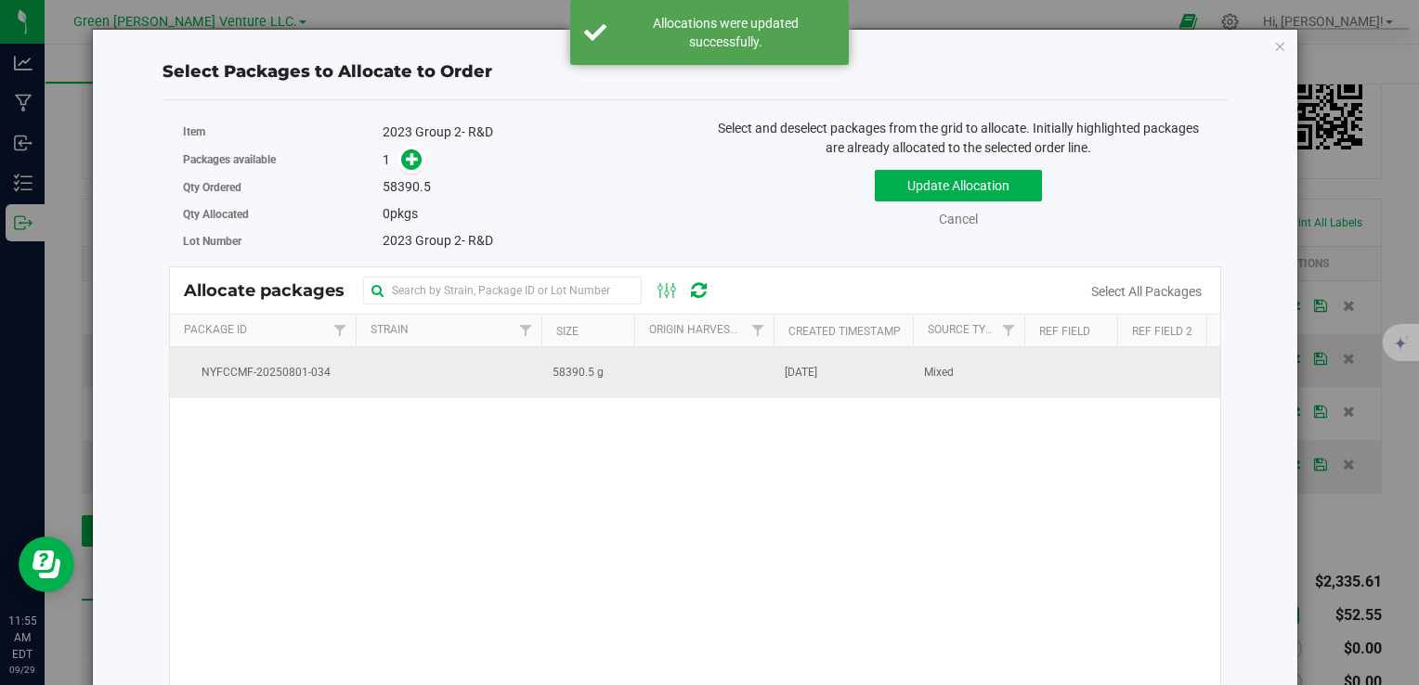
click at [515, 377] on td at bounding box center [449, 372] width 186 height 50
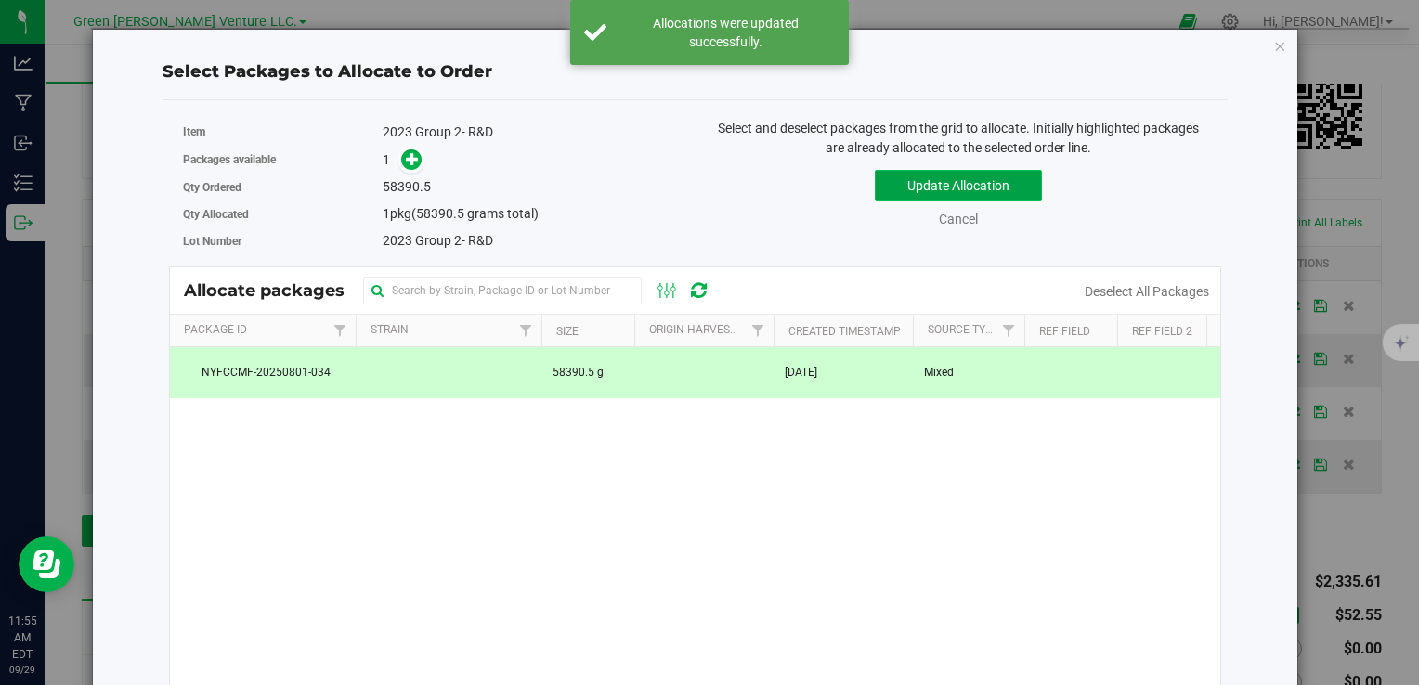
click at [933, 193] on button "Update Allocation" at bounding box center [958, 186] width 167 height 32
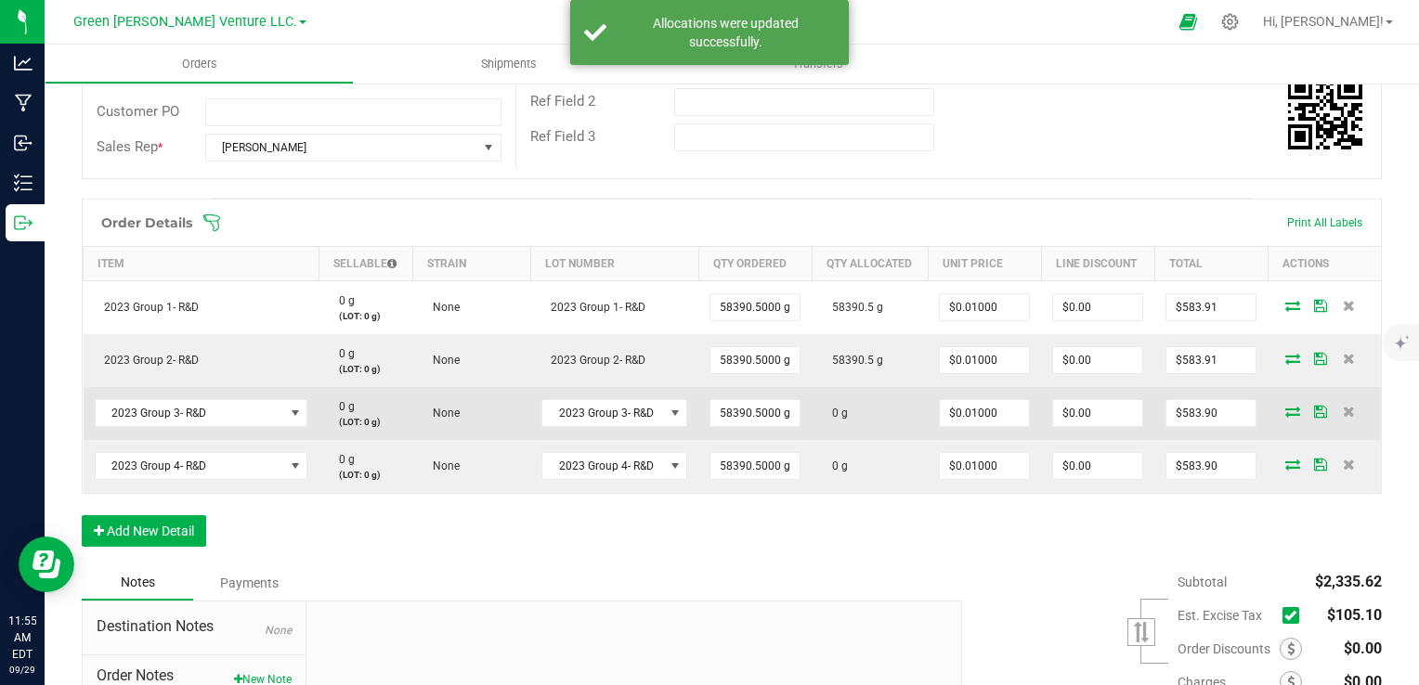
click at [1285, 409] on icon at bounding box center [1292, 411] width 15 height 11
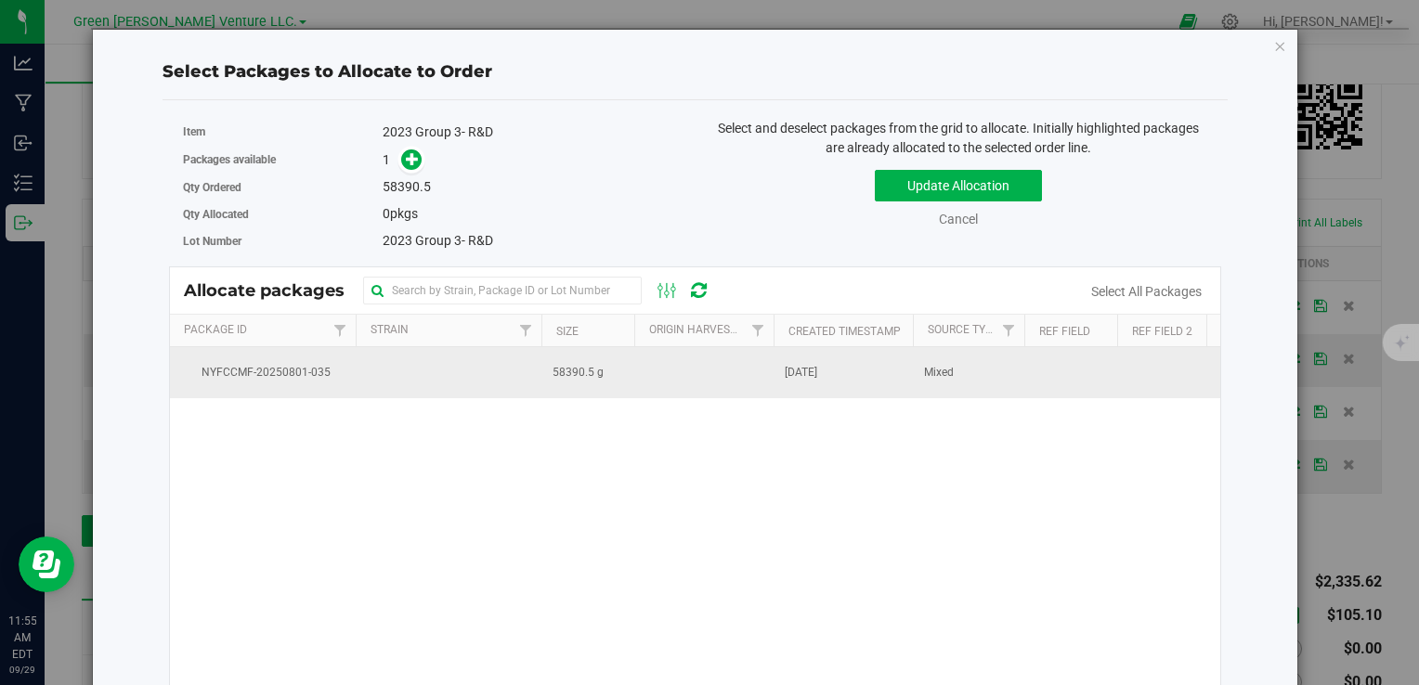
click at [414, 380] on td at bounding box center [449, 372] width 186 height 50
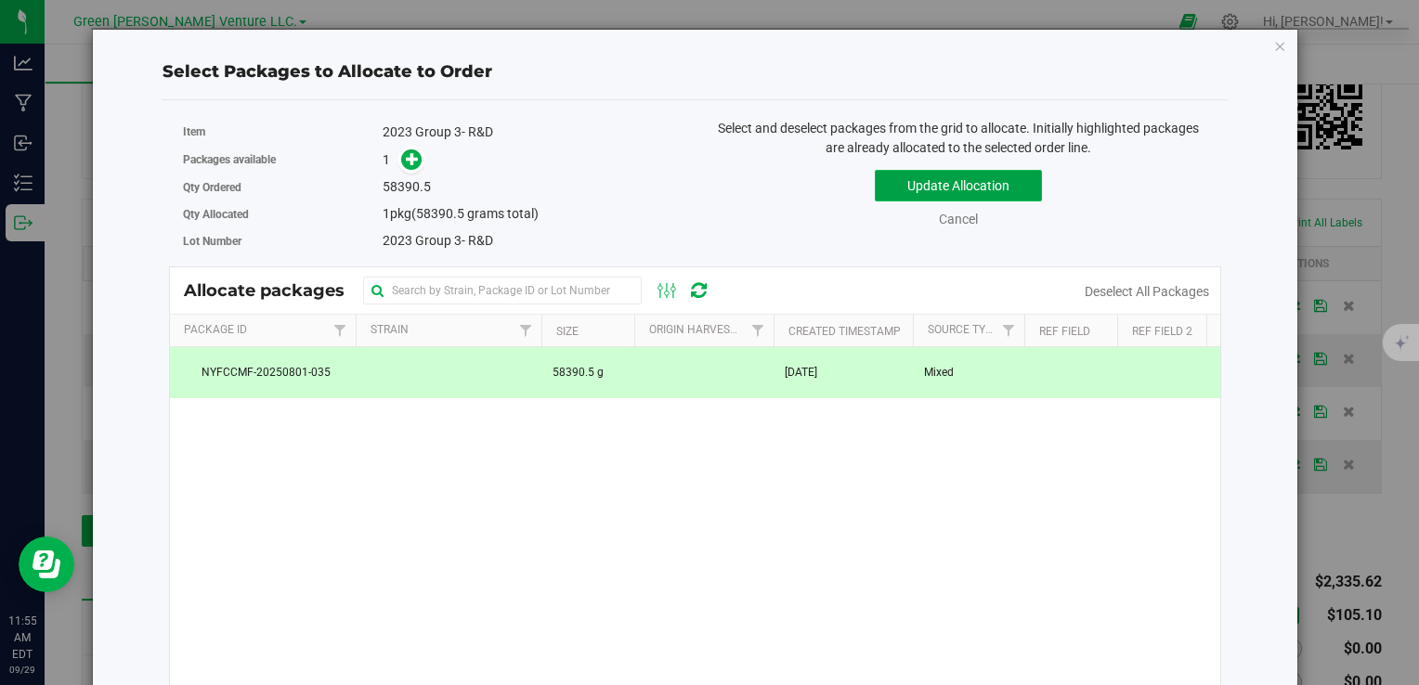
click at [899, 193] on button "Update Allocation" at bounding box center [958, 186] width 167 height 32
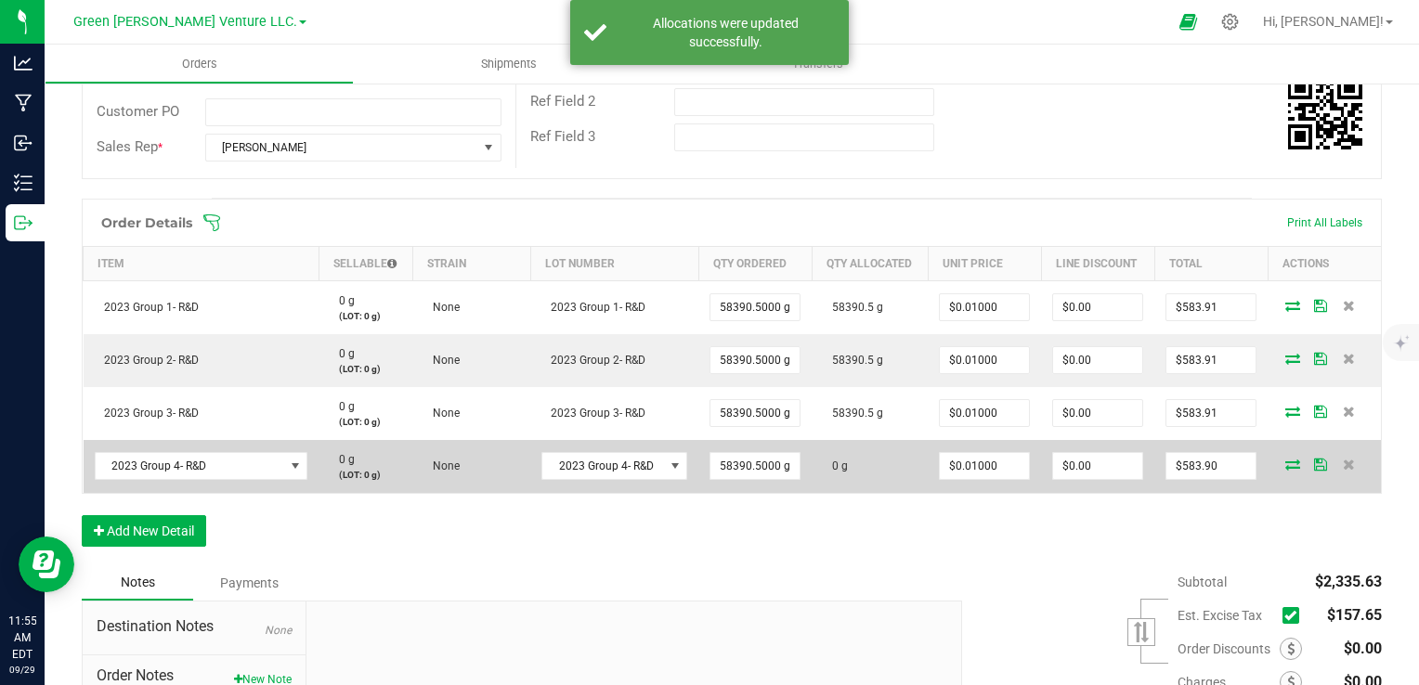
click at [1285, 466] on icon at bounding box center [1292, 464] width 15 height 11
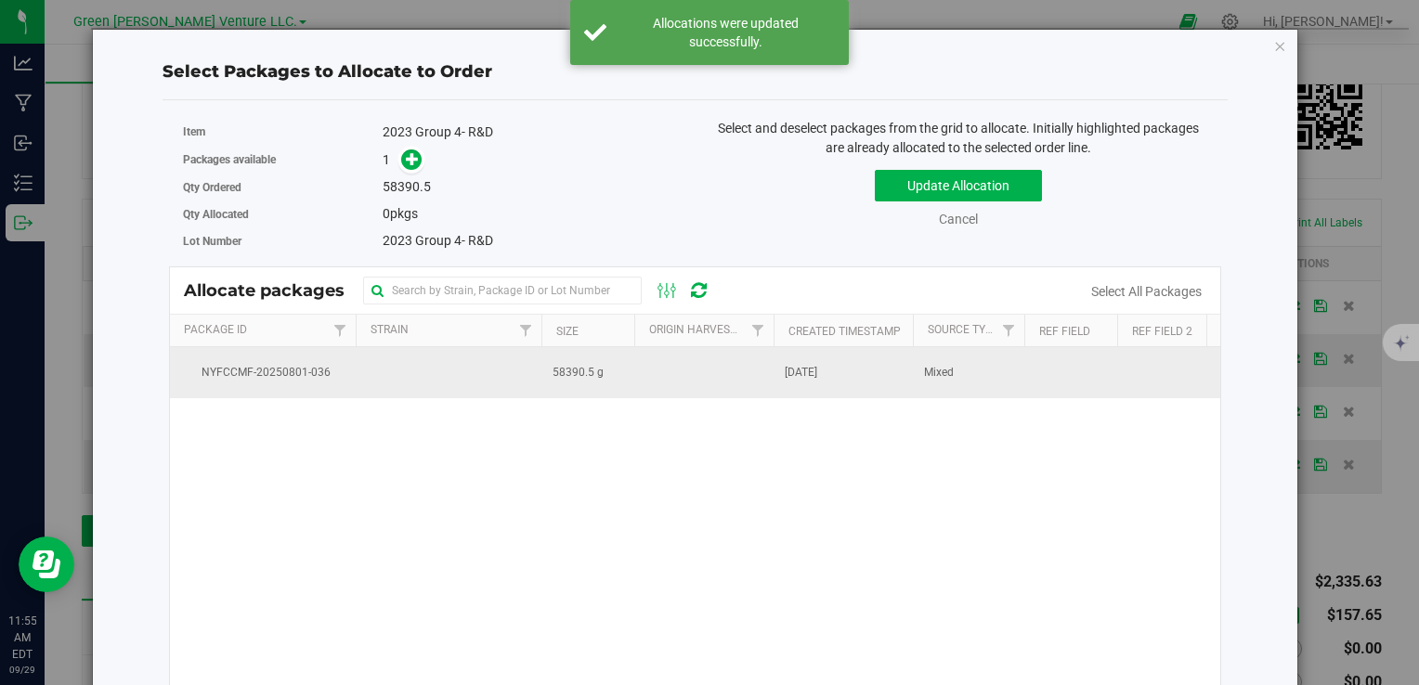
click at [396, 375] on td at bounding box center [449, 372] width 186 height 50
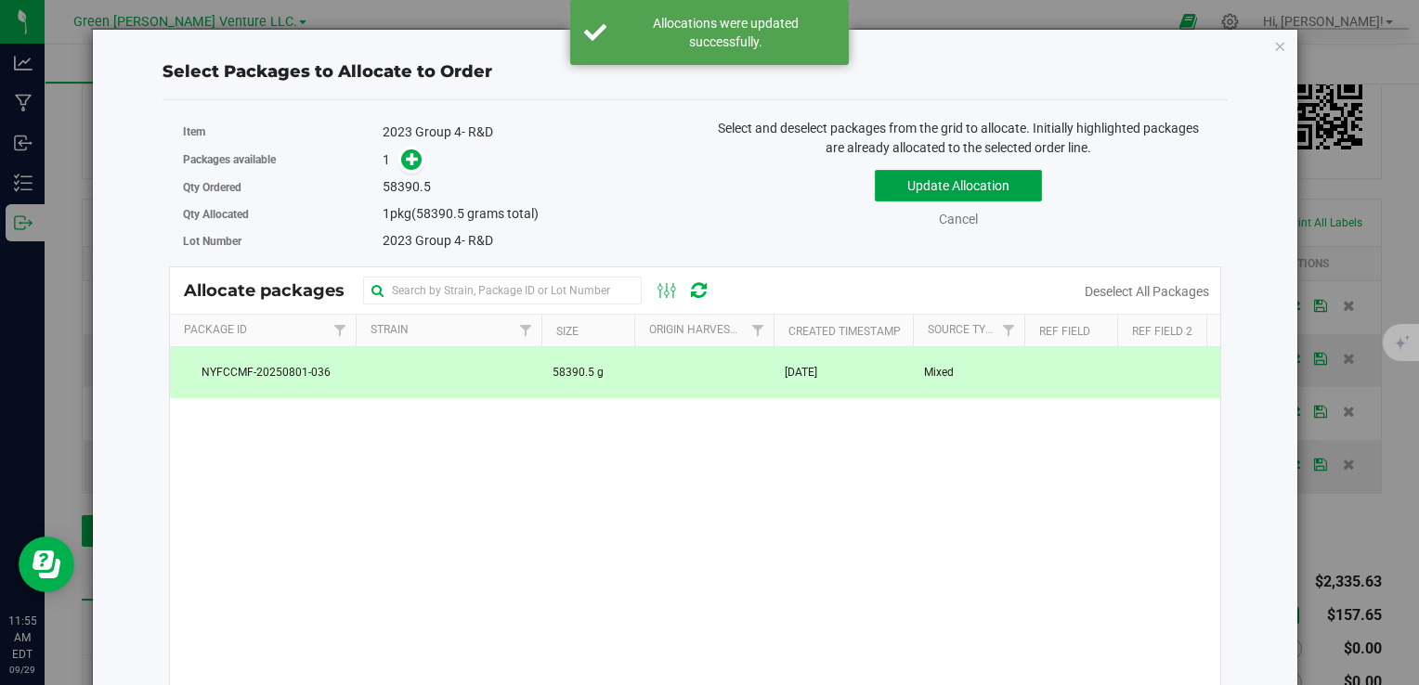
click at [914, 182] on button "Update Allocation" at bounding box center [958, 186] width 167 height 32
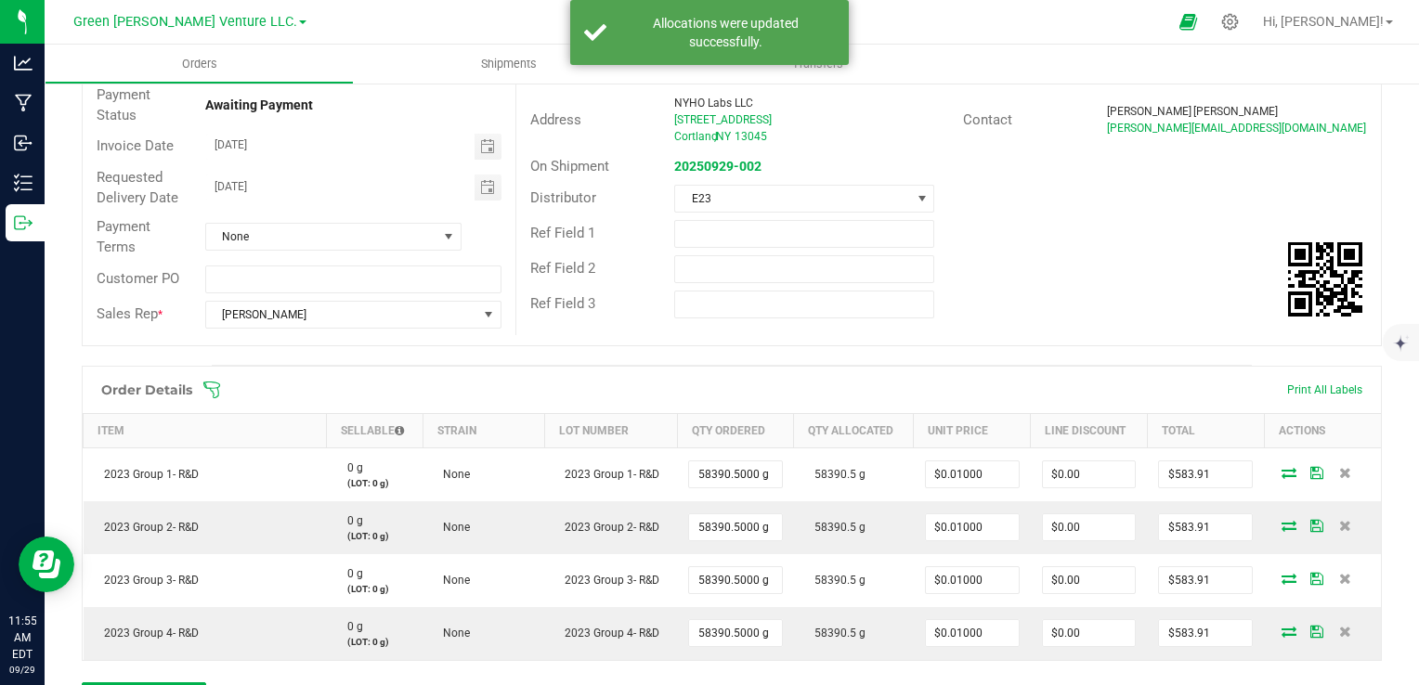
scroll to position [0, 0]
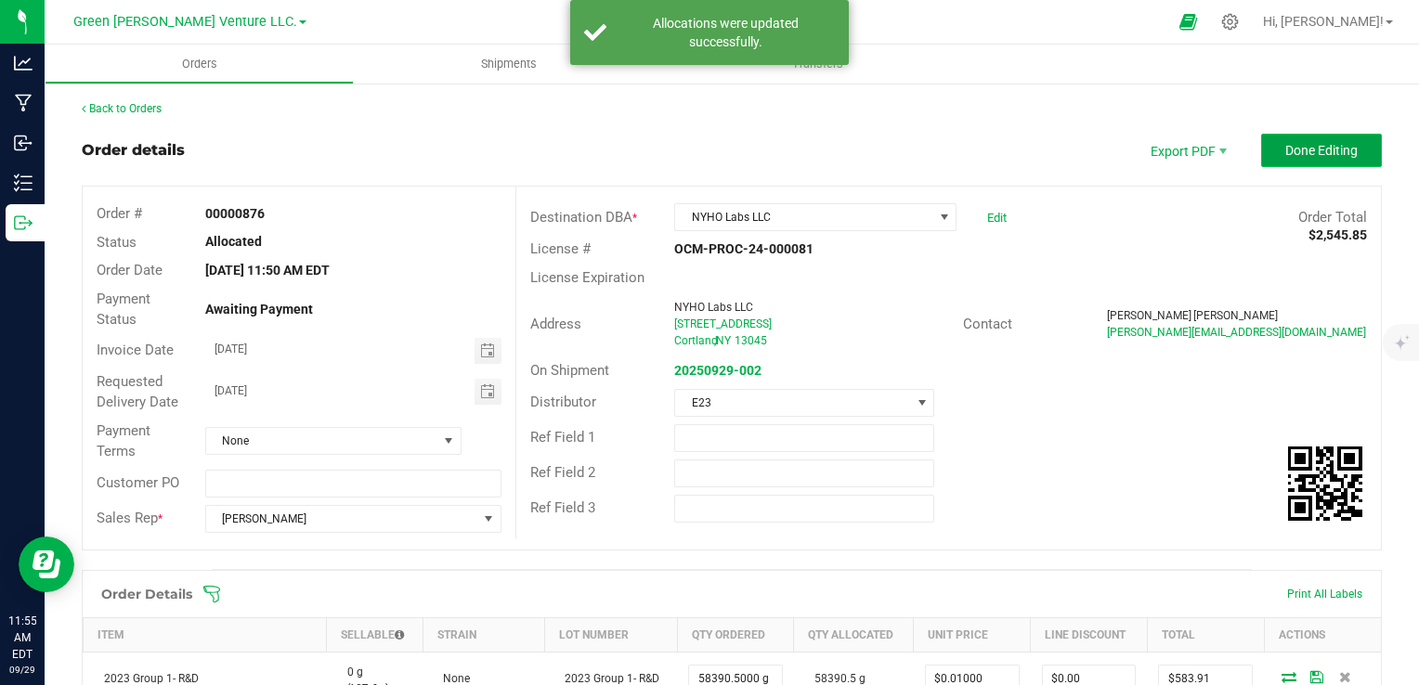
click at [1338, 148] on span "Done Editing" at bounding box center [1321, 150] width 72 height 15
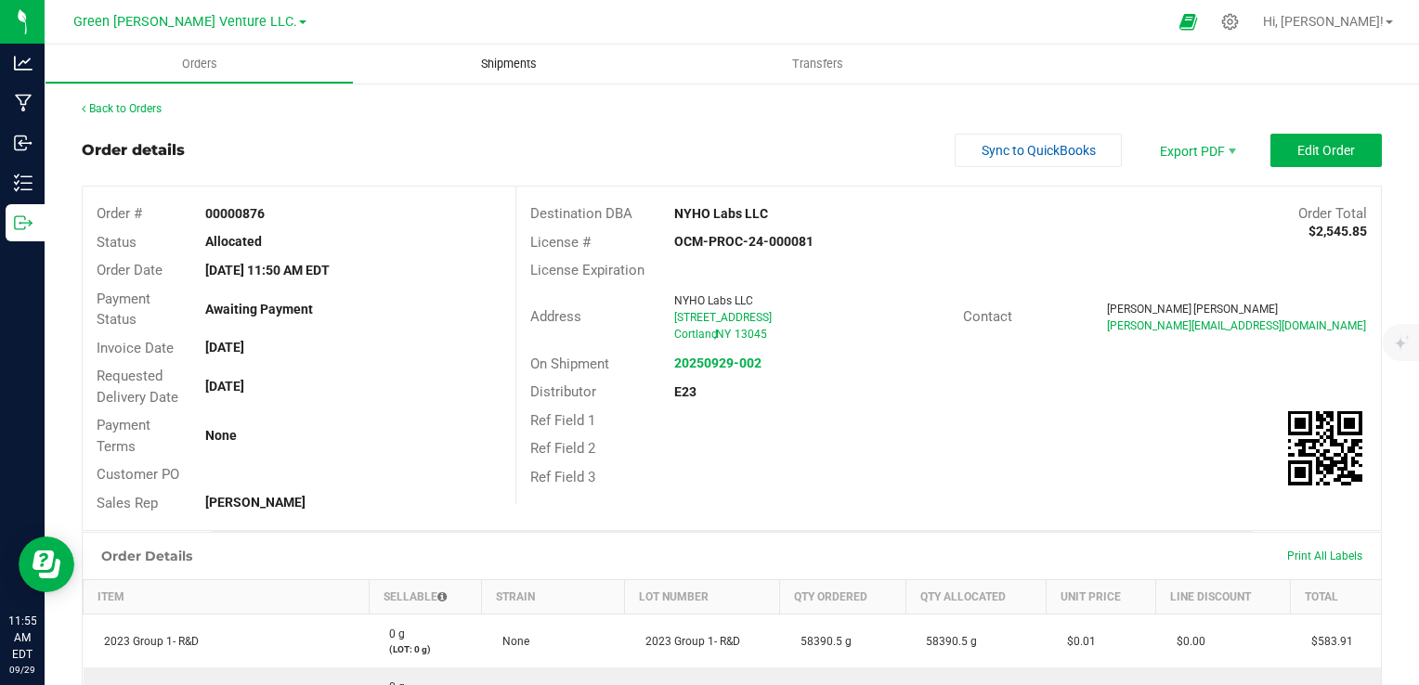
click at [516, 59] on span "Shipments" at bounding box center [509, 64] width 106 height 17
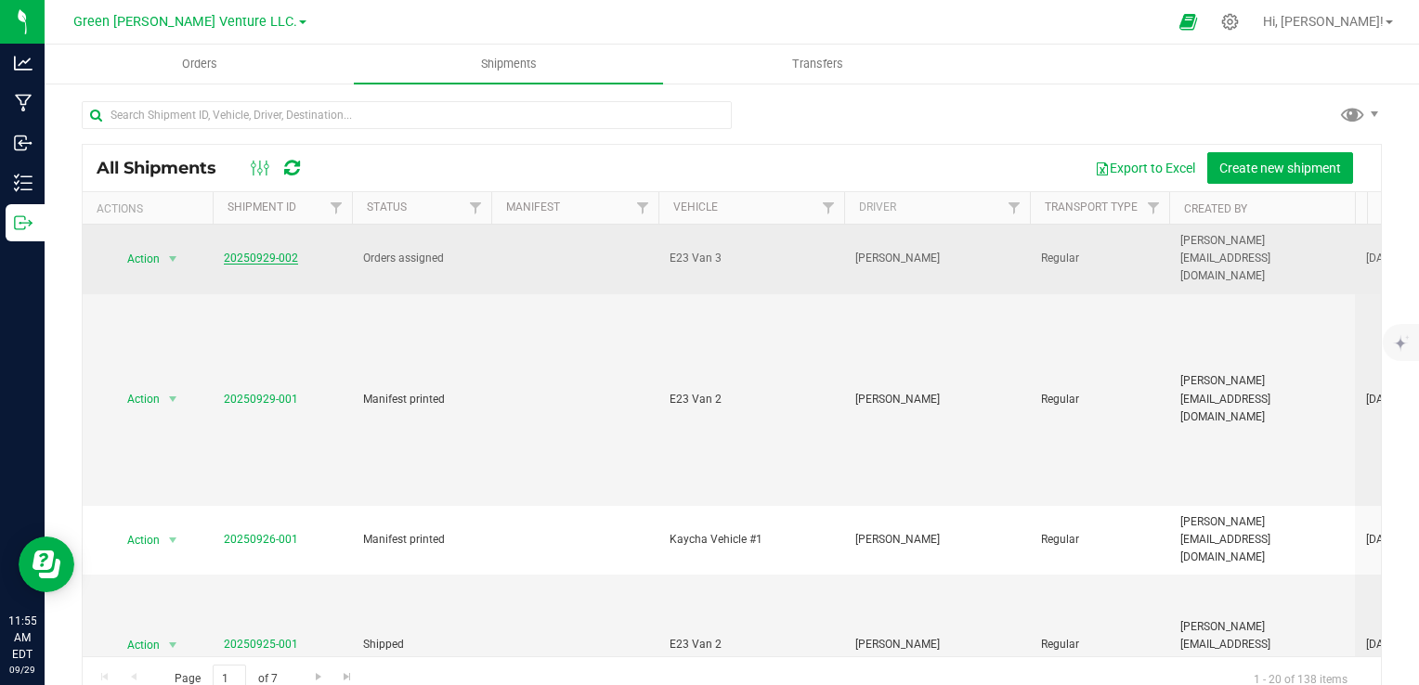
click at [244, 252] on link "20250929-002" at bounding box center [261, 258] width 74 height 13
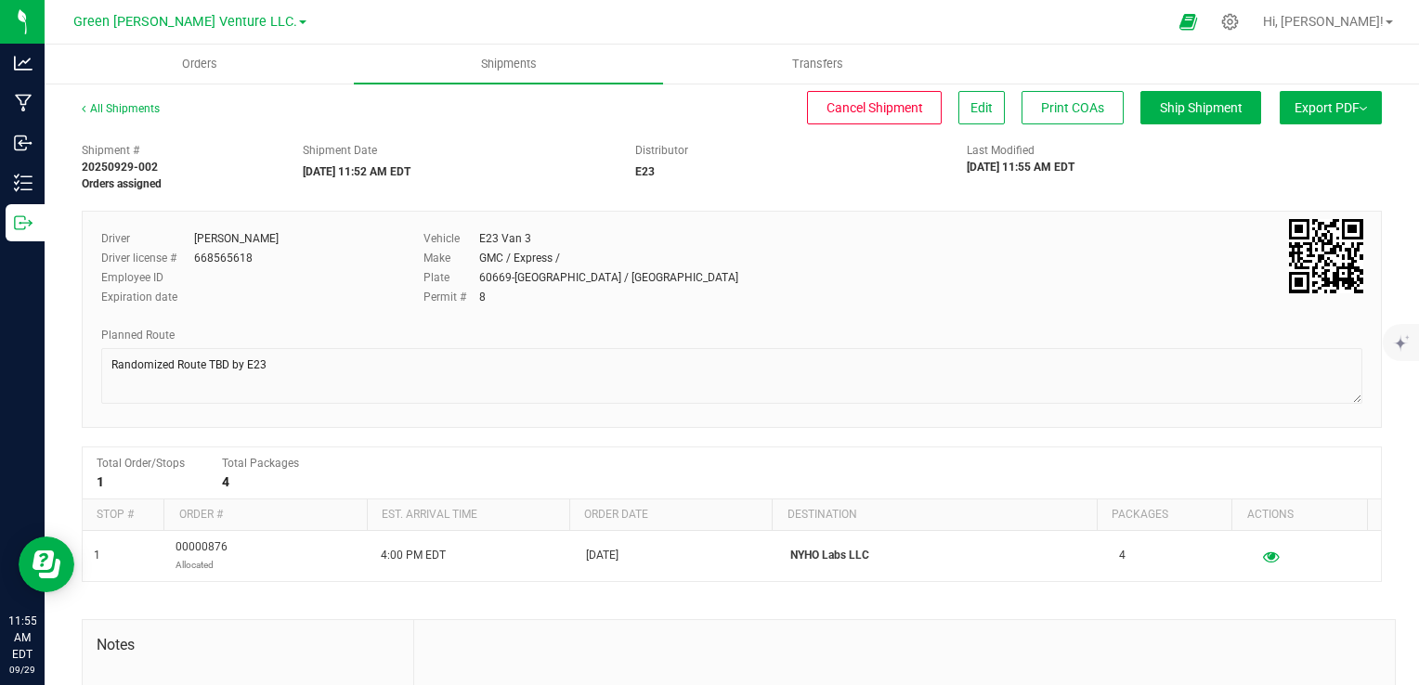
click at [1332, 108] on span "Export PDF" at bounding box center [1330, 107] width 72 height 15
click at [1308, 152] on span "Manifest by Package ID" at bounding box center [1303, 148] width 118 height 13
click at [1331, 110] on span "Export PDF" at bounding box center [1330, 107] width 72 height 15
click at [1298, 176] on span "Manifest by Lot" at bounding box center [1282, 176] width 77 height 13
